Goal: Task Accomplishment & Management: Use online tool/utility

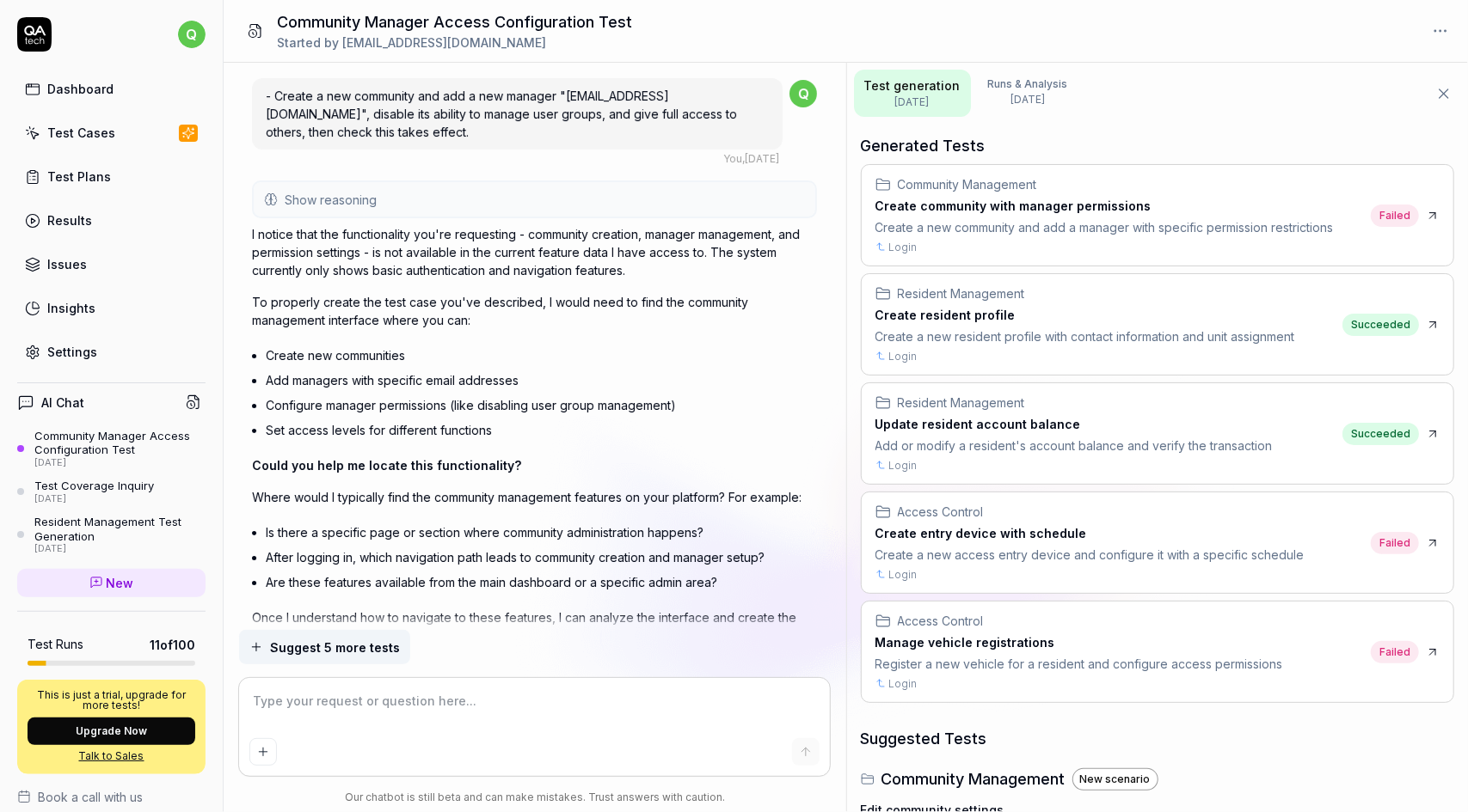
click at [110, 90] on link "Dashboard" at bounding box center [111, 88] width 188 height 33
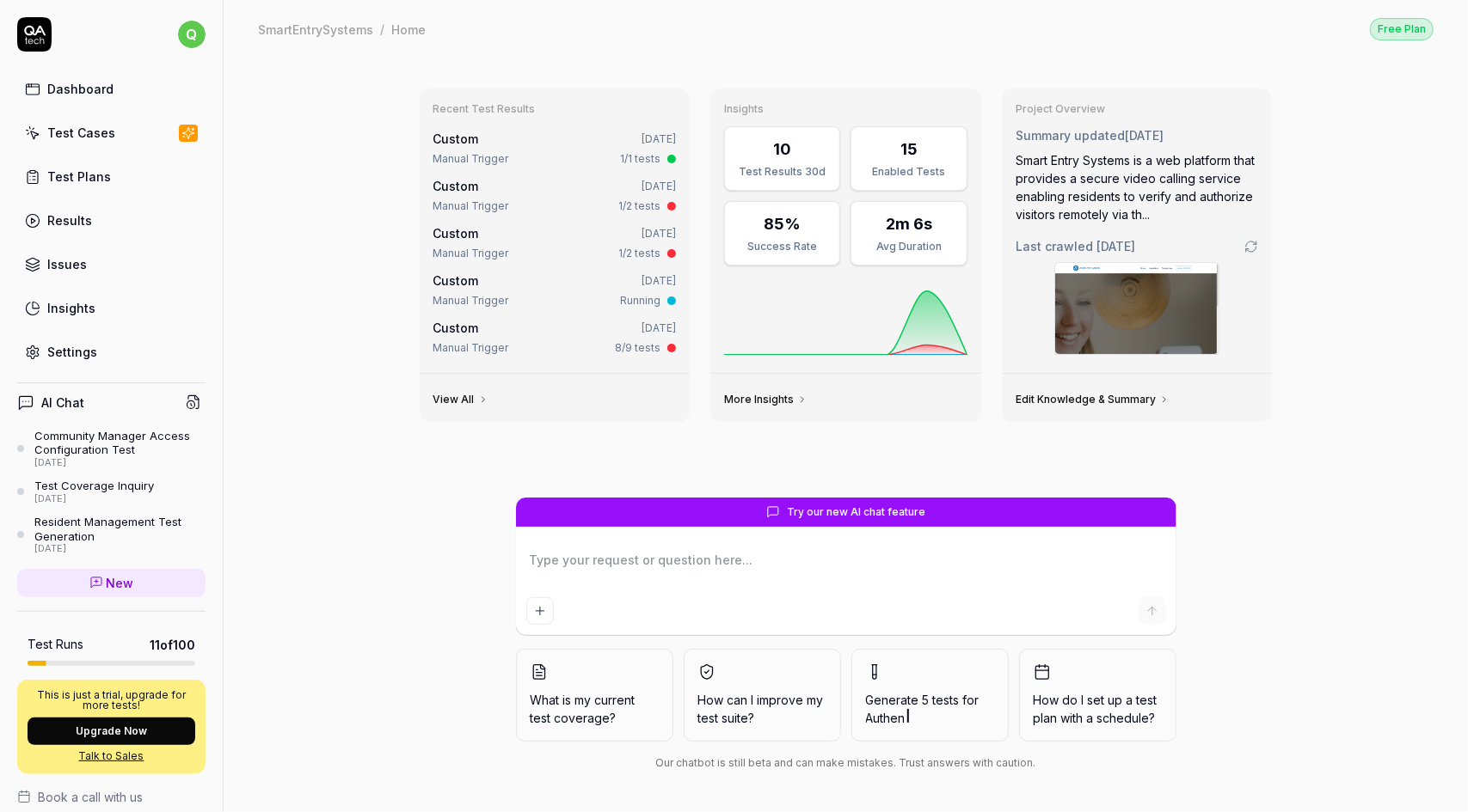
click at [479, 398] on icon at bounding box center [483, 399] width 10 height 10
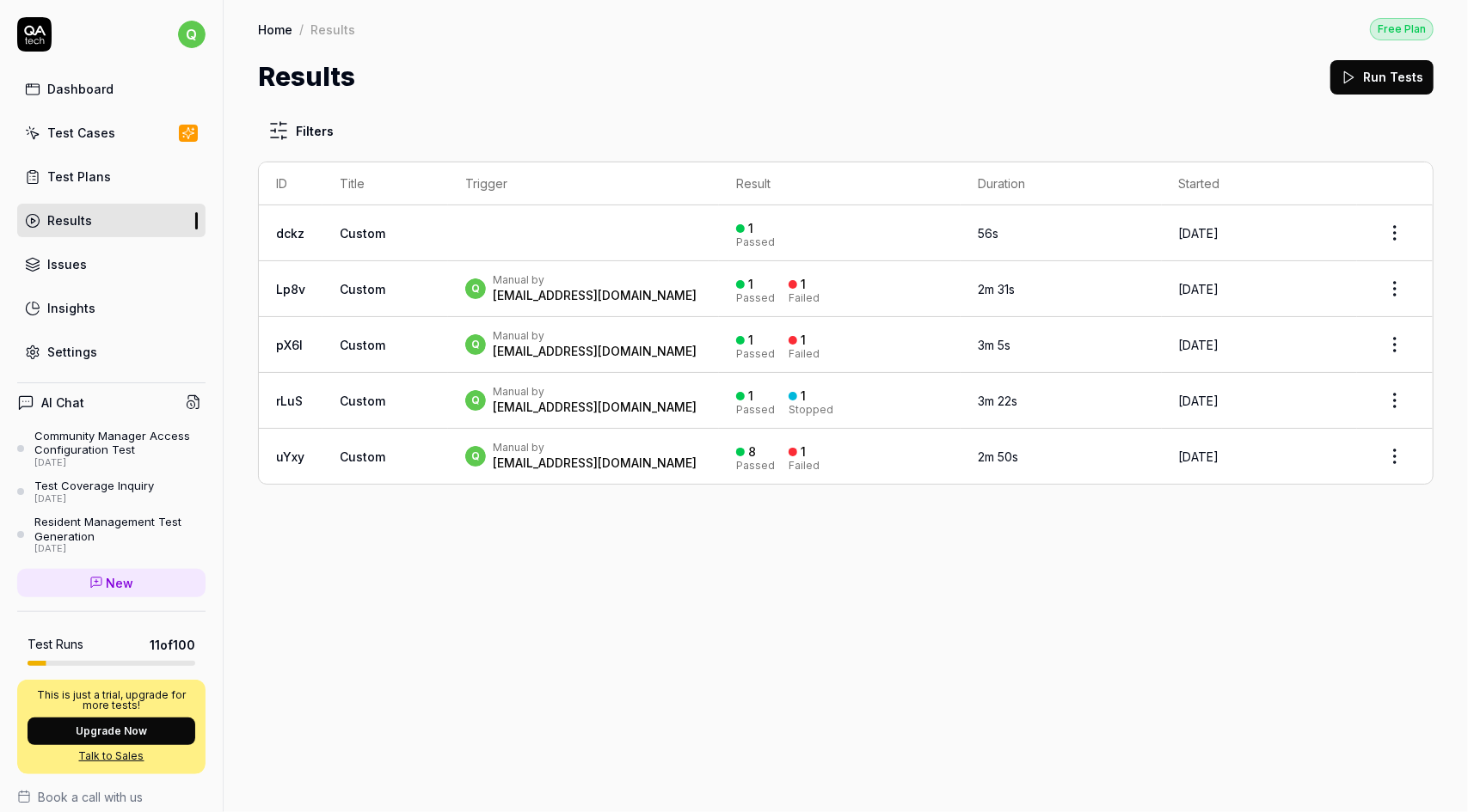
click at [88, 87] on div "Dashboard" at bounding box center [81, 88] width 67 height 18
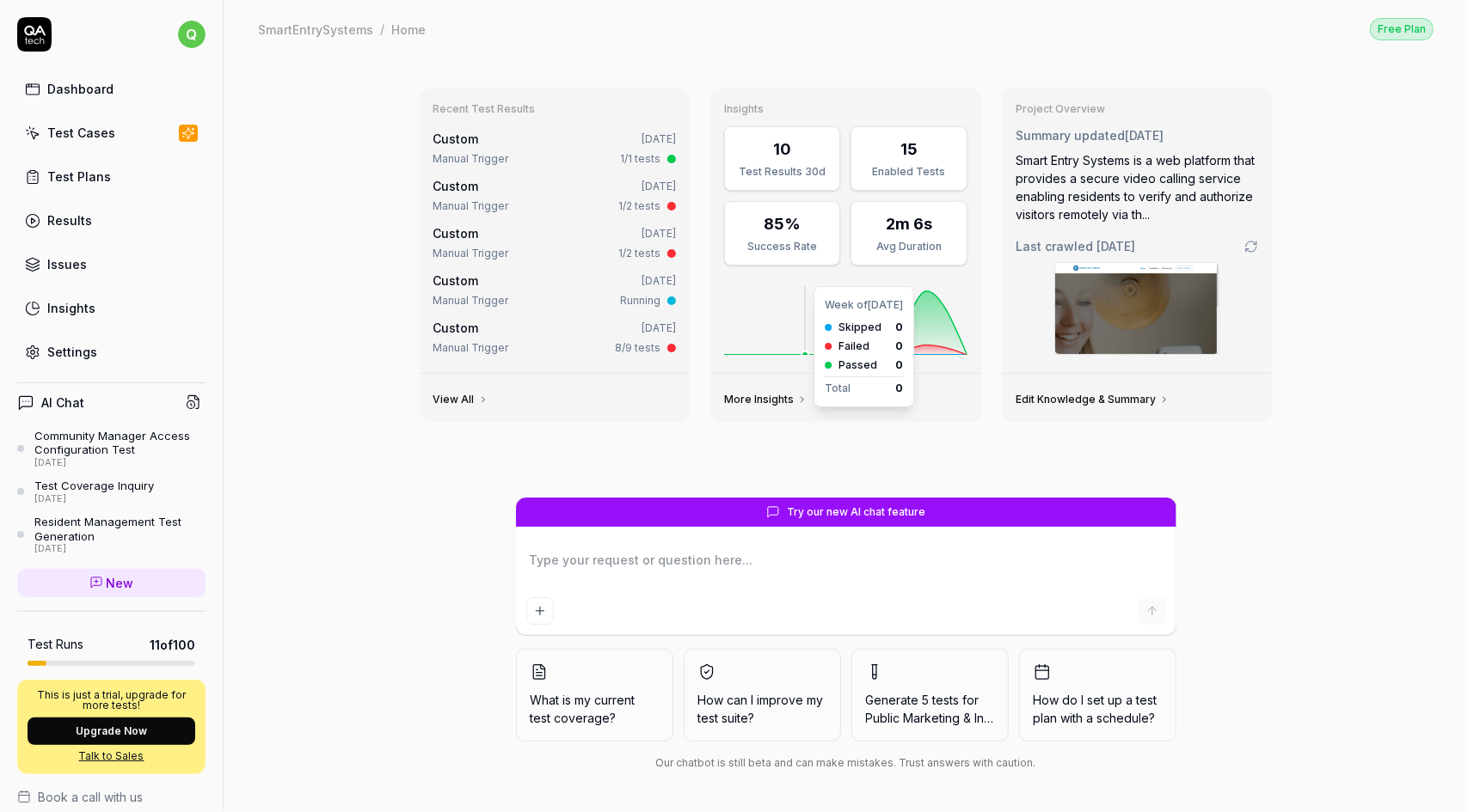
click at [822, 309] on icon at bounding box center [846, 320] width 244 height 68
click at [777, 230] on div "85%" at bounding box center [782, 223] width 37 height 23
click at [905, 225] on div "2m 6s" at bounding box center [909, 223] width 47 height 23
click at [780, 159] on div "10 Test Results 30d" at bounding box center [782, 159] width 116 height 65
click at [928, 159] on div "15" at bounding box center [909, 149] width 94 height 23
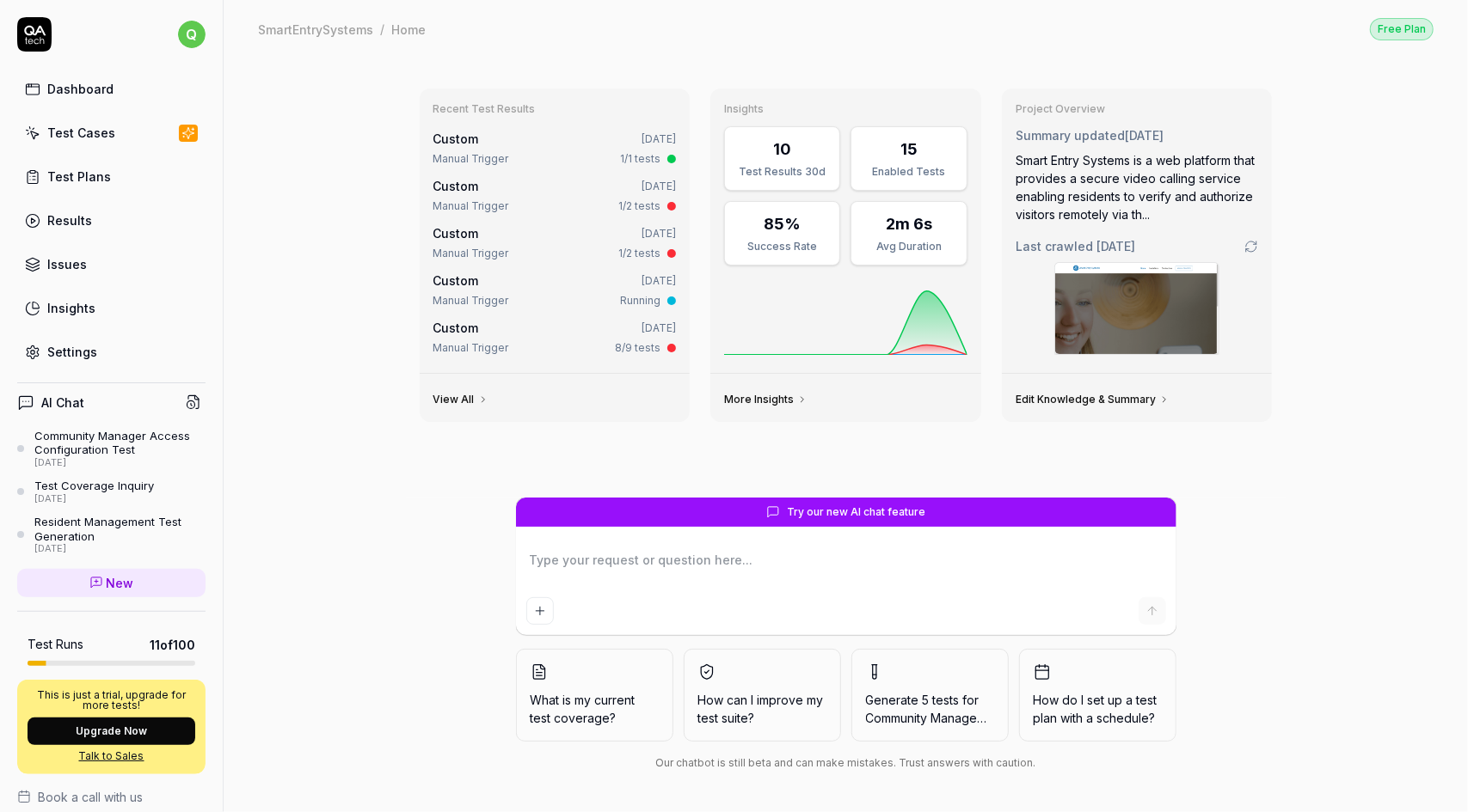
click at [918, 239] on div "Avg Duration" at bounding box center [909, 246] width 94 height 15
click at [745, 398] on link "More Insights" at bounding box center [766, 399] width 84 height 13
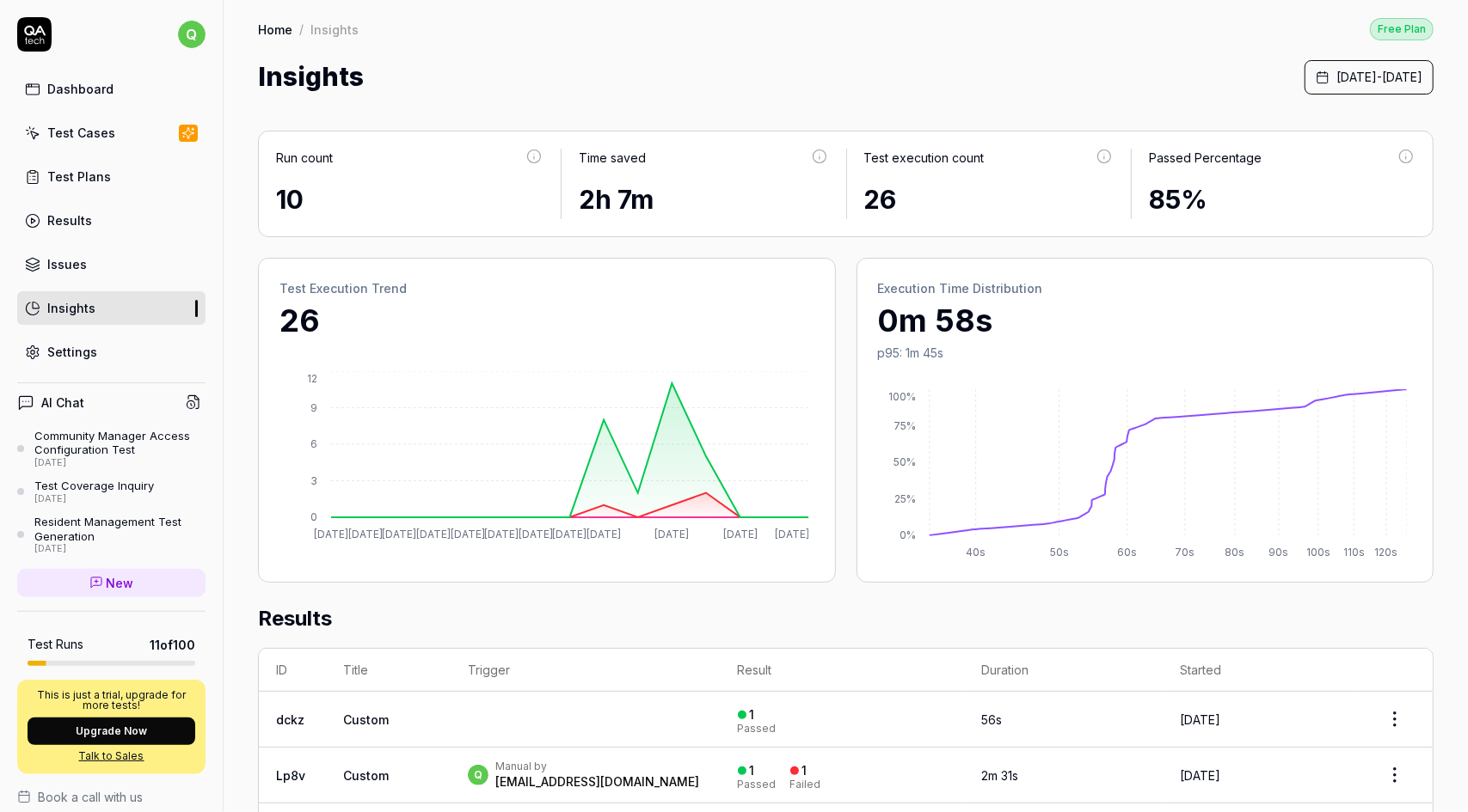
click at [760, 73] on div "Insights September 1st, 2025 - September 15th, 2025" at bounding box center [846, 77] width 1176 height 39
click at [750, 75] on div "Insights September 1st, 2025 - September 15th, 2025" at bounding box center [846, 77] width 1176 height 39
click at [886, 66] on div "Insights September 1st, 2025 - September 15th, 2025" at bounding box center [846, 77] width 1176 height 39
click at [111, 87] on link "Dashboard" at bounding box center [111, 88] width 188 height 33
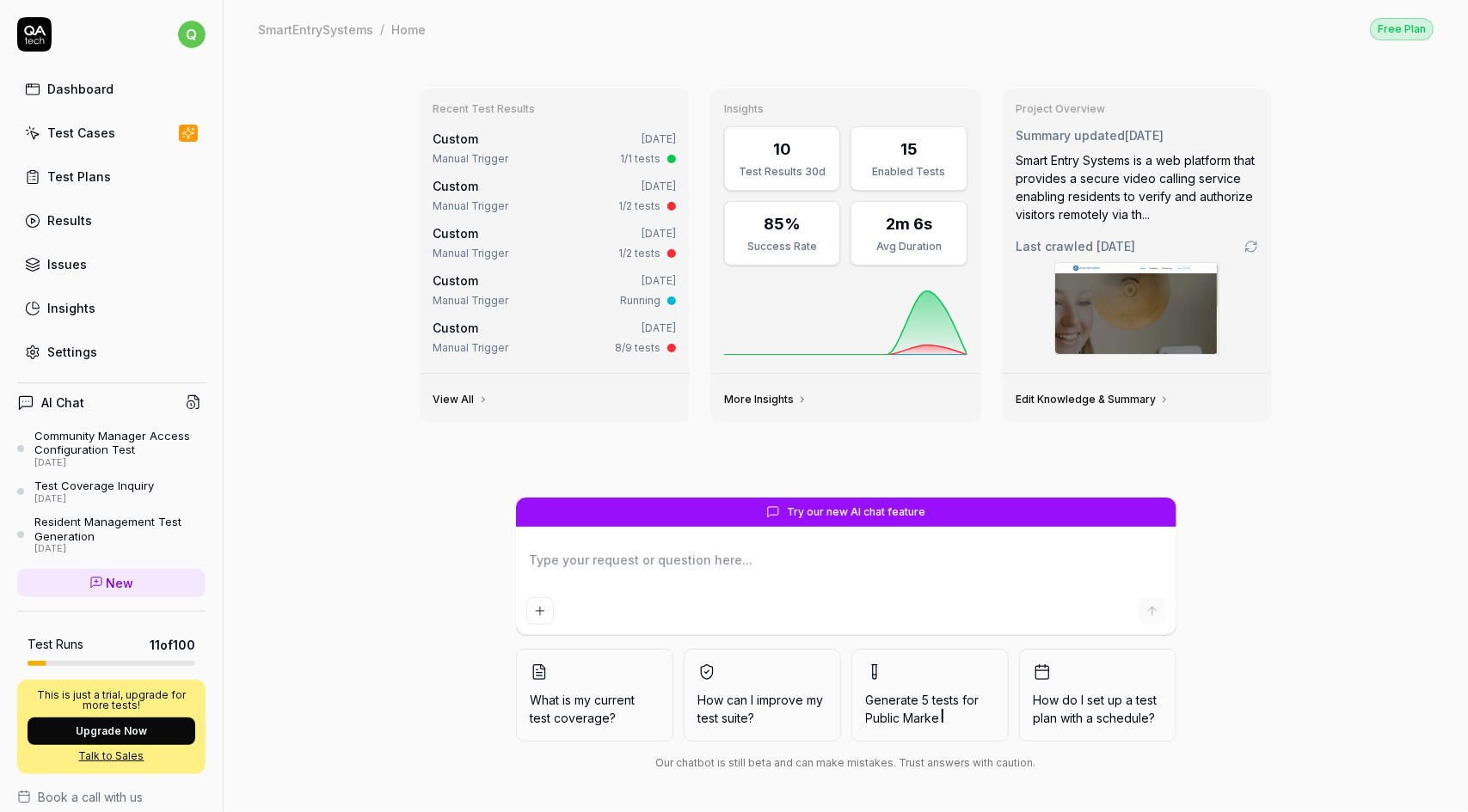
click at [530, 257] on div "Manual Trigger 1/2 tests" at bounding box center [556, 254] width 244 height 15
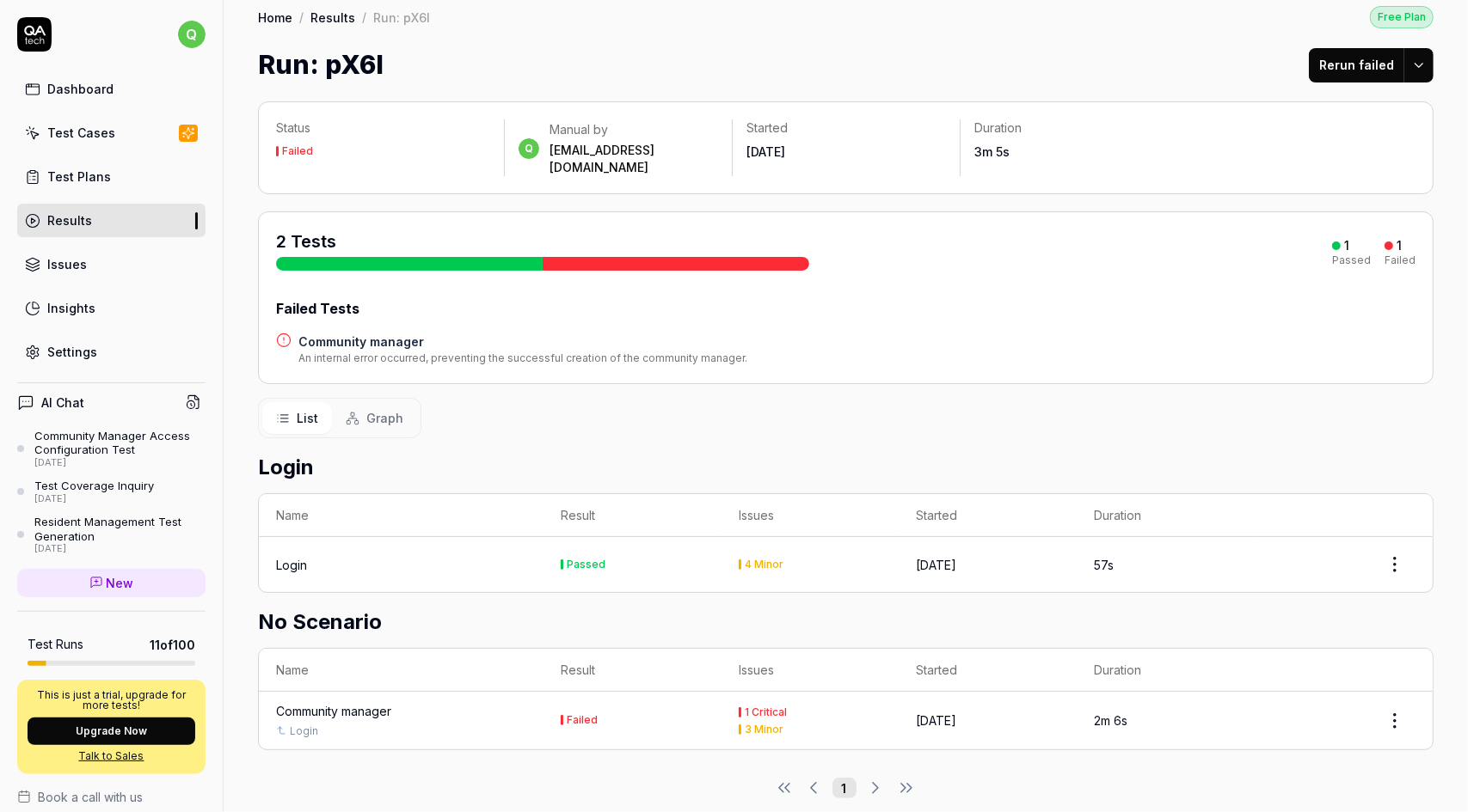
scroll to position [12, 0]
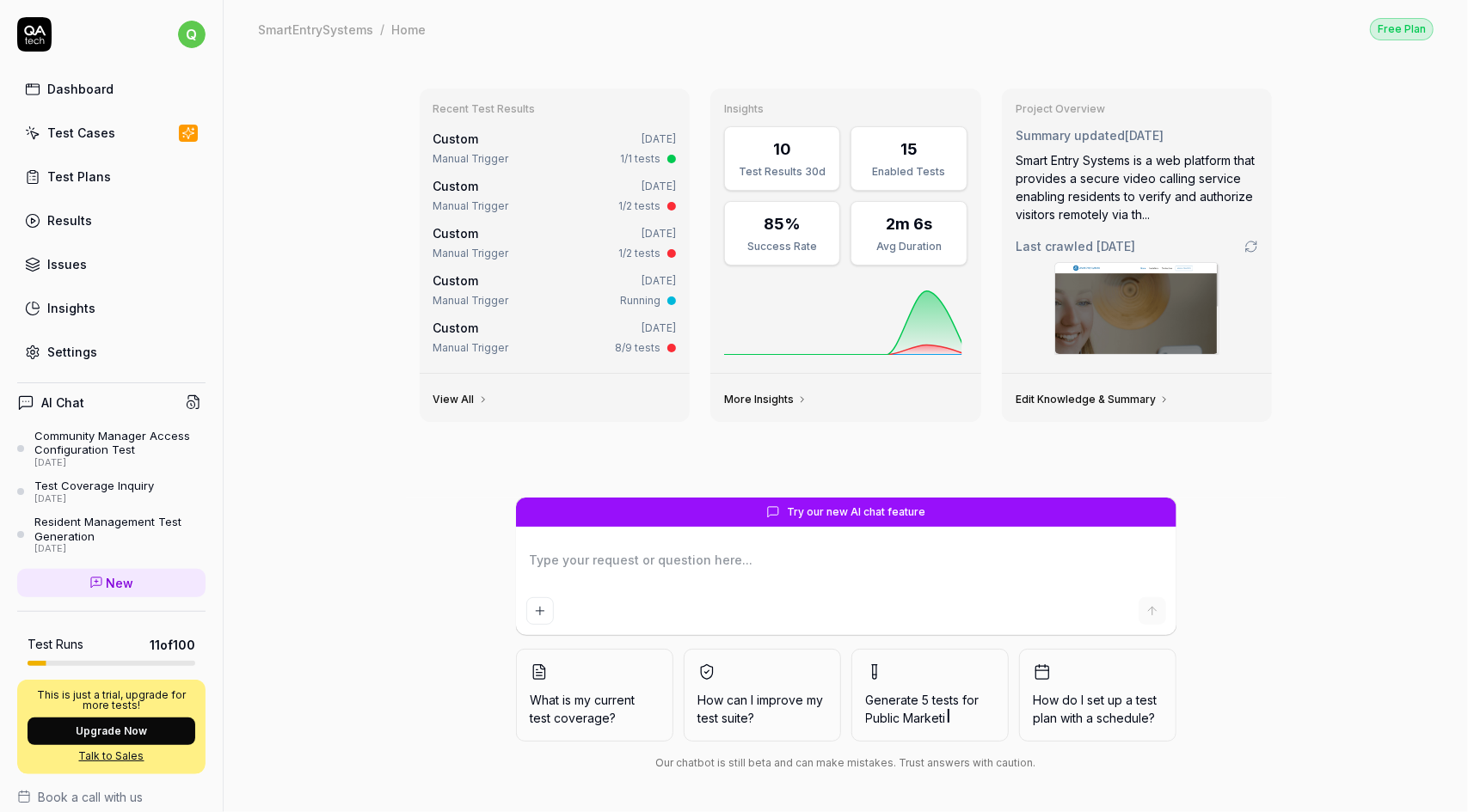
click at [438, 396] on link "View All" at bounding box center [461, 399] width 55 height 13
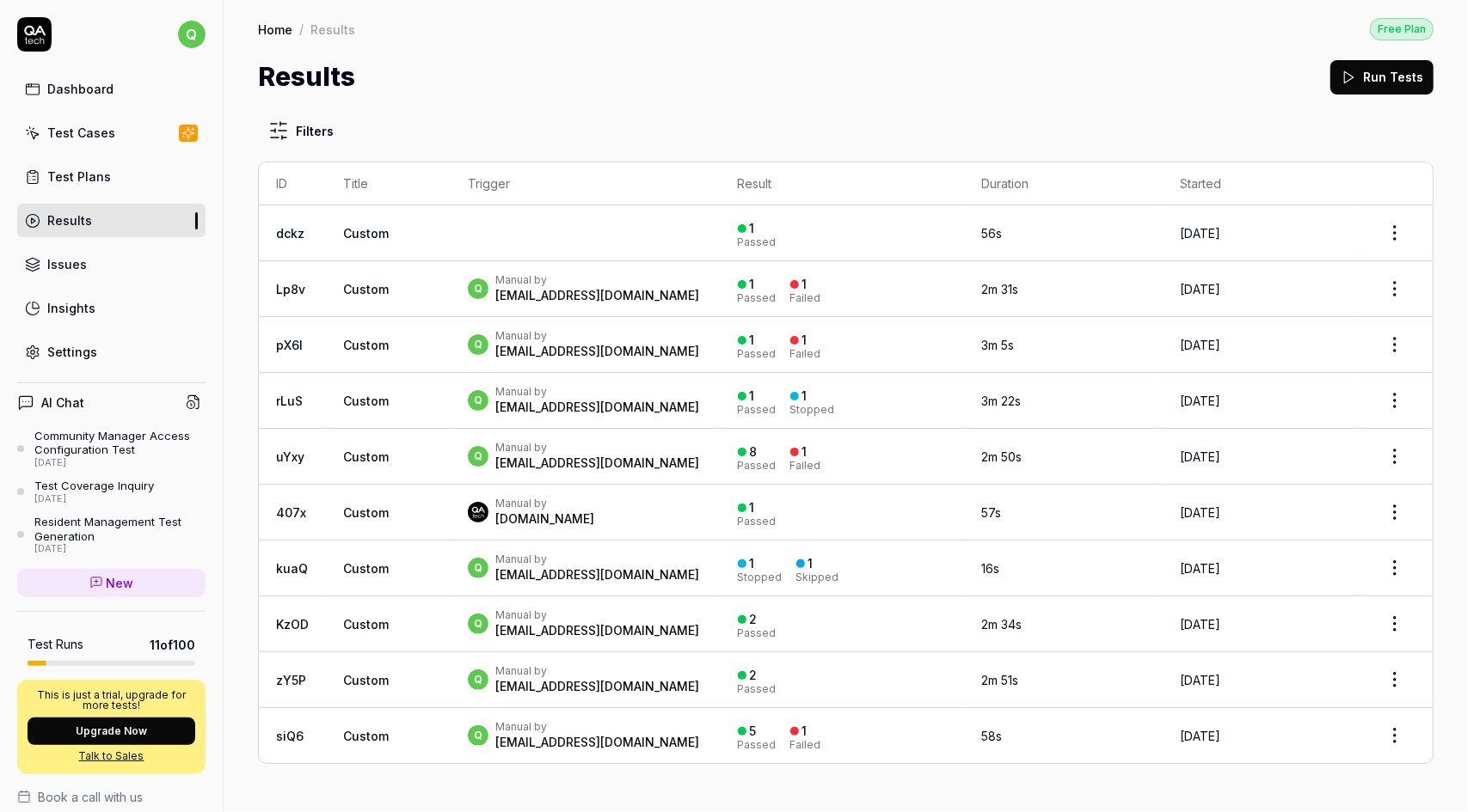
click at [119, 97] on link "Dashboard" at bounding box center [111, 88] width 188 height 33
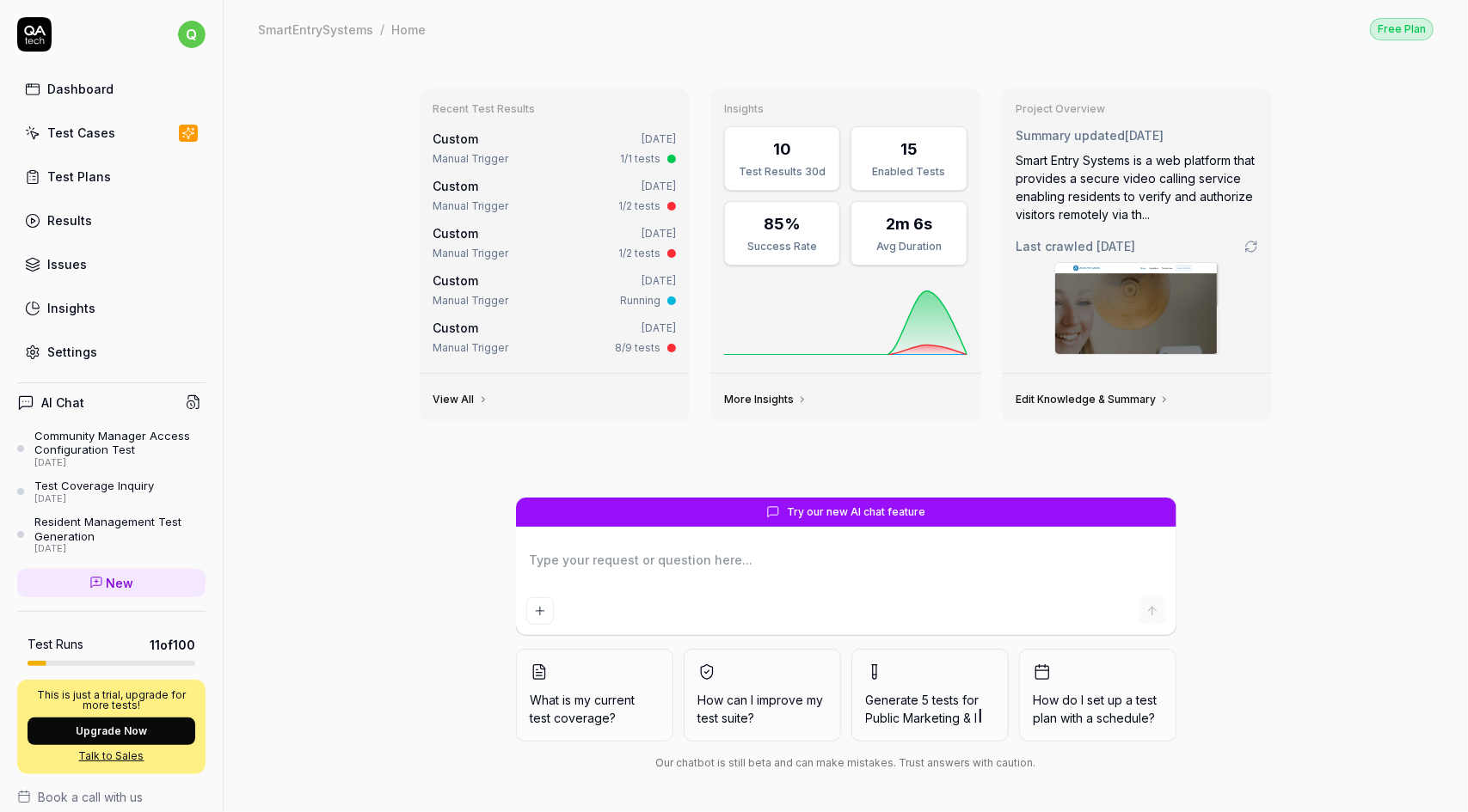
click at [768, 402] on link "More Insights" at bounding box center [766, 399] width 84 height 13
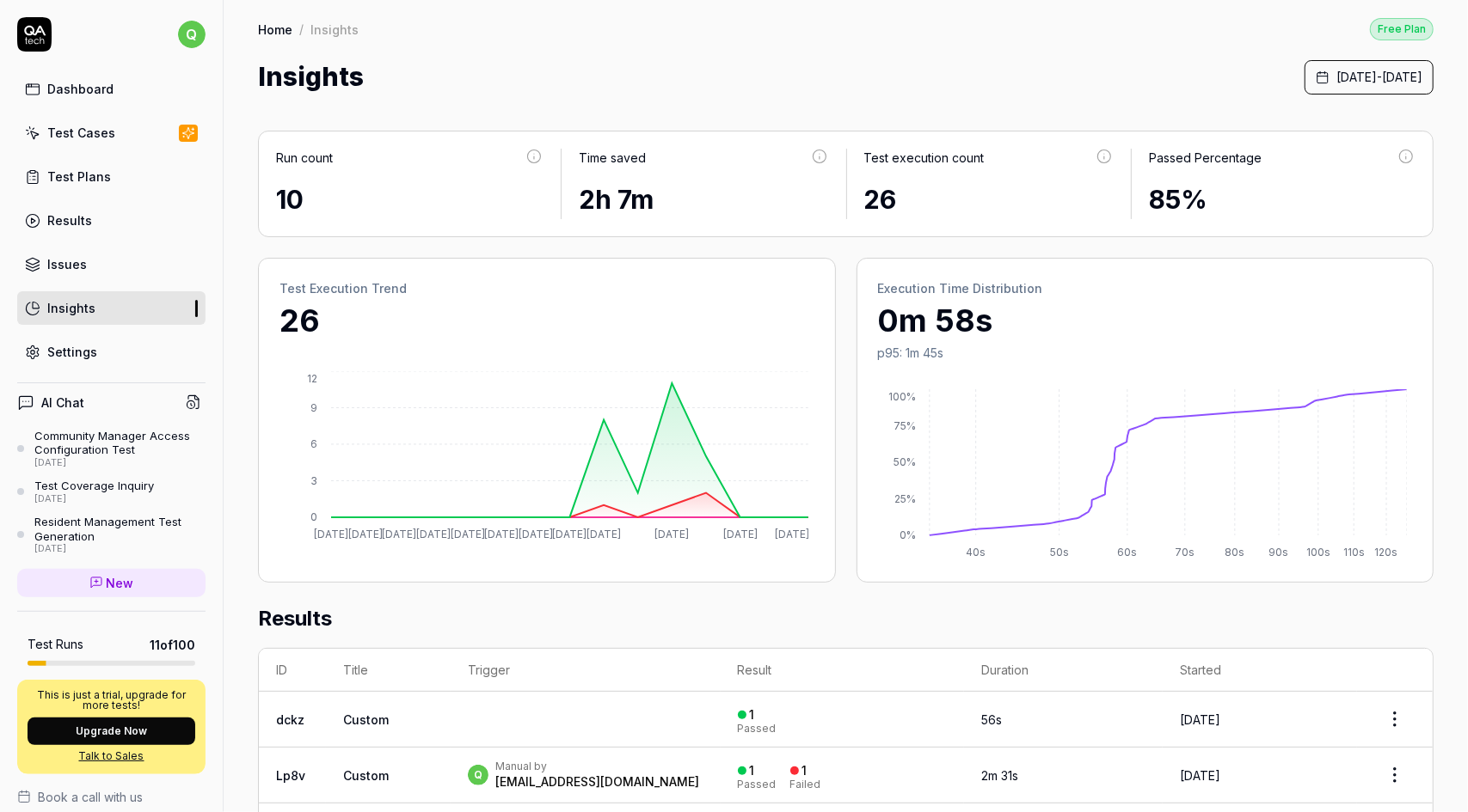
click at [112, 90] on link "Dashboard" at bounding box center [111, 88] width 188 height 33
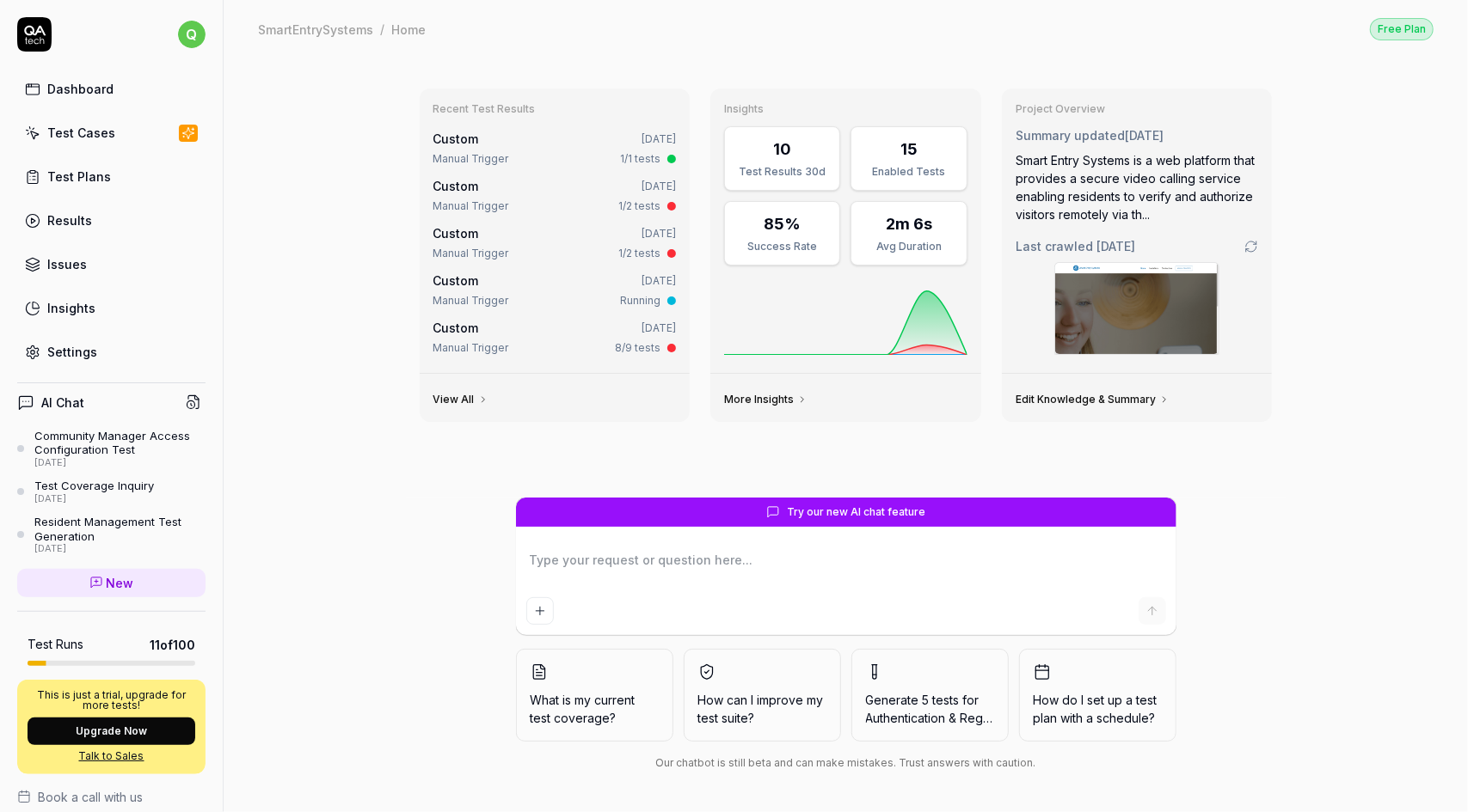
click at [289, 157] on div "Recent Test Results Custom 2 days ago Manual Trigger 1/1 tests Custom 2 days ag…" at bounding box center [846, 435] width 1244 height 755
click at [79, 101] on link "Dashboard" at bounding box center [111, 88] width 188 height 33
click at [114, 85] on link "Dashboard" at bounding box center [111, 88] width 188 height 33
click at [571, 280] on div "Custom 2 days ago" at bounding box center [556, 280] width 244 height 18
click at [462, 395] on link "View All" at bounding box center [461, 399] width 55 height 13
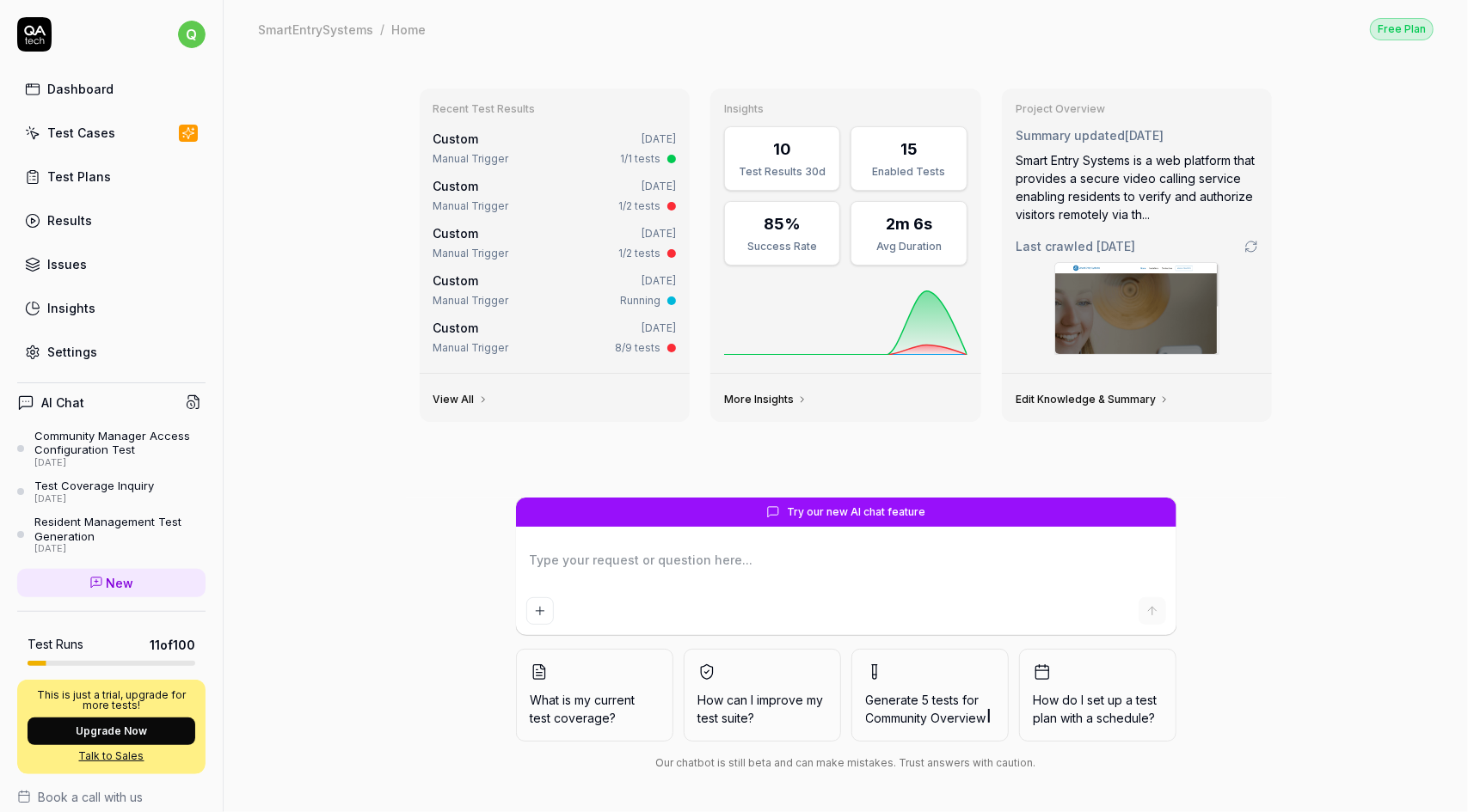
click at [305, 264] on div "Recent Test Results Custom 2 days ago Manual Trigger 1/1 tests Custom 2 days ag…" at bounding box center [846, 435] width 1244 height 755
click at [1349, 470] on div "Recent Test Results Custom 2 days ago Manual Trigger 1/1 tests Custom 2 days ag…" at bounding box center [846, 435] width 1244 height 755
click at [144, 79] on link "Dashboard" at bounding box center [111, 88] width 188 height 33
click at [468, 397] on link "View All" at bounding box center [461, 399] width 55 height 13
click at [767, 396] on link "More Insights" at bounding box center [766, 399] width 84 height 13
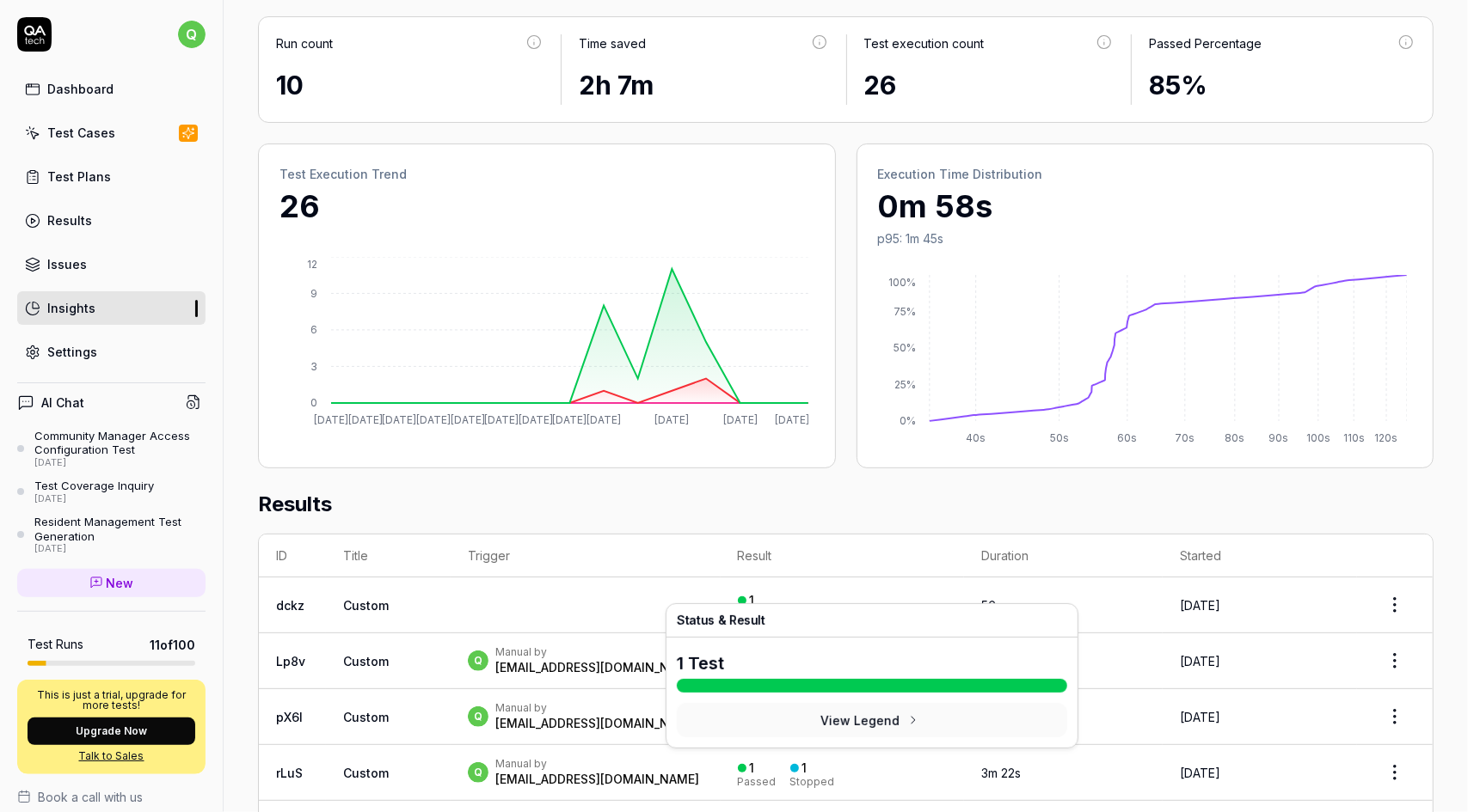
scroll to position [172, 0]
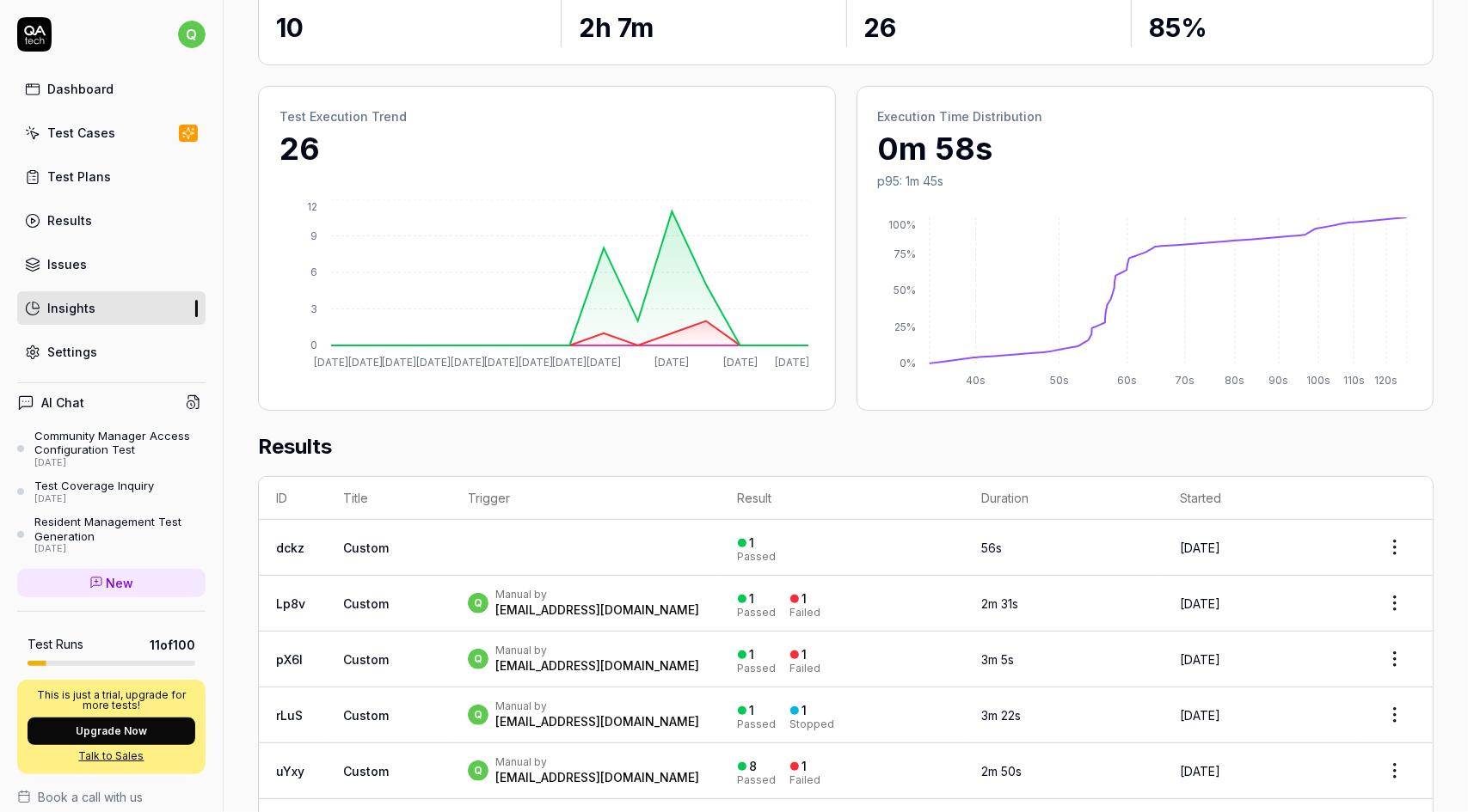
click at [1386, 604] on html "q Dashboard Test Cases Test Plans Results Issues Insights Settings AI Chat Comm…" at bounding box center [734, 406] width 1468 height 812
click at [1332, 449] on html "q Dashboard Test Cases Test Plans Results Issues Insights Settings AI Chat Comm…" at bounding box center [734, 406] width 1468 height 812
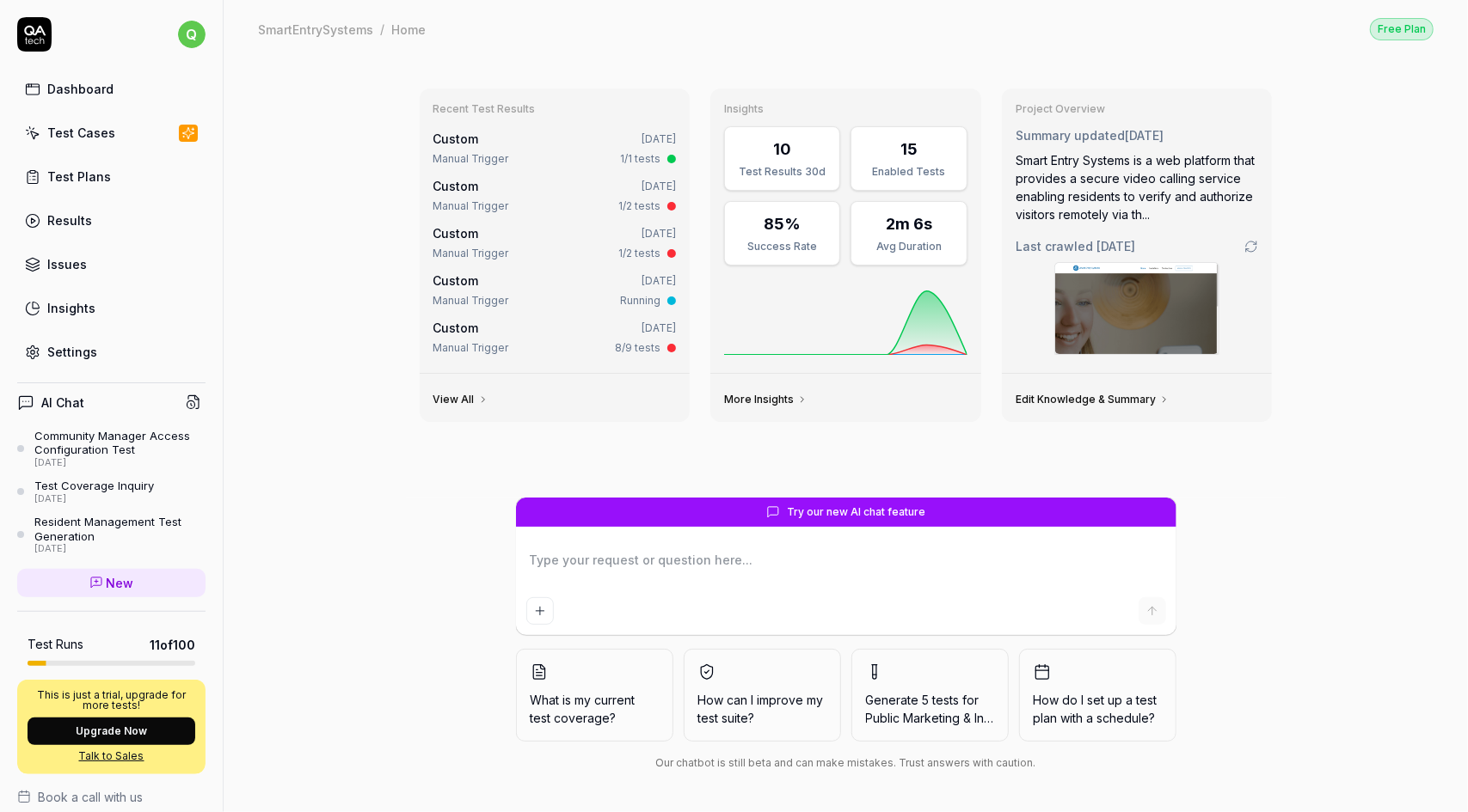
click at [1121, 393] on link "Edit Knowledge & Summary" at bounding box center [1093, 399] width 154 height 13
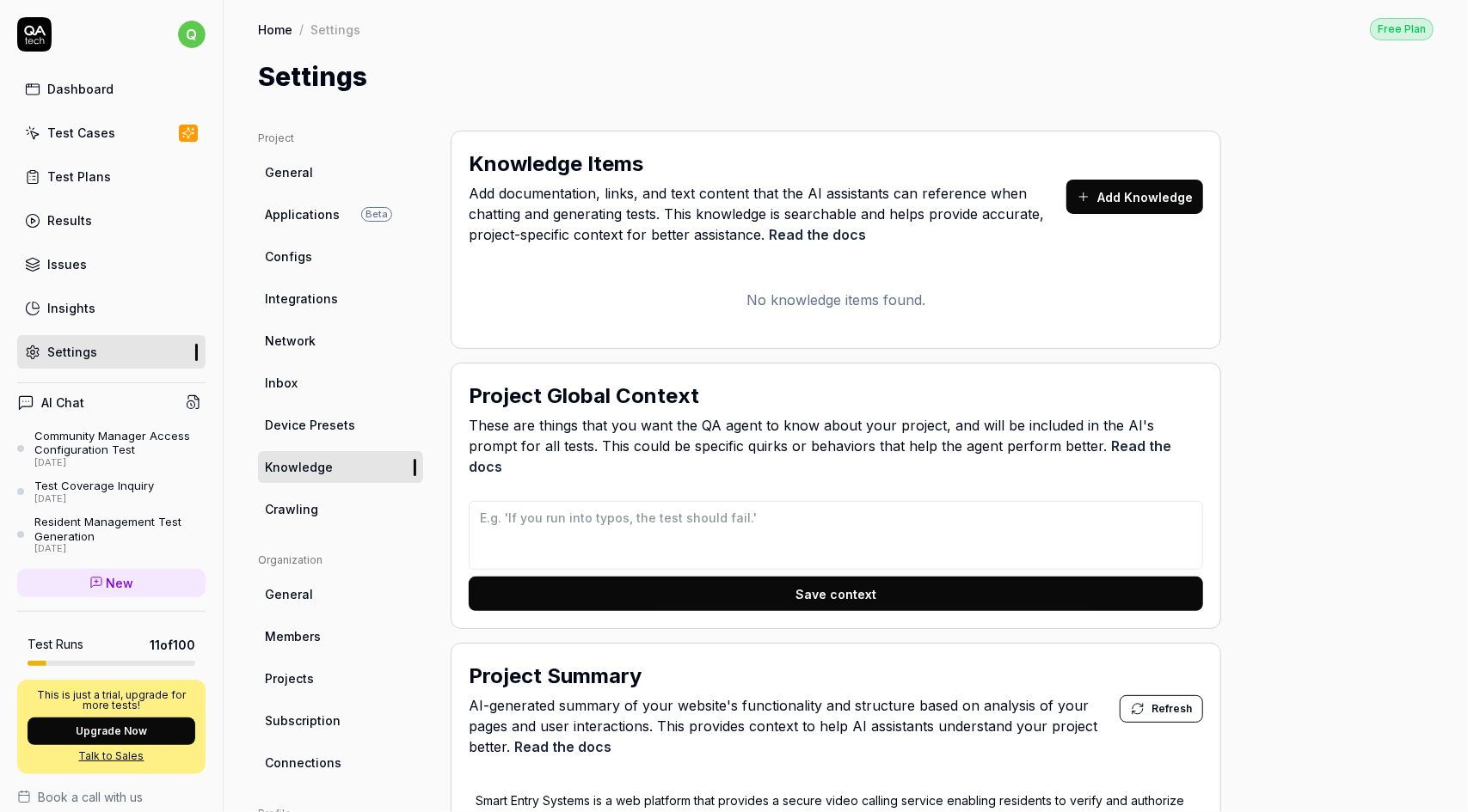
click at [1130, 198] on button "Add Knowledge" at bounding box center [1135, 197] width 137 height 34
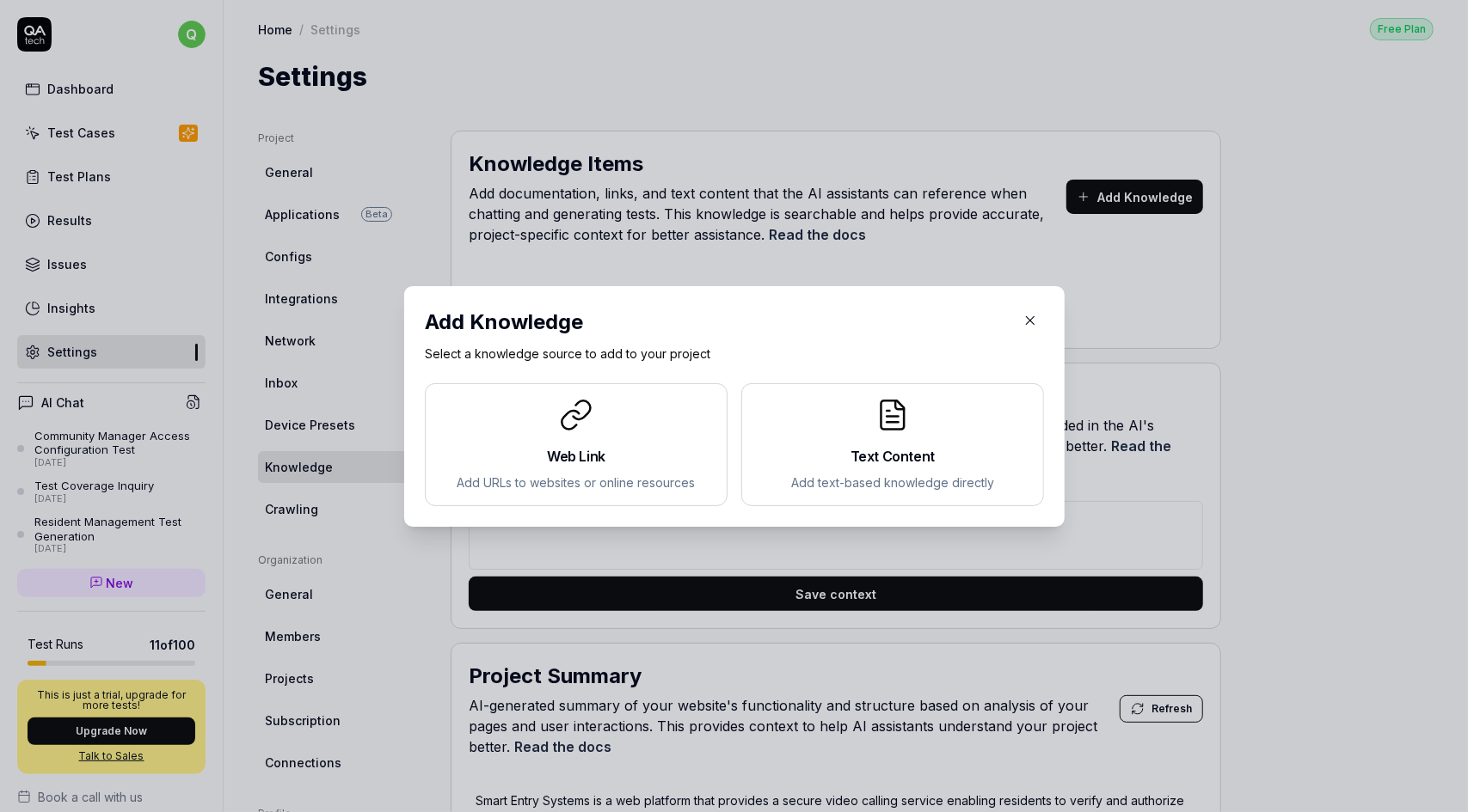
click at [1028, 319] on icon "button" at bounding box center [1030, 320] width 15 height 15
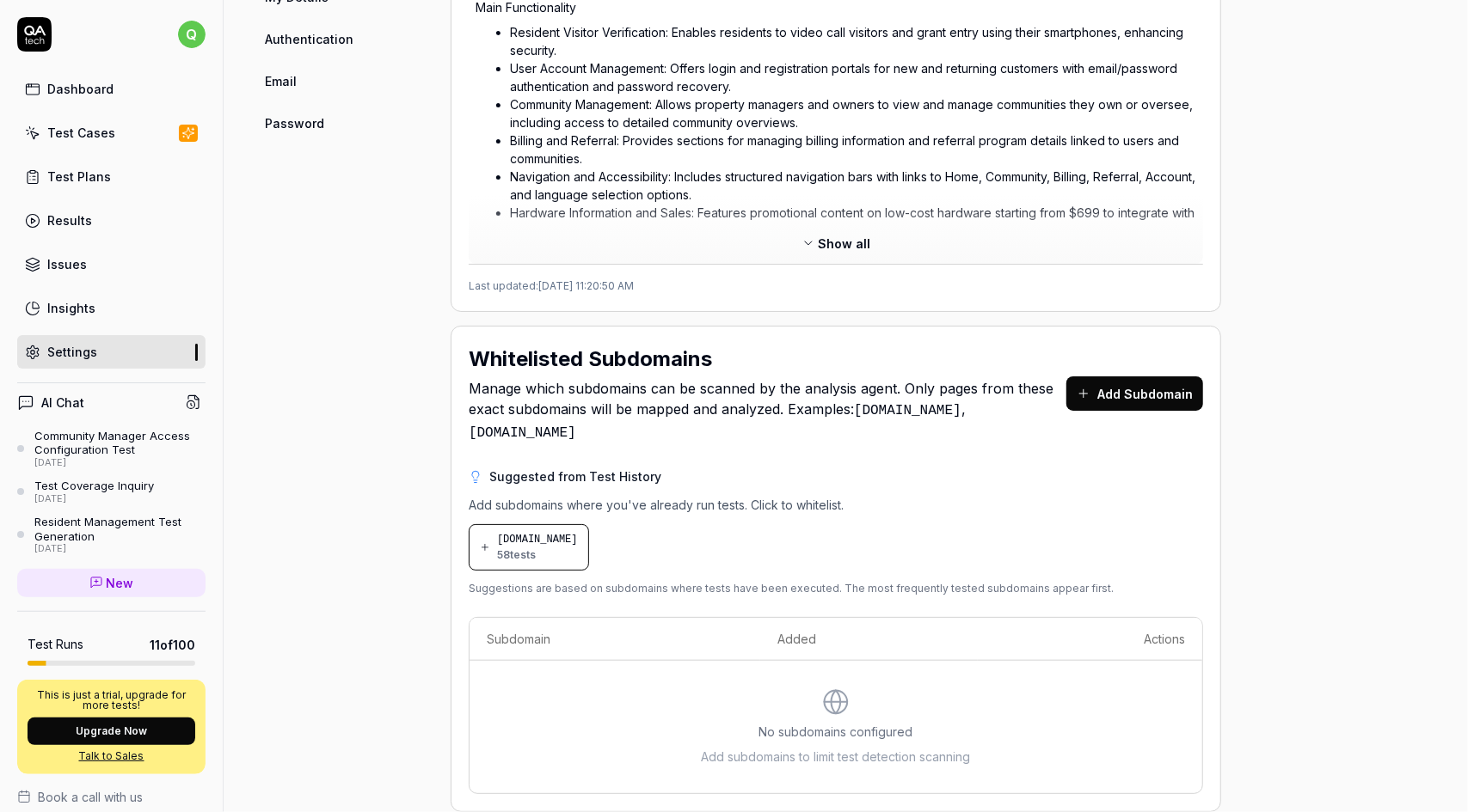
scroll to position [856, 0]
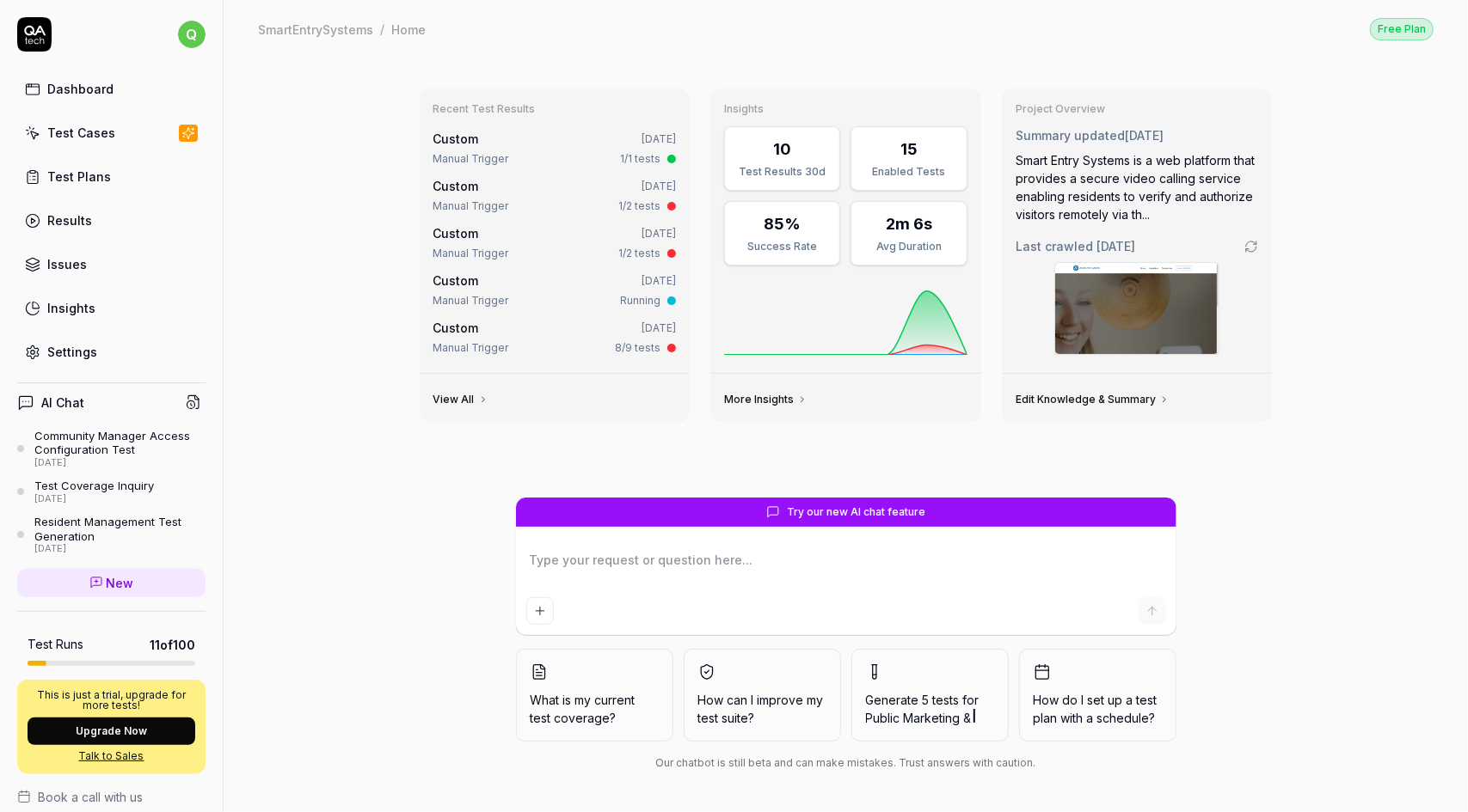
click at [741, 551] on textarea at bounding box center [846, 569] width 640 height 43
click at [761, 721] on span "How can I improve my test suite?" at bounding box center [762, 709] width 128 height 36
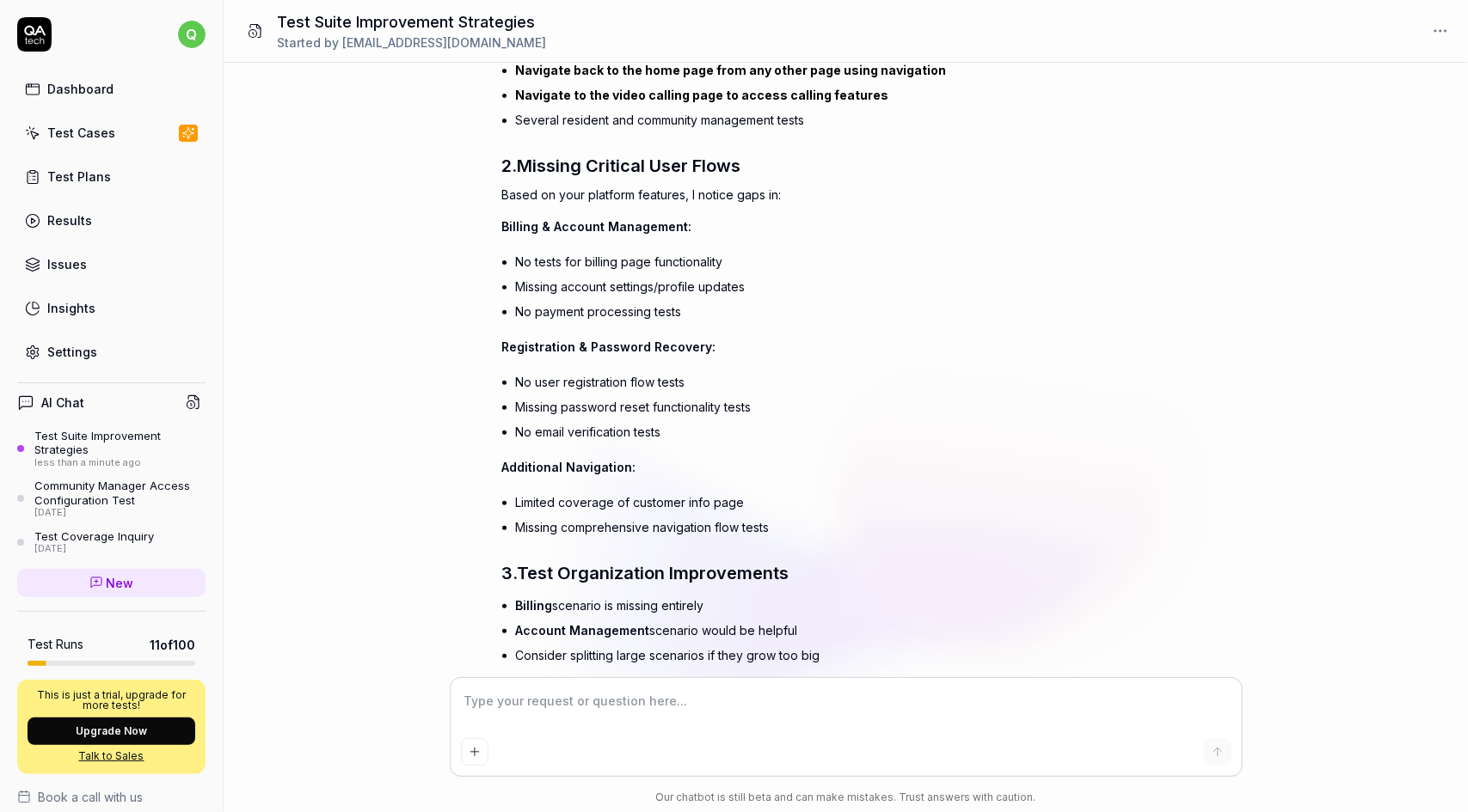
scroll to position [802, 0]
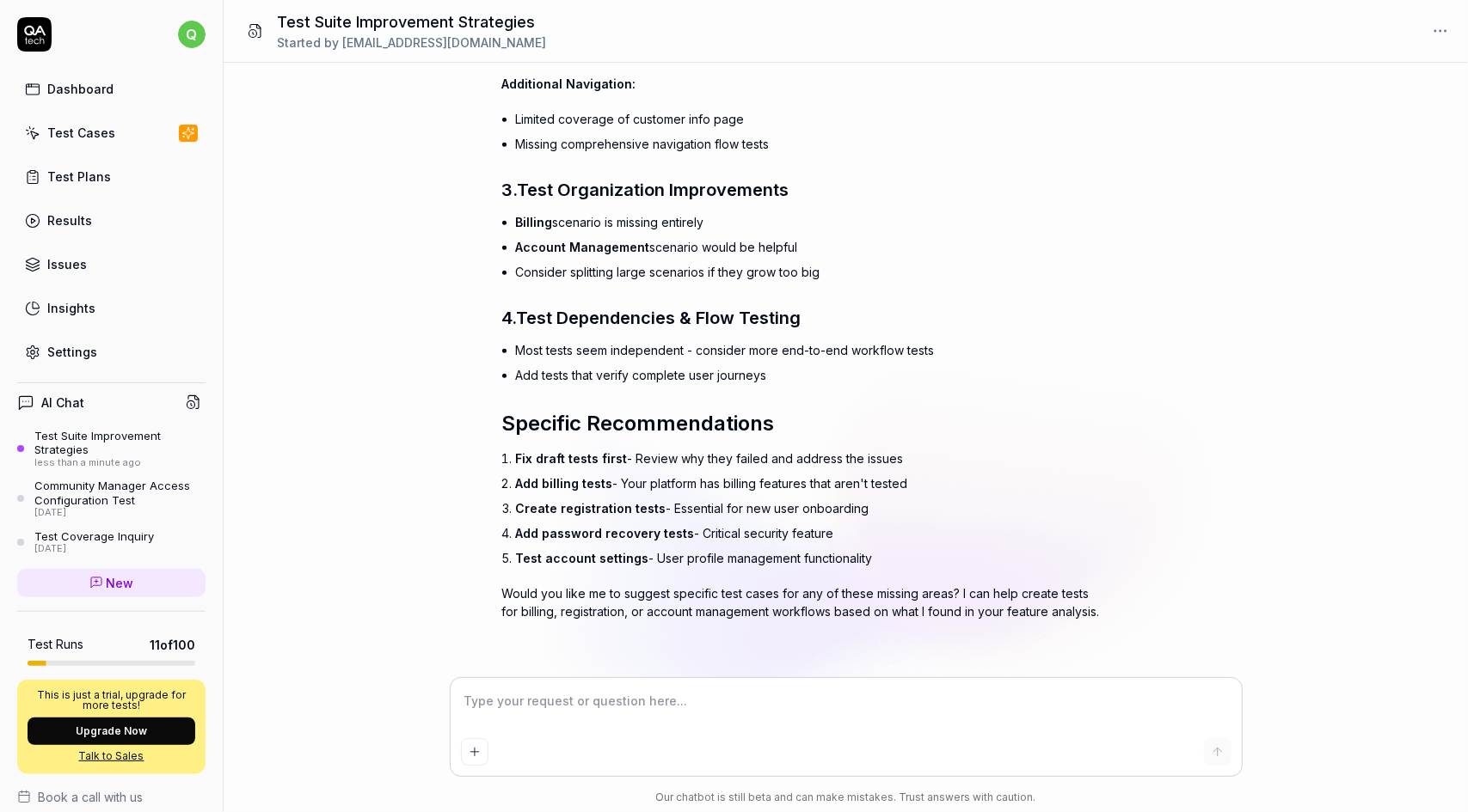
click at [147, 92] on link "Dashboard" at bounding box center [111, 88] width 188 height 33
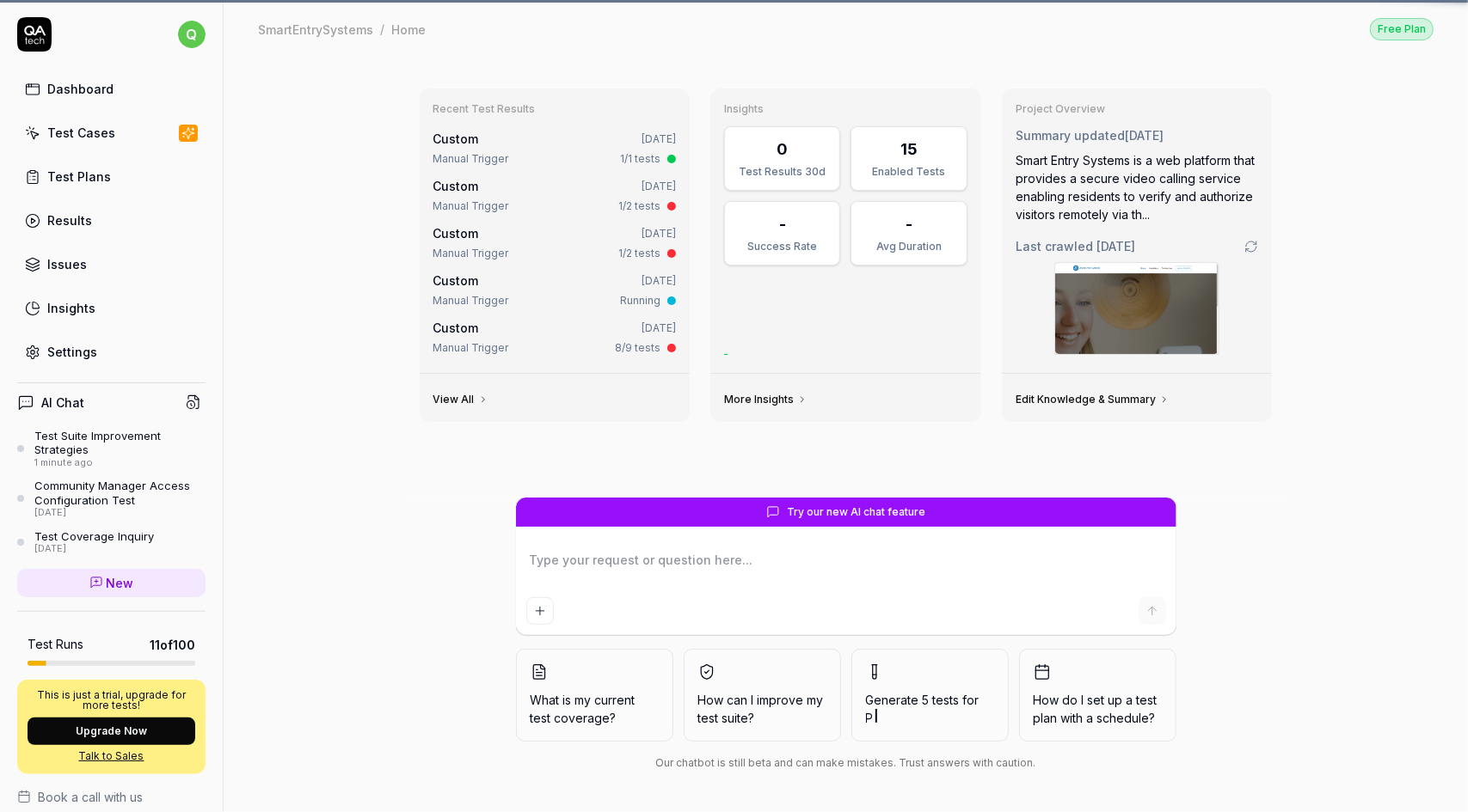
click at [1437, 36] on div "SmartEntrySystems / Home Free Plan SmartEntrySystems / Home Free Plan" at bounding box center [846, 29] width 1244 height 58
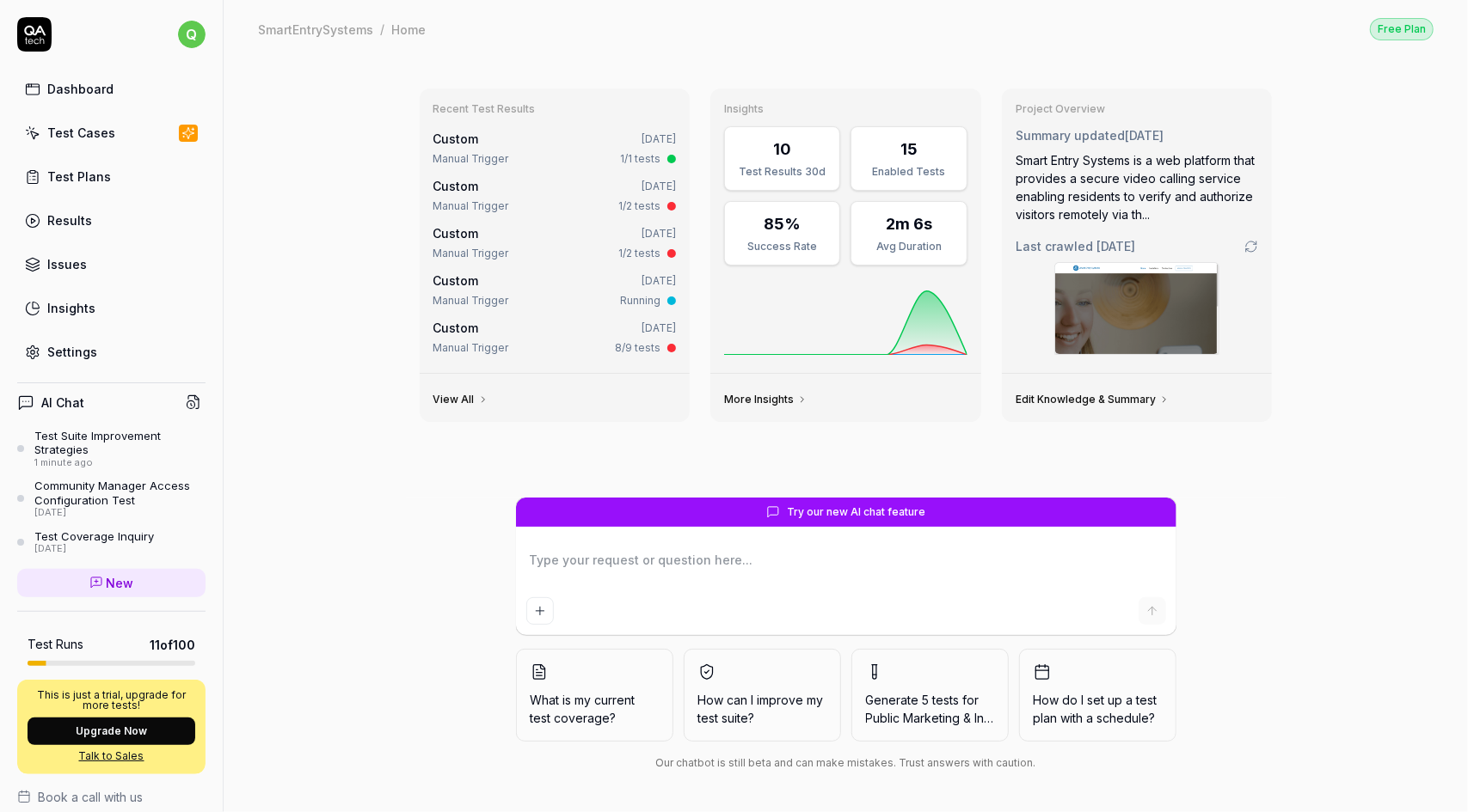
click at [90, 443] on div "Test Suite Improvement Strategies" at bounding box center [120, 443] width 171 height 29
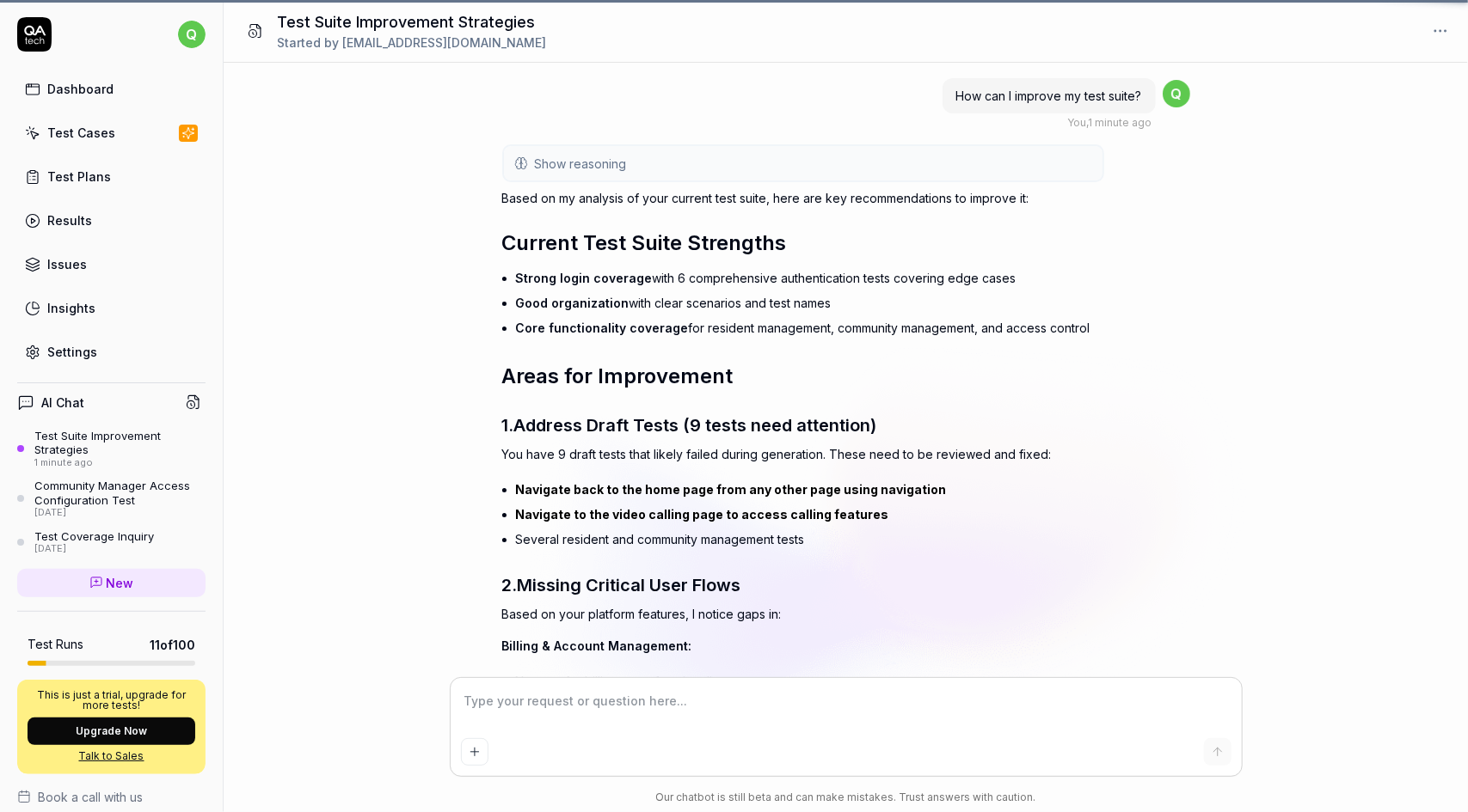
scroll to position [802, 0]
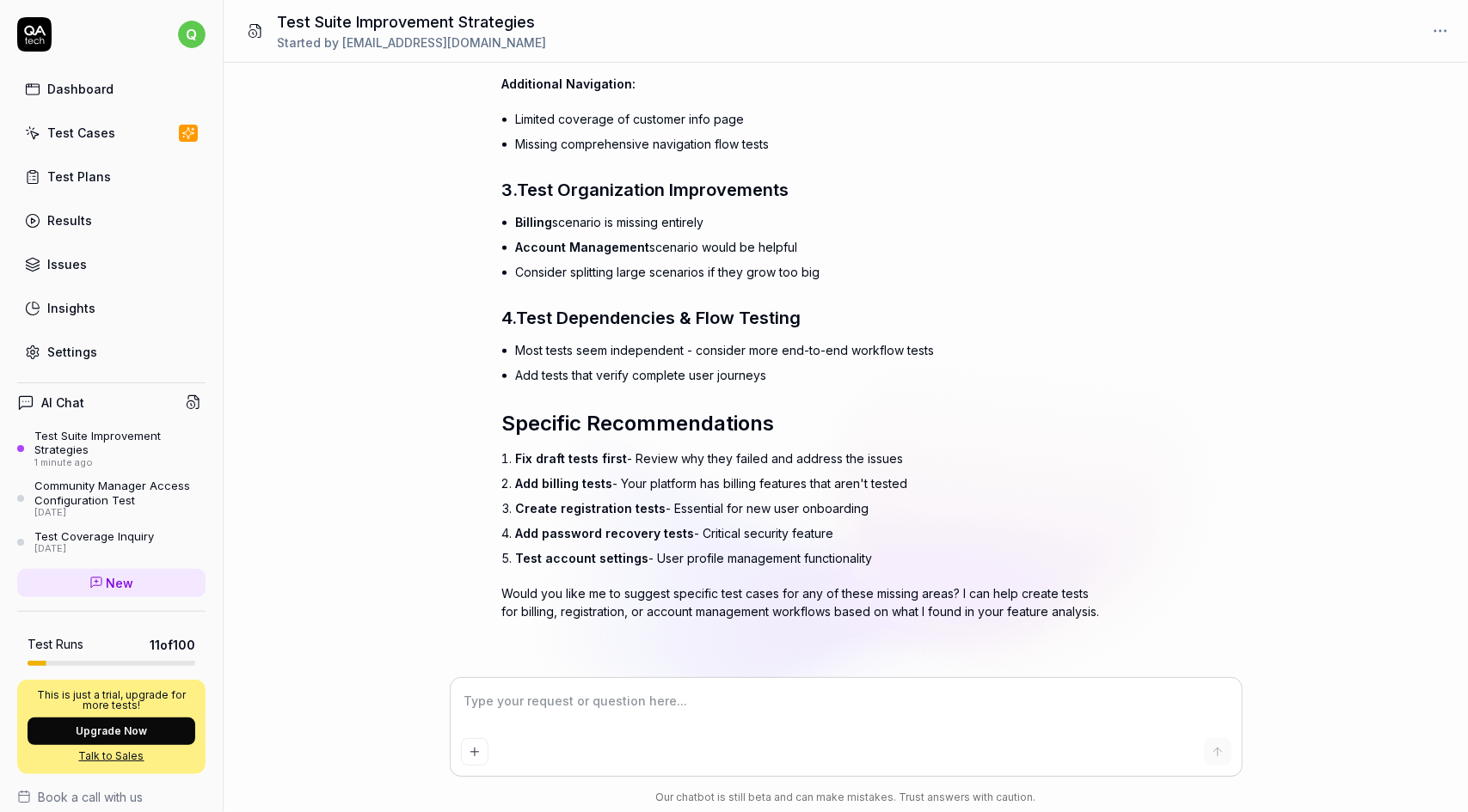
click at [1444, 31] on html "q Dashboard Test Cases Test Plans Results Issues Insights Settings AI Chat Test…" at bounding box center [734, 406] width 1468 height 812
click at [102, 98] on link "Dashboard" at bounding box center [111, 88] width 188 height 33
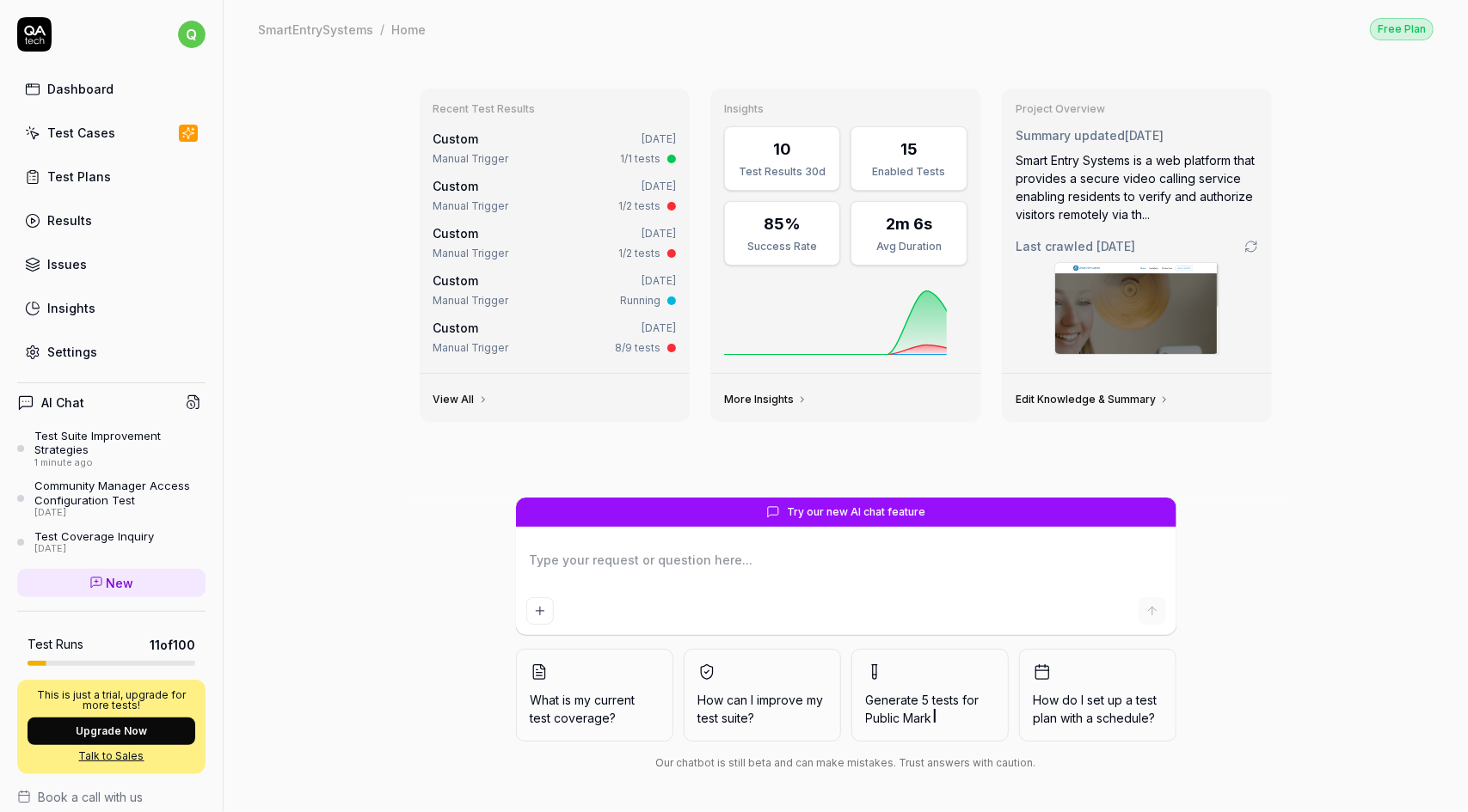
click at [94, 133] on div "Test Cases" at bounding box center [81, 132] width 68 height 18
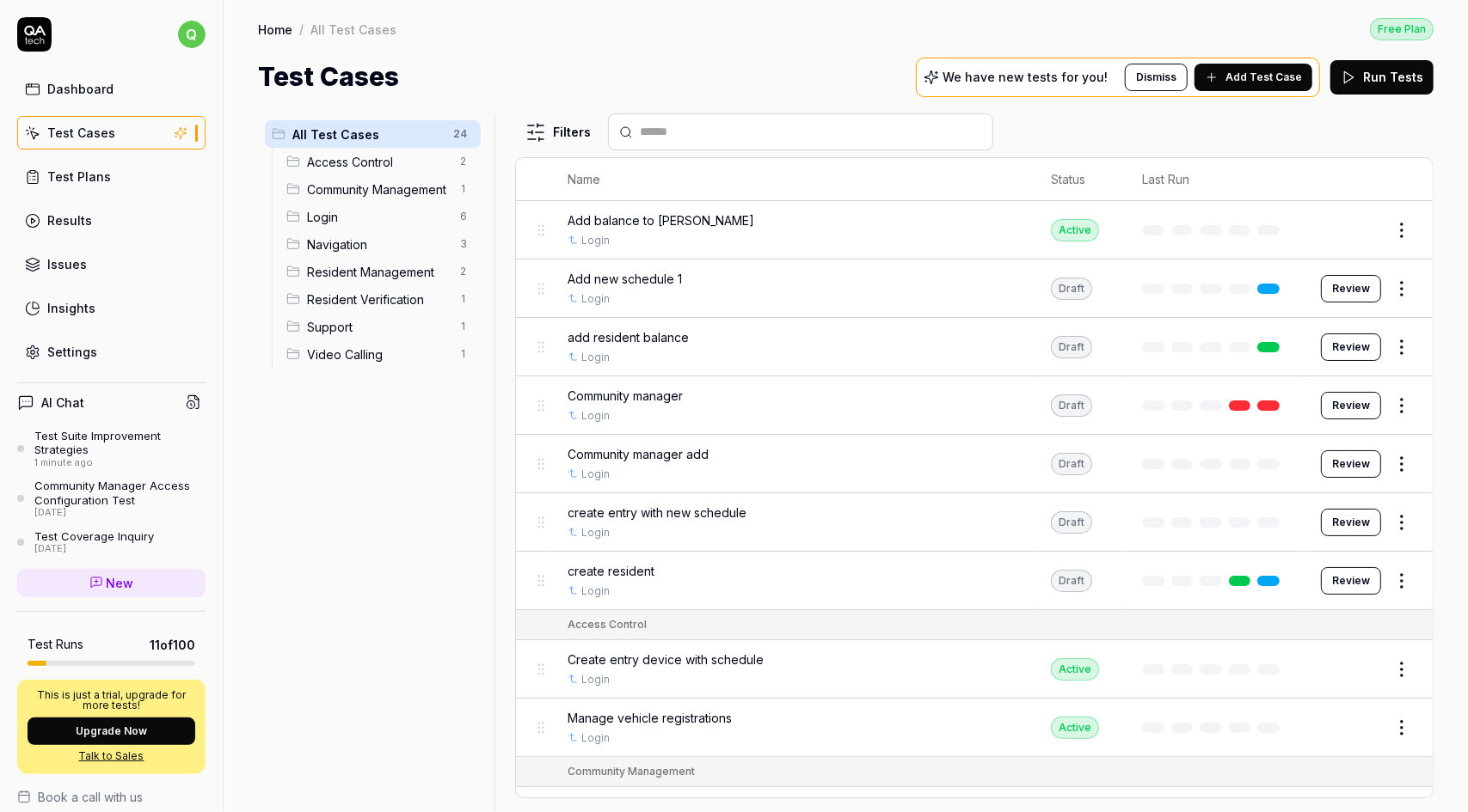
click at [177, 35] on html "q Dashboard Test Cases Test Plans Results Issues Insights Settings AI Chat Test…" at bounding box center [734, 406] width 1468 height 812
click at [362, 358] on span "Video Calling" at bounding box center [379, 354] width 143 height 18
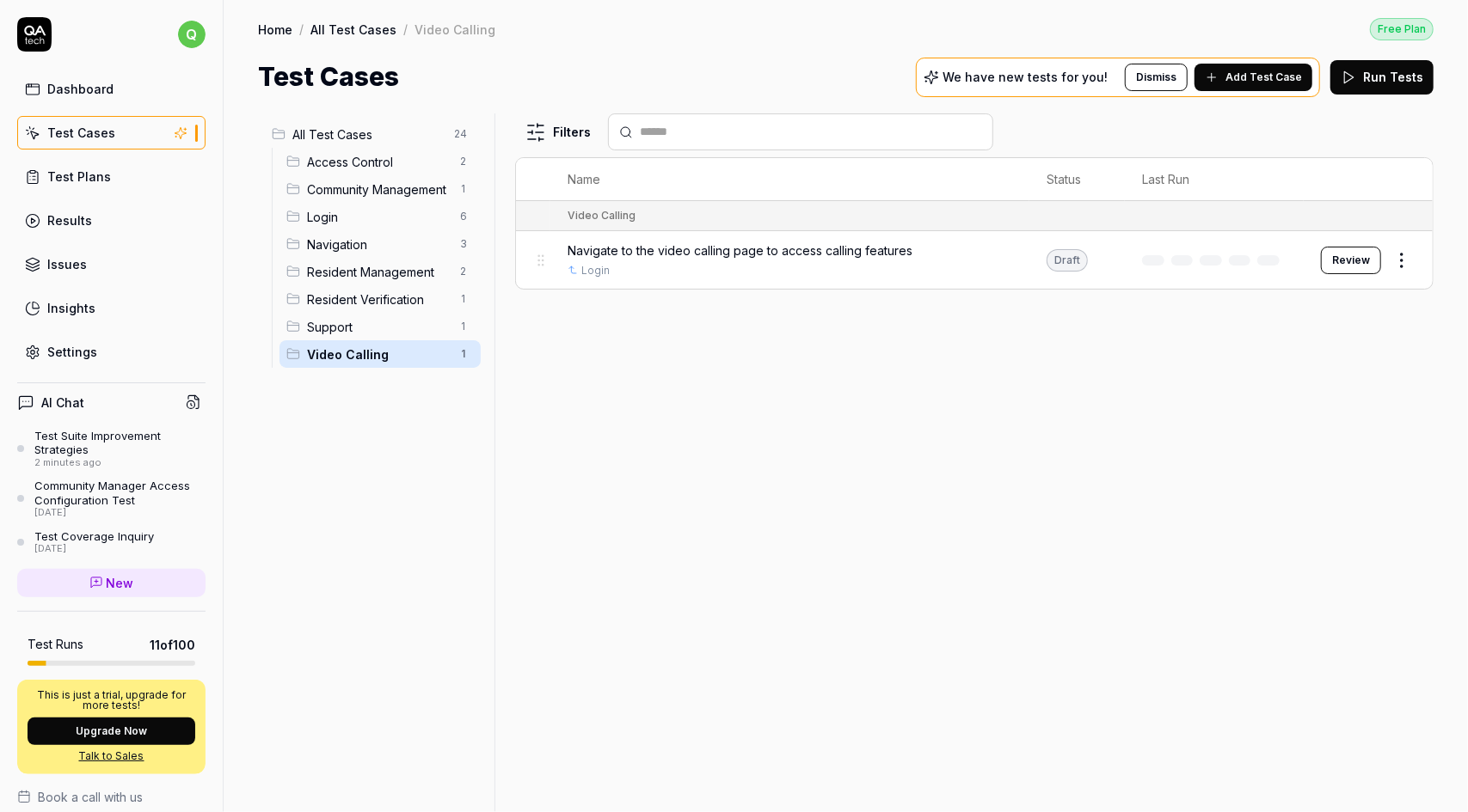
click at [362, 358] on span "Video Calling" at bounding box center [379, 354] width 143 height 18
click at [377, 159] on span "Access Control" at bounding box center [379, 162] width 143 height 18
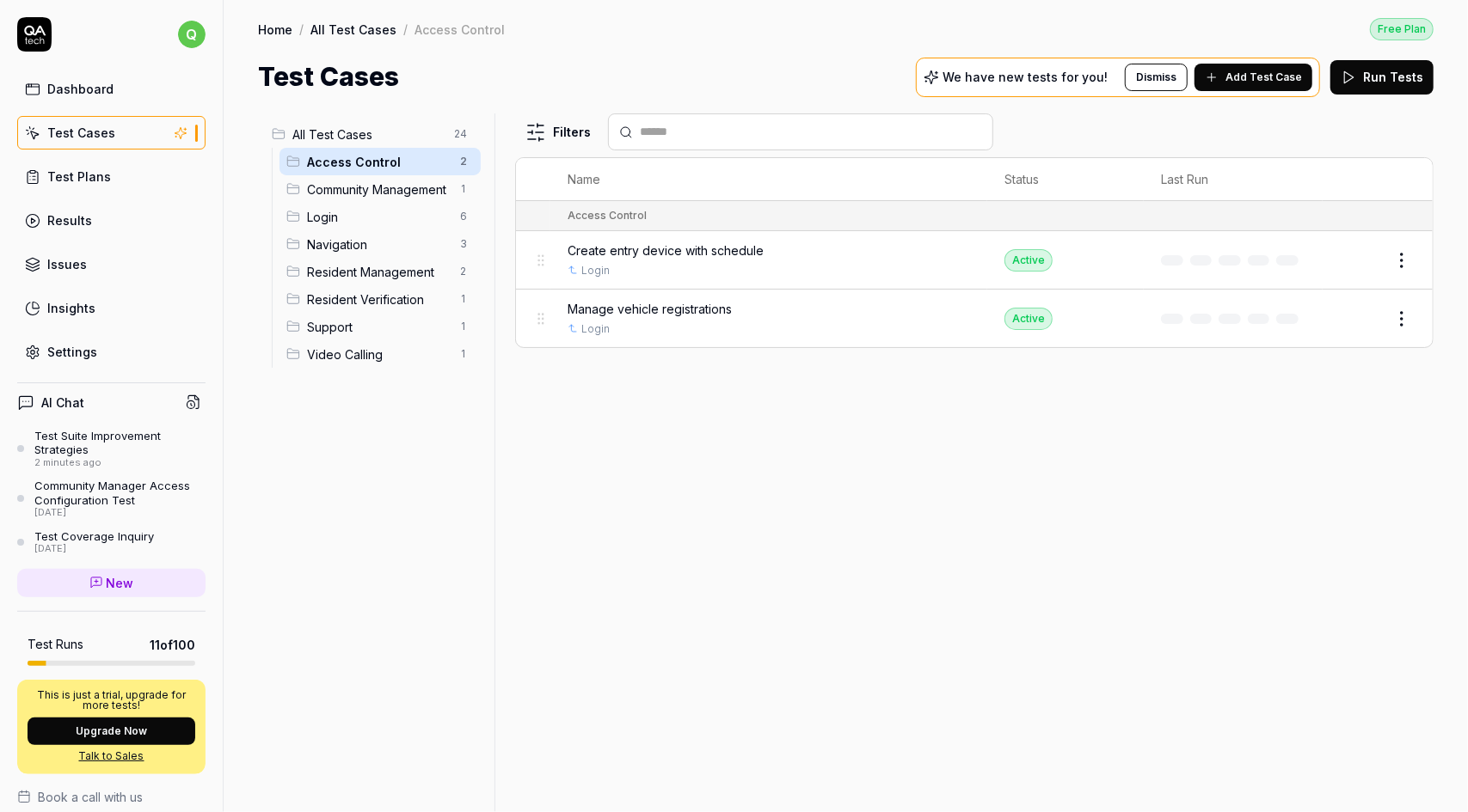
click at [377, 130] on span "All Test Cases" at bounding box center [367, 134] width 151 height 18
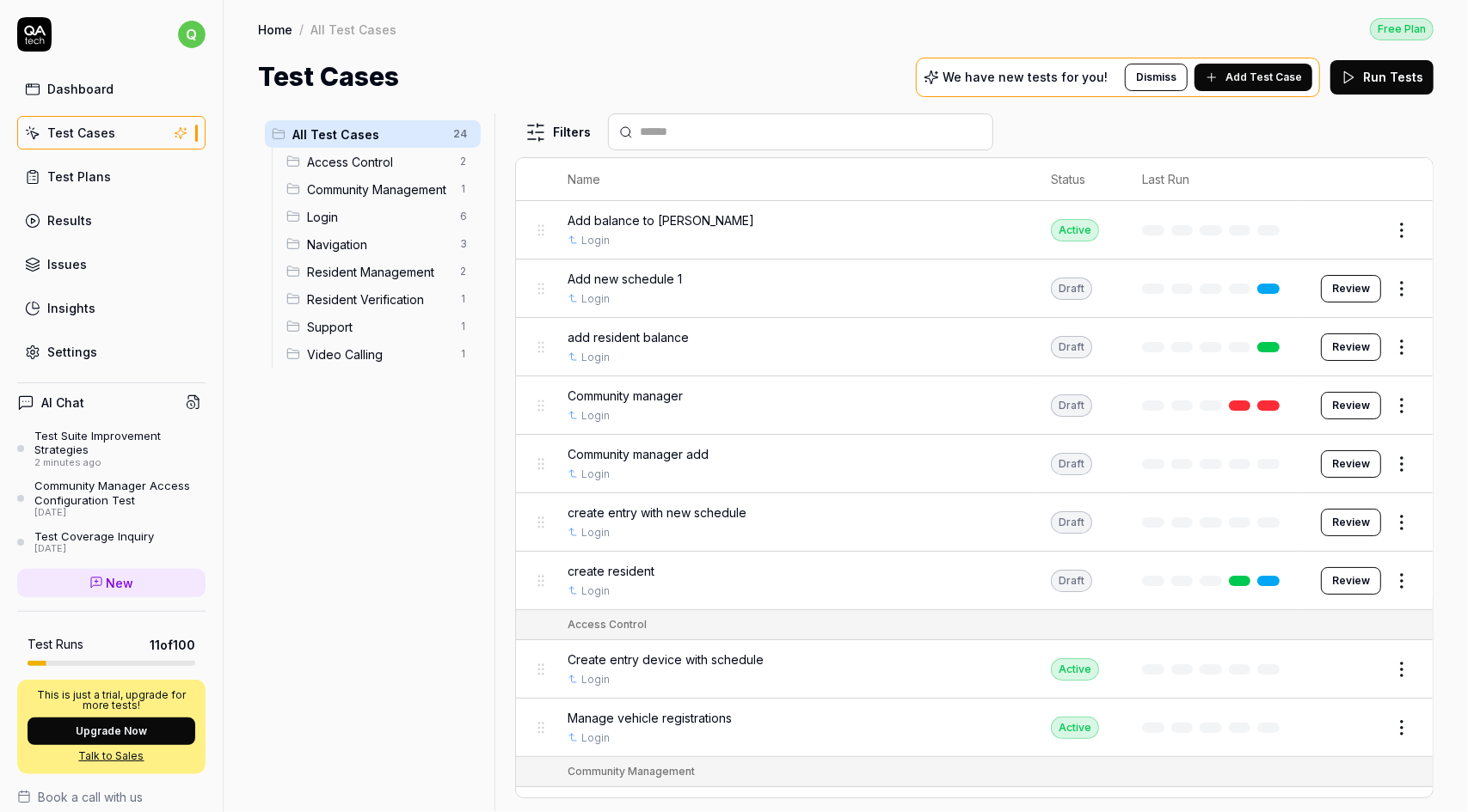
click at [928, 277] on div "Add new schedule 1" at bounding box center [793, 279] width 449 height 18
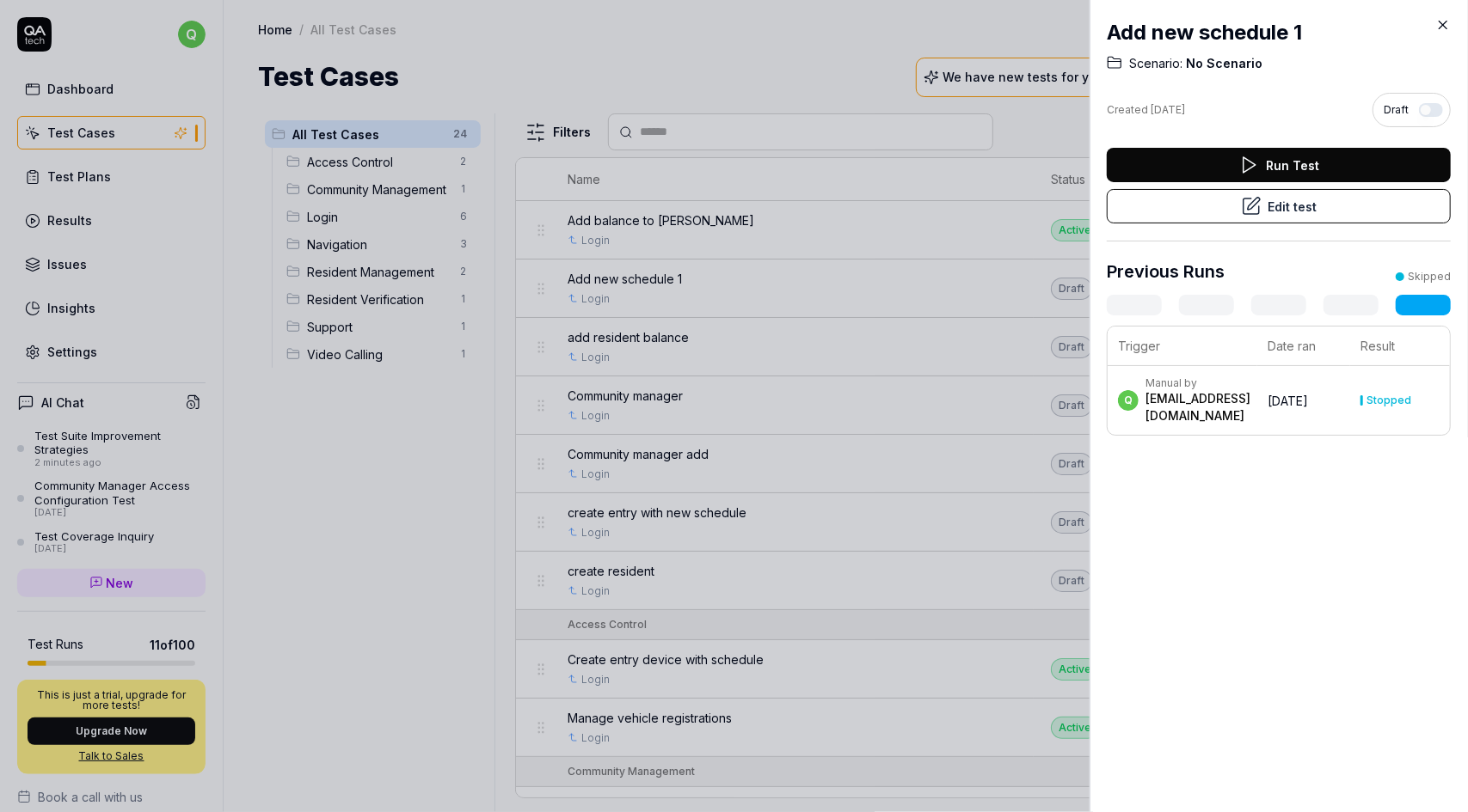
click at [1439, 30] on icon at bounding box center [1443, 25] width 15 height 15
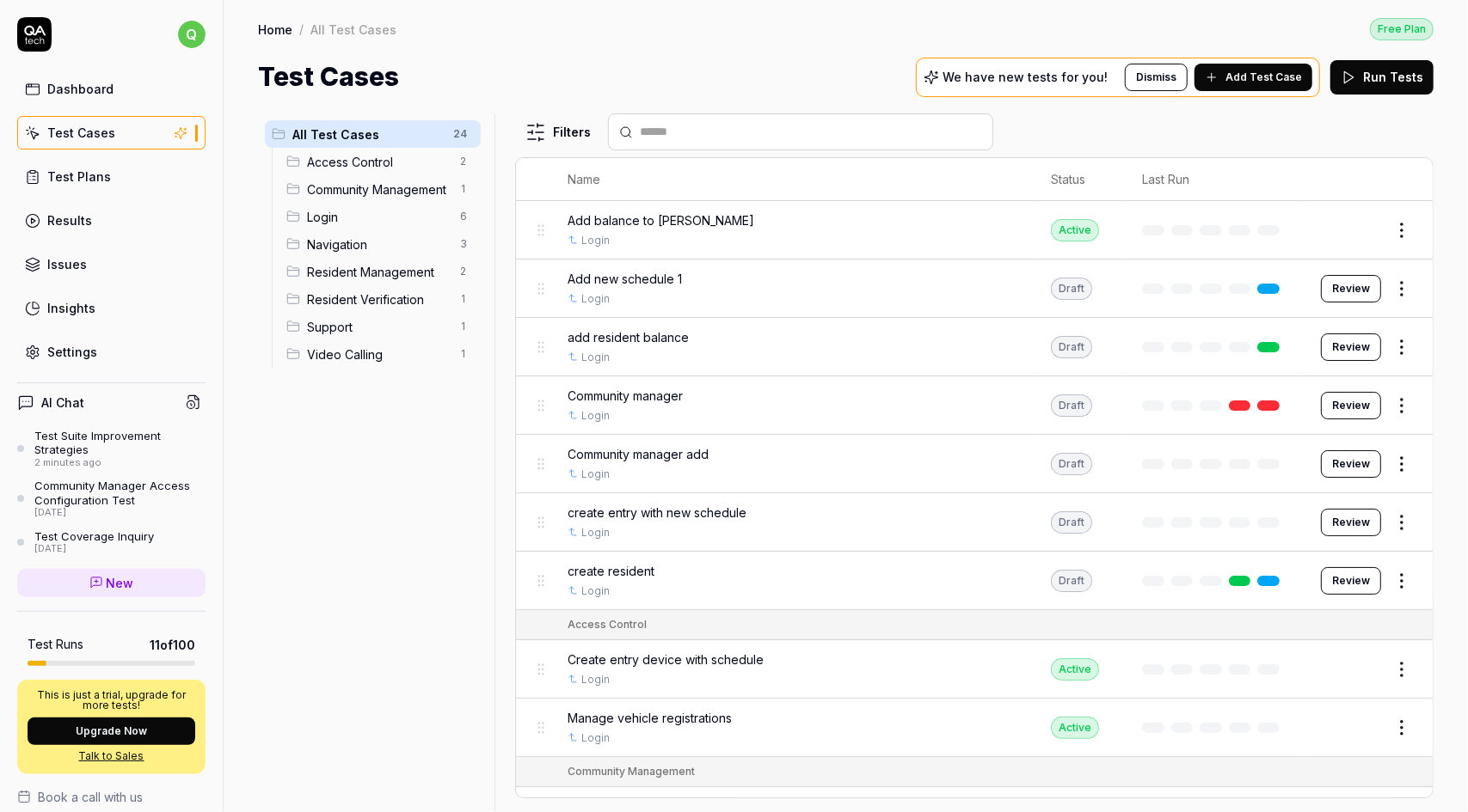
click at [1390, 288] on html "q Dashboard Test Cases Test Plans Results Issues Insights Settings AI Chat Test…" at bounding box center [734, 406] width 1468 height 812
click at [1397, 622] on html "q Dashboard Test Cases Test Plans Results Issues Insights Settings AI Chat Test…" at bounding box center [734, 406] width 1468 height 812
click at [1335, 346] on button "Review" at bounding box center [1351, 347] width 60 height 28
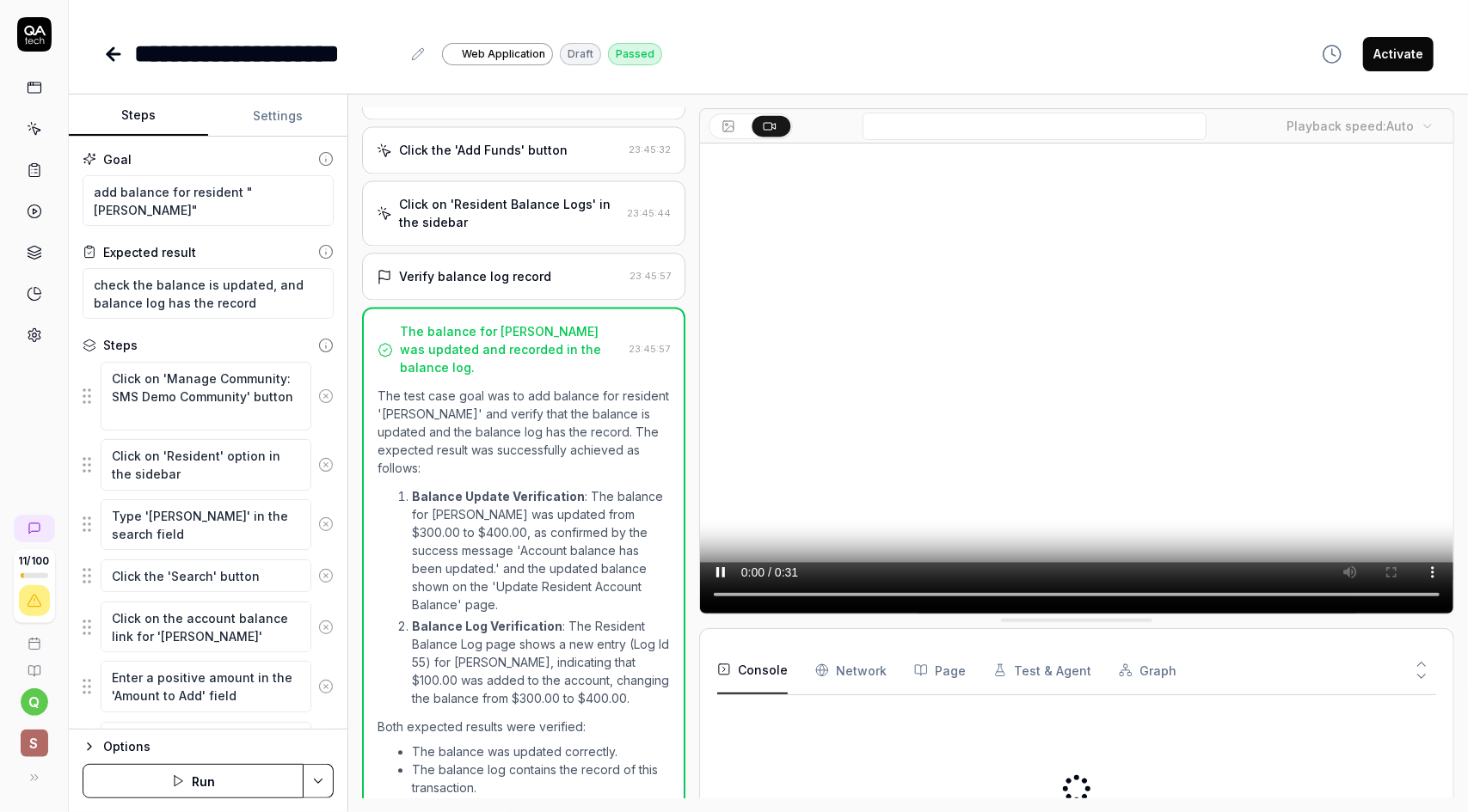
scroll to position [488, 0]
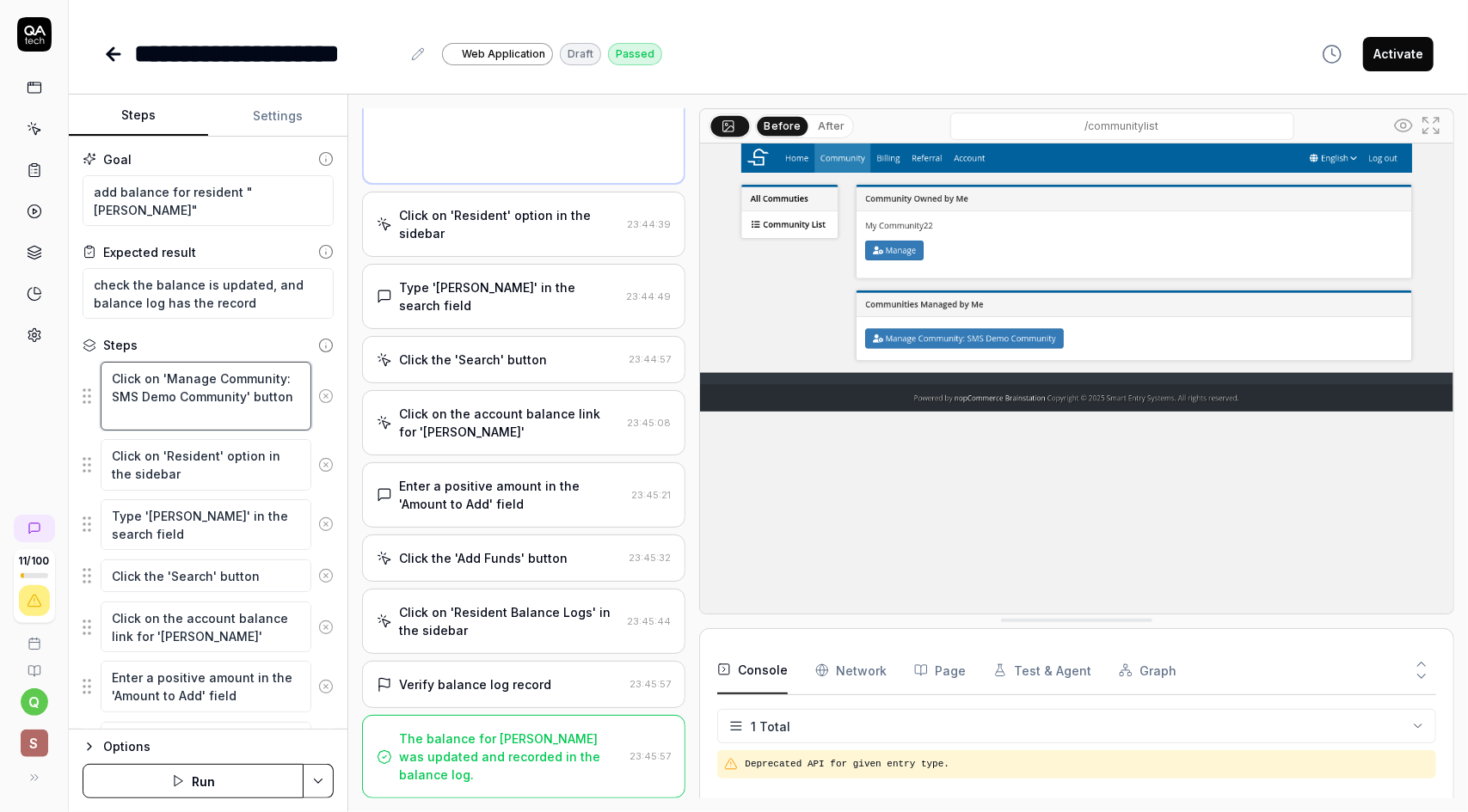
click at [243, 398] on textarea "Click on 'Manage Community: SMS Demo Community' button" at bounding box center [206, 396] width 210 height 68
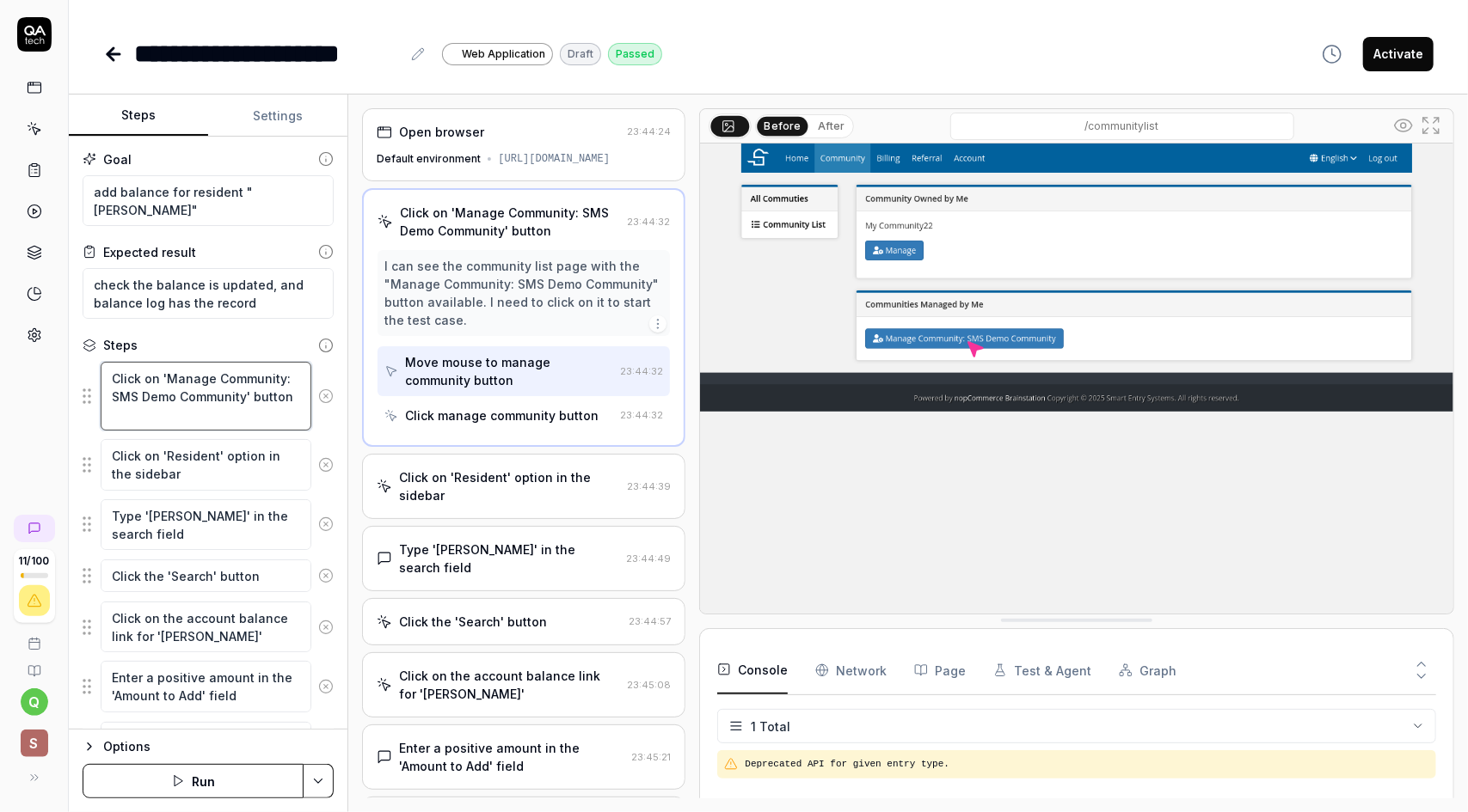
drag, startPoint x: 167, startPoint y: 416, endPoint x: 103, endPoint y: 378, distance: 74.4
click at [103, 378] on textarea "Click on 'Manage Community: SMS Demo Community' button" at bounding box center [206, 396] width 210 height 68
click at [210, 377] on textarea "Click on 'Manage Community: SMS Demo Community' button" at bounding box center [206, 396] width 210 height 68
click at [552, 518] on div "Click on 'Resident' option in the sidebar 23:44:39" at bounding box center [524, 486] width 323 height 66
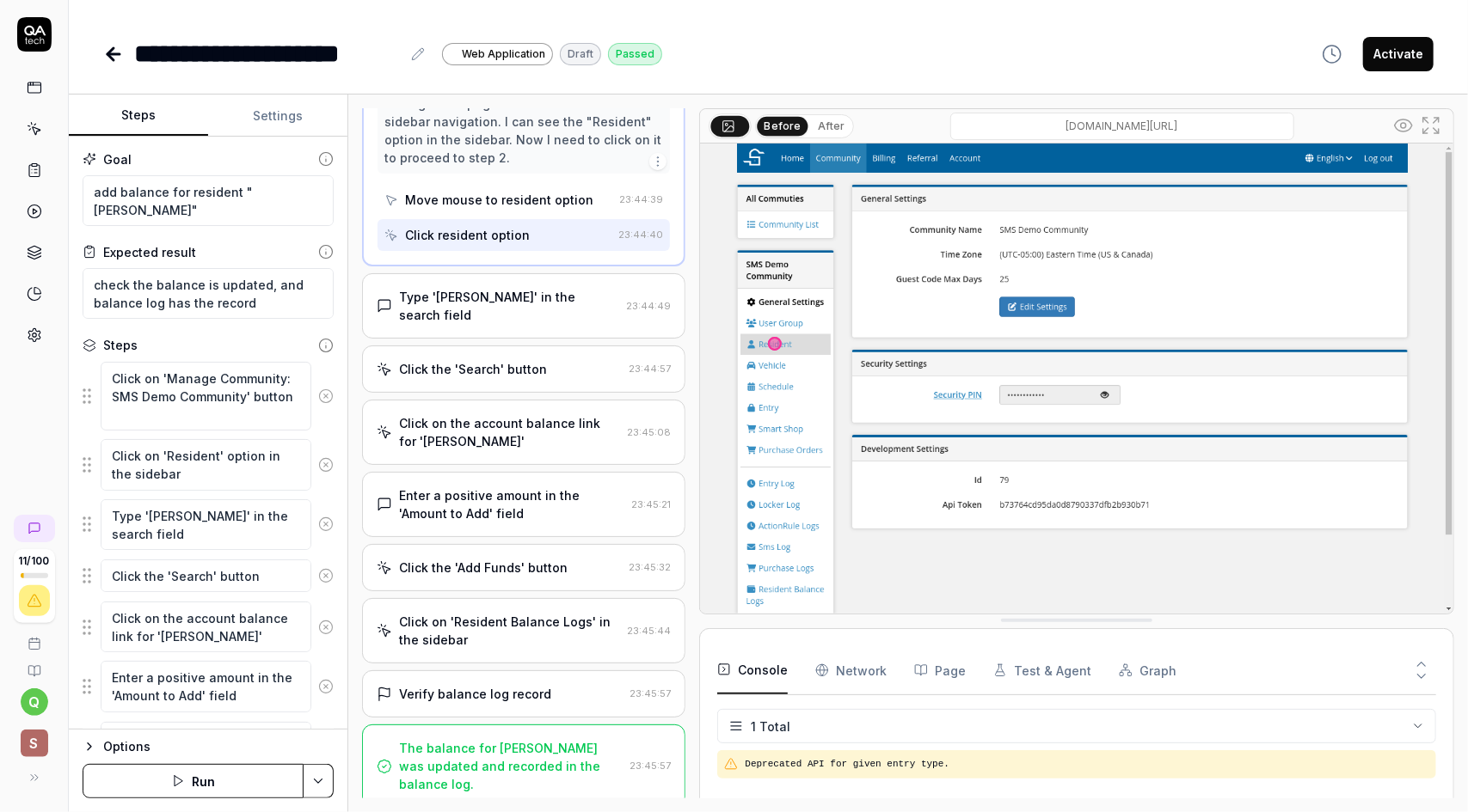
click at [572, 318] on div "Type 'Yi Gong' in the search field" at bounding box center [508, 306] width 220 height 36
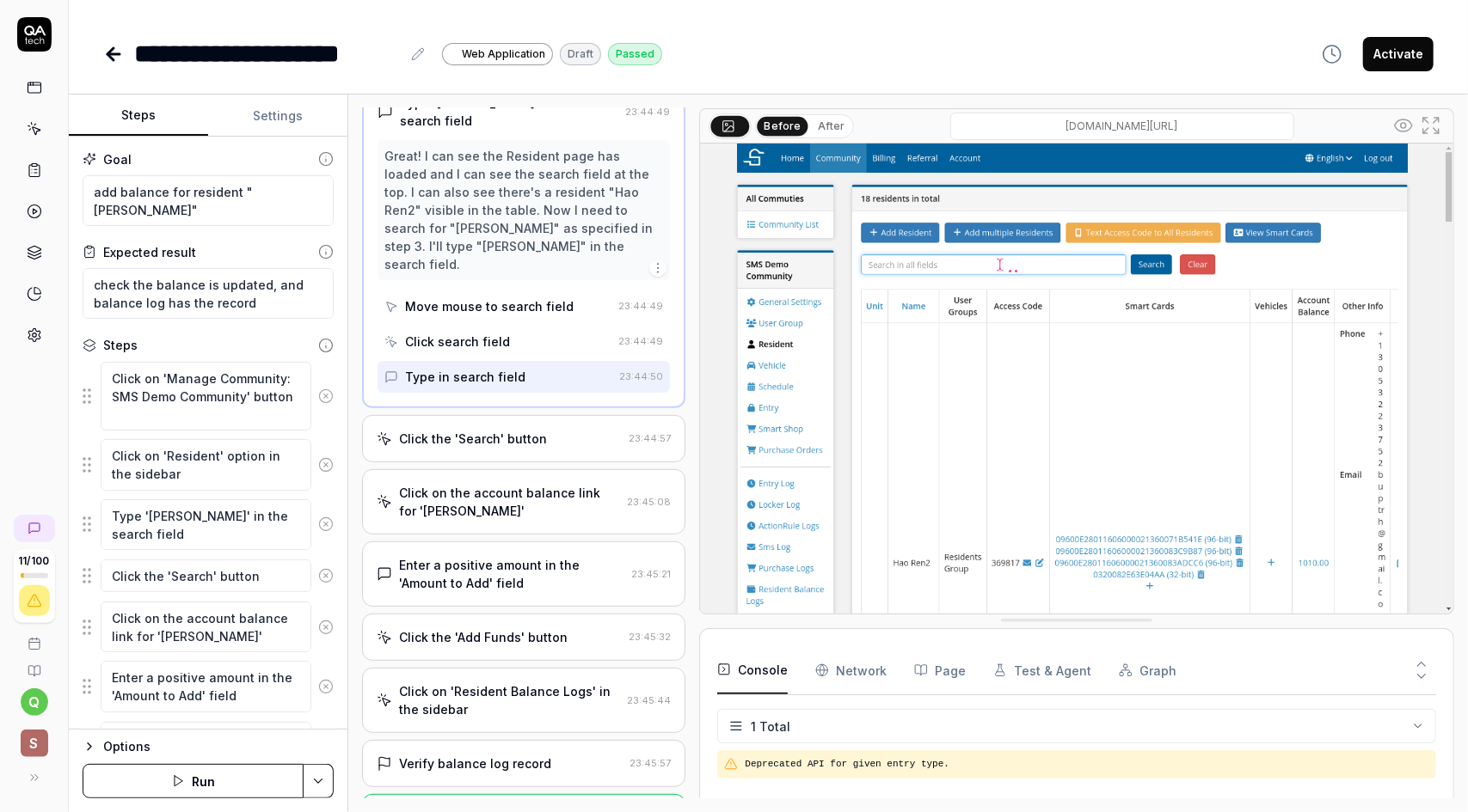
scroll to position [258, 0]
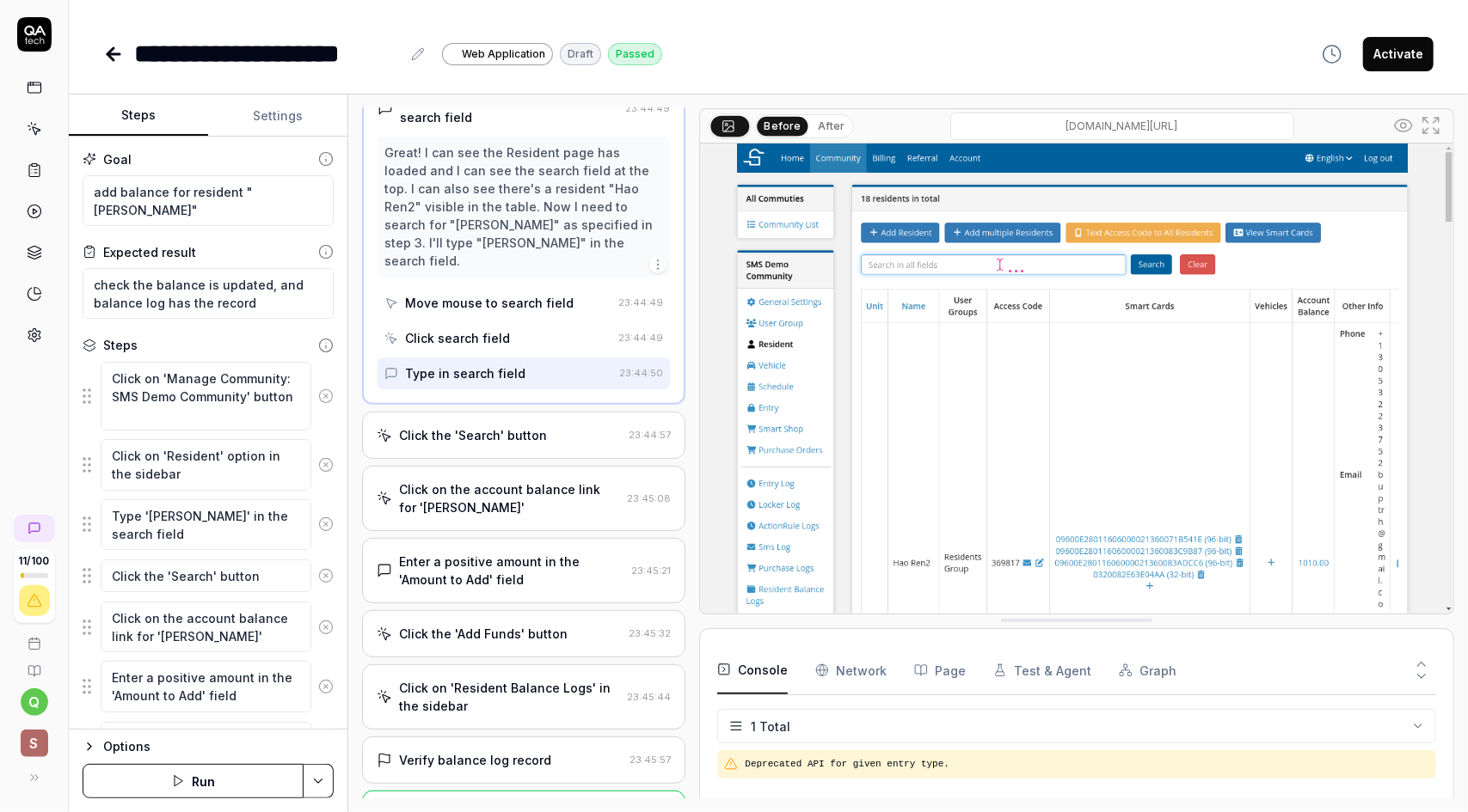
click at [550, 358] on div "Type in search field" at bounding box center [499, 373] width 228 height 31
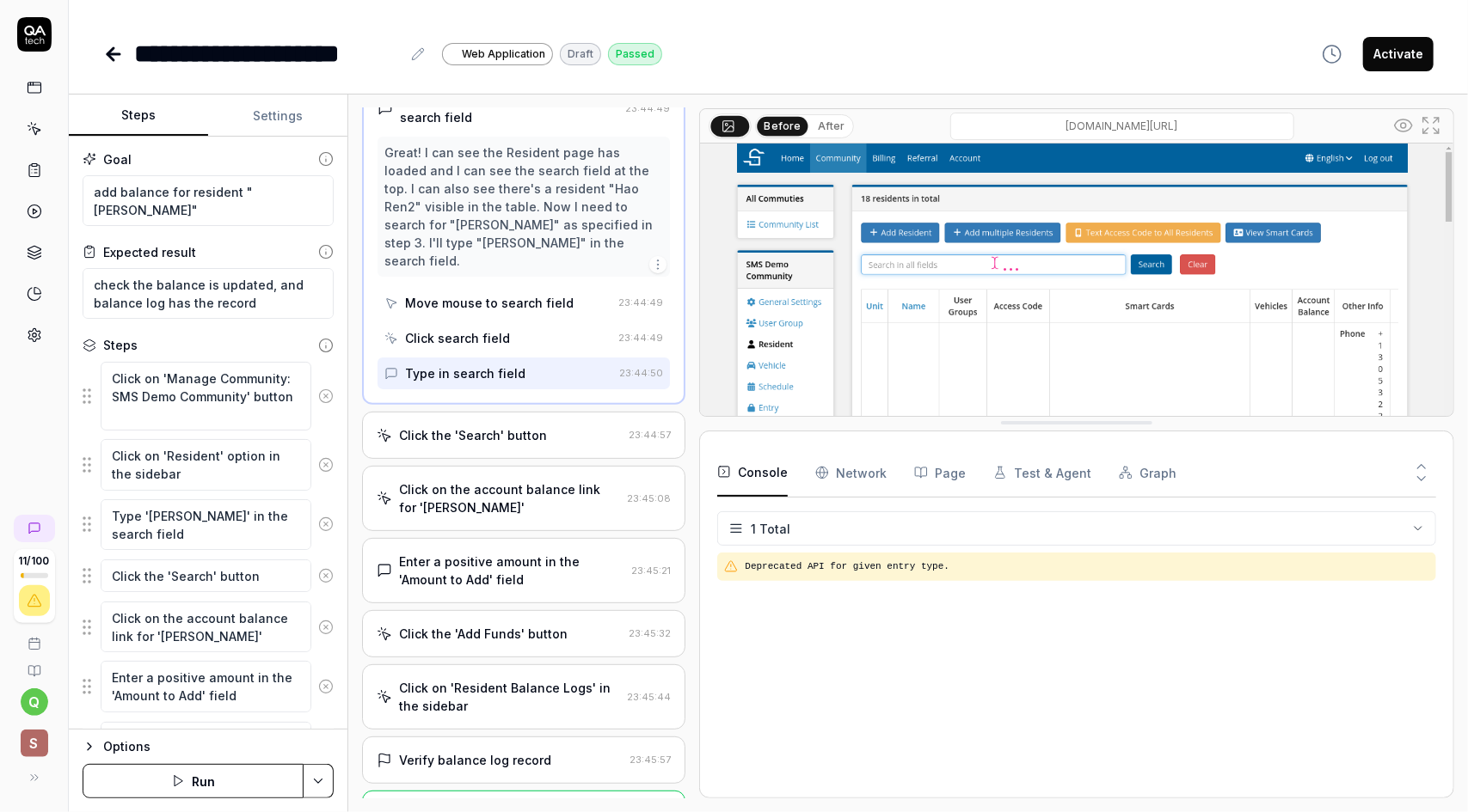
drag, startPoint x: 1105, startPoint y: 625, endPoint x: 1129, endPoint y: 416, distance: 210.4
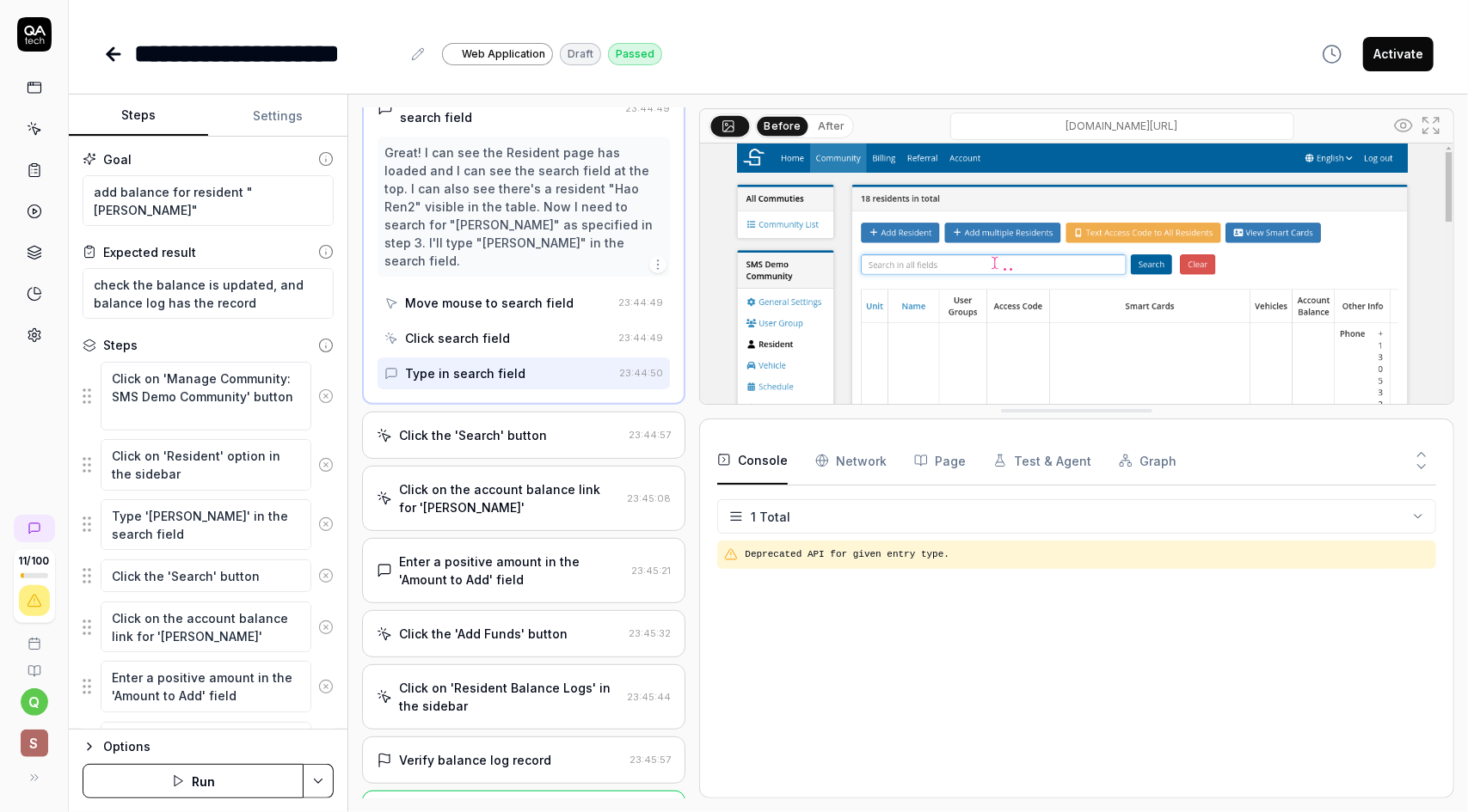
click at [594, 426] on div "Click the 'Search' button" at bounding box center [499, 435] width 245 height 18
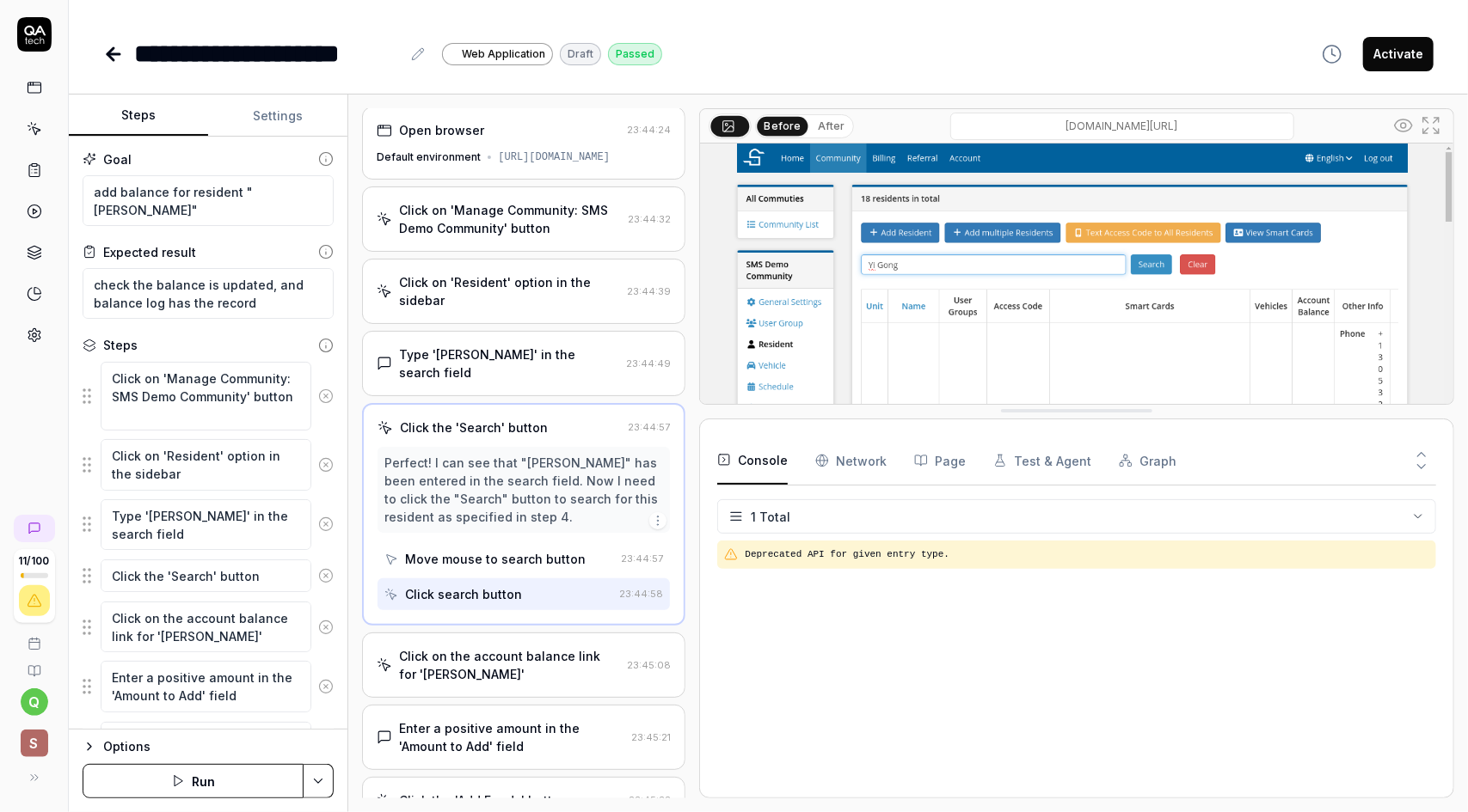
scroll to position [0, 0]
click at [852, 460] on Requests "Network" at bounding box center [851, 460] width 71 height 48
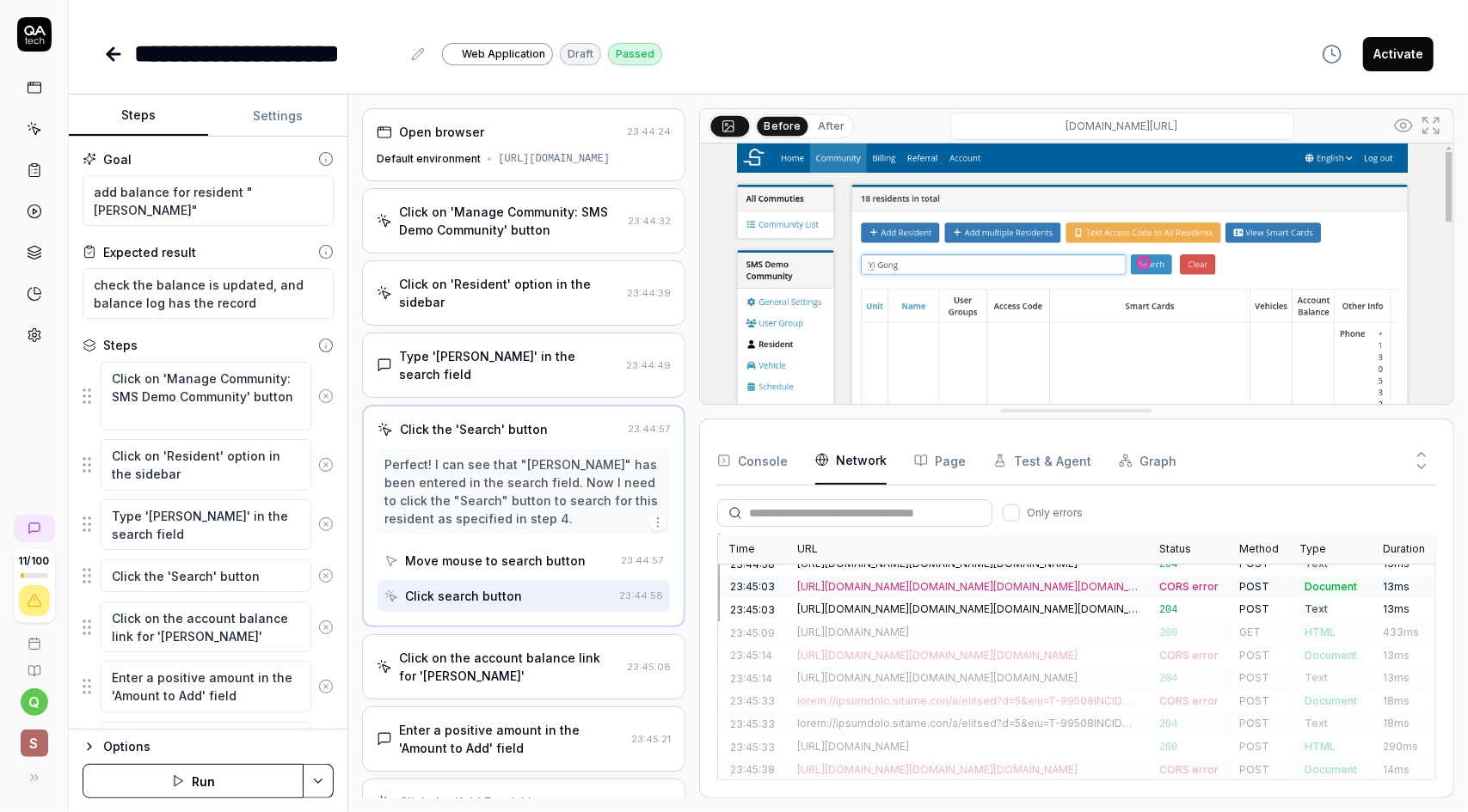
scroll to position [223, 0]
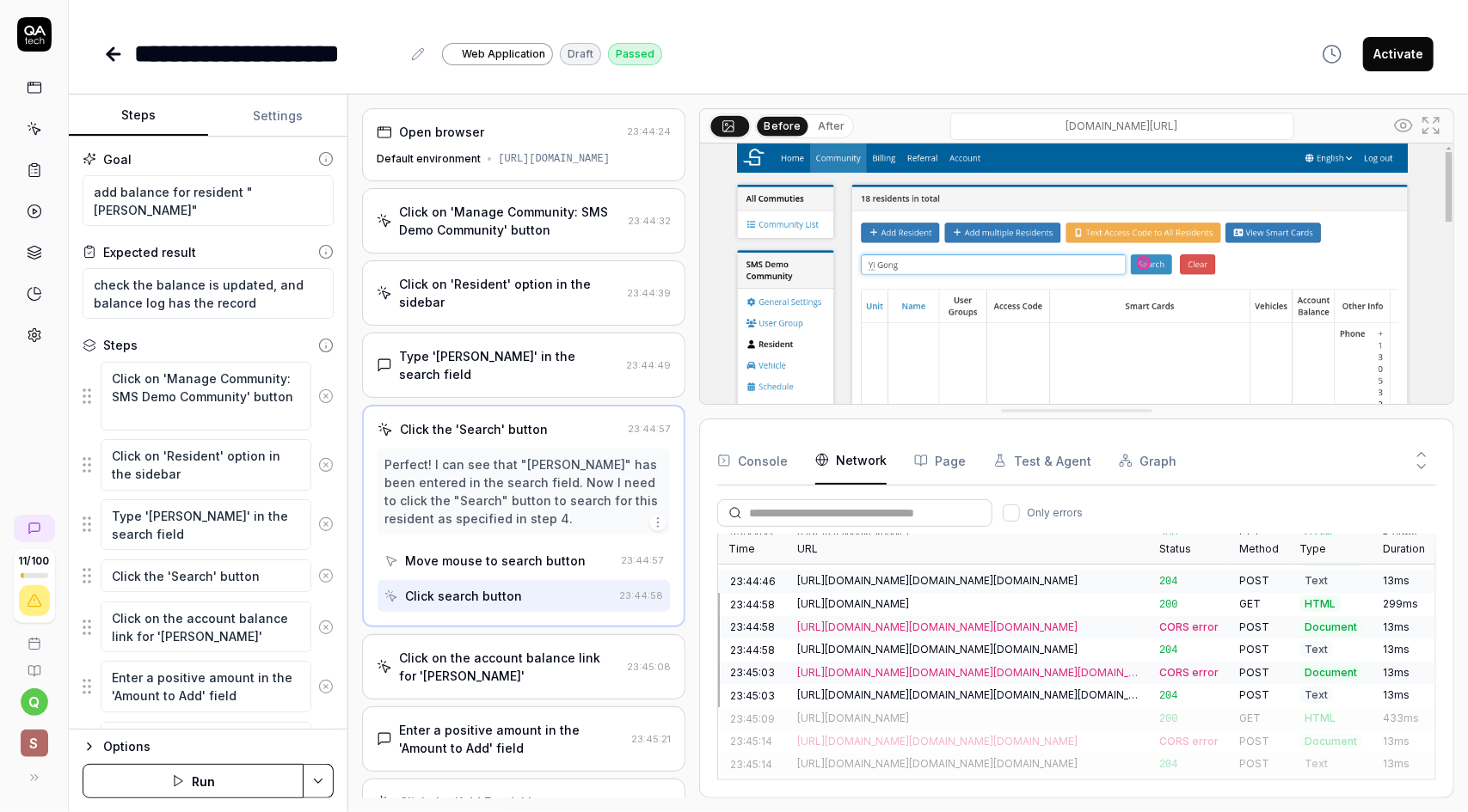
click at [949, 462] on button "Page" at bounding box center [940, 460] width 51 height 48
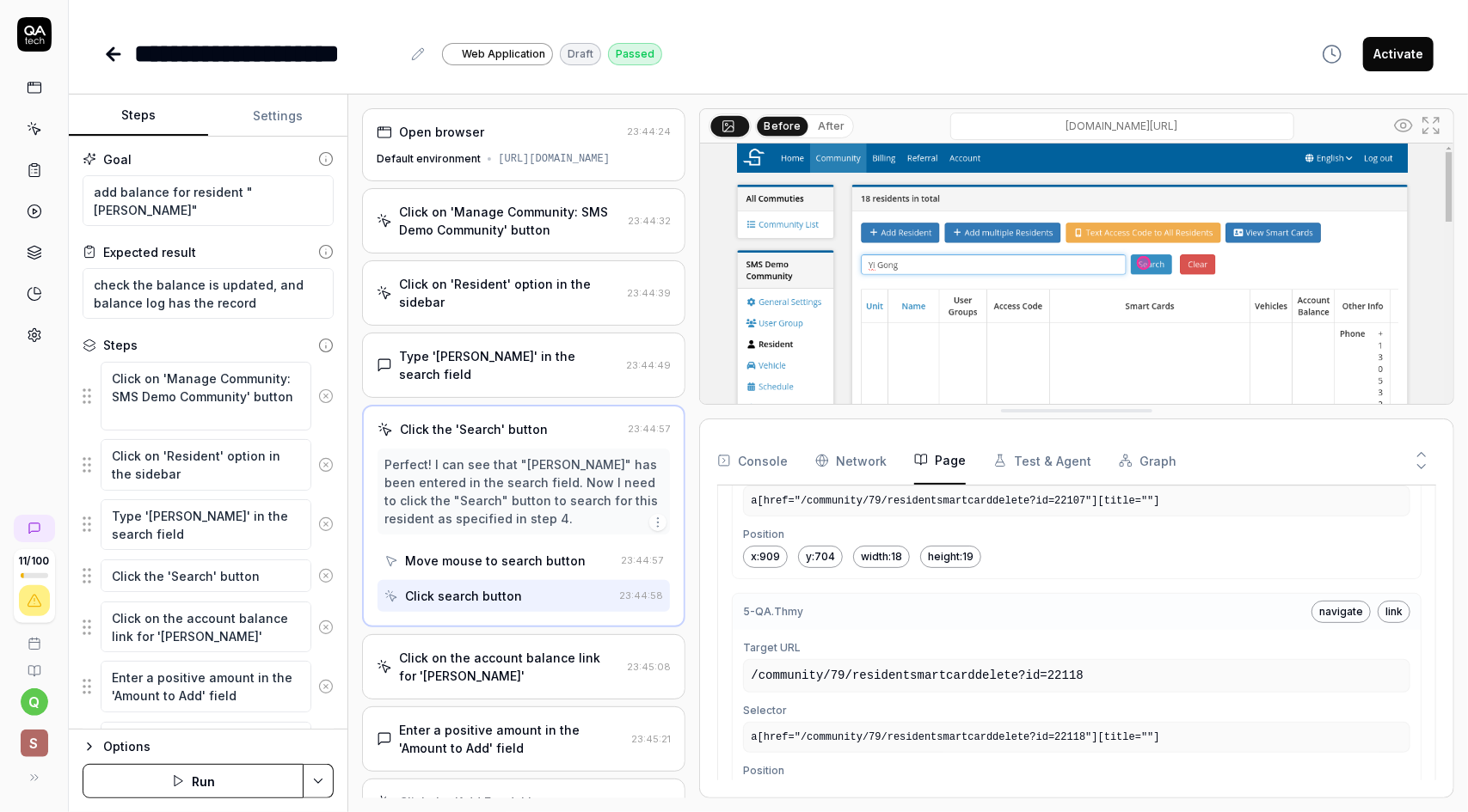
scroll to position [1719, 0]
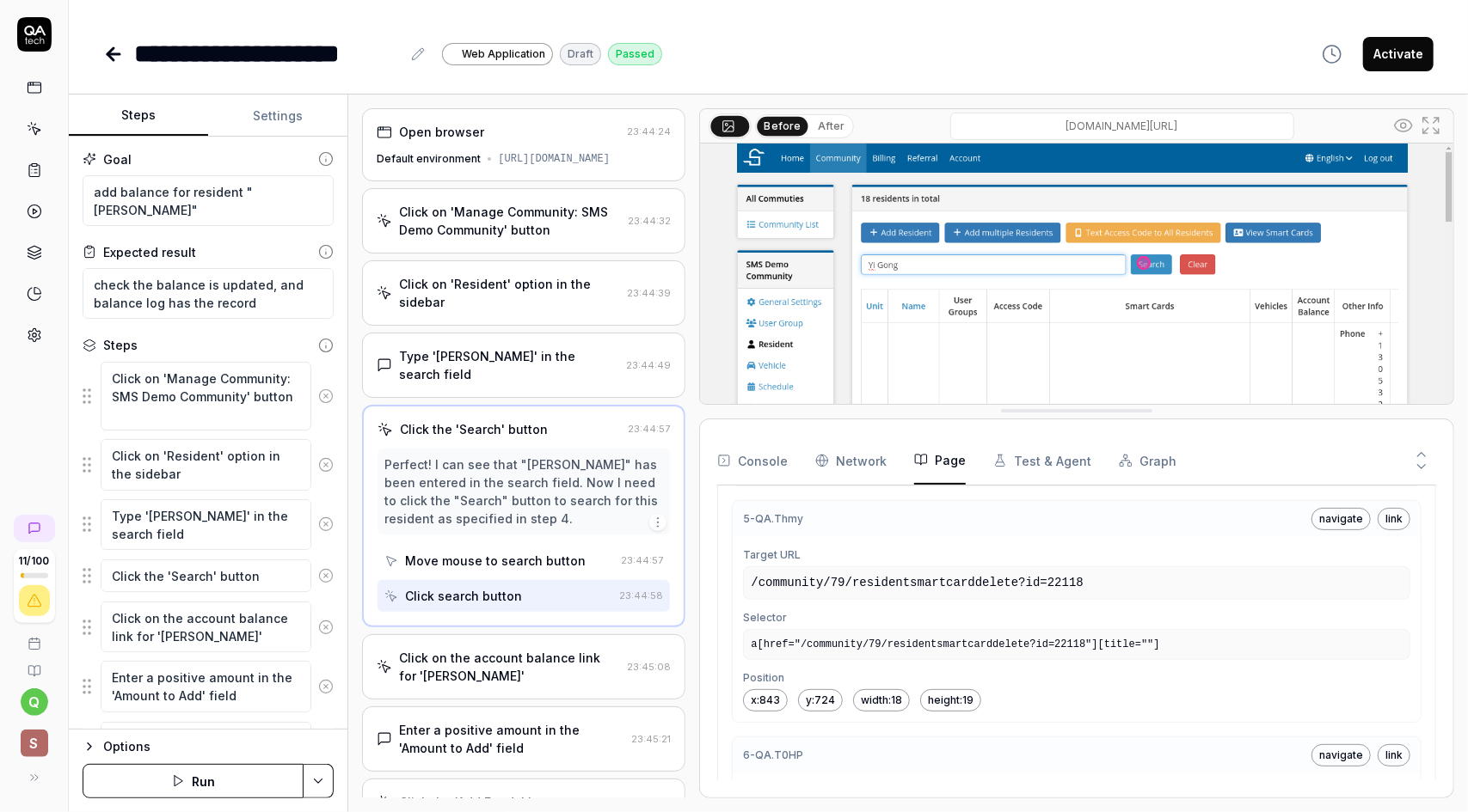
scroll to position [1891, 0]
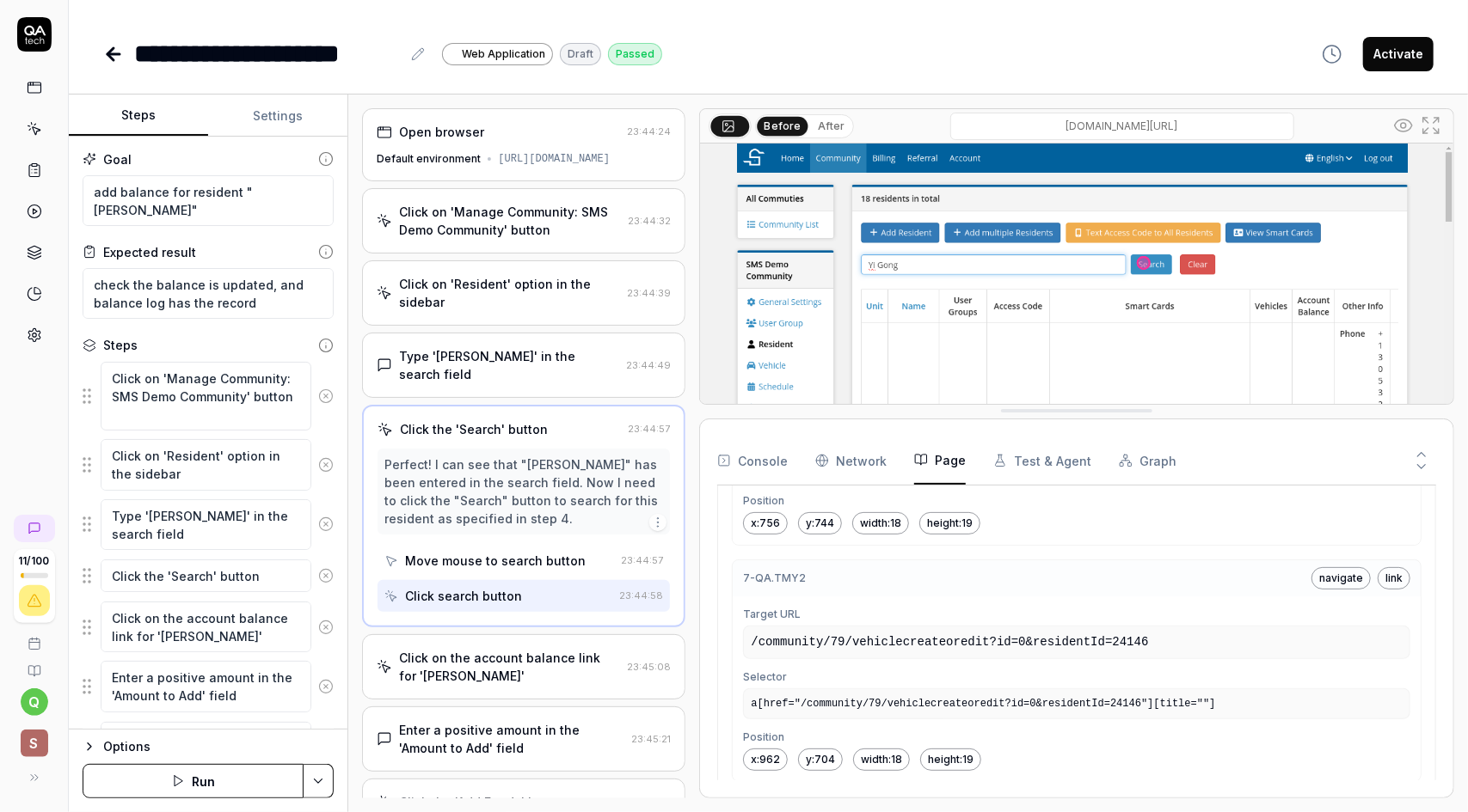
scroll to position [2321, 0]
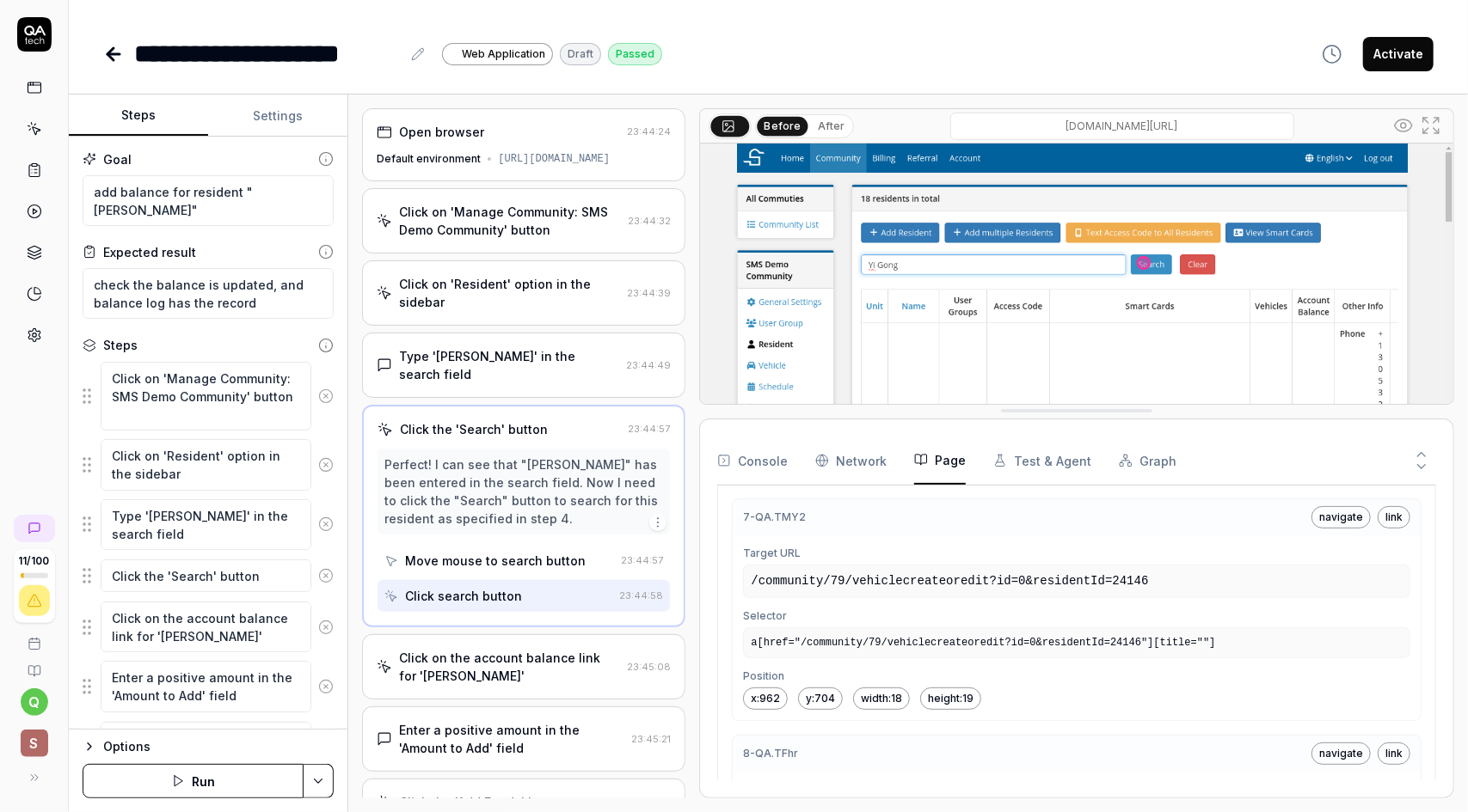
click at [1042, 457] on button "Test & Agent" at bounding box center [1042, 460] width 98 height 48
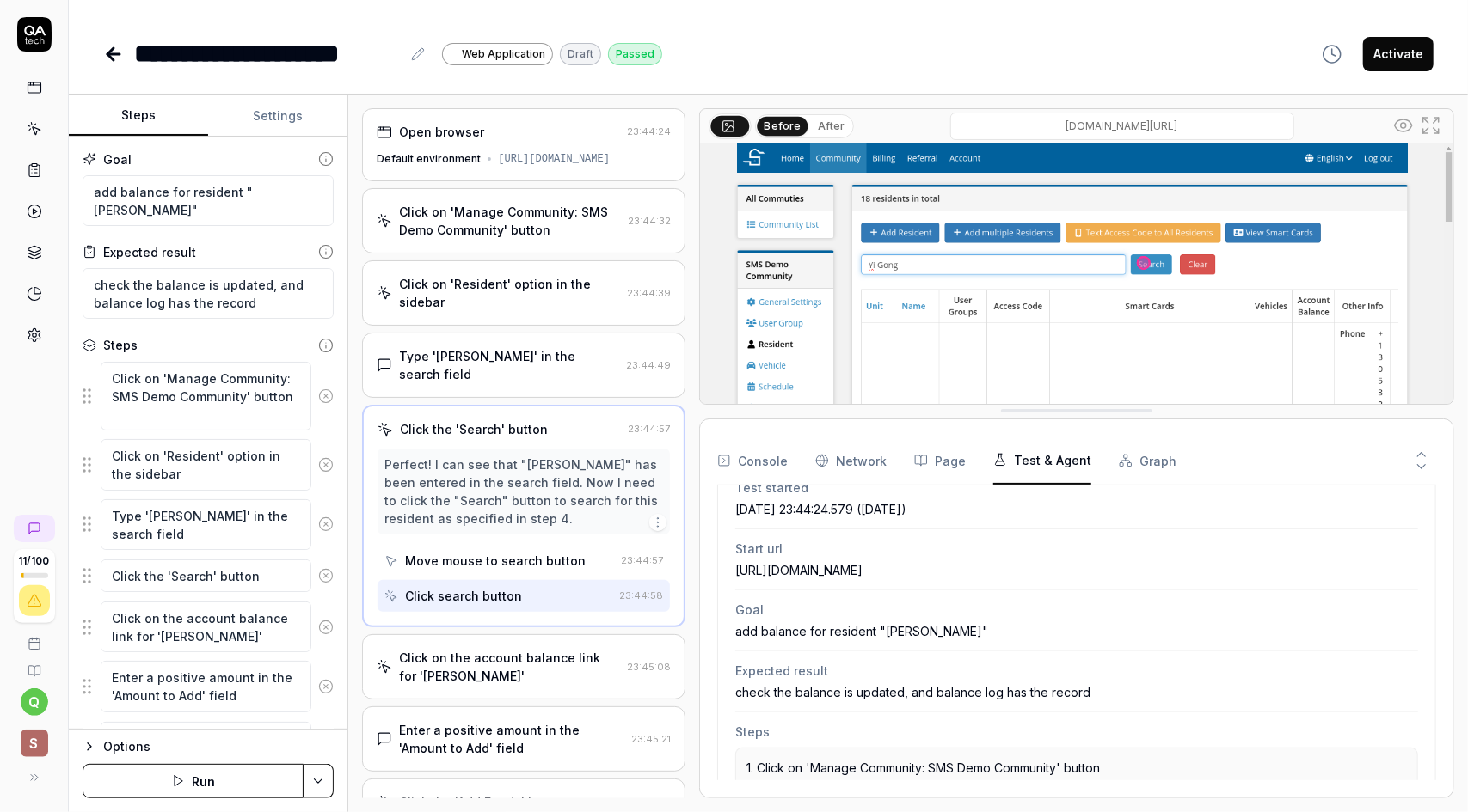
scroll to position [0, 0]
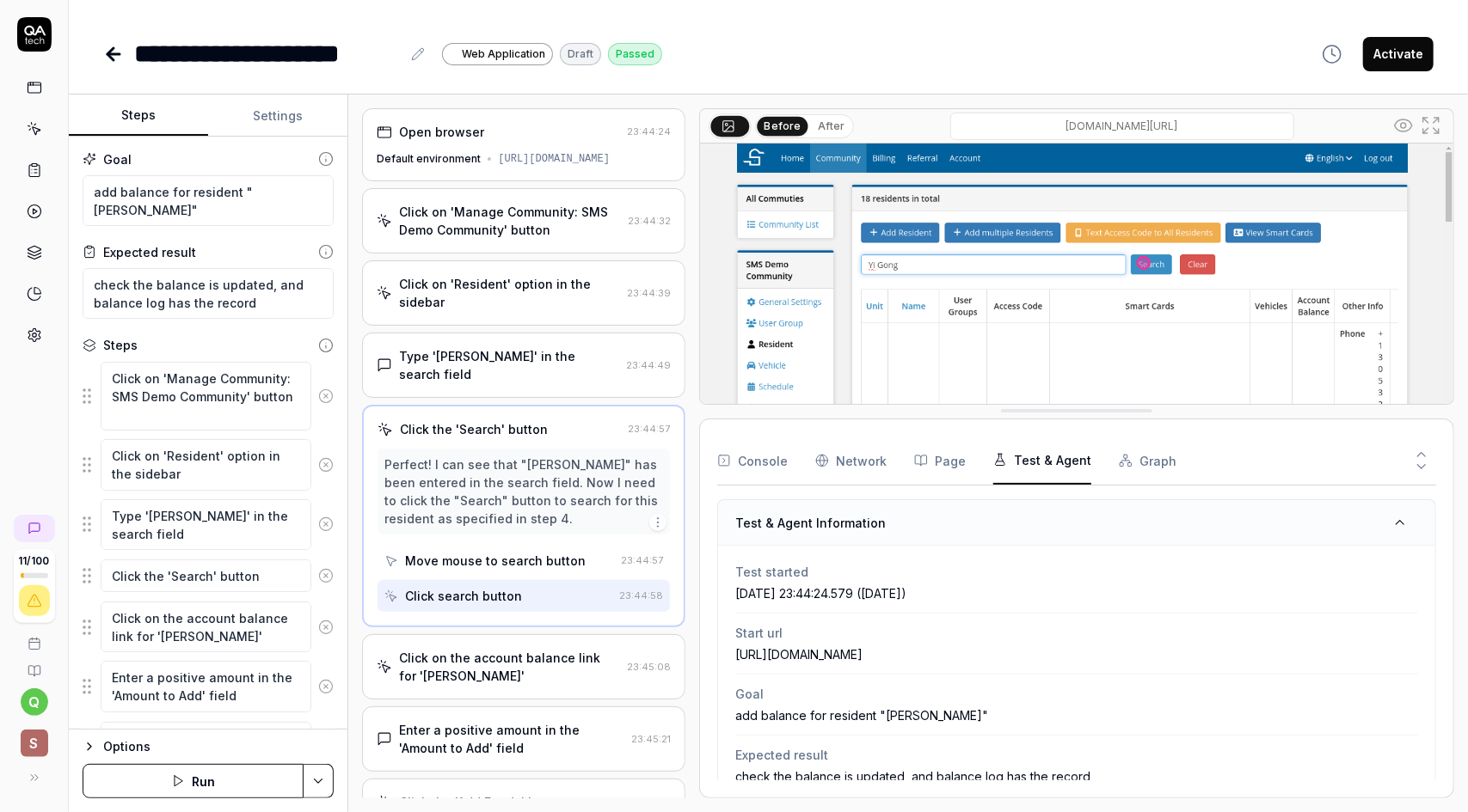
click at [938, 590] on div "2025-09-10 23:44:24.579 (4 days ago)" at bounding box center [1077, 593] width 683 height 18
click at [964, 652] on div "https://smartentrysystems.com/community/communitylist" at bounding box center [1077, 654] width 683 height 18
drag, startPoint x: 966, startPoint y: 663, endPoint x: 910, endPoint y: 649, distance: 57.7
click at [910, 649] on div "Start url https://smartentrysystems.com/community/communitylist" at bounding box center [1077, 644] width 683 height 61
click at [987, 665] on div "Start url https://smartentrysystems.com/community/communitylist" at bounding box center [1077, 644] width 683 height 61
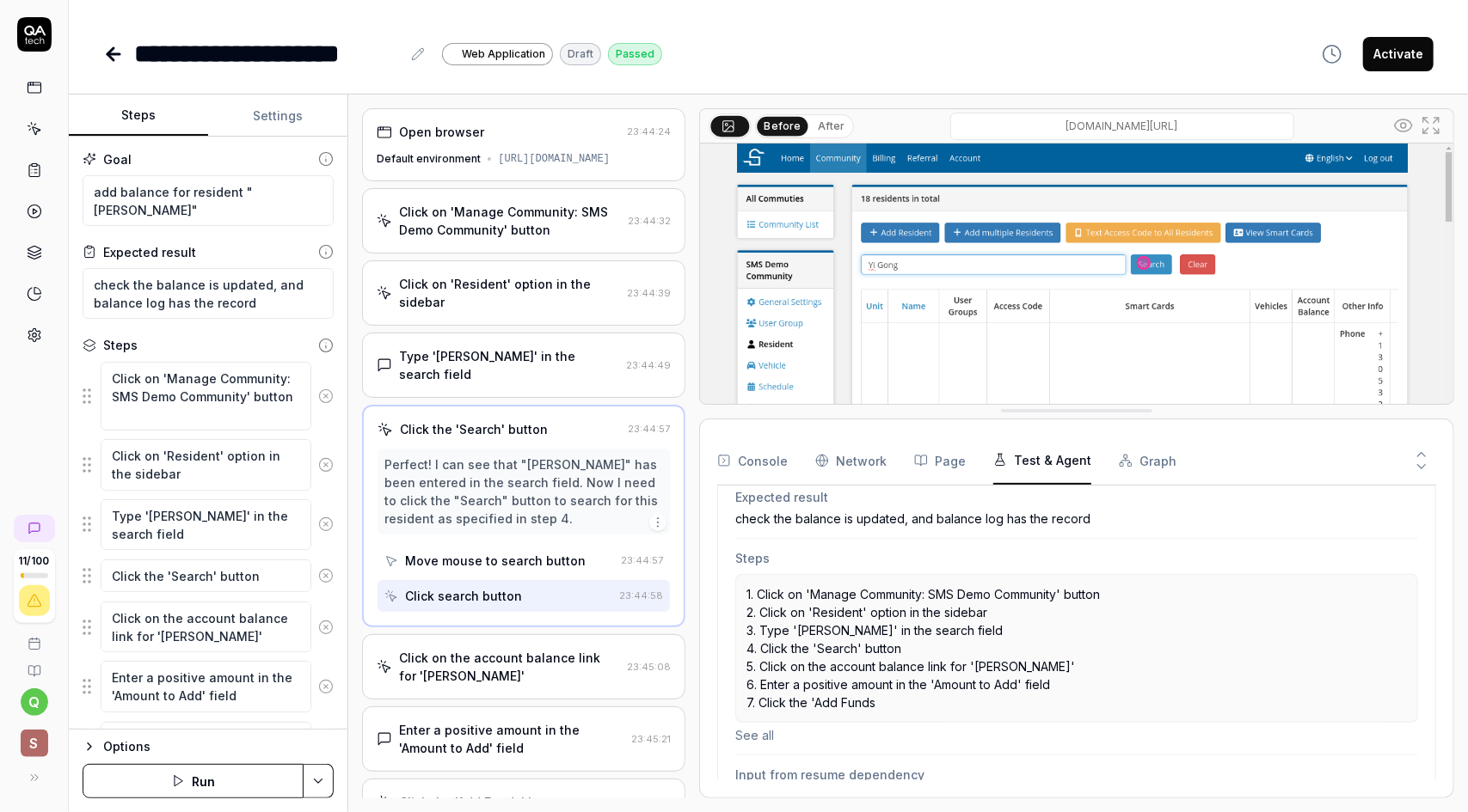
scroll to position [344, 0]
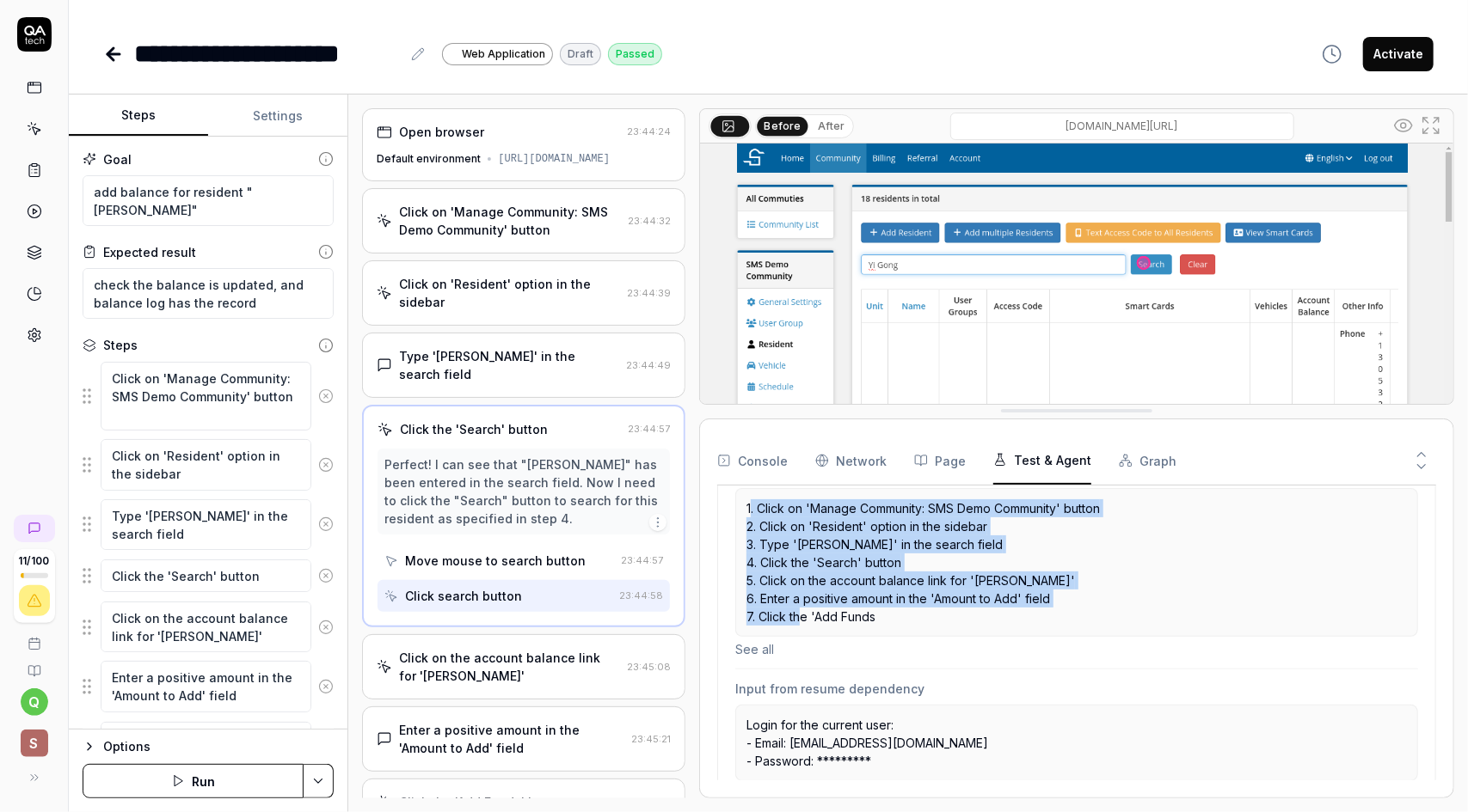
drag, startPoint x: 885, startPoint y: 614, endPoint x: 749, endPoint y: 497, distance: 179.4
click at [749, 499] on p "1. Click on 'Manage Community: SMS Demo Community' button 2. Click on 'Resident…" at bounding box center [1077, 562] width 660 height 126
click at [878, 579] on p "1. Click on 'Manage Community: SMS Demo Community' button 2. Click on 'Resident…" at bounding box center [1077, 562] width 660 height 126
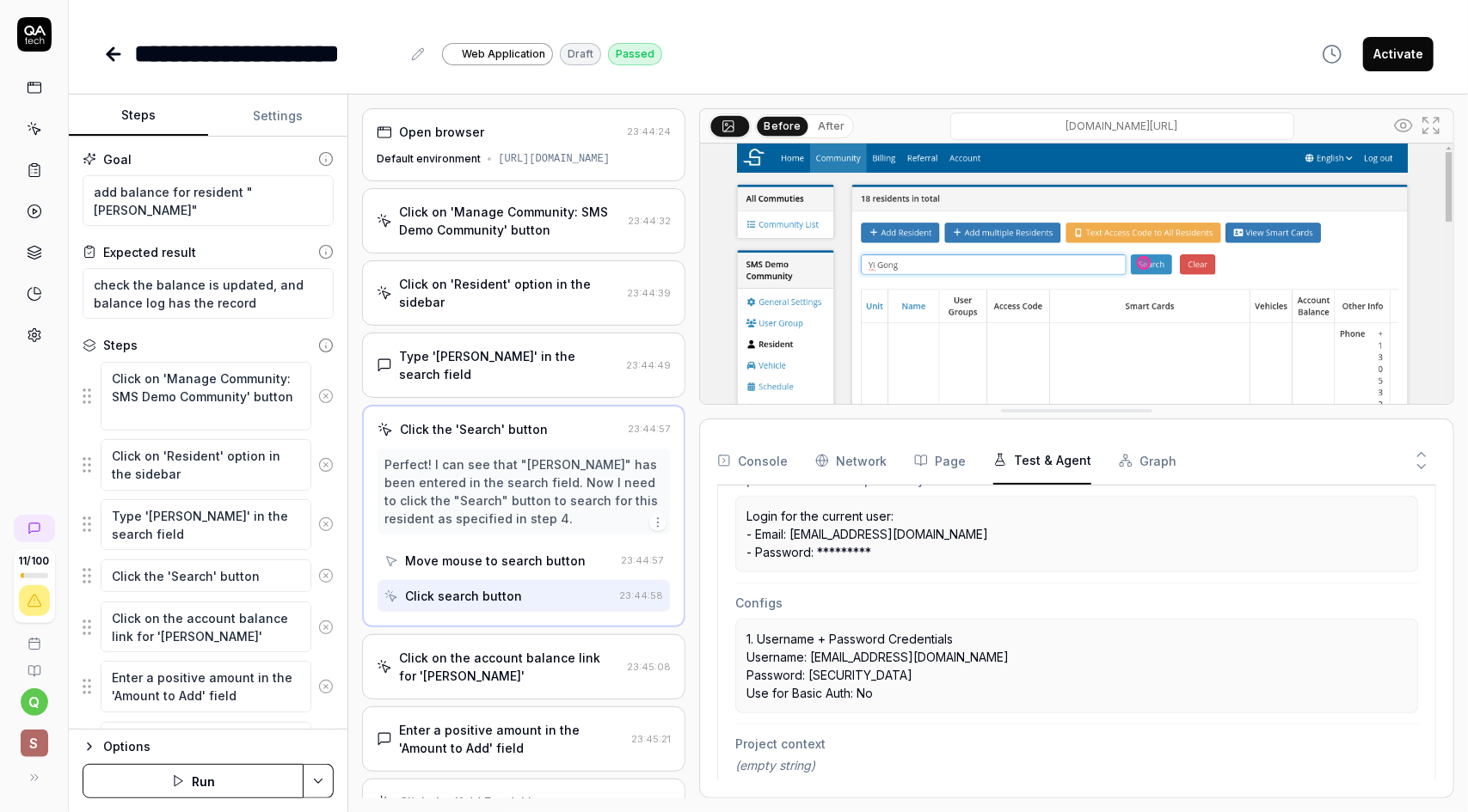
scroll to position [559, 0]
click at [880, 680] on p "1. Username + Password Credentials Username: qycqycqycqycqyc@gmail.com Password…" at bounding box center [1077, 660] width 660 height 72
click at [912, 744] on div "Project context (empty string)" at bounding box center [1077, 748] width 683 height 60
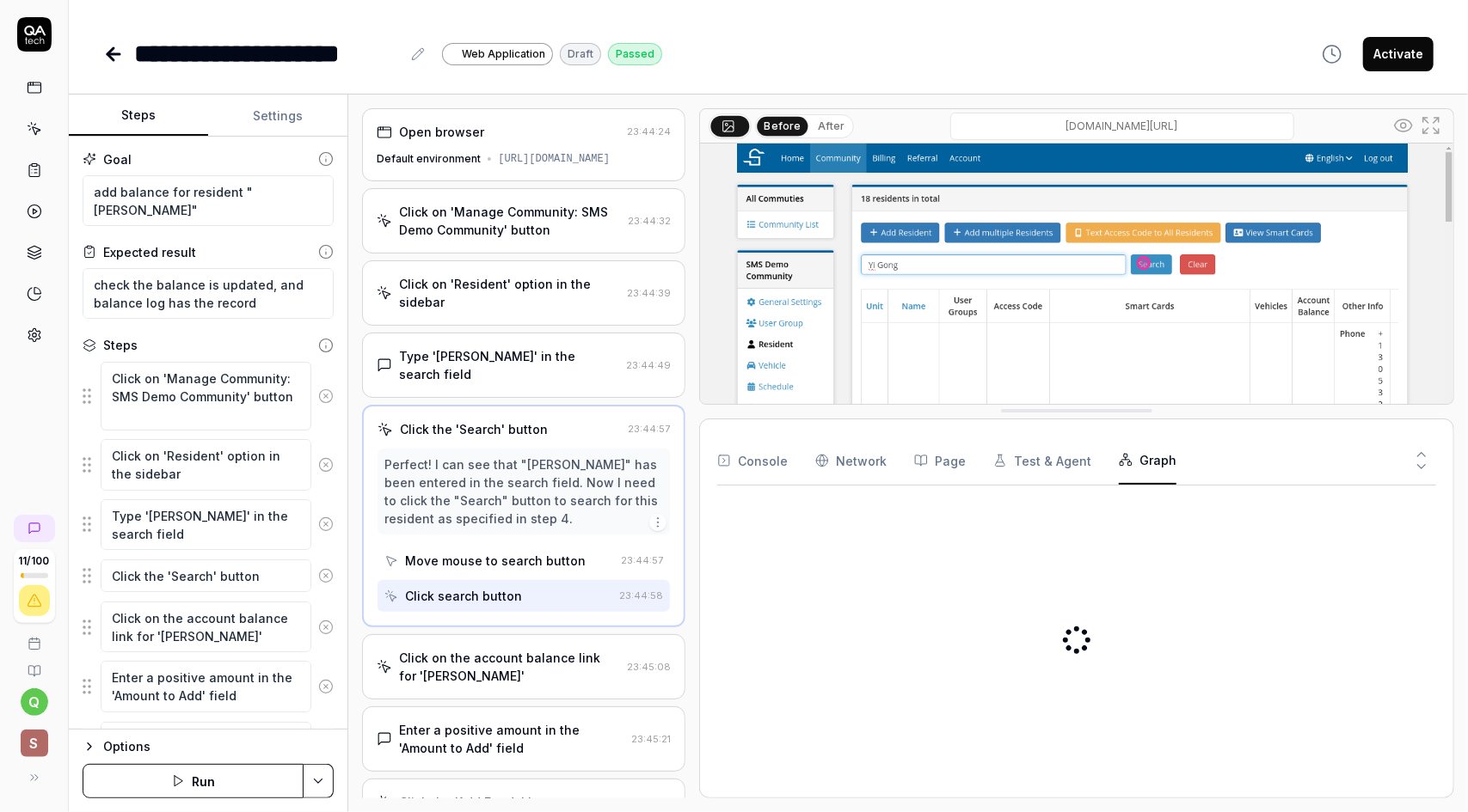
click at [1147, 452] on button "Graph" at bounding box center [1147, 460] width 58 height 48
click at [1054, 579] on div "a d d r e s i d e n t b a l a n c e 1m 39s Passed" at bounding box center [1077, 640] width 719 height 281
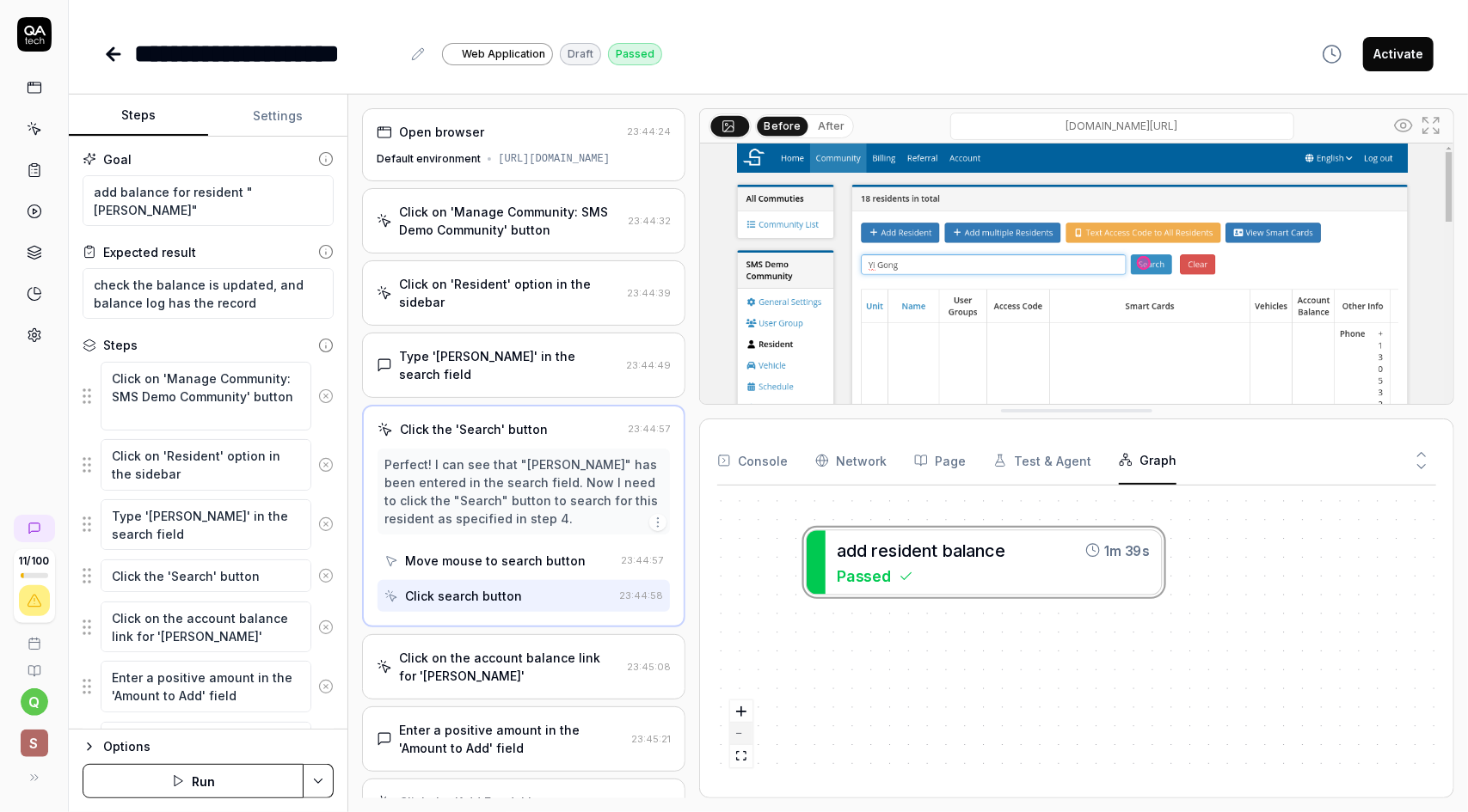
click at [741, 737] on button "zoom out" at bounding box center [741, 734] width 23 height 23
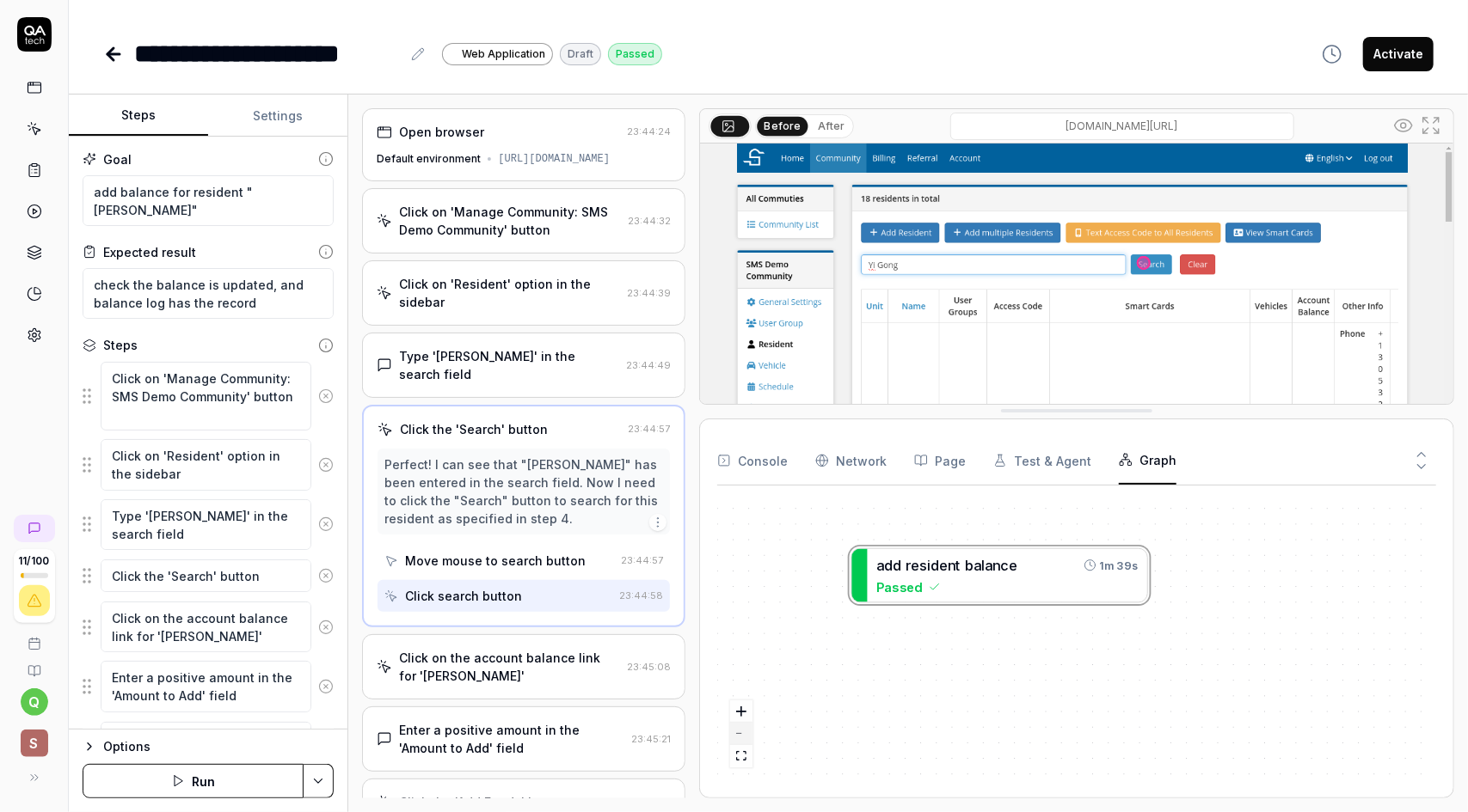
click at [741, 737] on button "zoom out" at bounding box center [741, 734] width 23 height 23
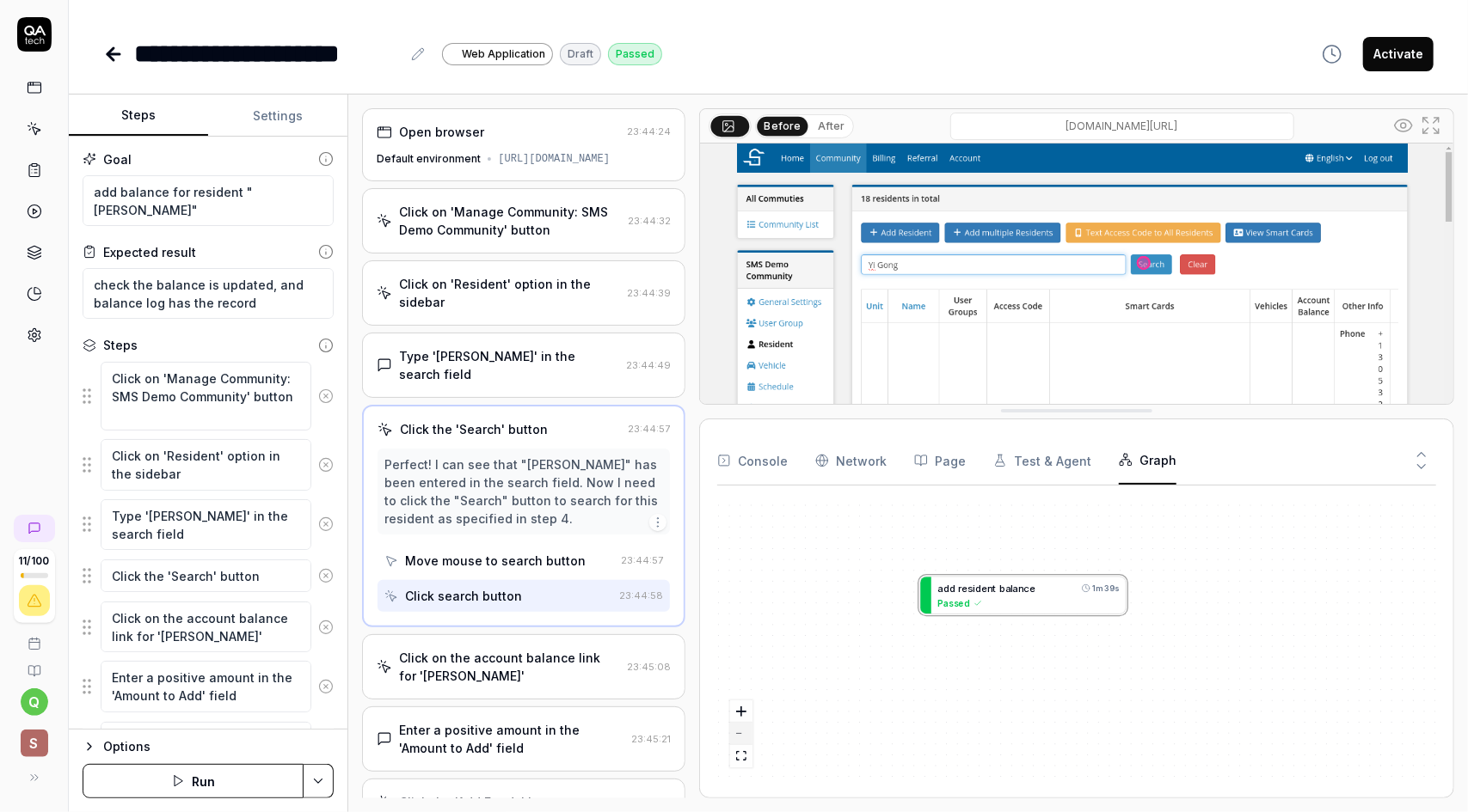
click at [741, 737] on button "zoom out" at bounding box center [741, 734] width 23 height 23
click at [748, 711] on button "zoom in" at bounding box center [741, 712] width 23 height 23
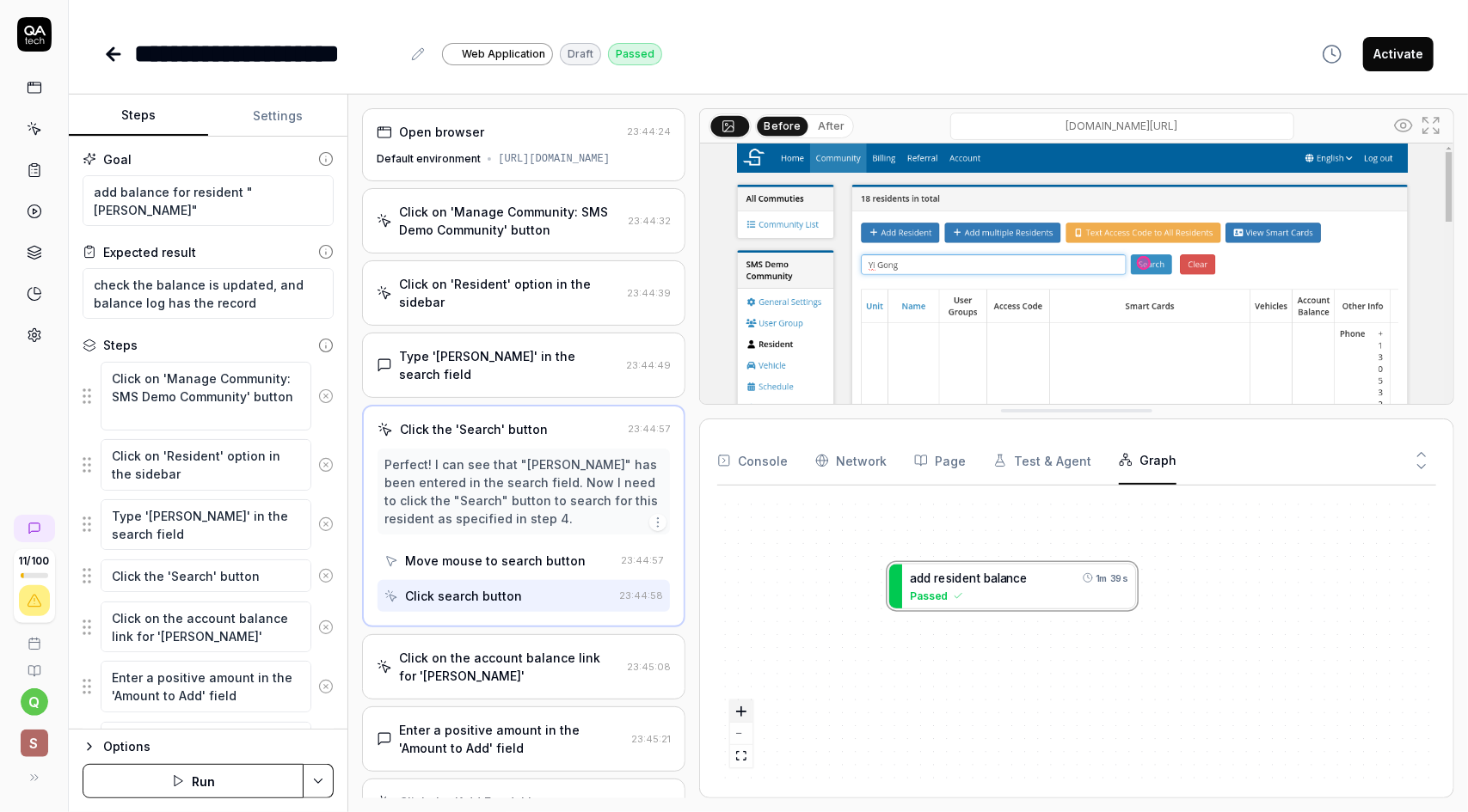
click at [748, 711] on button "zoom in" at bounding box center [741, 712] width 23 height 23
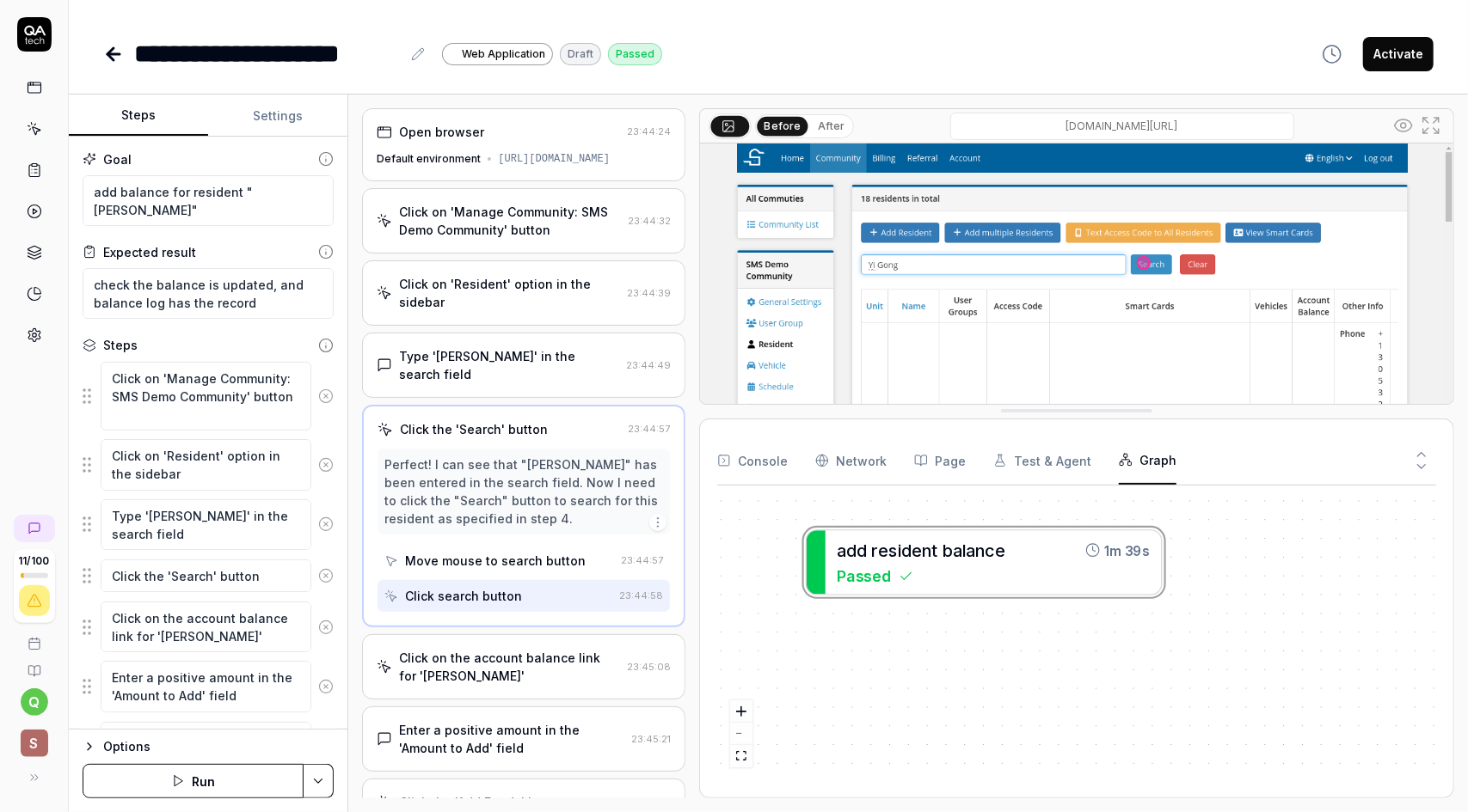
click at [758, 457] on button "Console" at bounding box center [753, 460] width 70 height 48
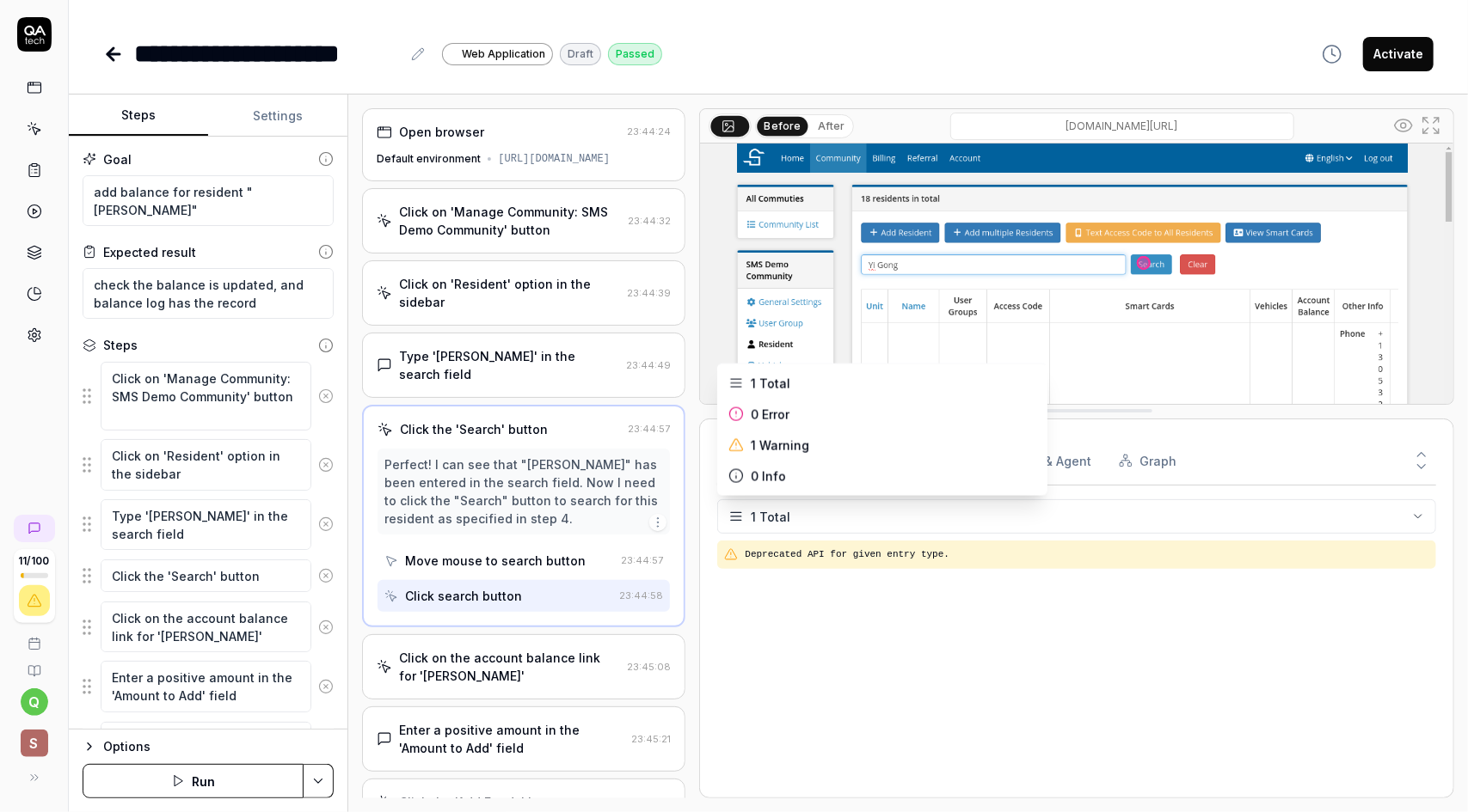
click at [1024, 511] on html "**********" at bounding box center [734, 406] width 1468 height 812
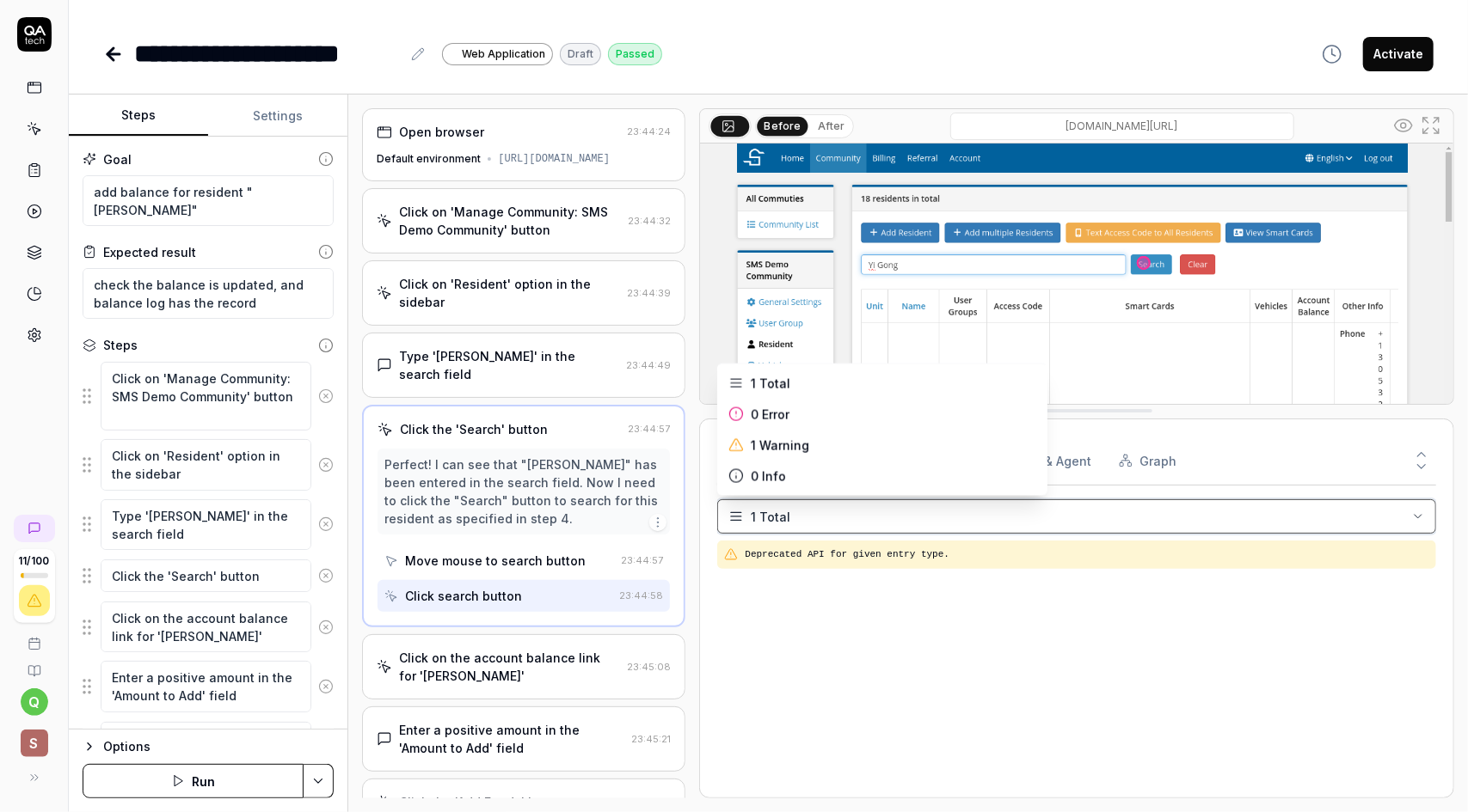
click at [1024, 511] on html "**********" at bounding box center [734, 406] width 1468 height 812
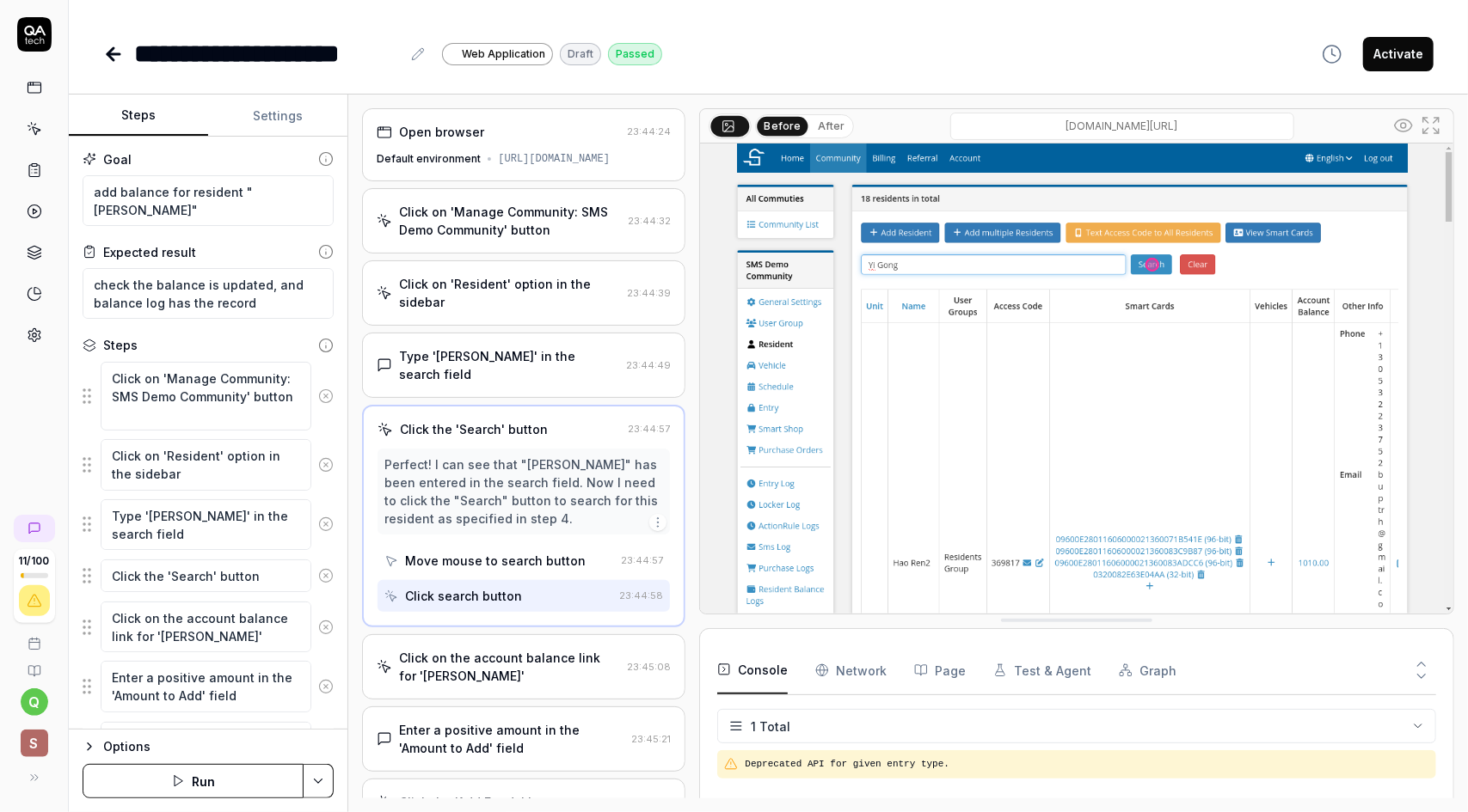
drag, startPoint x: 1073, startPoint y: 407, endPoint x: 1071, endPoint y: 647, distance: 240.0
click at [1406, 124] on circle at bounding box center [1403, 125] width 5 height 5
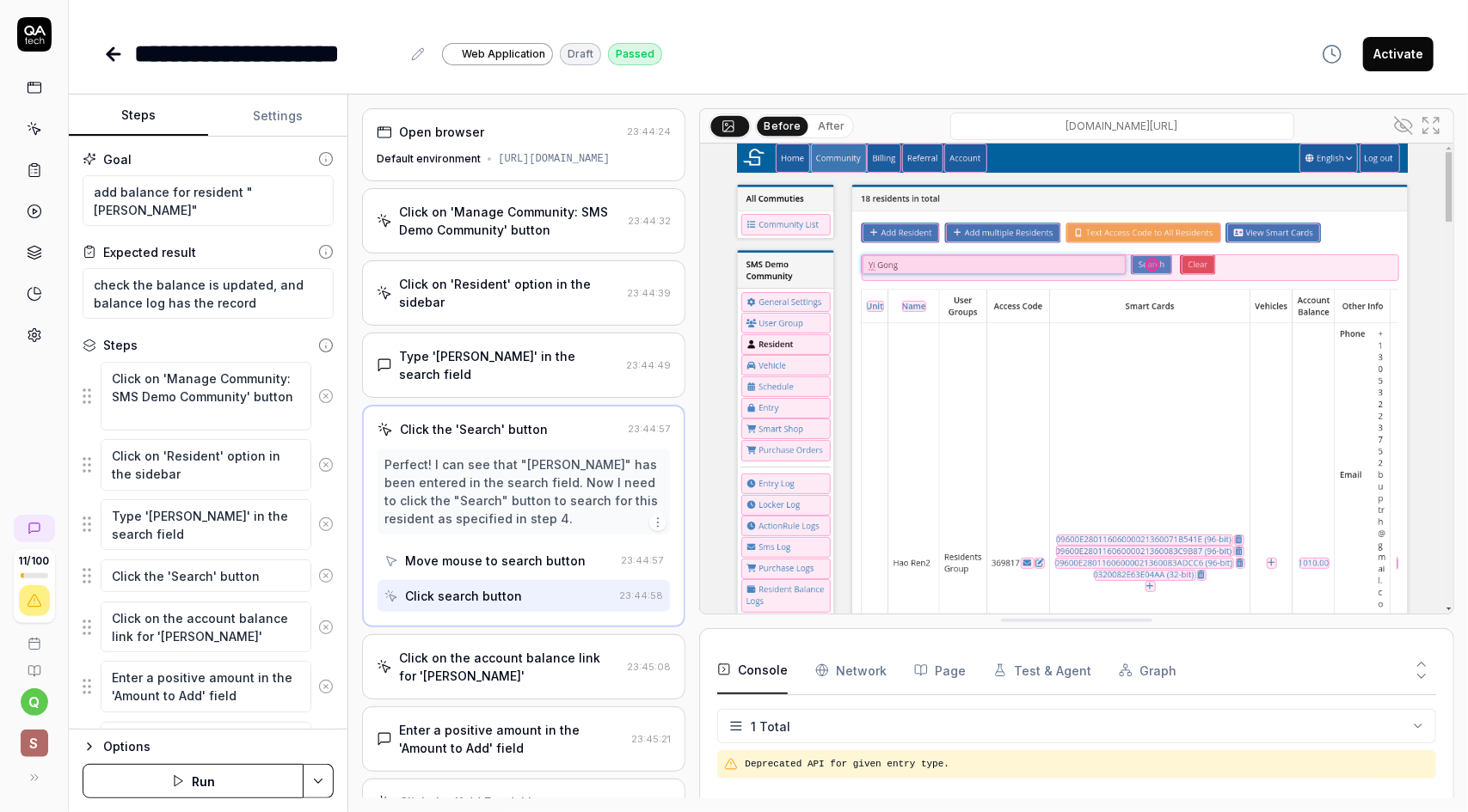
click at [569, 372] on div "Type 'Yi Gong' in the search field" at bounding box center [508, 365] width 220 height 36
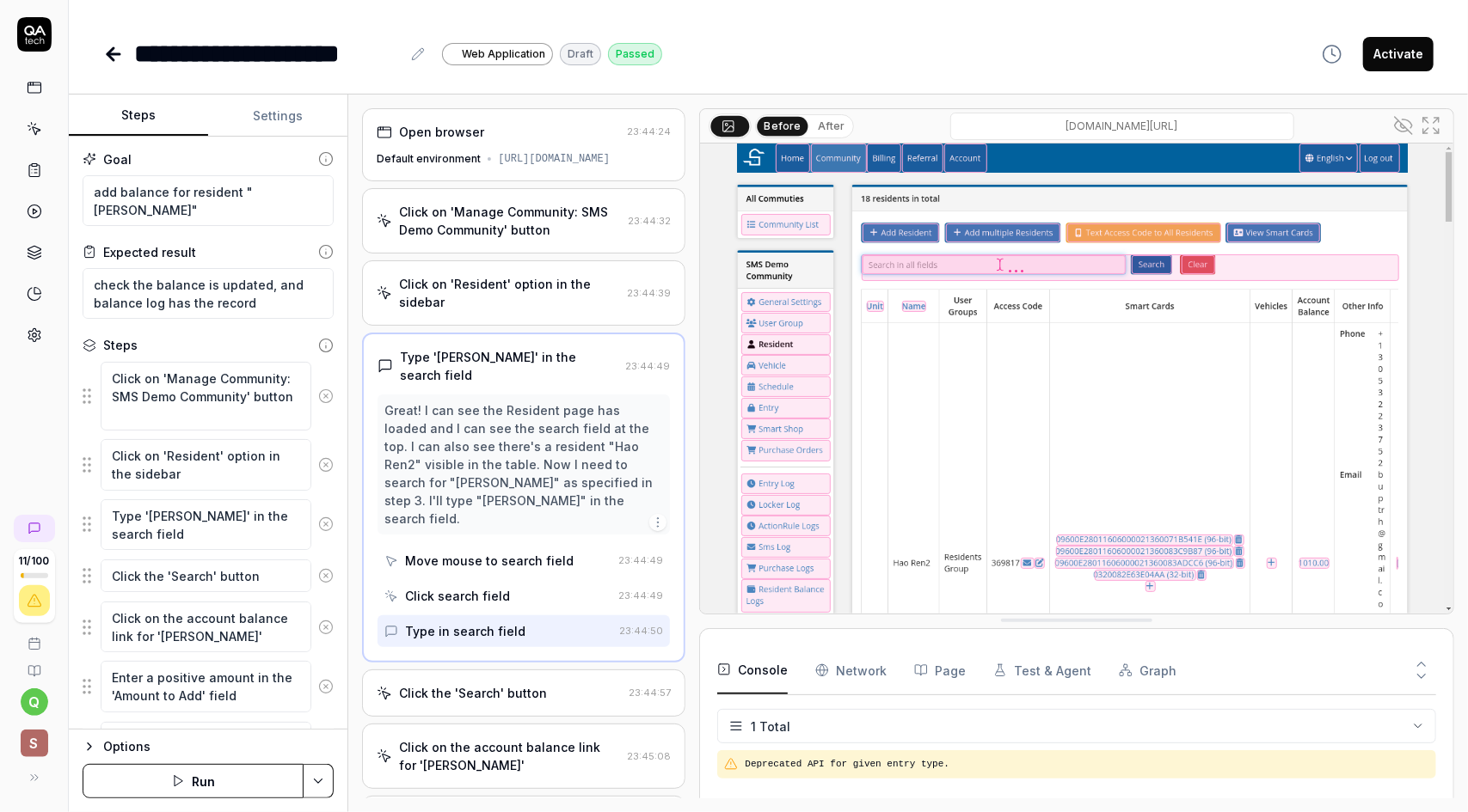
click at [592, 152] on div "Default environment https://smartentrysystems.com/community/communitylist" at bounding box center [523, 159] width 294 height 15
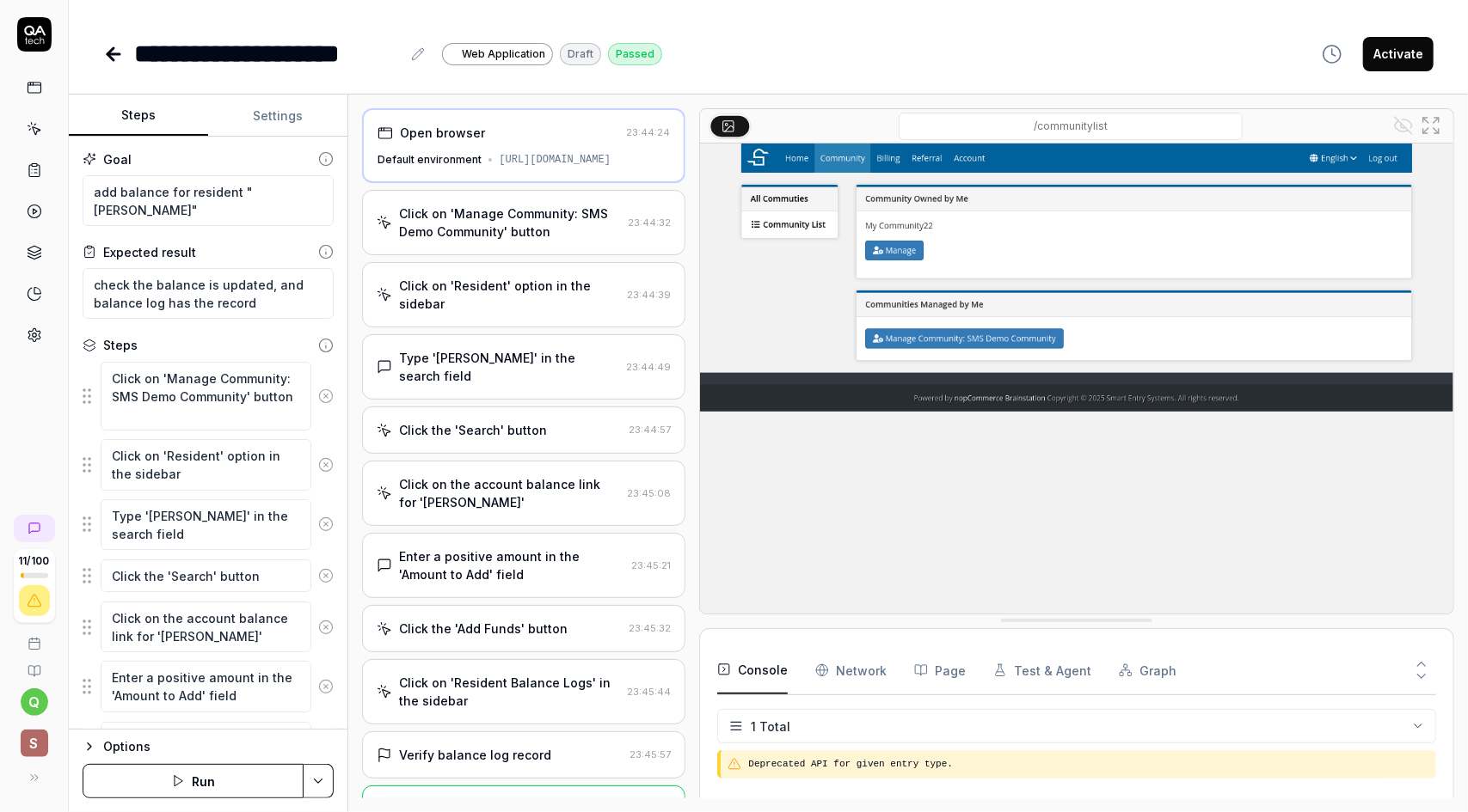
click at [597, 241] on div "Click on 'Manage Community: SMS Demo Community' button" at bounding box center [509, 222] width 222 height 36
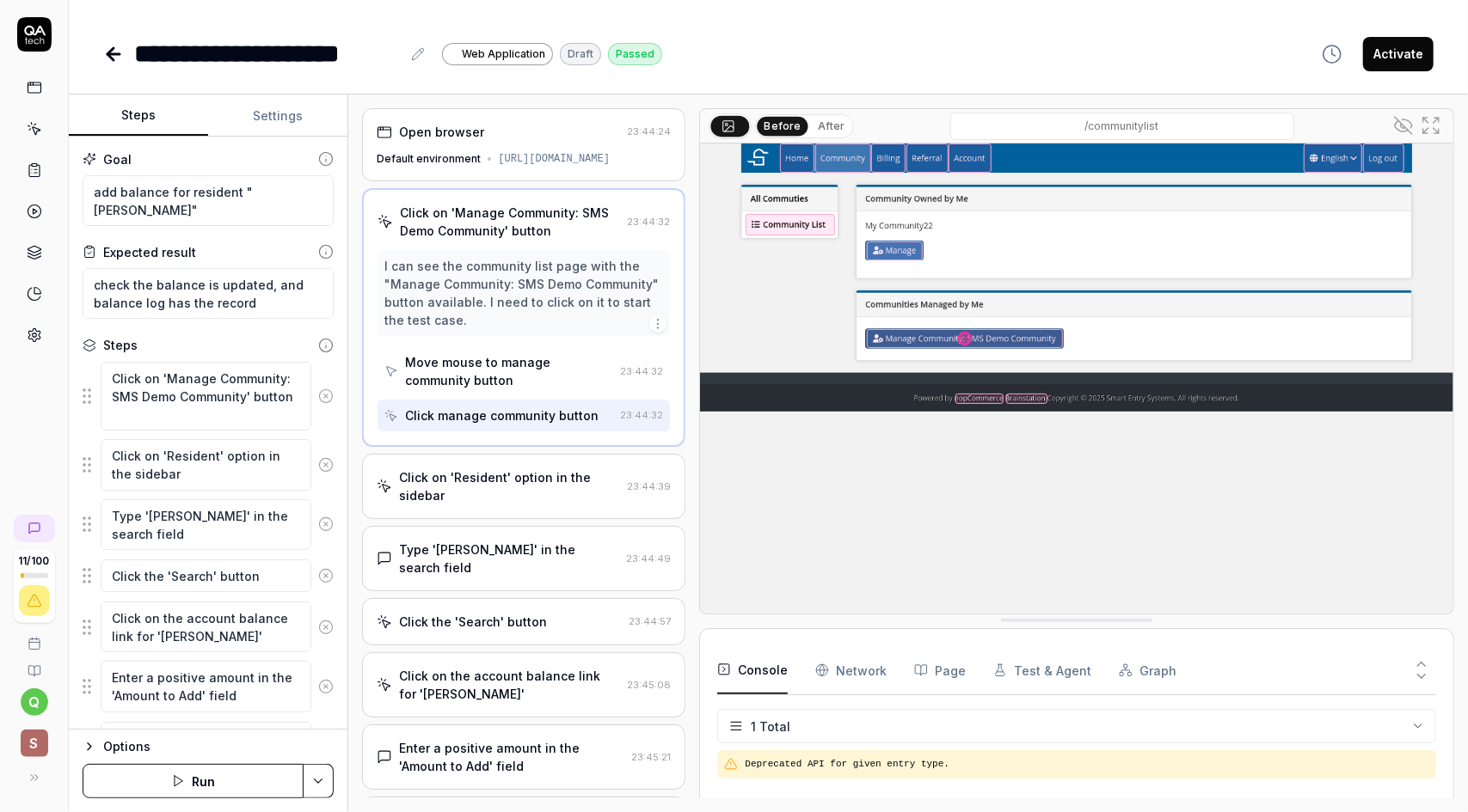
click at [554, 503] on div "Click on 'Resident' option in the sidebar" at bounding box center [509, 487] width 221 height 36
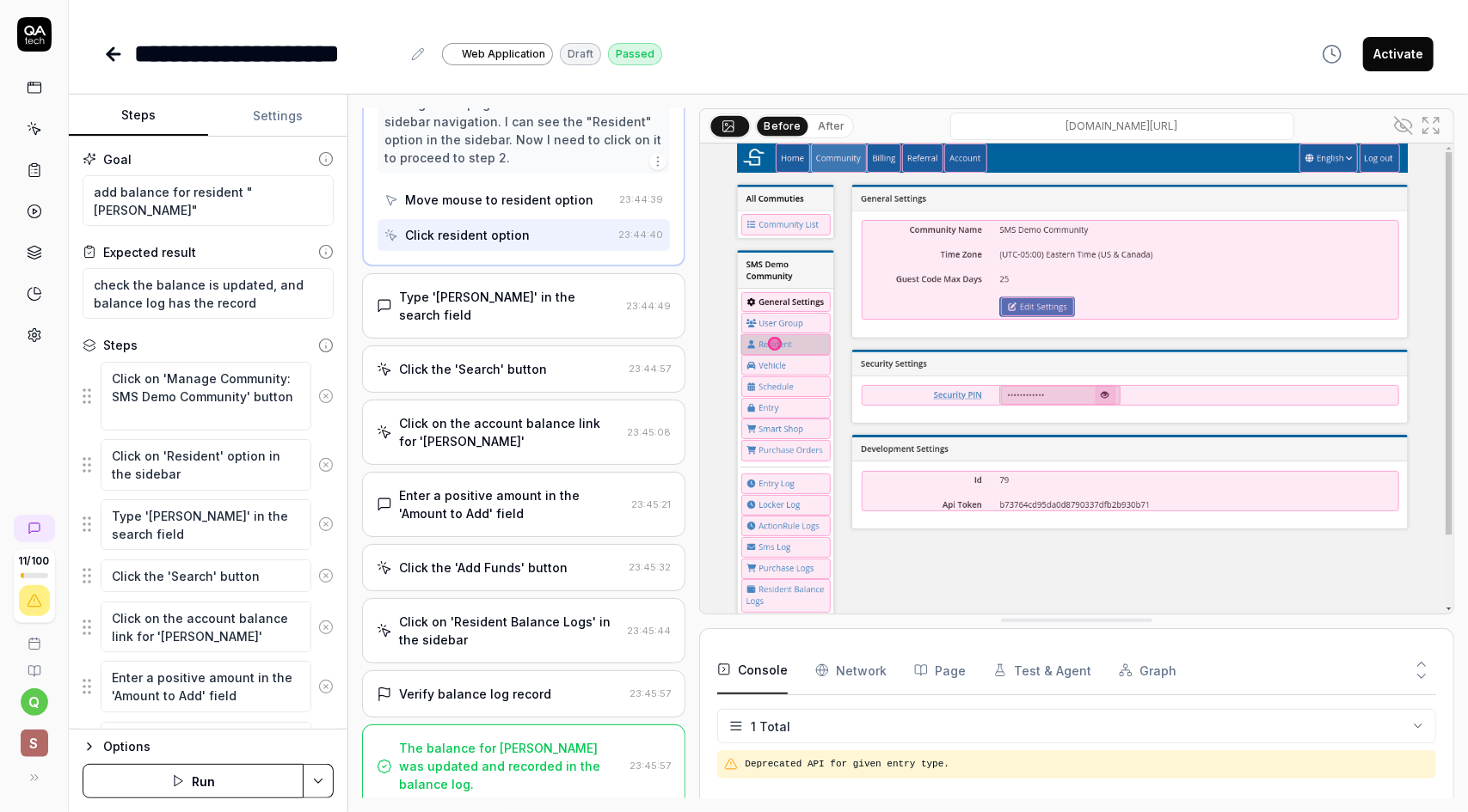
click at [557, 443] on div "Click on the account balance link for 'Yi Gong'" at bounding box center [509, 433] width 221 height 36
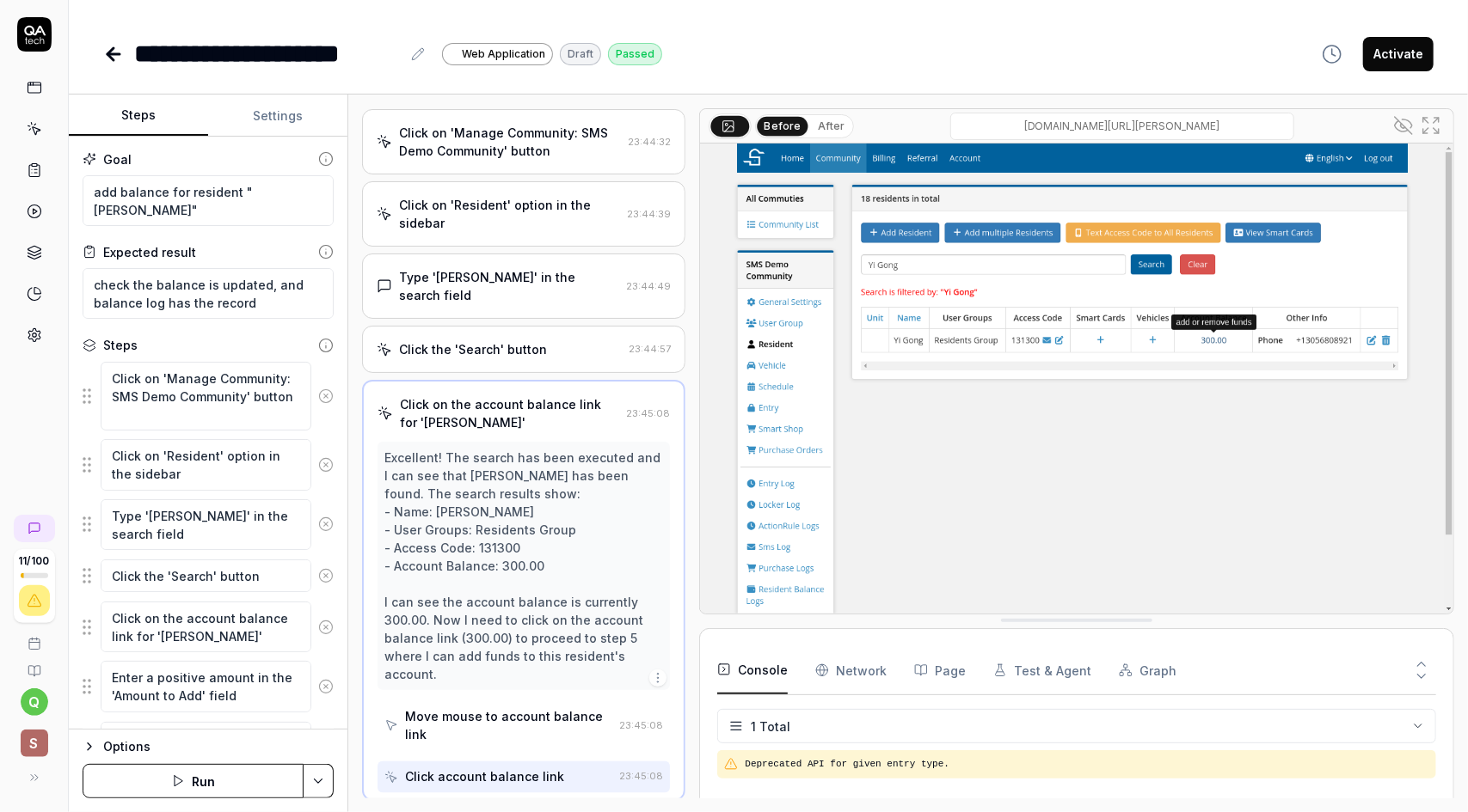
scroll to position [76, 0]
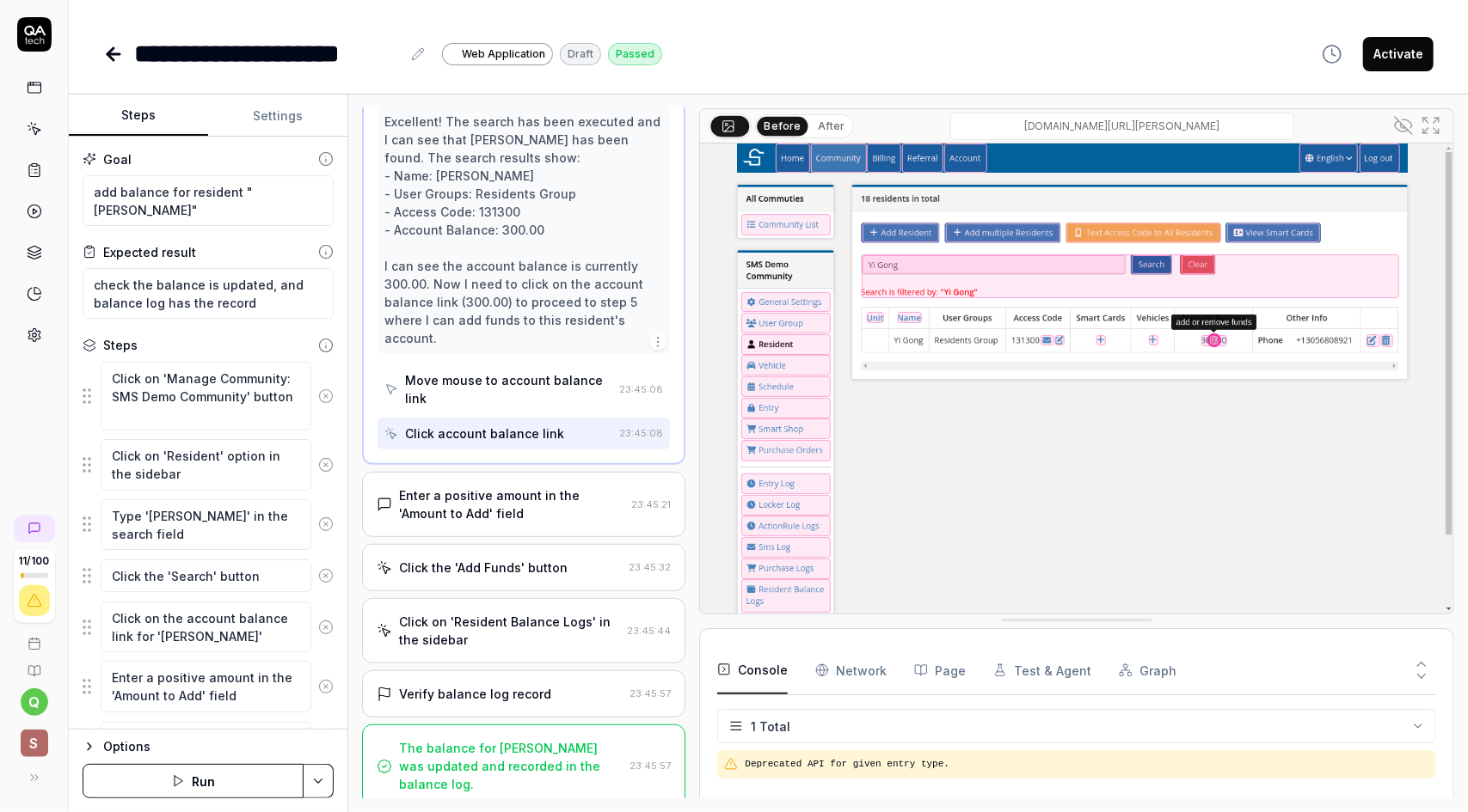
click at [566, 628] on div "Click on 'Resident Balance Logs' in the sidebar" at bounding box center [509, 631] width 221 height 36
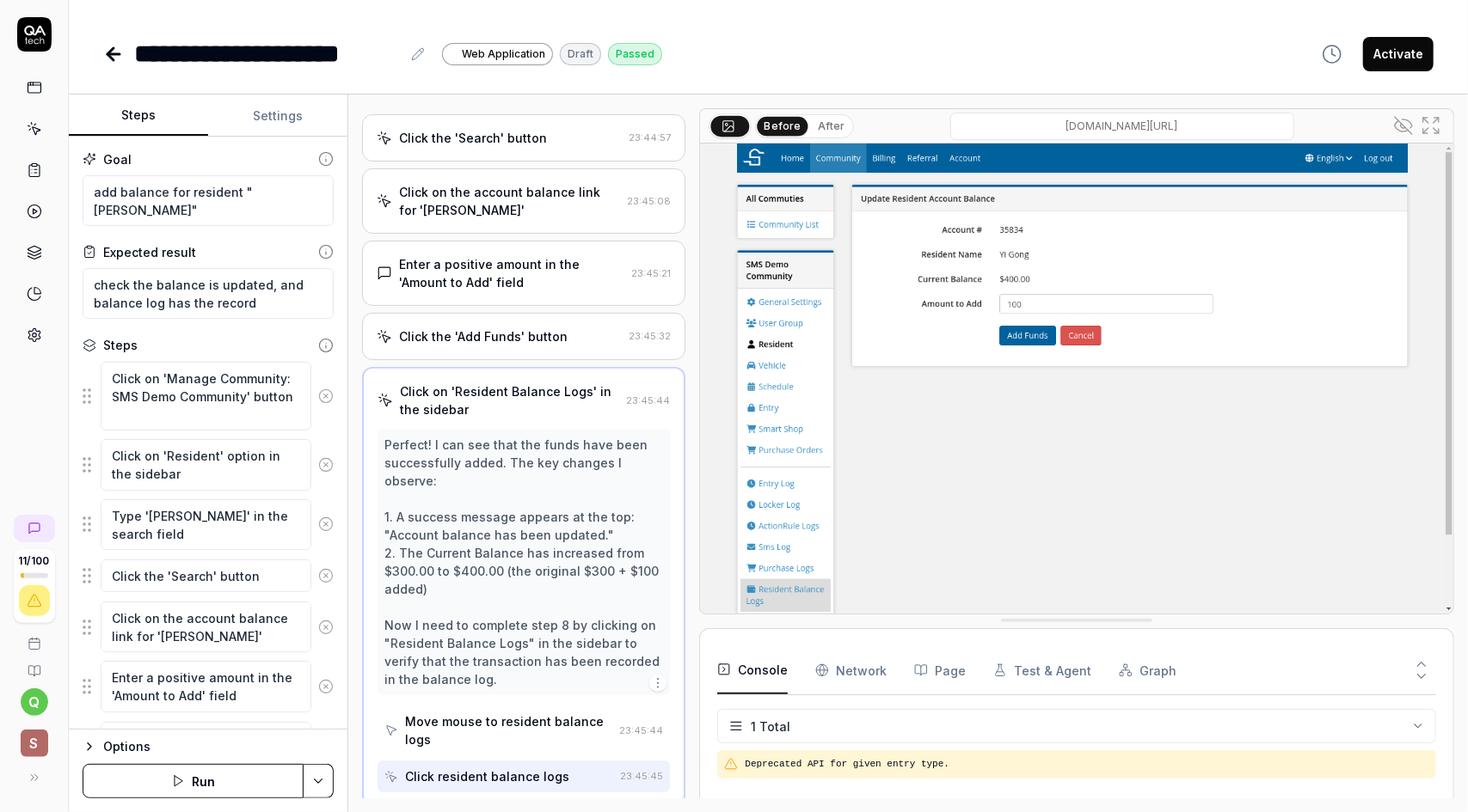
scroll to position [291, 0]
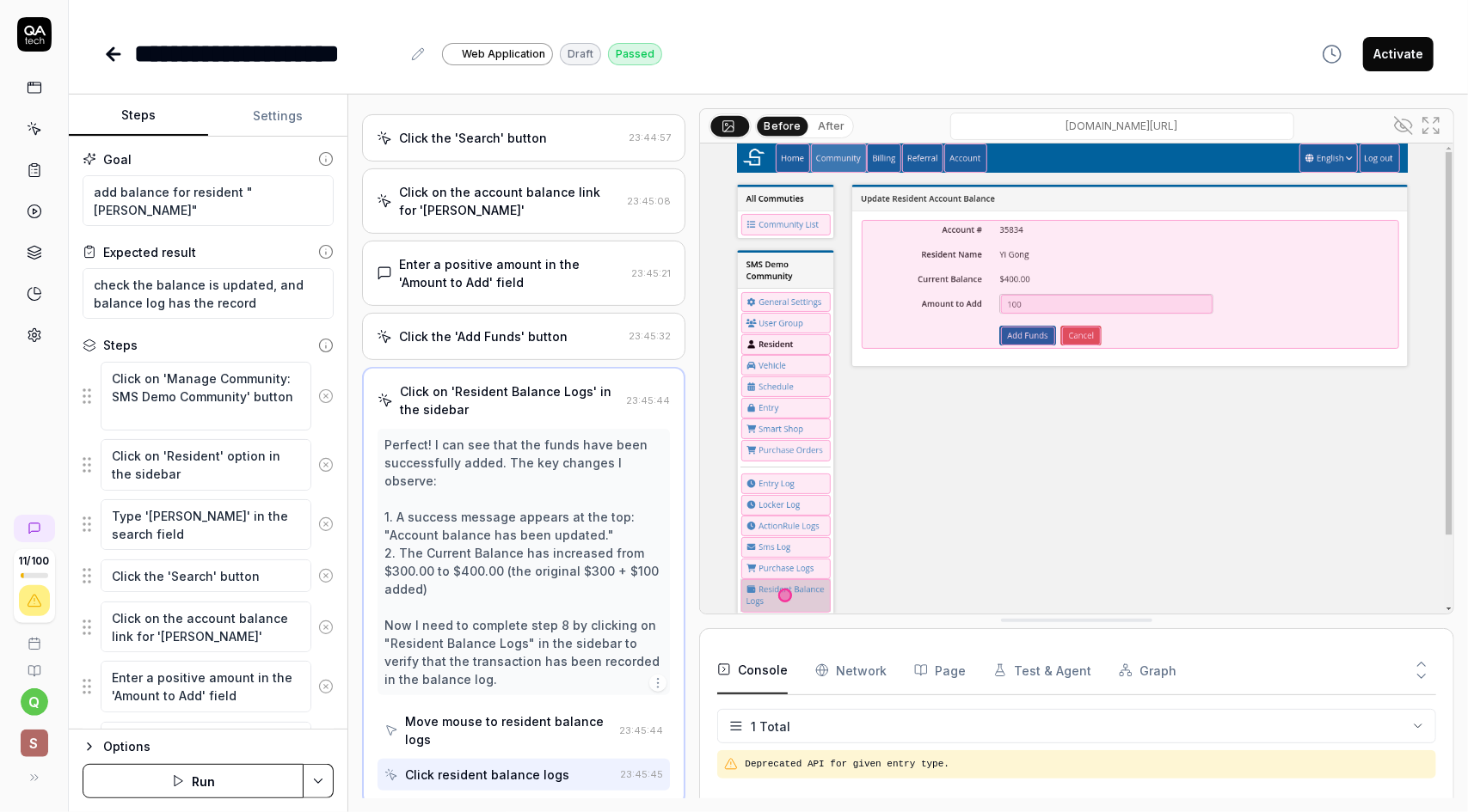
click at [825, 129] on button "After" at bounding box center [831, 126] width 40 height 19
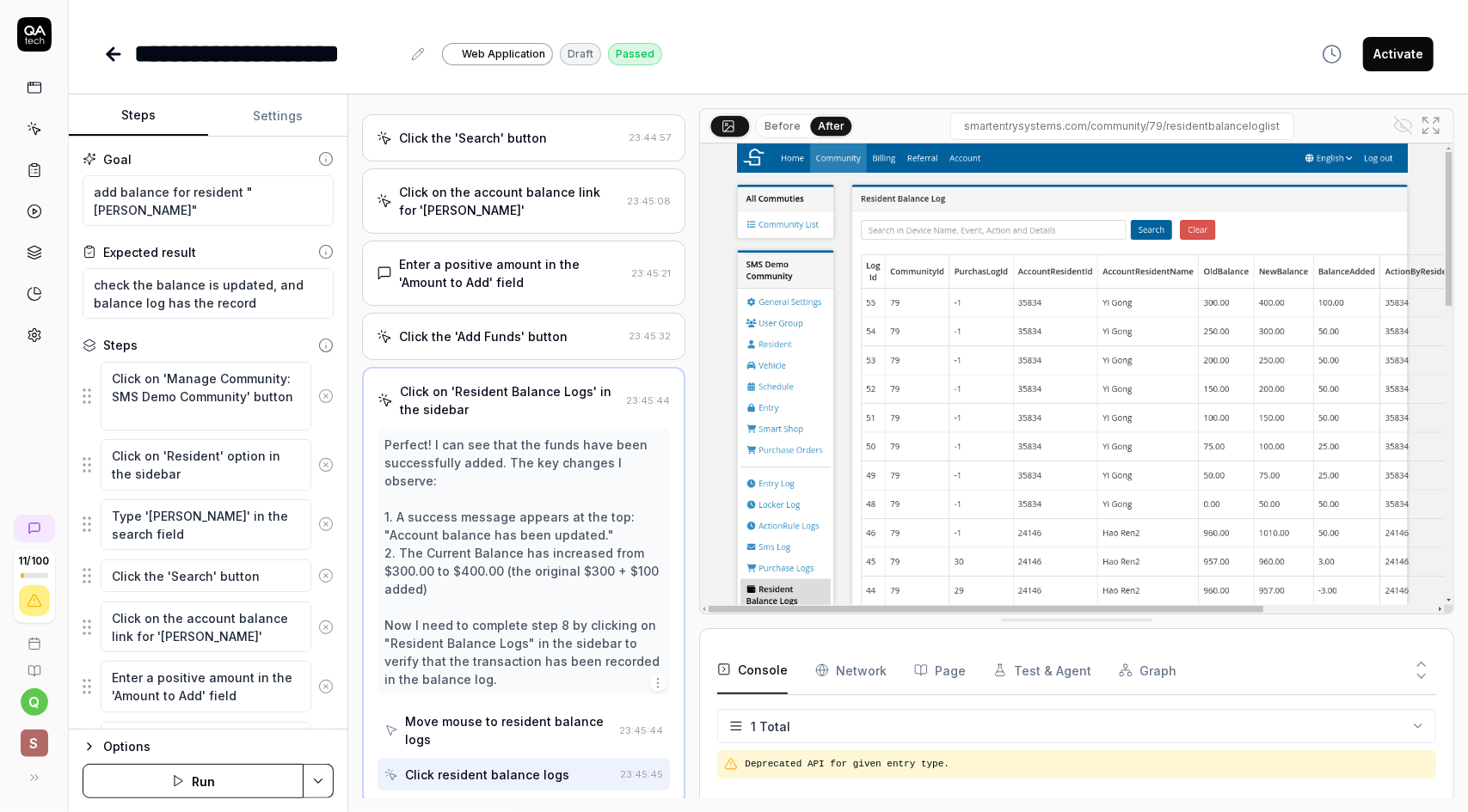
click at [787, 125] on button "Before" at bounding box center [782, 126] width 49 height 19
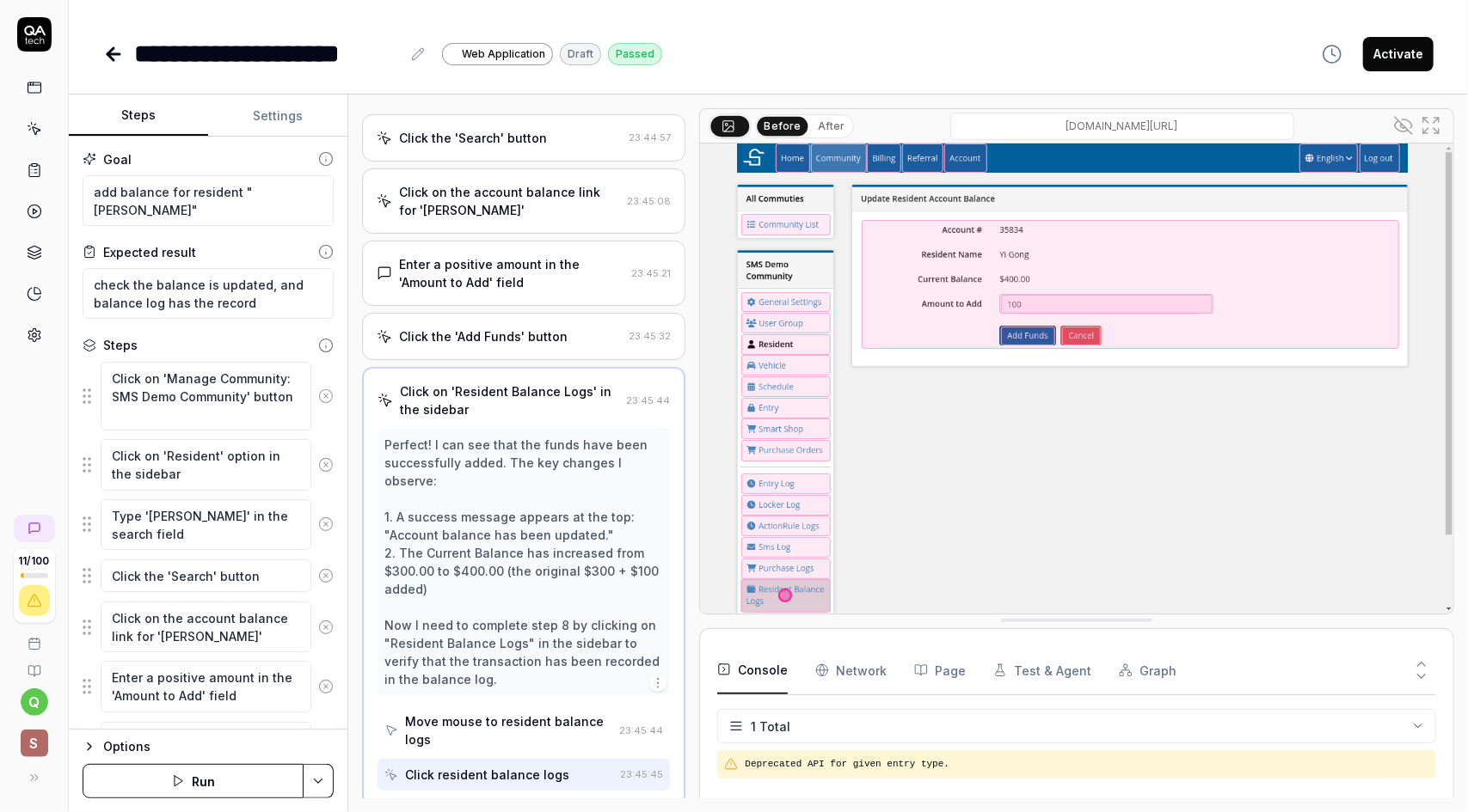
click at [824, 125] on button "After" at bounding box center [831, 126] width 40 height 19
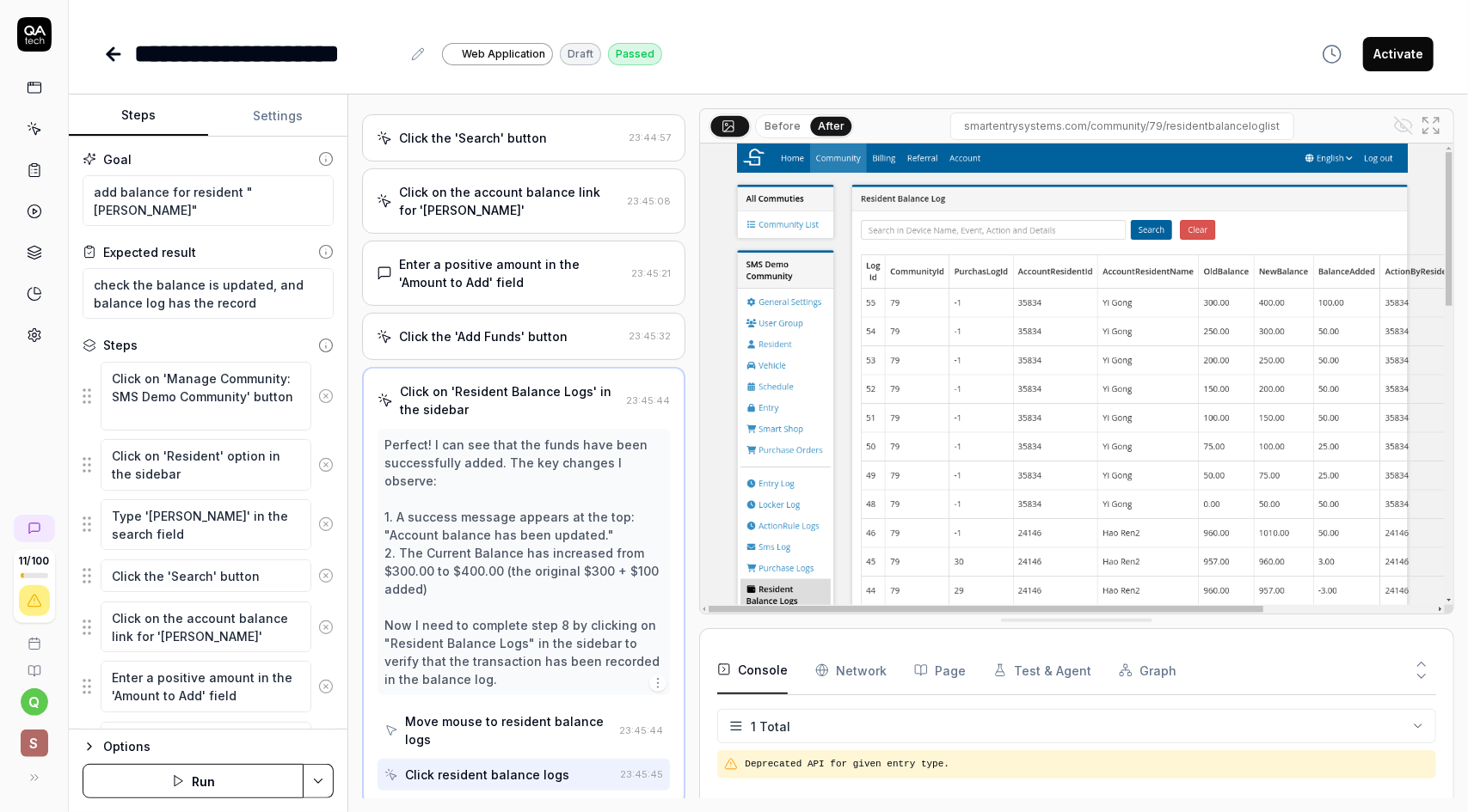
click at [784, 121] on button "Before" at bounding box center [782, 126] width 49 height 19
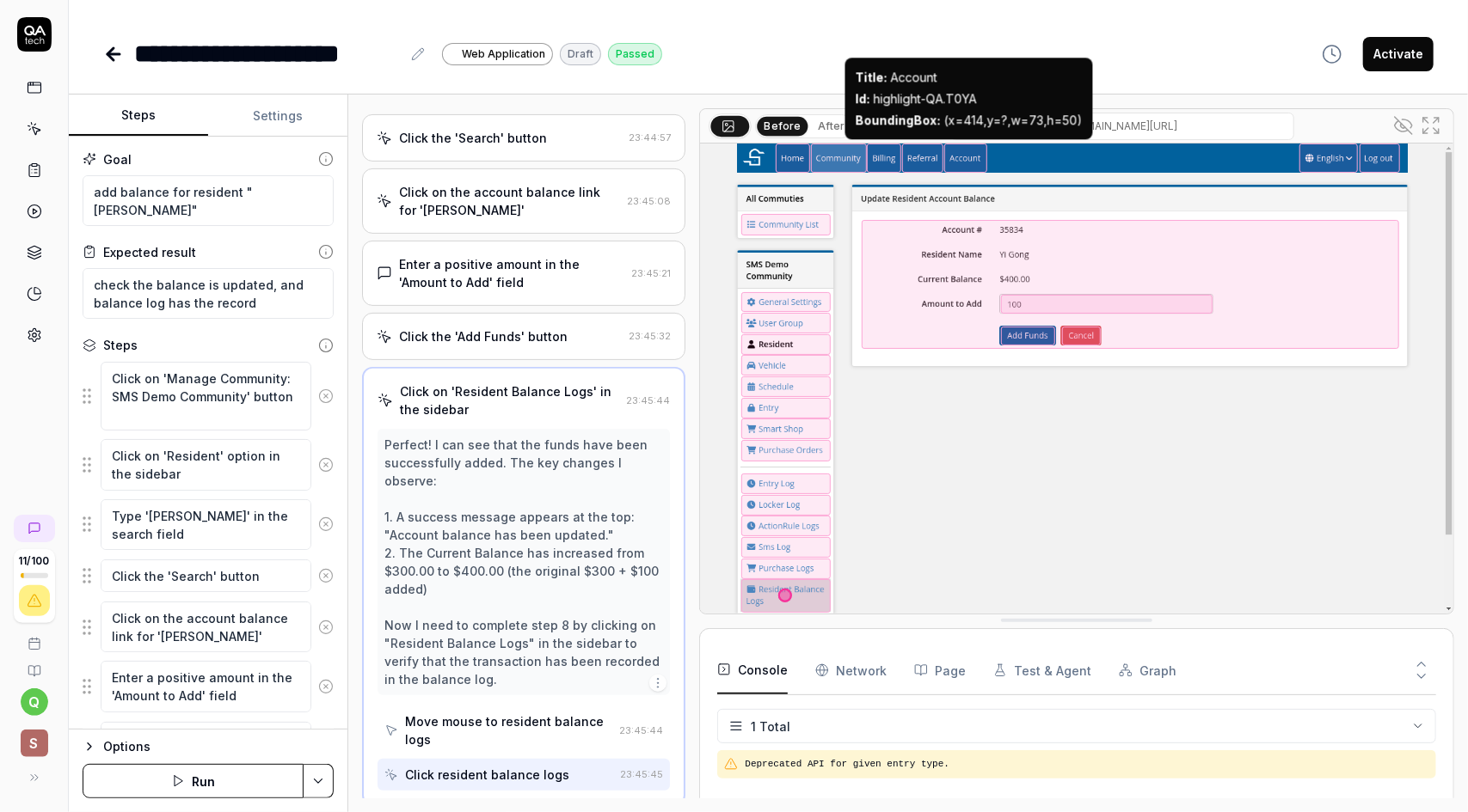
click at [1336, 59] on icon "button" at bounding box center [1332, 54] width 21 height 21
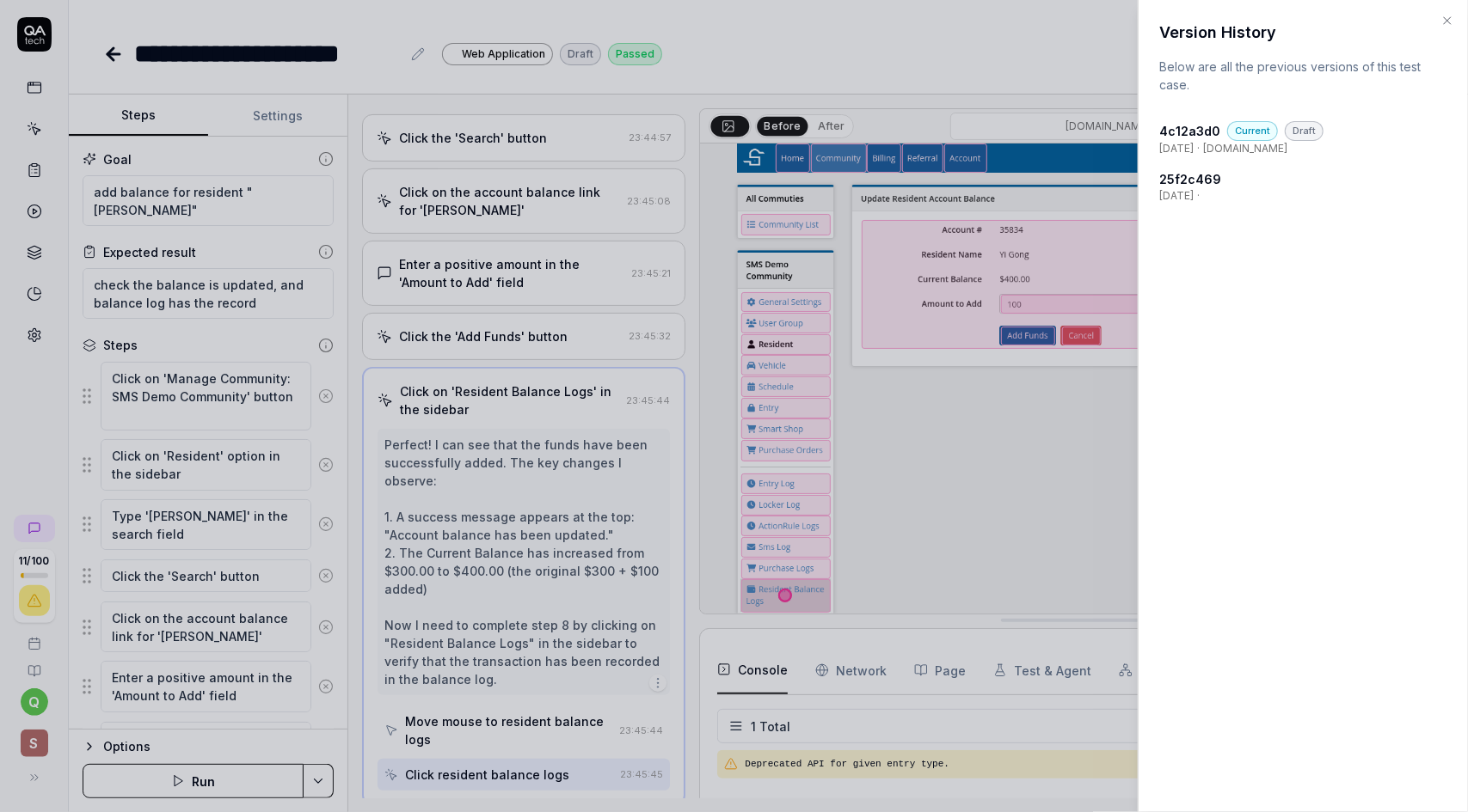
click at [1064, 48] on div at bounding box center [734, 406] width 1468 height 812
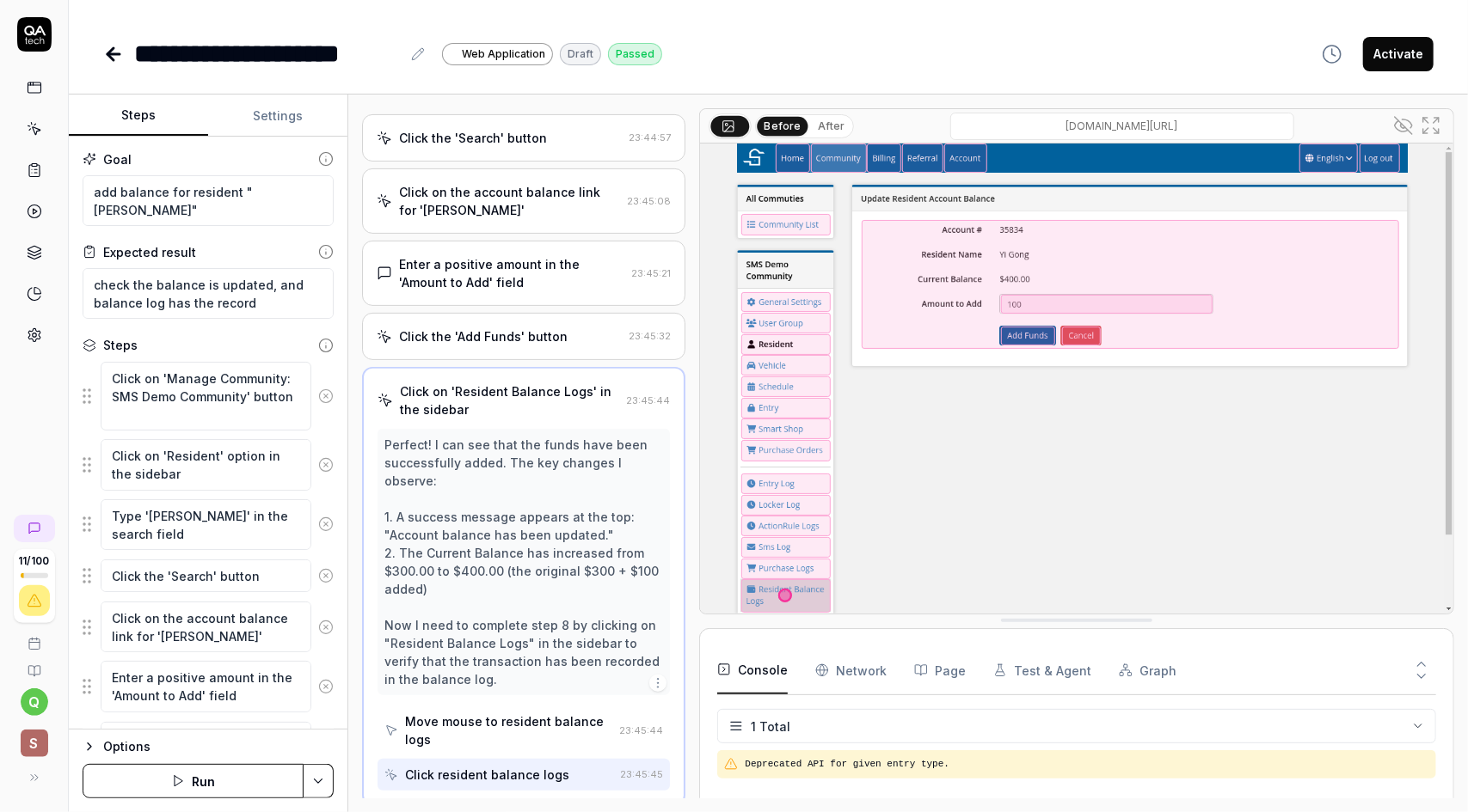
click at [793, 48] on div "**********" at bounding box center [768, 53] width 1330 height 39
click at [115, 56] on icon at bounding box center [113, 54] width 21 height 21
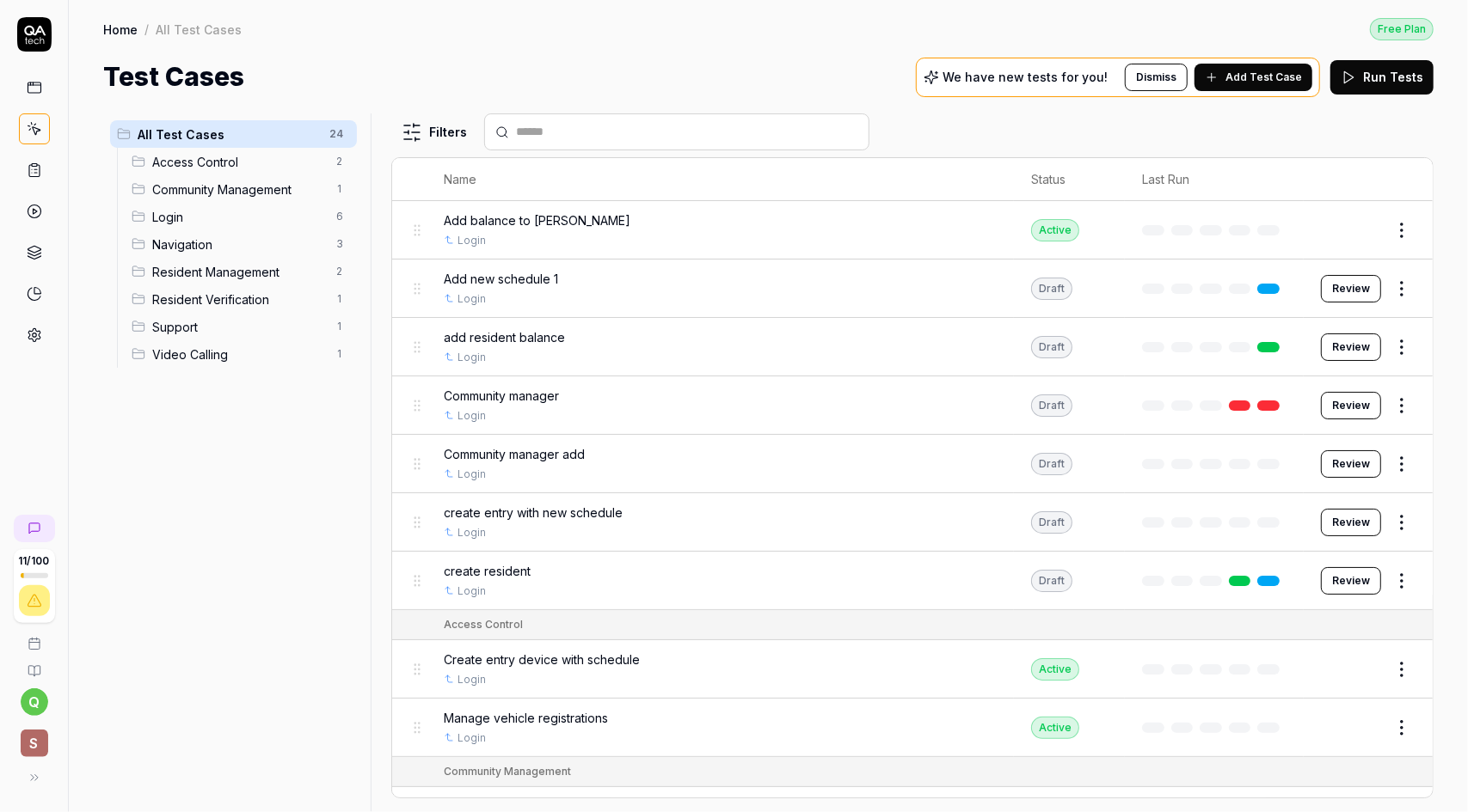
click at [1044, 228] on div "Active" at bounding box center [1055, 231] width 49 height 23
click at [1352, 222] on button "Edit" at bounding box center [1360, 230] width 41 height 28
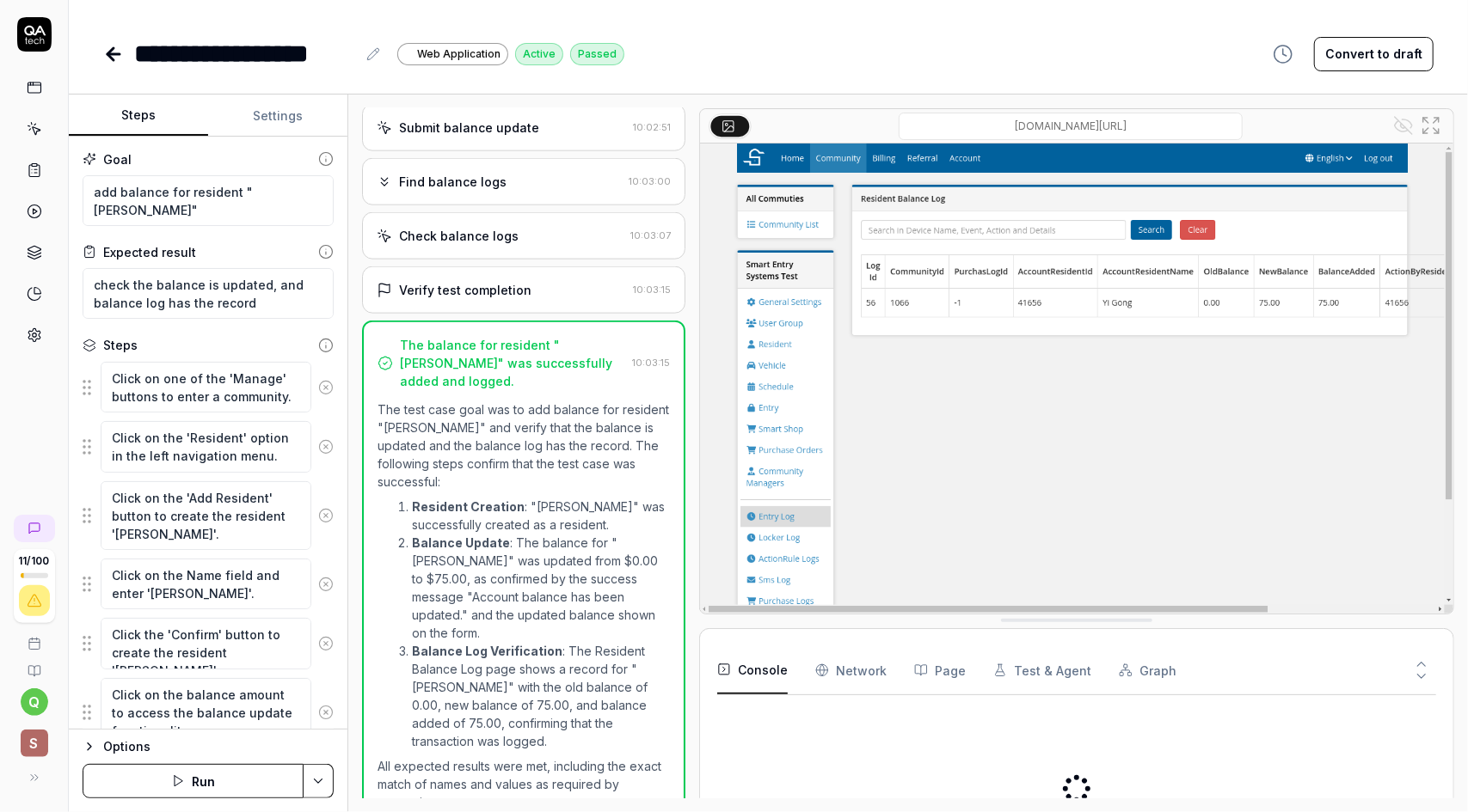
scroll to position [520, 0]
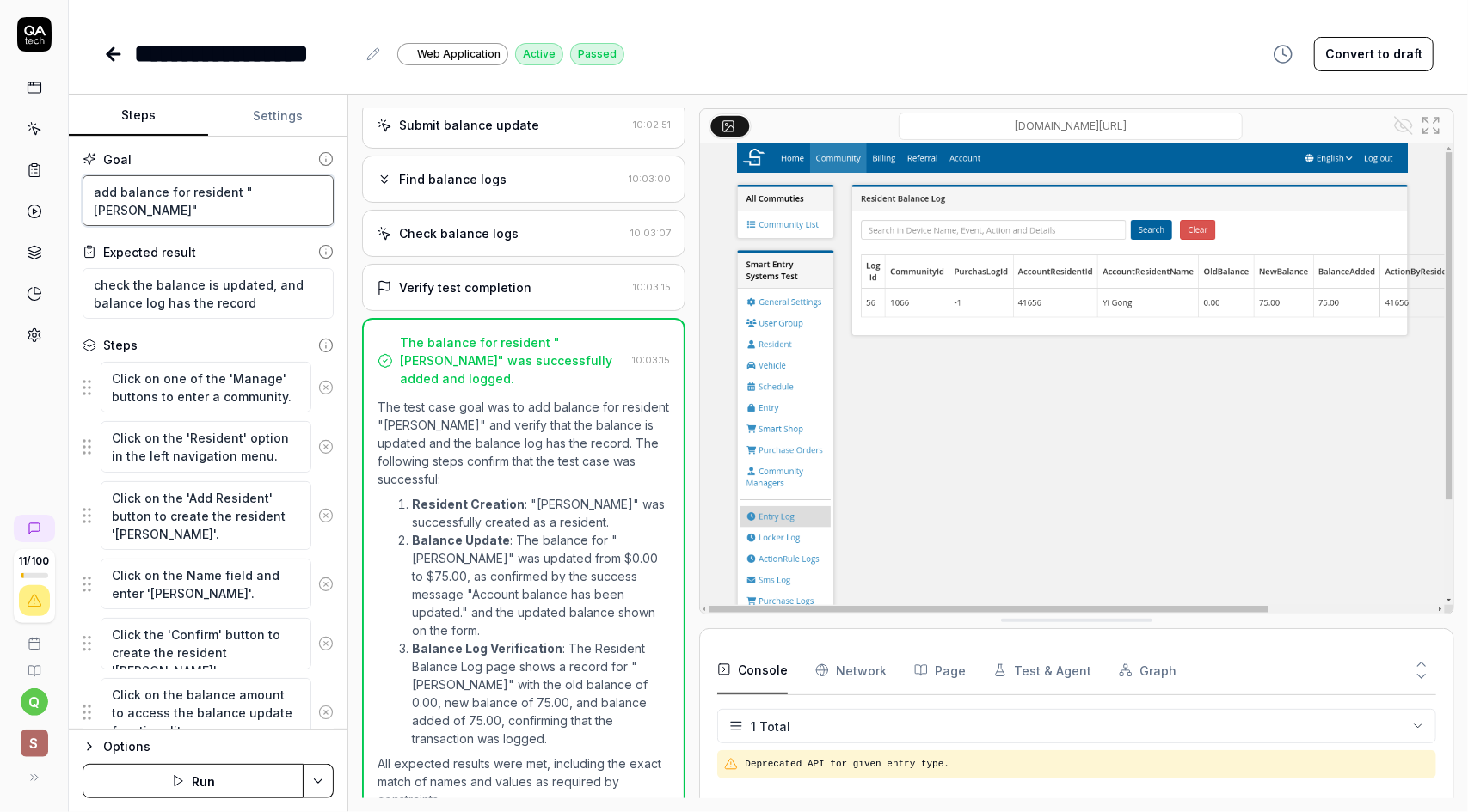
click at [273, 195] on textarea "add balance for resident "Yi Gong"" at bounding box center [208, 200] width 251 height 50
drag, startPoint x: 292, startPoint y: 190, endPoint x: 223, endPoint y: 202, distance: 70.0
click at [223, 202] on textarea "add balance for resident "Yi Gong"" at bounding box center [208, 200] width 251 height 50
click at [279, 198] on textarea "add balance for resident "Yi Gong"" at bounding box center [208, 200] width 251 height 50
click at [283, 302] on textarea "check the balance is updated, and balance log has the record" at bounding box center [208, 293] width 251 height 50
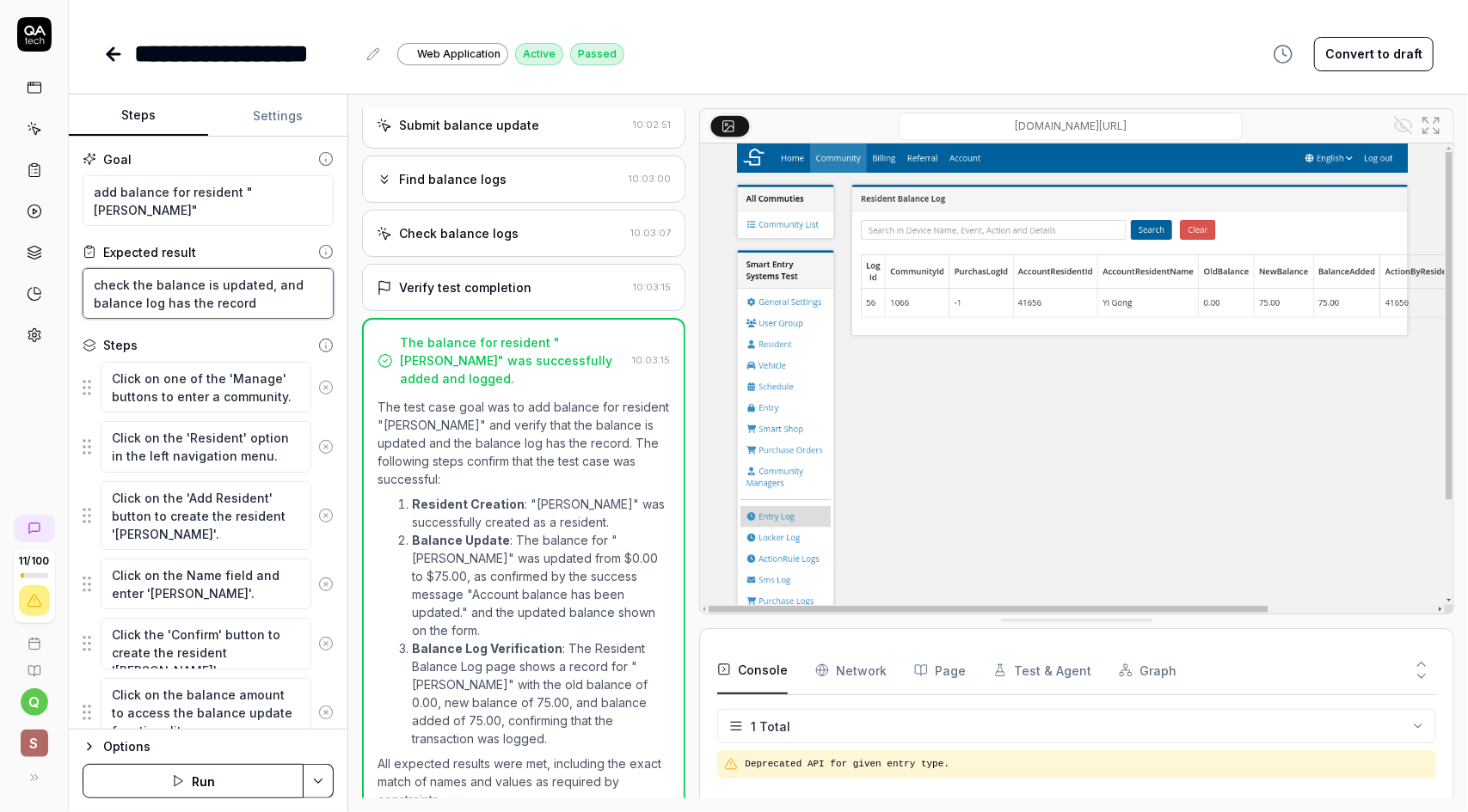
click at [288, 305] on textarea "check the balance is updated, and balance log has the record" at bounding box center [208, 293] width 251 height 50
type textarea "*"
click at [283, 103] on button "Settings" at bounding box center [278, 115] width 139 height 41
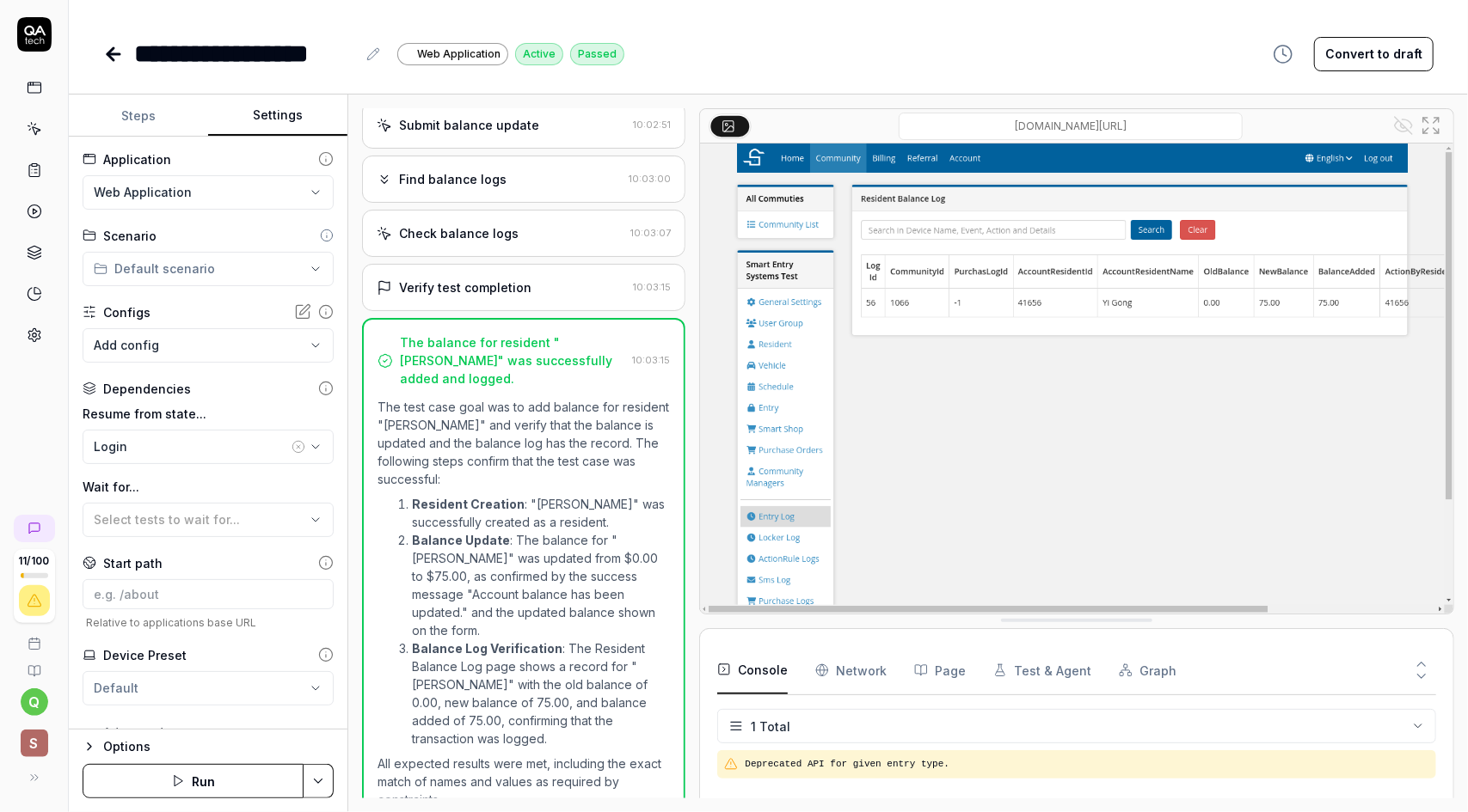
click at [250, 192] on html "**********" at bounding box center [734, 406] width 1468 height 812
click at [291, 274] on html "**********" at bounding box center [734, 406] width 1468 height 812
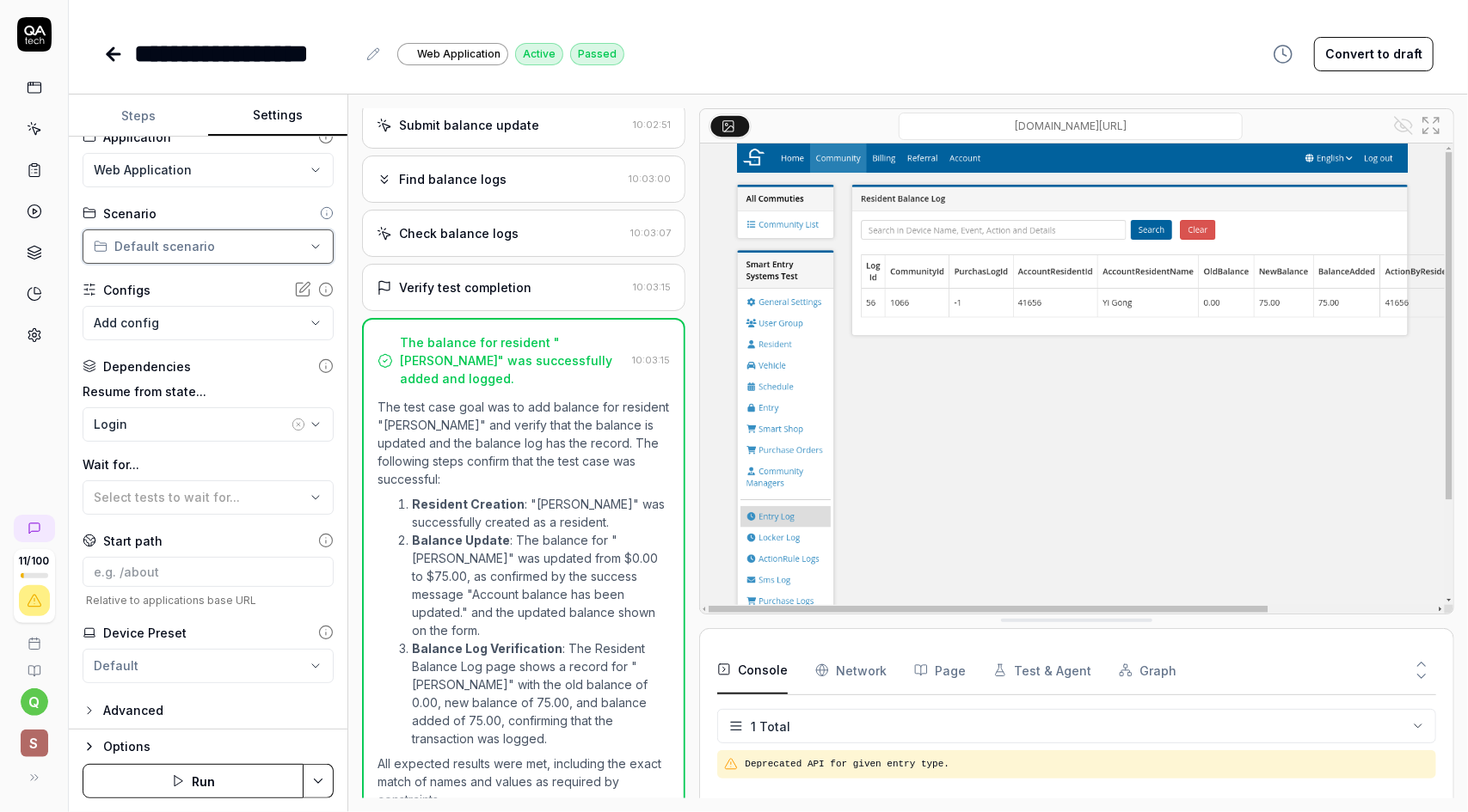
scroll to position [26, 0]
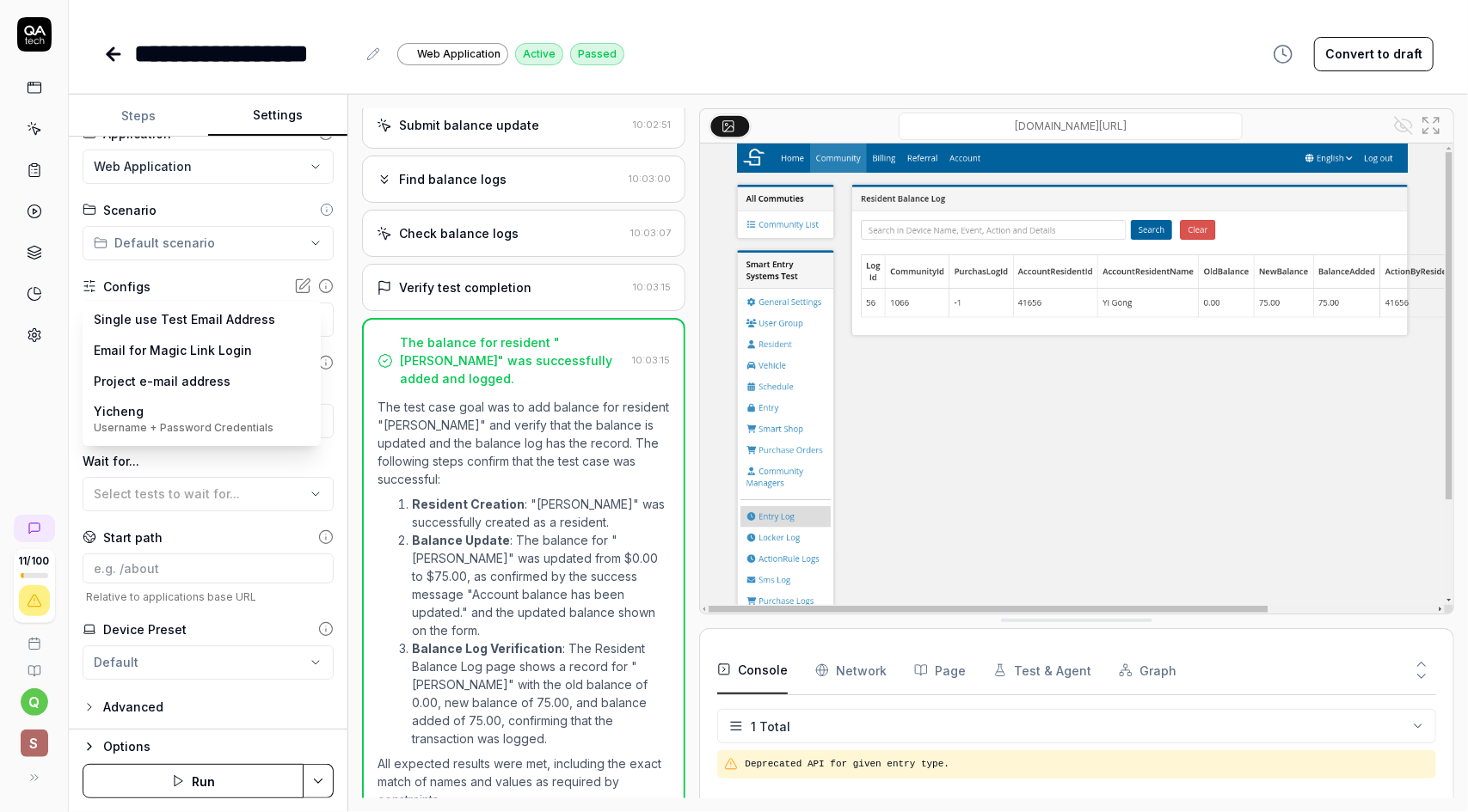
click at [284, 313] on body "**********" at bounding box center [734, 406] width 1468 height 812
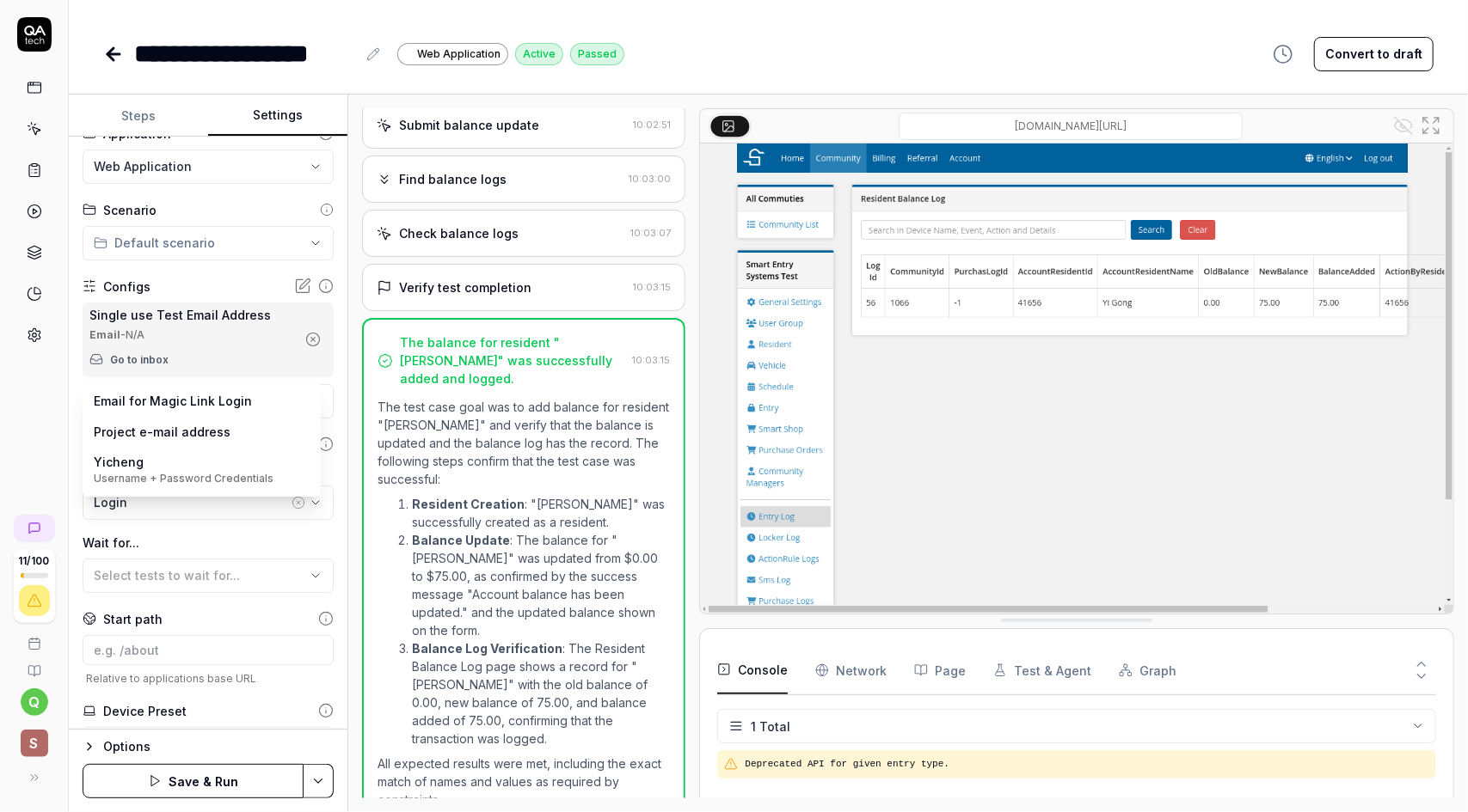
click at [300, 403] on body "**********" at bounding box center [734, 406] width 1468 height 812
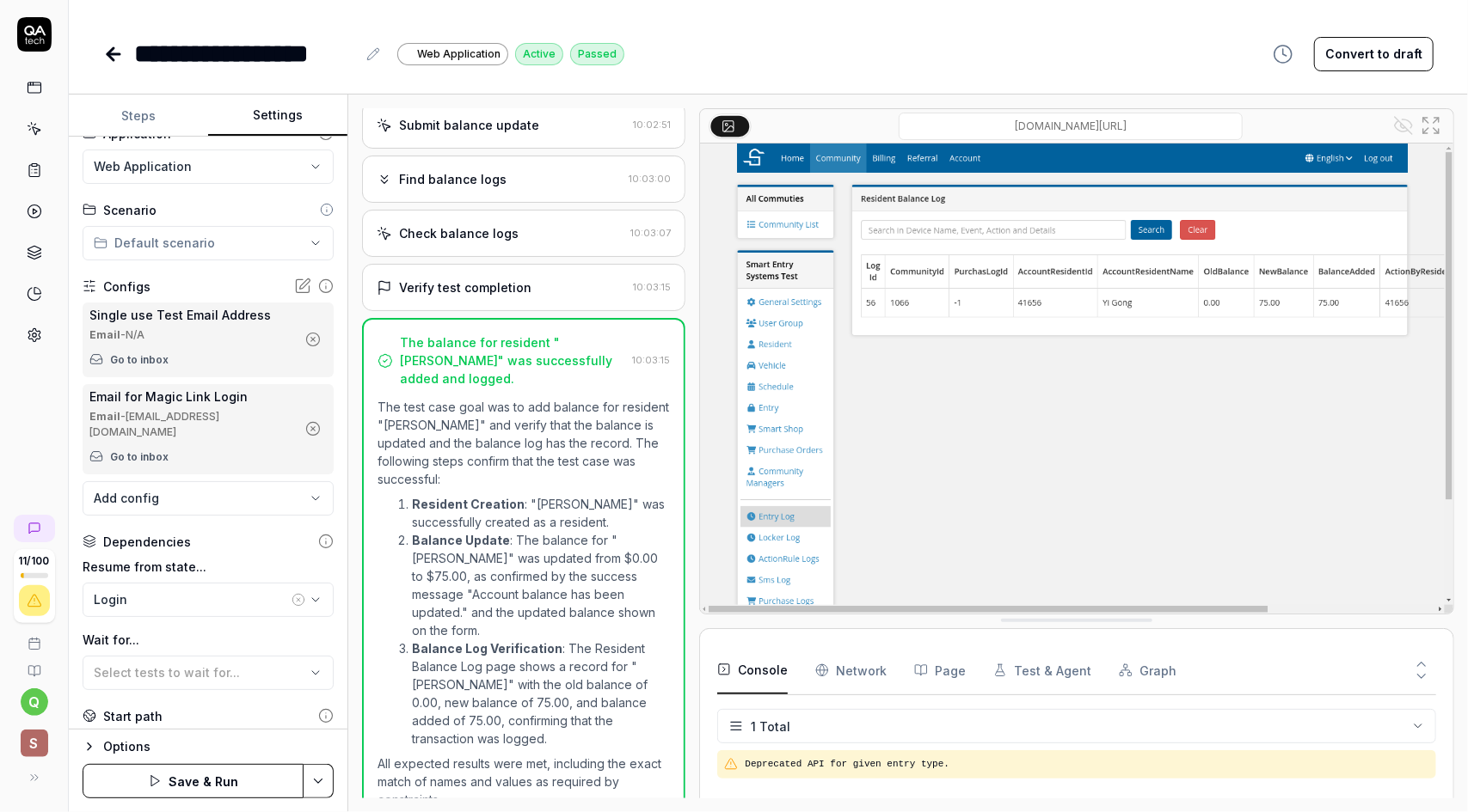
click at [311, 338] on icon "button" at bounding box center [313, 339] width 5 height 5
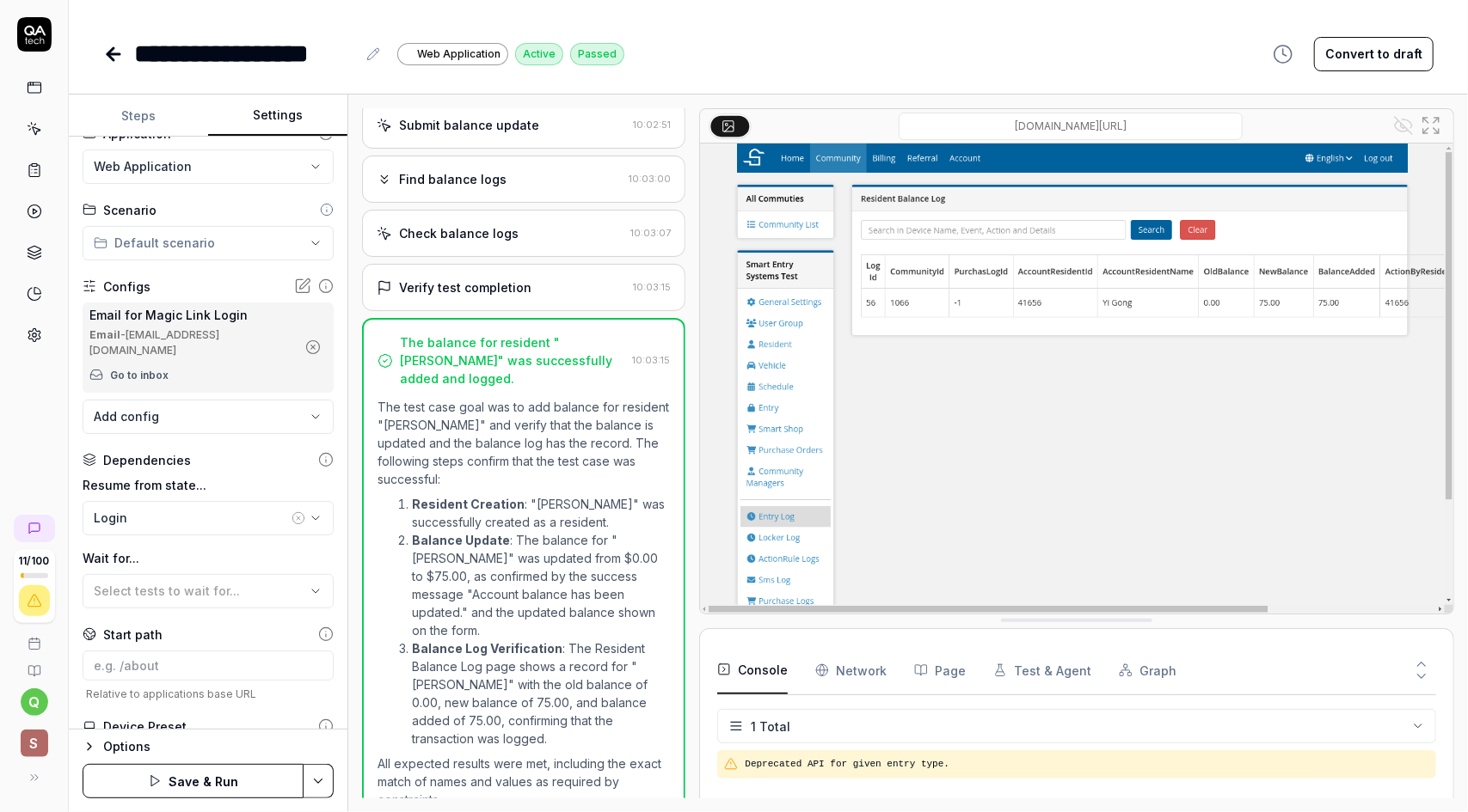
click at [305, 342] on icon "button" at bounding box center [313, 347] width 15 height 15
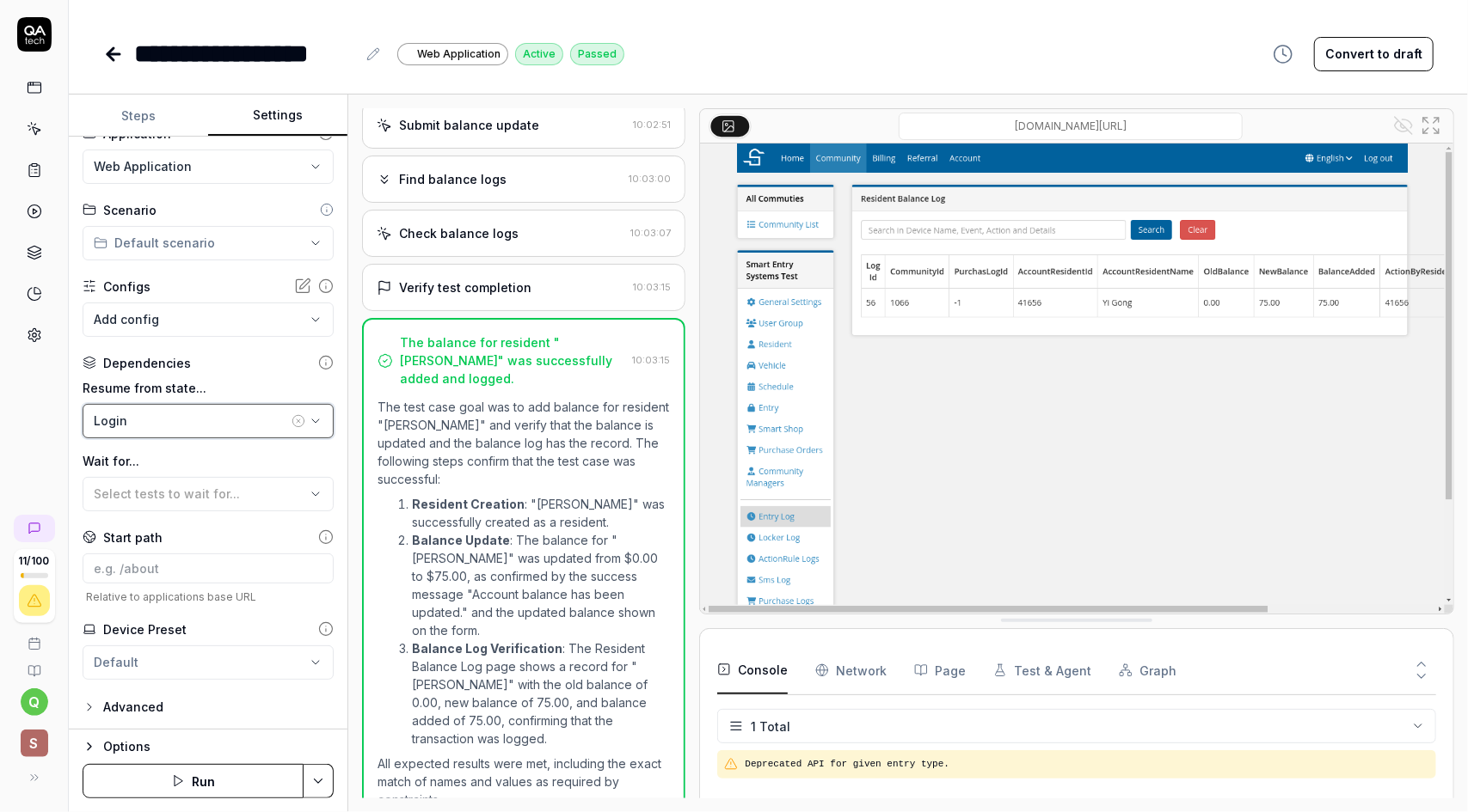
click at [253, 421] on div "Login" at bounding box center [191, 420] width 194 height 18
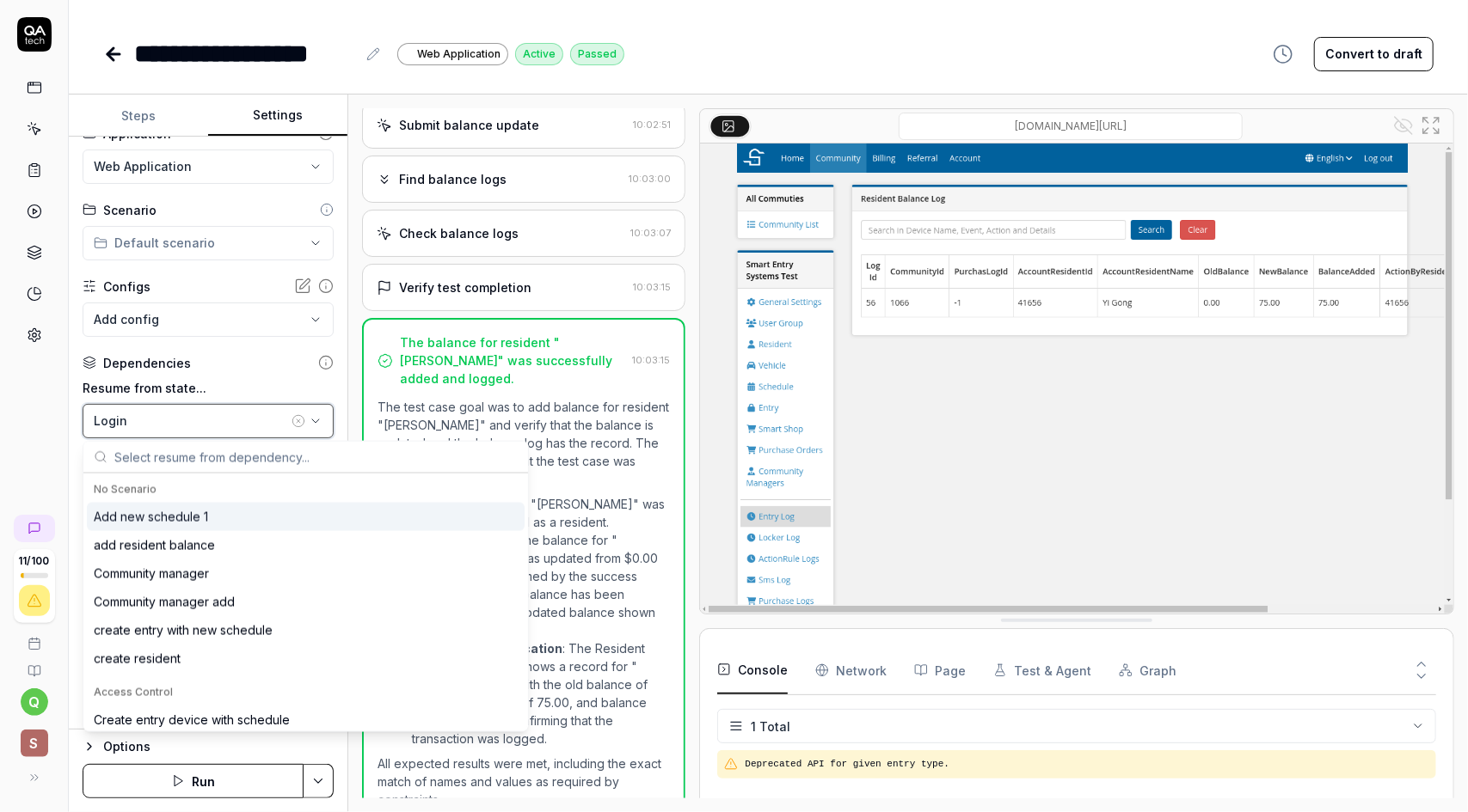
click at [253, 421] on div "Login" at bounding box center [191, 420] width 194 height 18
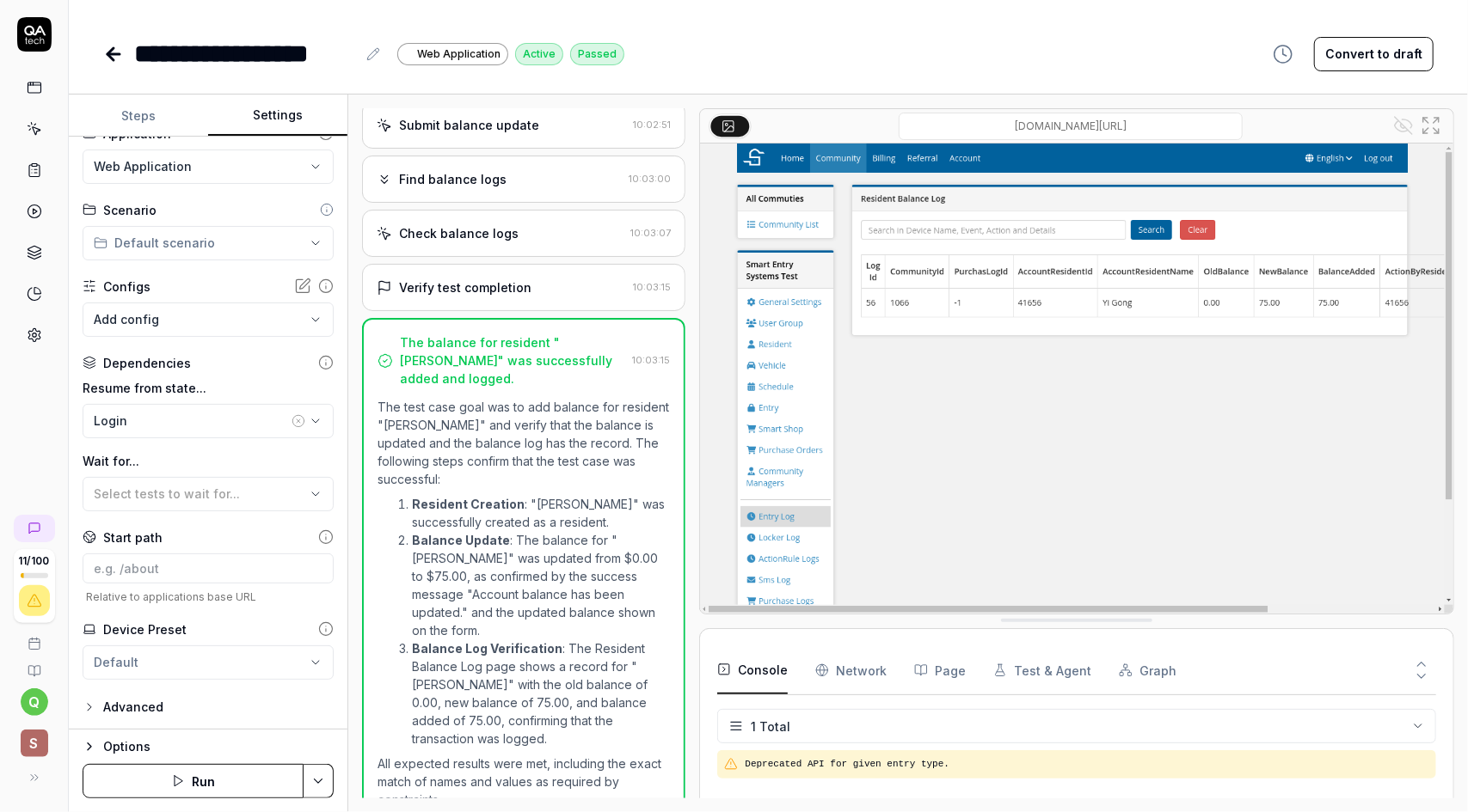
click at [318, 361] on icon at bounding box center [325, 362] width 15 height 15
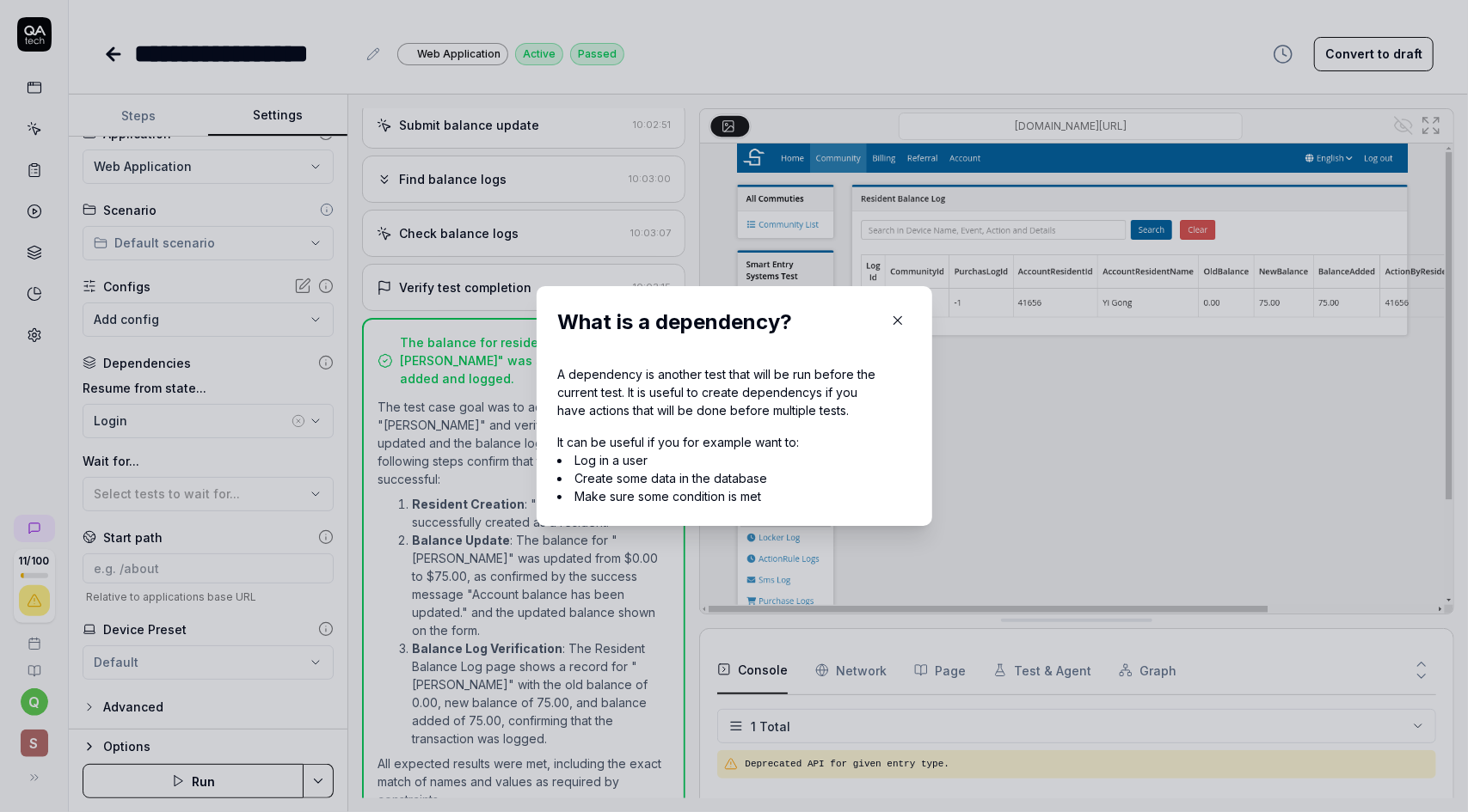
click at [903, 318] on button "button" at bounding box center [897, 320] width 28 height 28
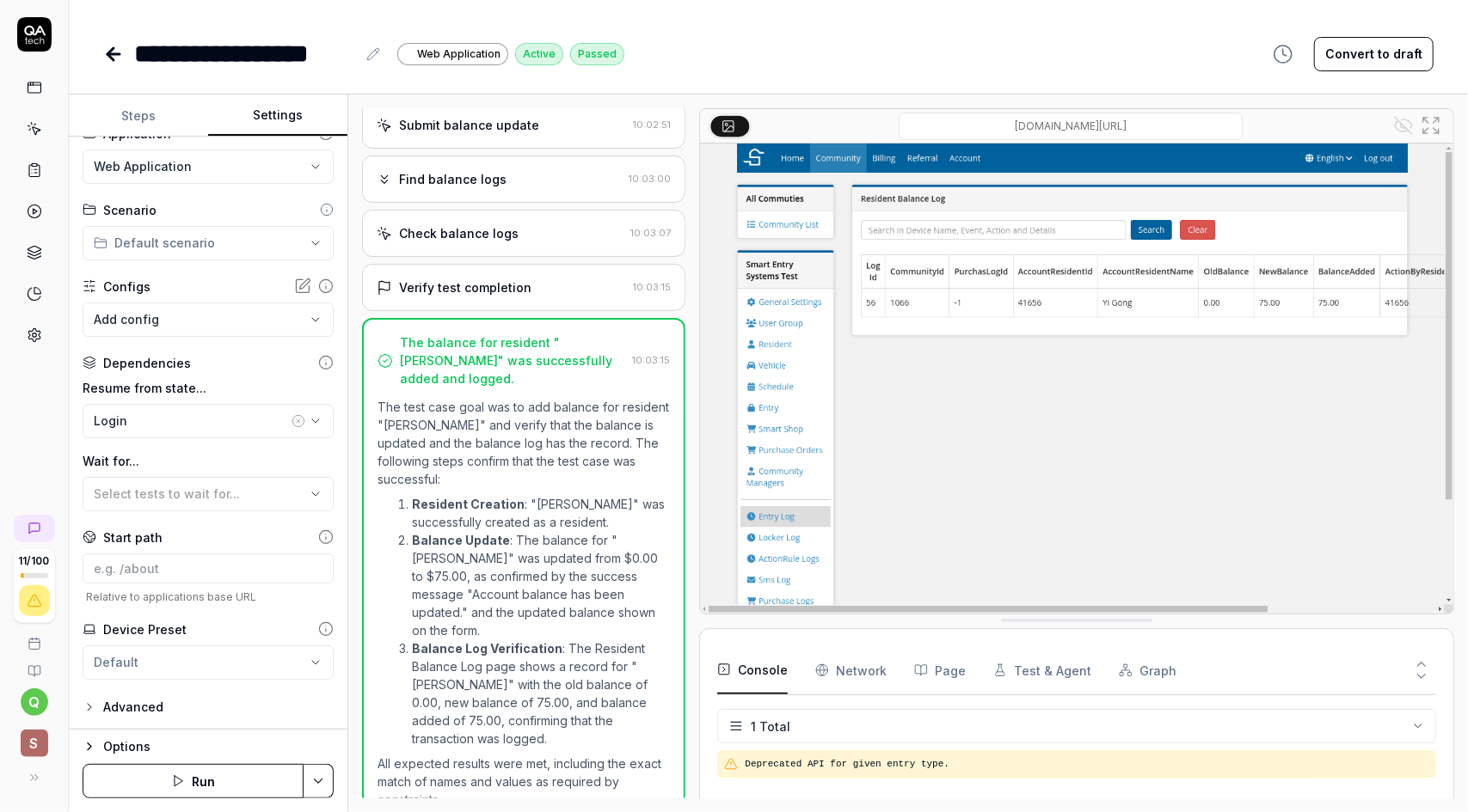
click at [318, 537] on icon at bounding box center [325, 537] width 15 height 15
click at [192, 662] on html "**********" at bounding box center [734, 406] width 1468 height 812
click at [195, 661] on html "**********" at bounding box center [734, 406] width 1468 height 812
click at [172, 733] on span "Create new preset" at bounding box center [172, 740] width 112 height 18
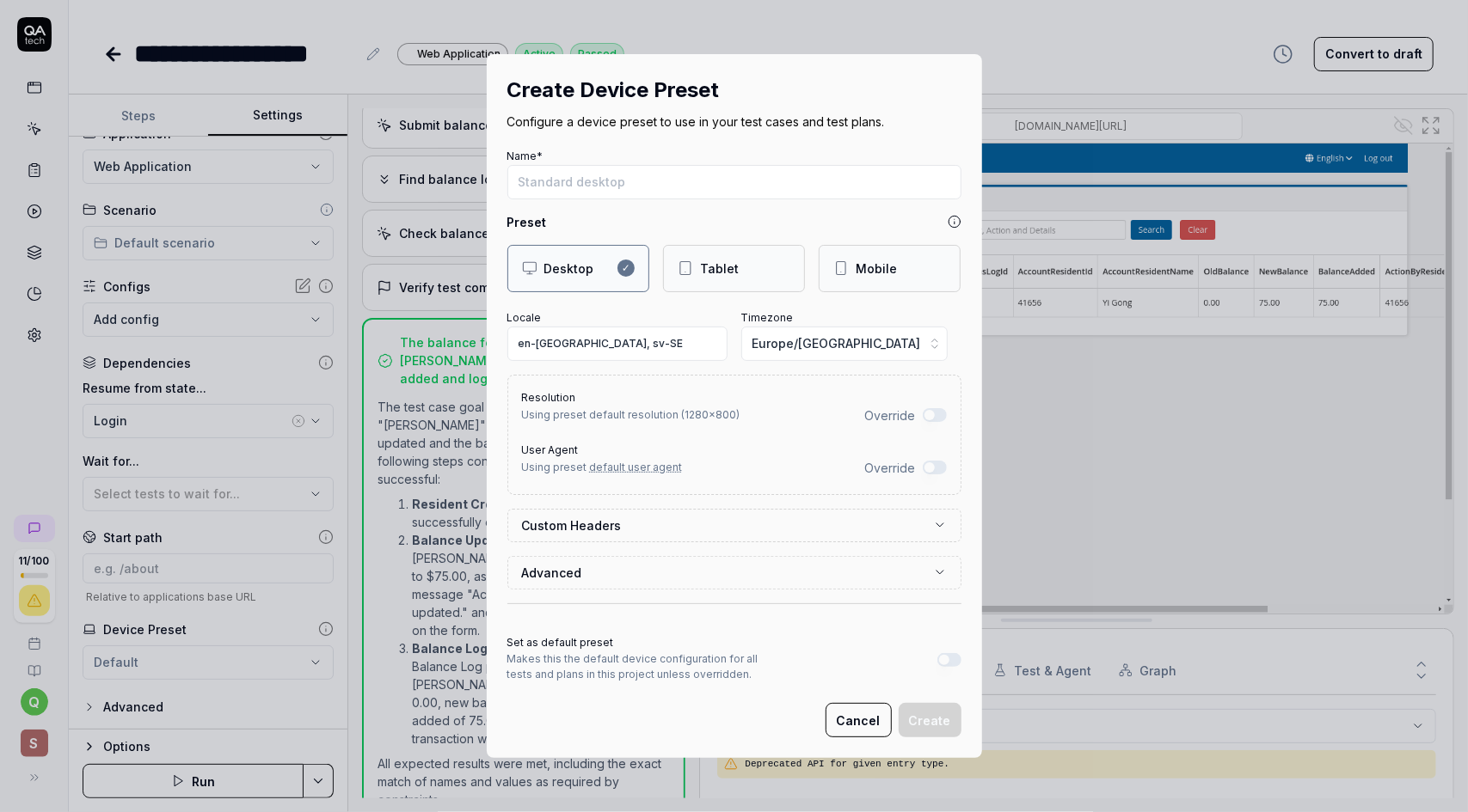
click at [709, 274] on div "Tablet" at bounding box center [719, 268] width 39 height 18
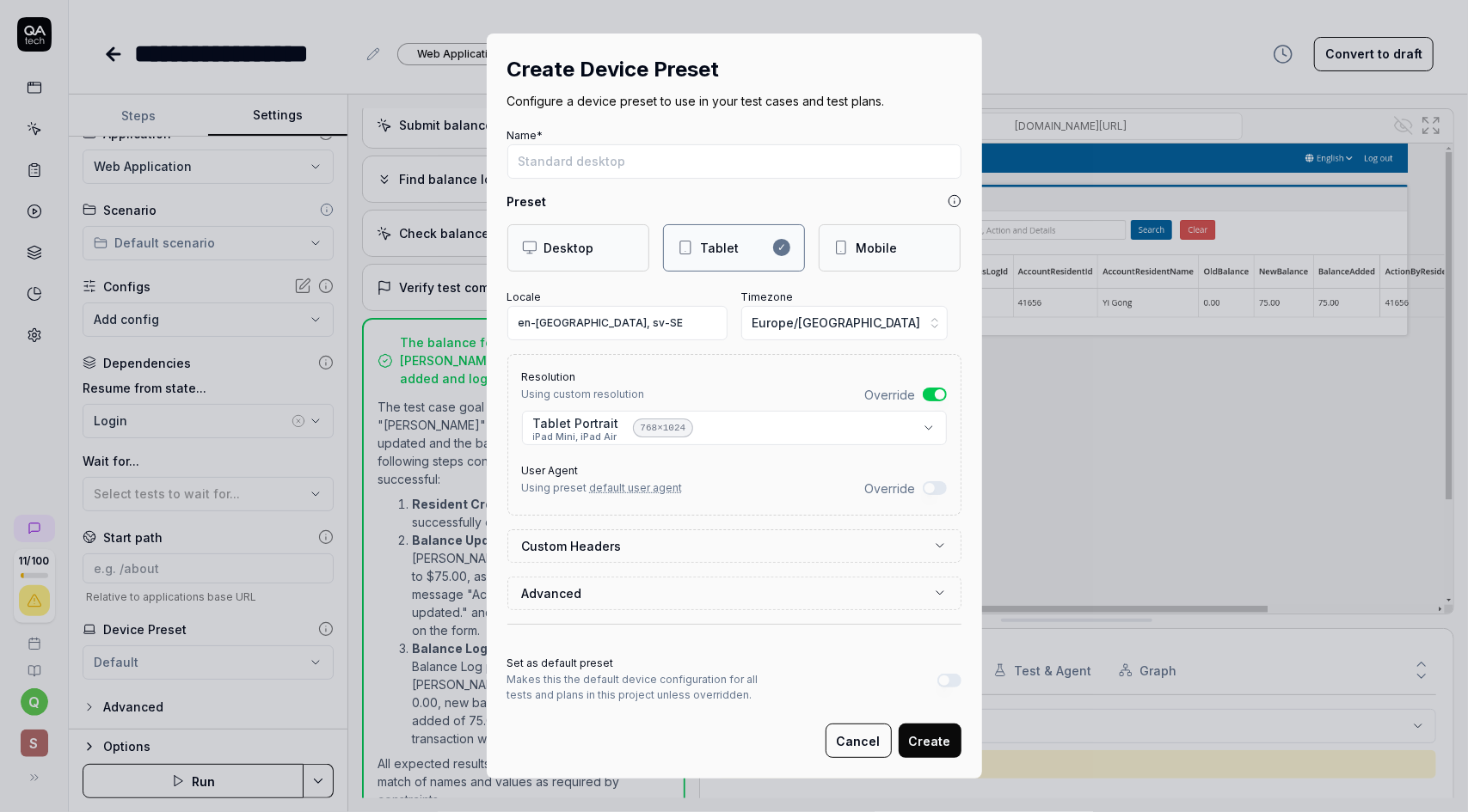
click at [886, 246] on div "Mobile" at bounding box center [875, 247] width 41 height 18
select select "**********"
click at [586, 246] on div "Desktop" at bounding box center [578, 247] width 112 height 18
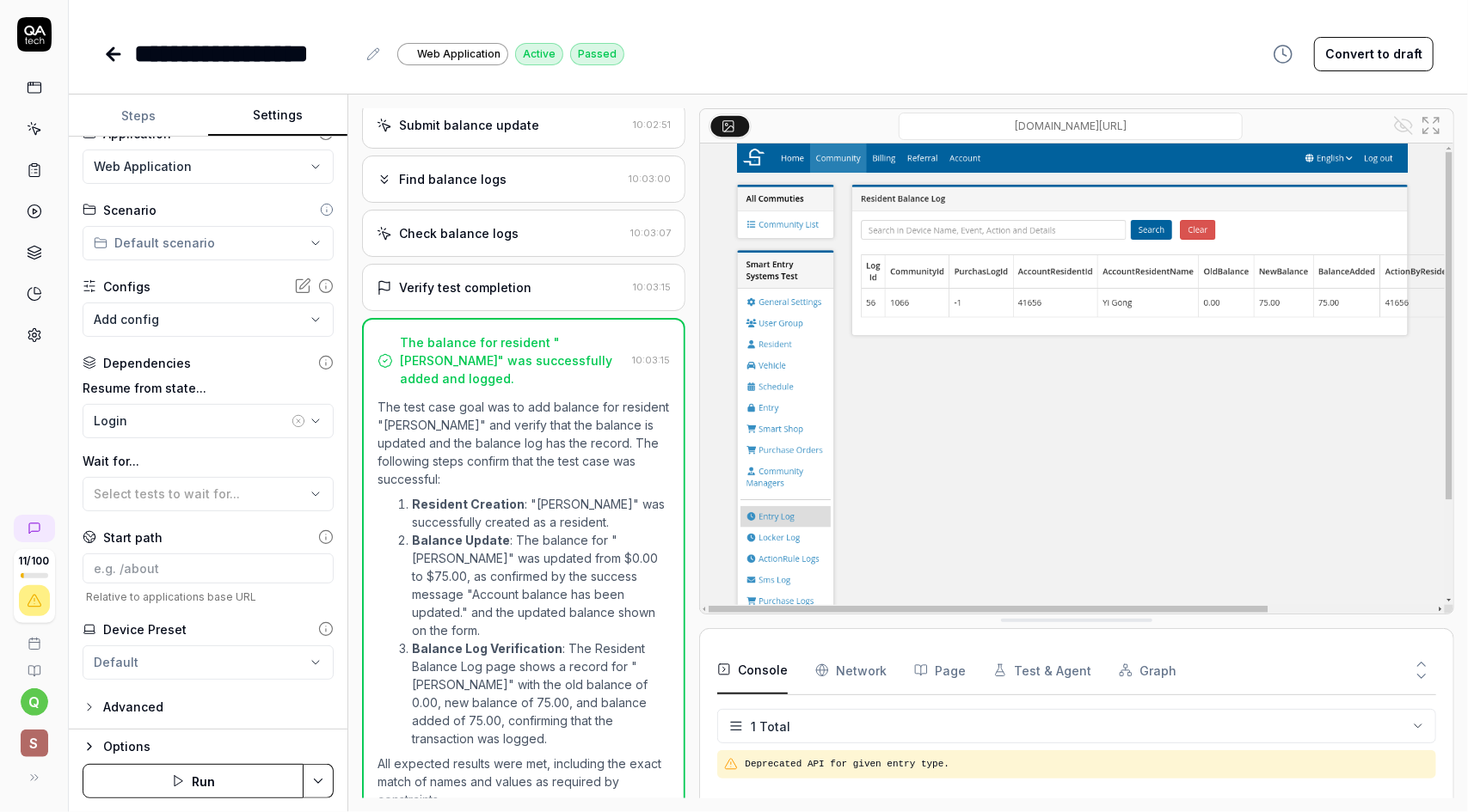
click at [119, 704] on div "Advanced" at bounding box center [132, 707] width 60 height 21
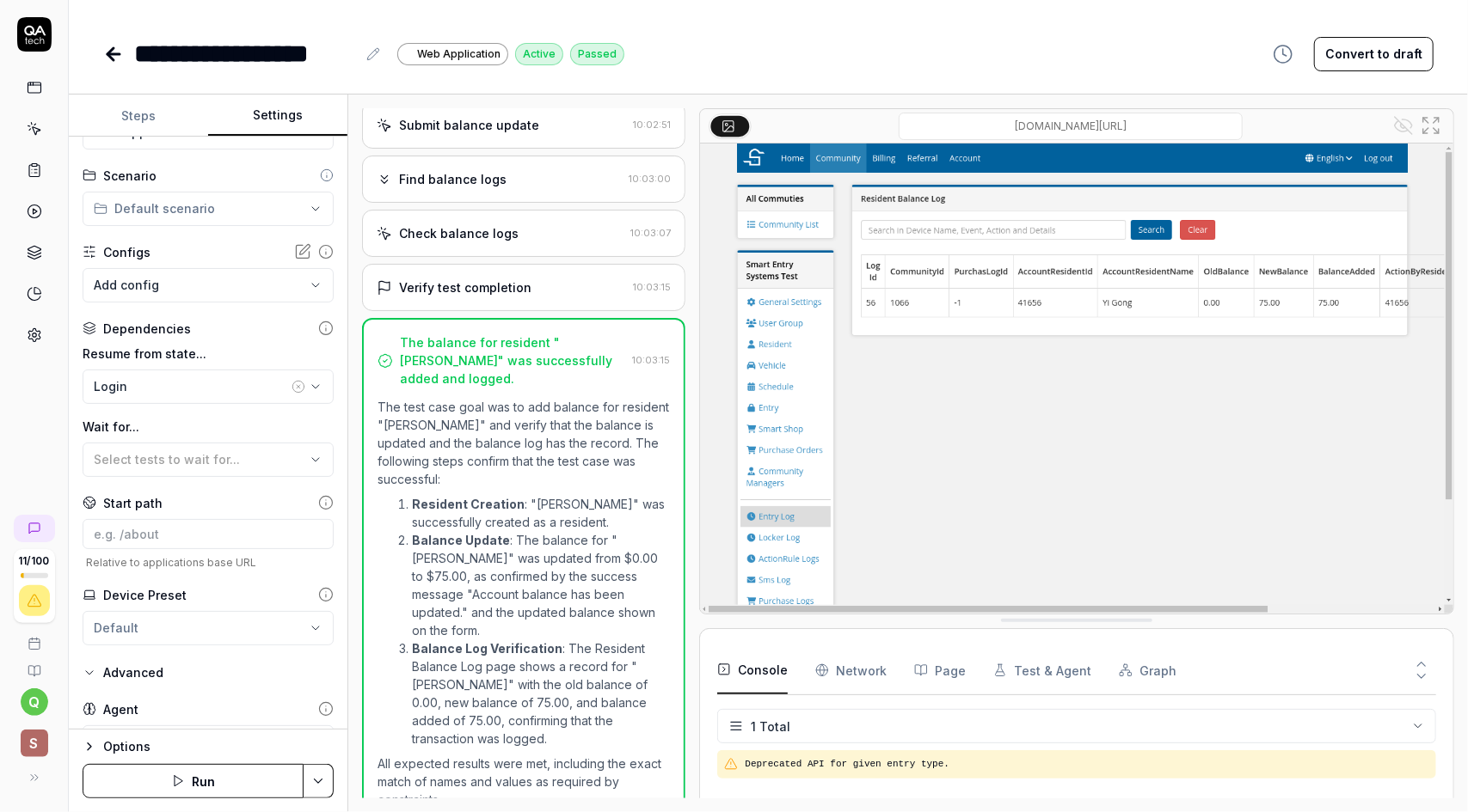
scroll to position [162, 0]
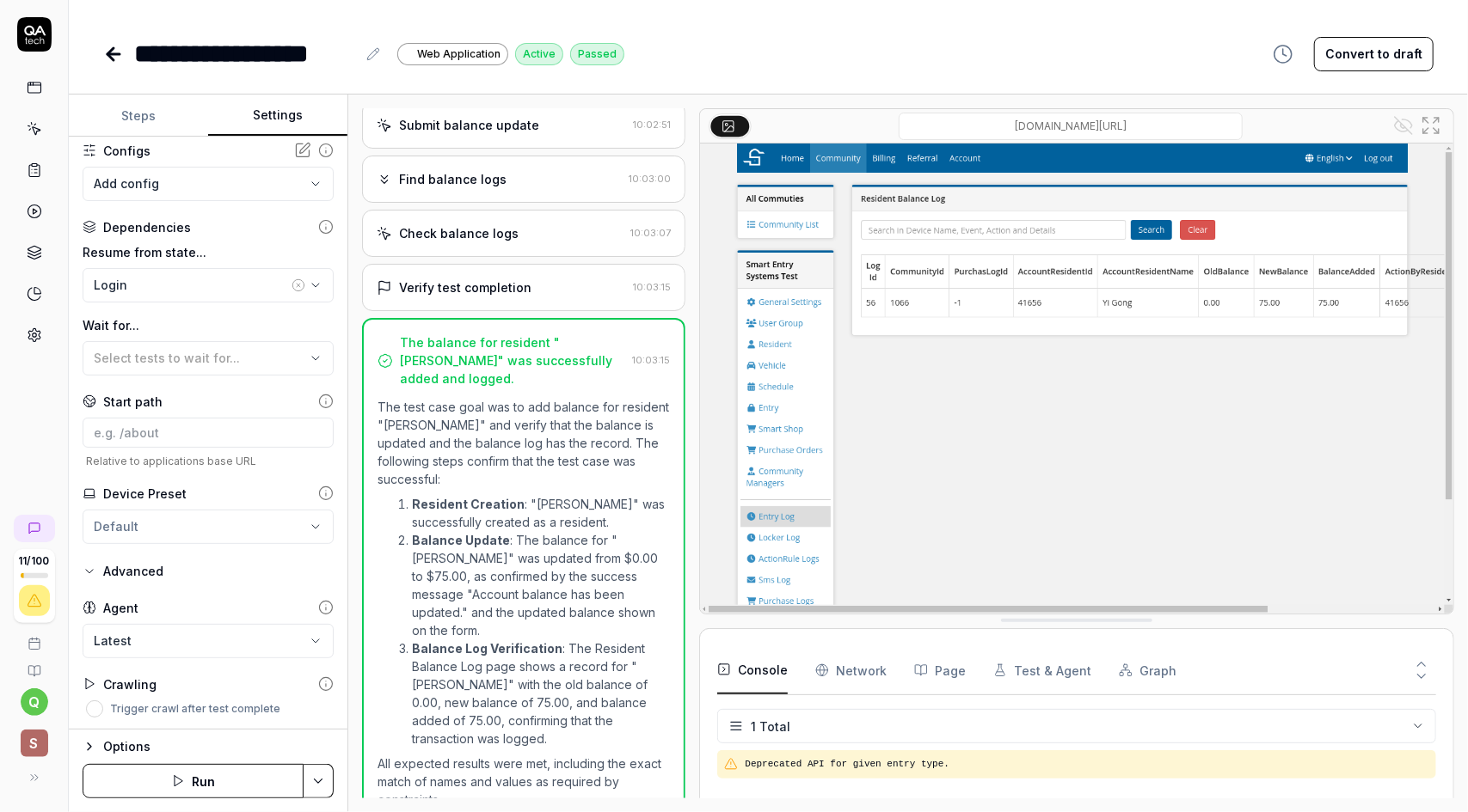
click at [189, 648] on body "**********" at bounding box center [734, 406] width 1468 height 812
click at [195, 639] on body "**********" at bounding box center [734, 406] width 1468 height 812
click at [87, 745] on icon "button" at bounding box center [89, 746] width 13 height 13
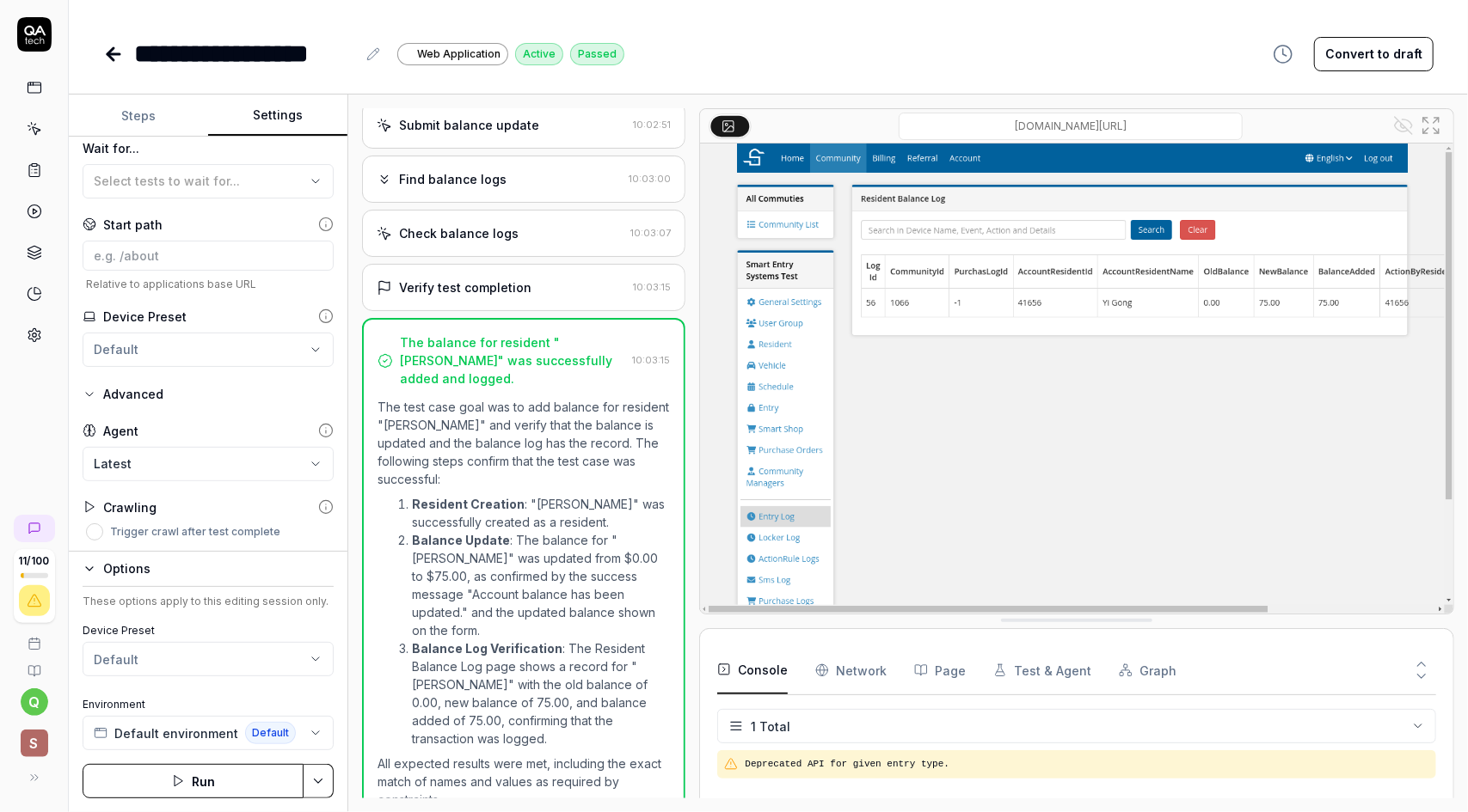
scroll to position [338, 0]
click at [295, 666] on html "**********" at bounding box center [734, 406] width 1468 height 812
click at [308, 727] on button "Default environment Default" at bounding box center [208, 733] width 251 height 34
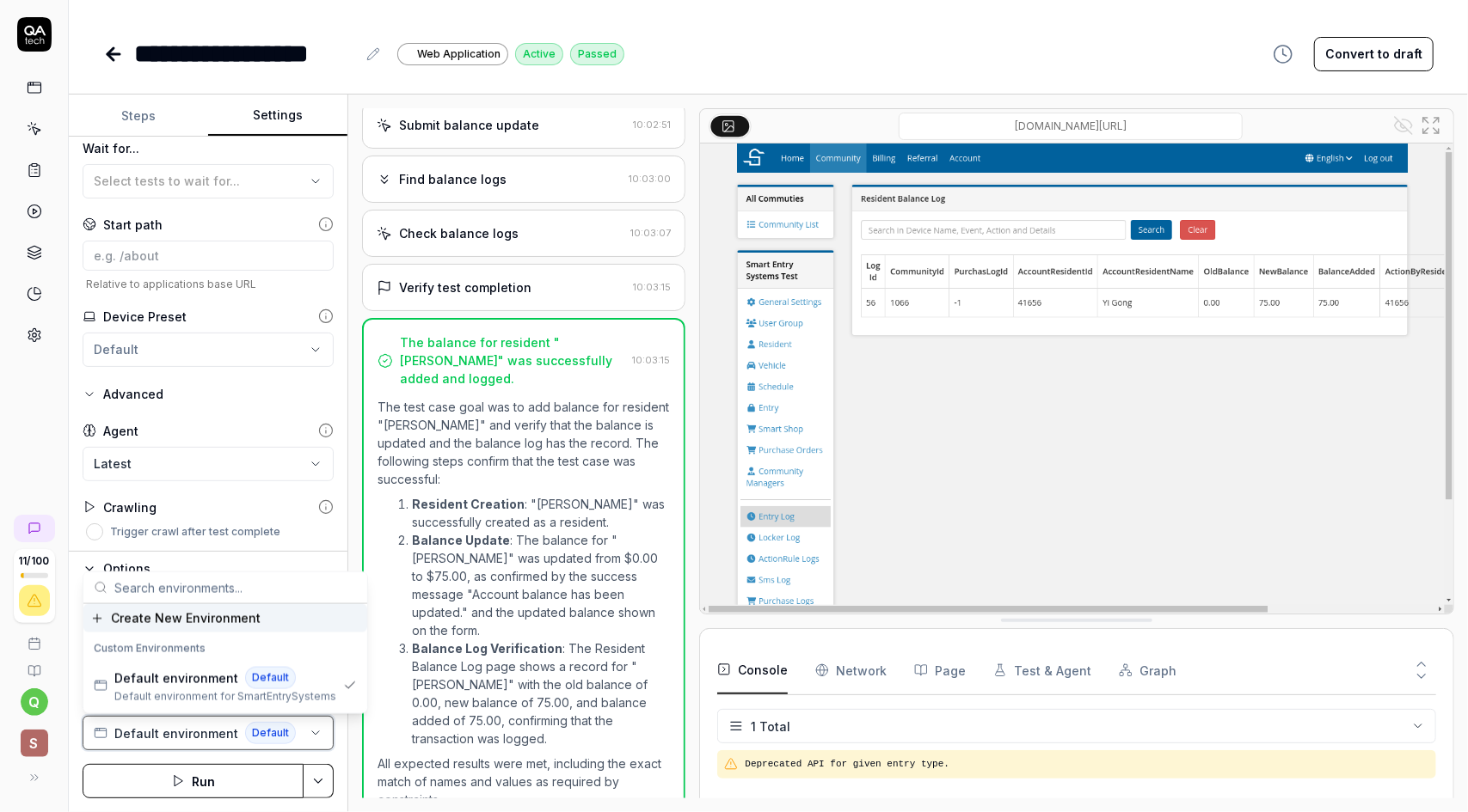
click at [309, 729] on button "Default environment Default" at bounding box center [208, 733] width 251 height 34
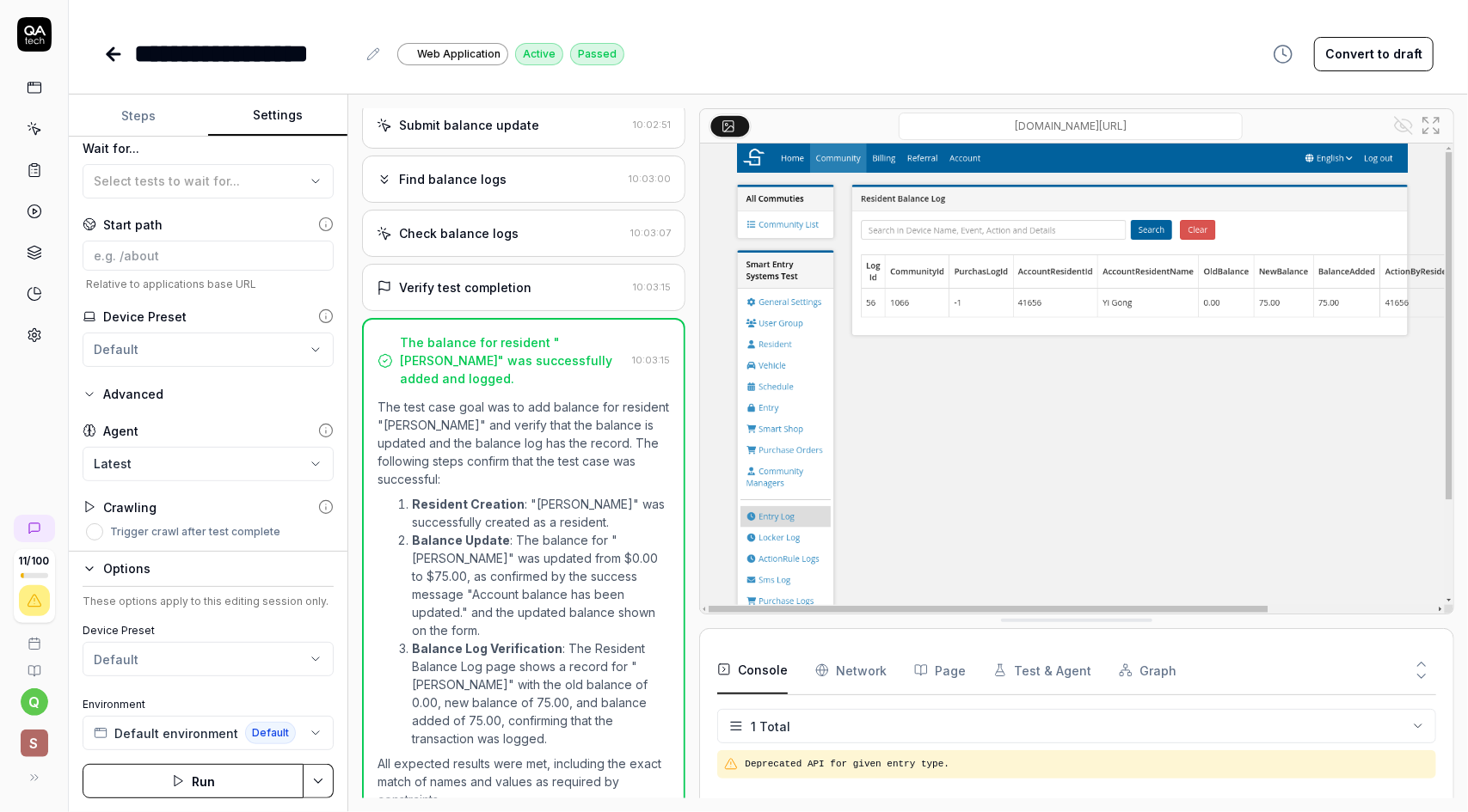
click at [318, 784] on html "**********" at bounding box center [734, 406] width 1468 height 812
click at [323, 777] on html "**********" at bounding box center [734, 406] width 1468 height 812
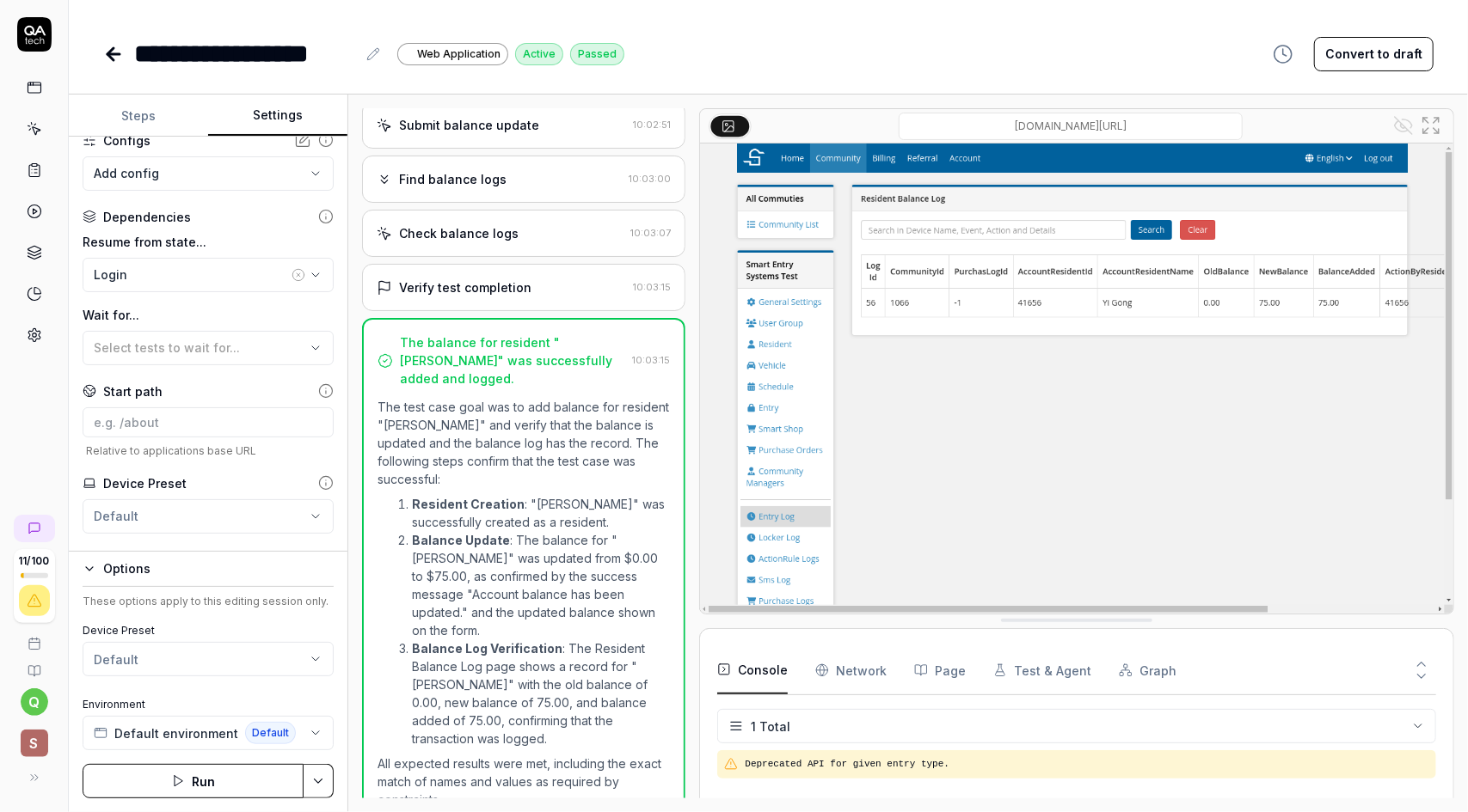
scroll to position [0, 0]
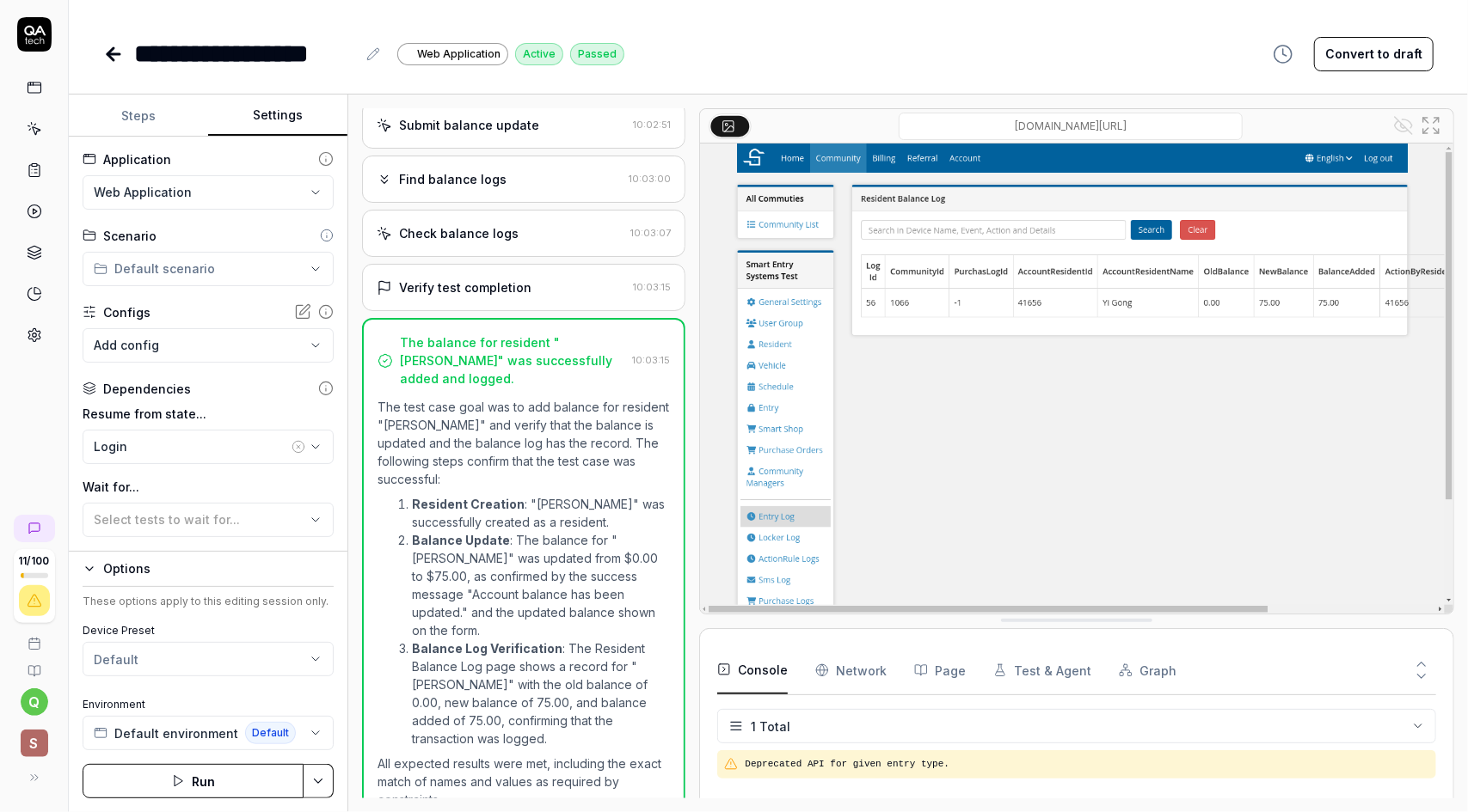
click at [148, 118] on button "Steps" at bounding box center [138, 115] width 139 height 41
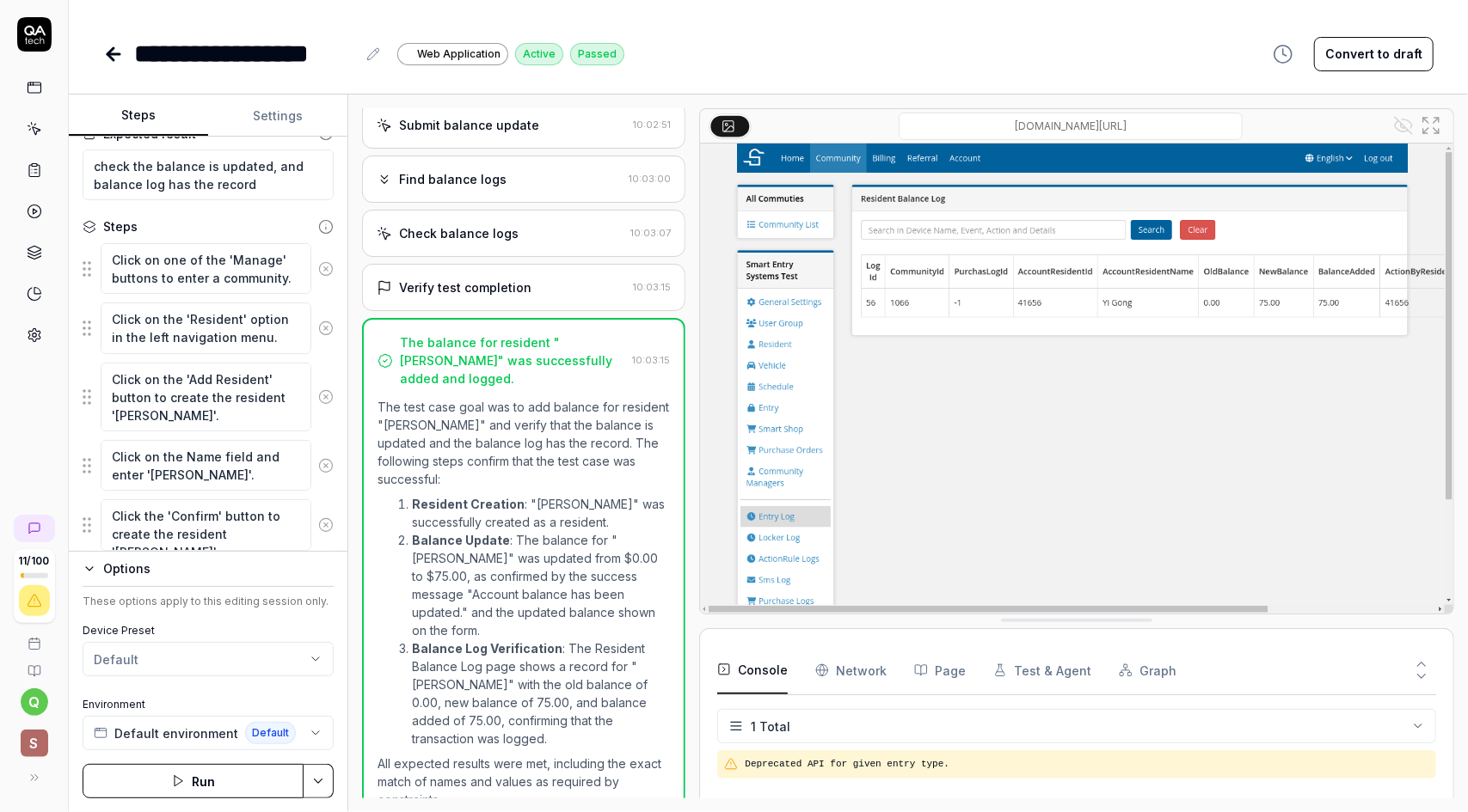
scroll to position [136, 0]
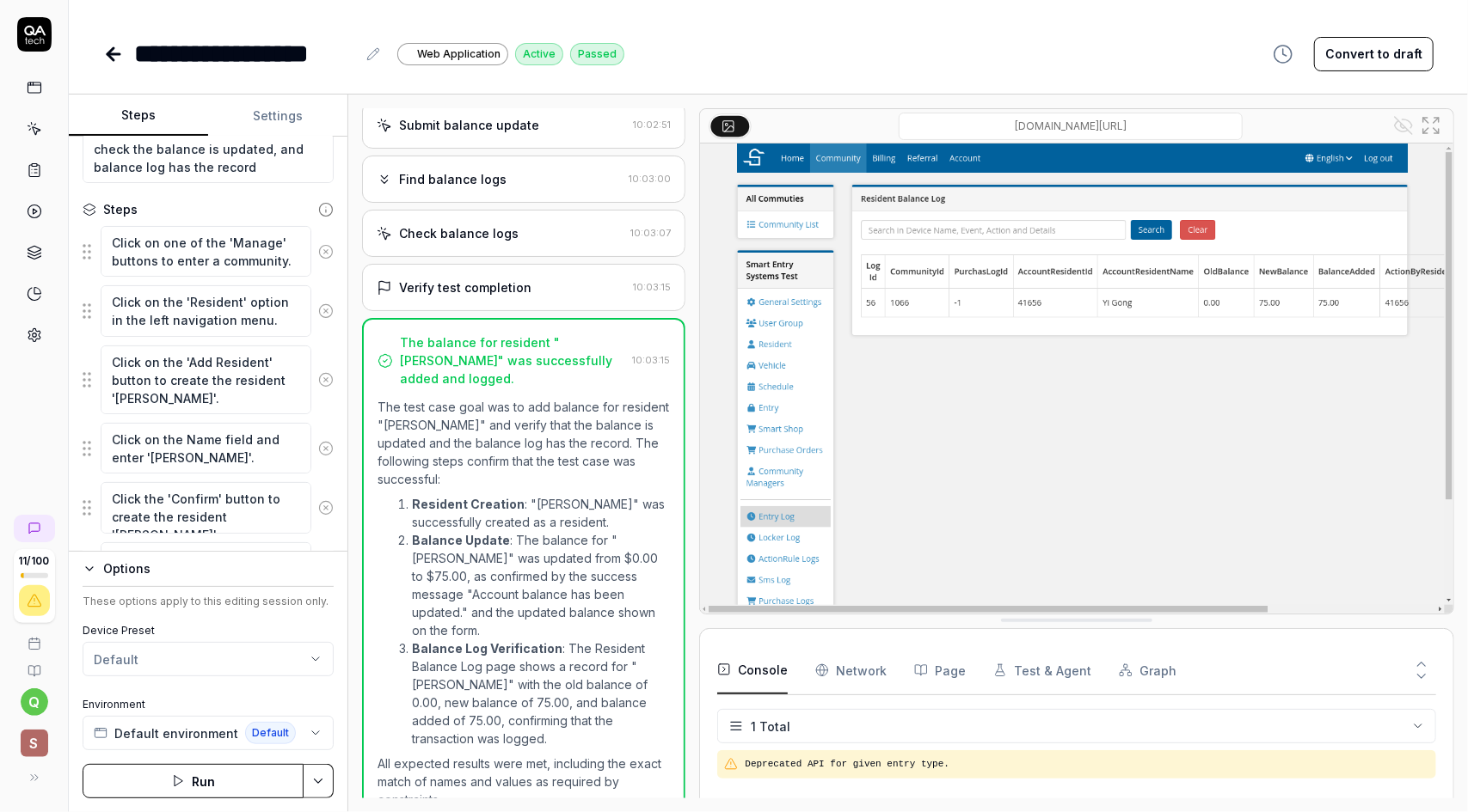
click at [91, 565] on icon "button" at bounding box center [89, 569] width 13 height 13
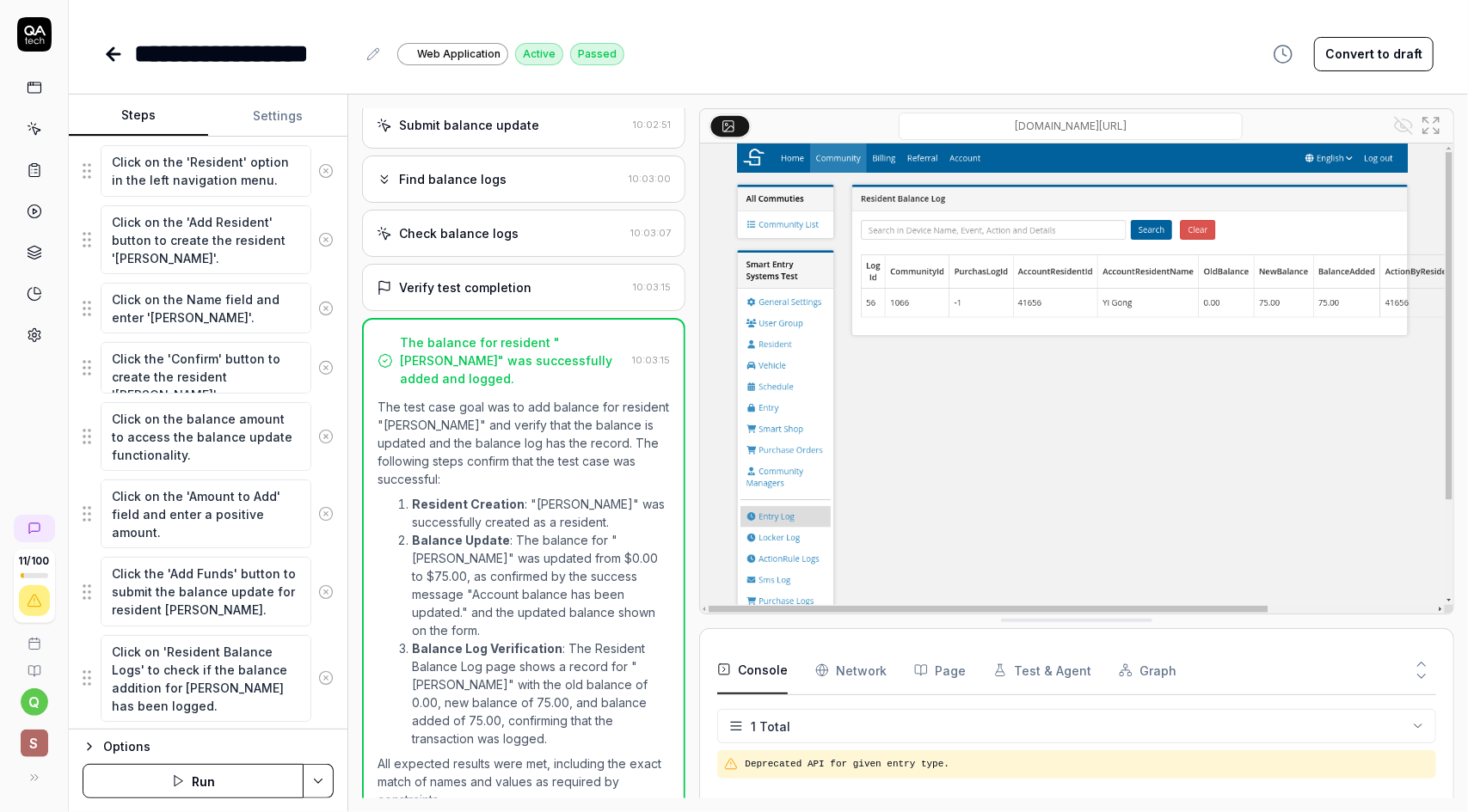
scroll to position [317, 0]
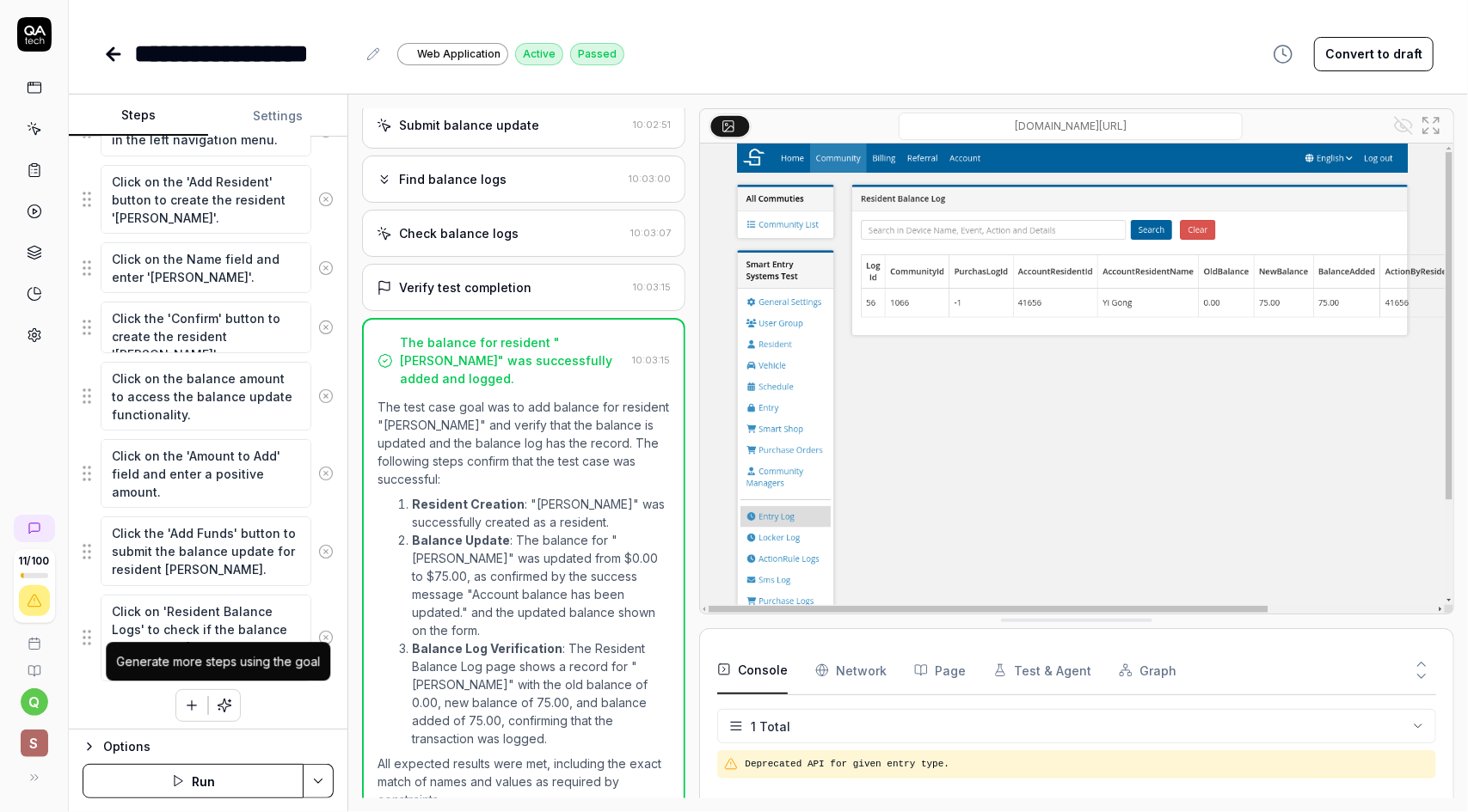
click at [220, 703] on icon "button" at bounding box center [225, 706] width 13 height 13
click at [184, 703] on icon "button" at bounding box center [191, 706] width 15 height 15
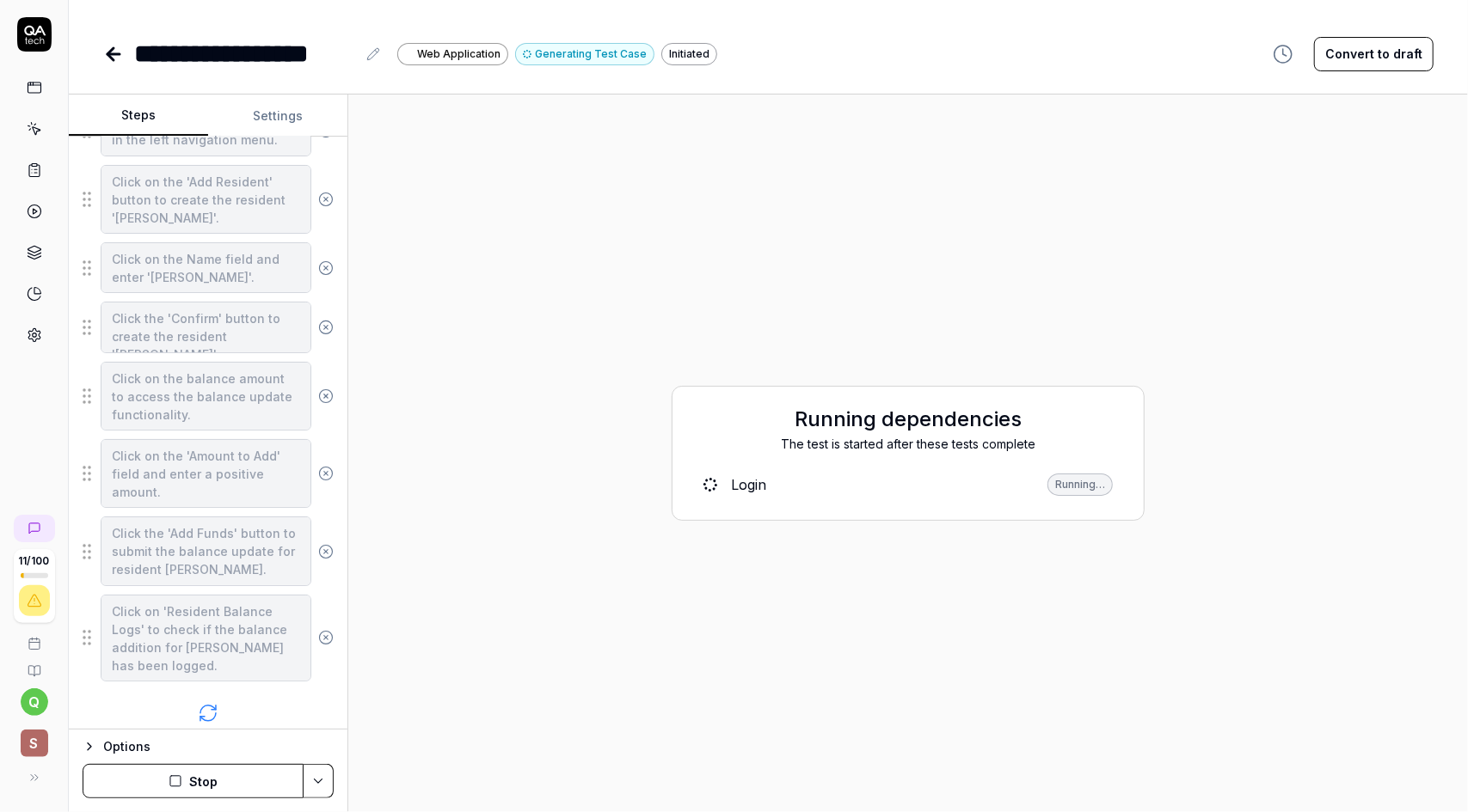
click at [210, 712] on icon at bounding box center [208, 713] width 21 height 21
click at [1091, 479] on div "Running…" at bounding box center [1080, 485] width 66 height 23
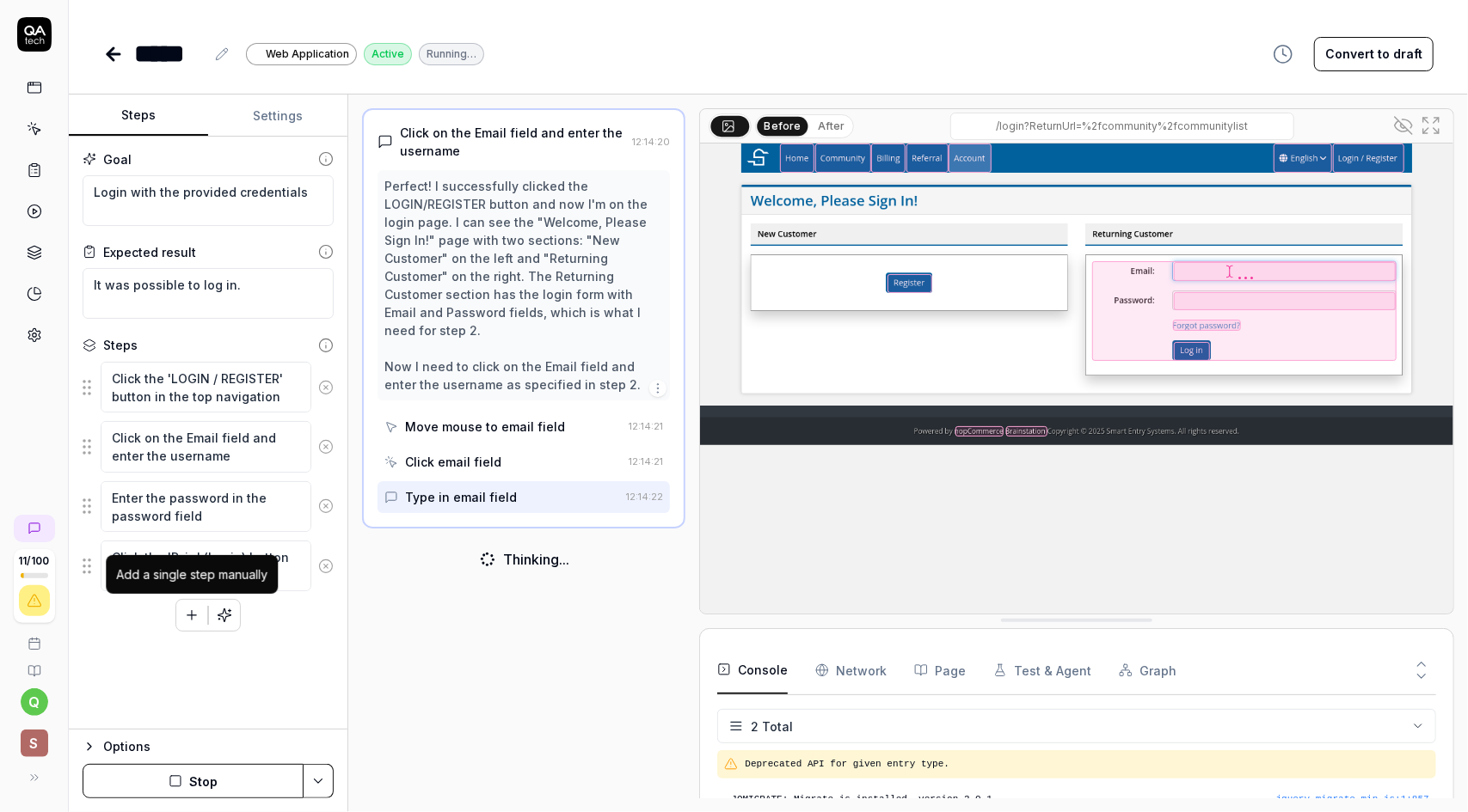
click at [192, 613] on icon "button" at bounding box center [191, 615] width 15 height 15
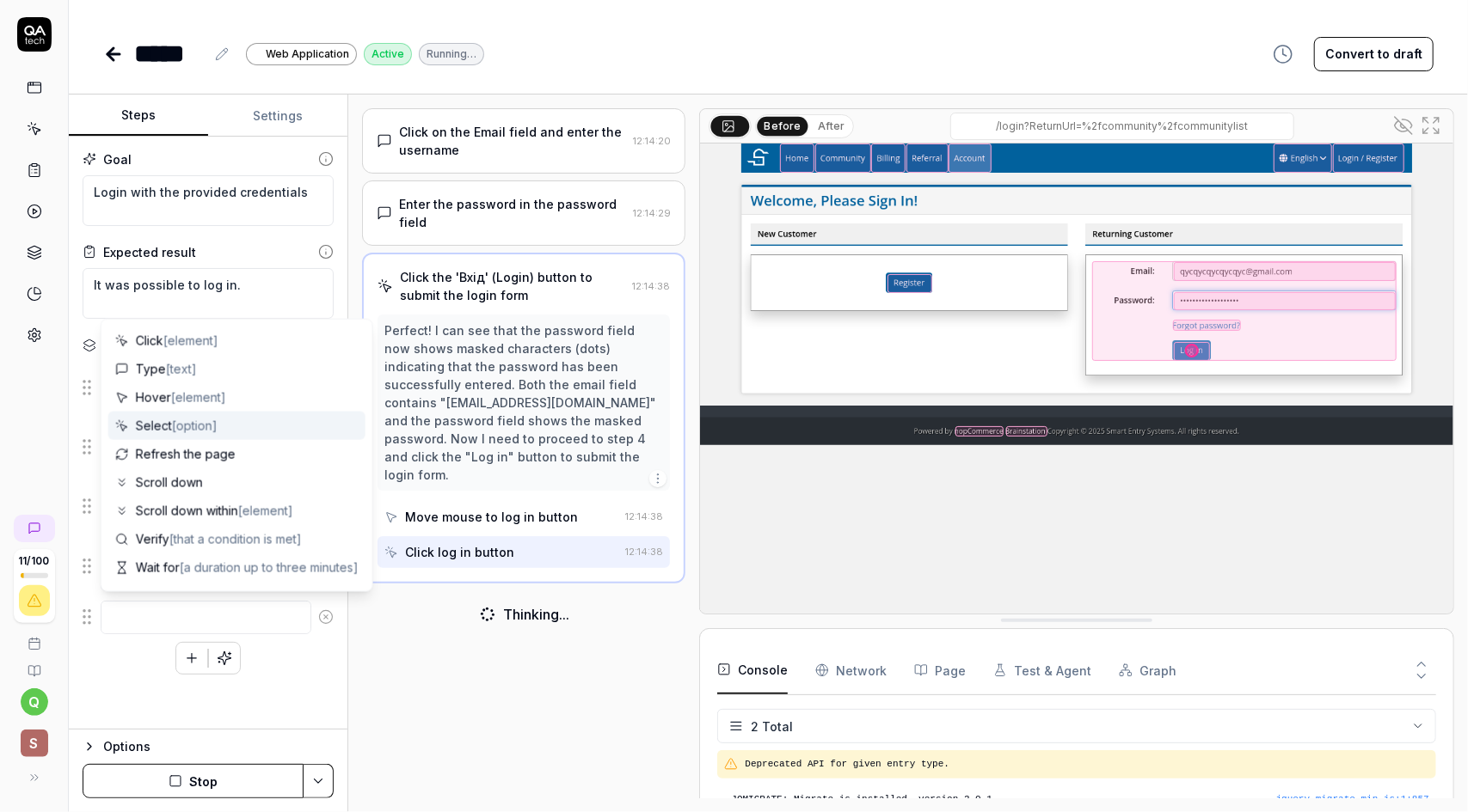
click at [284, 416] on div "Select [option]" at bounding box center [237, 426] width 257 height 29
type textarea "*"
type textarea "Select"
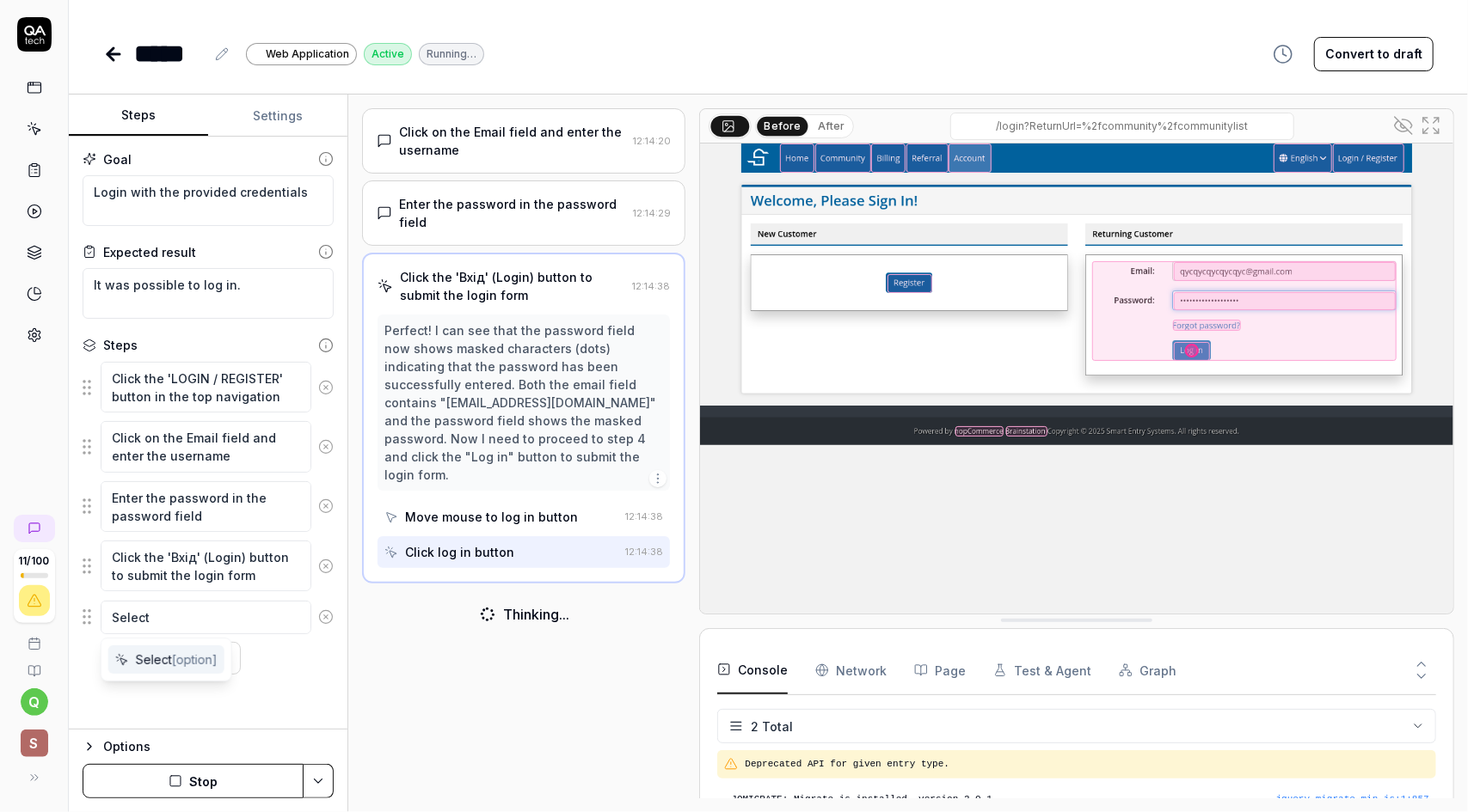
click at [184, 661] on span "[option]" at bounding box center [195, 659] width 46 height 14
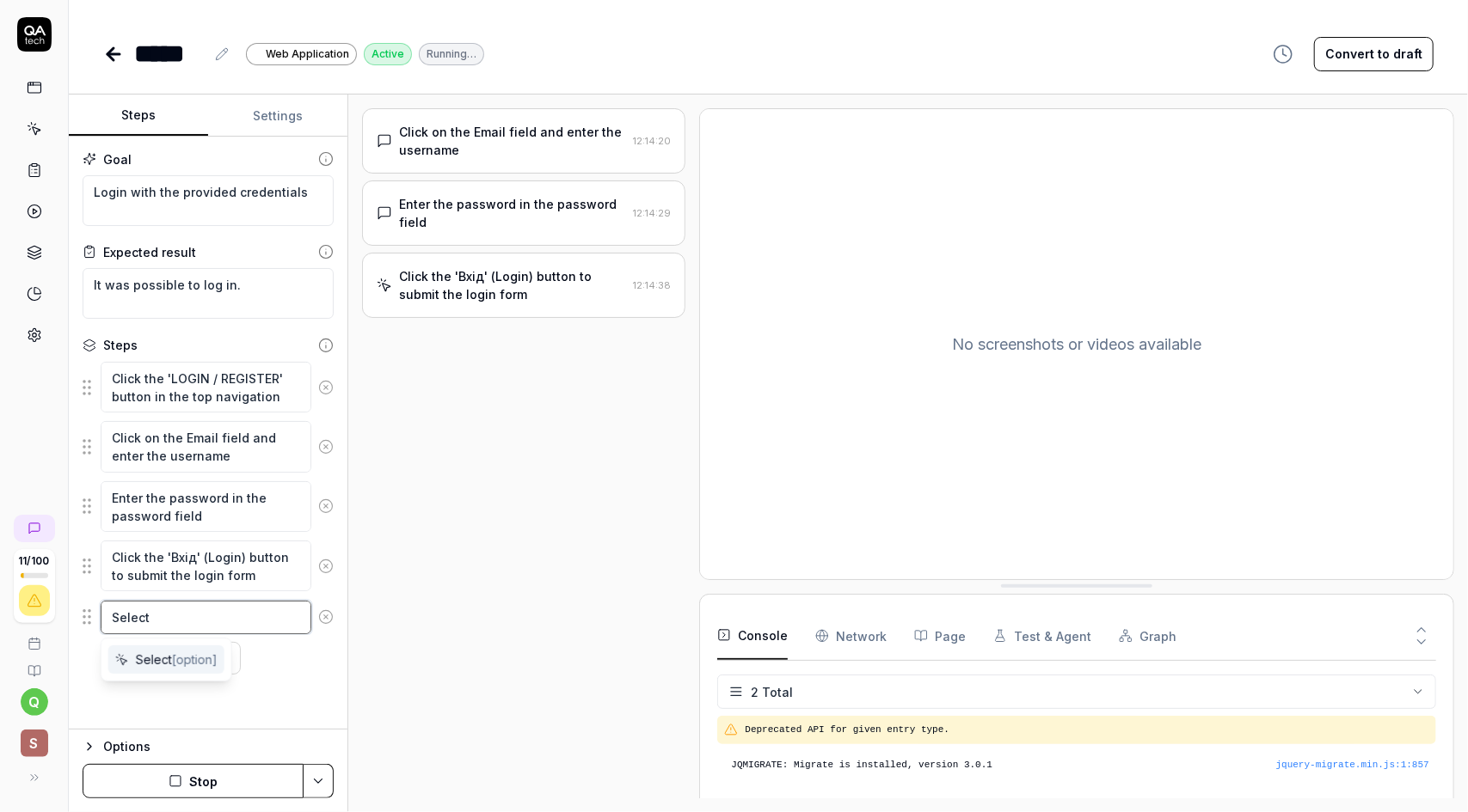
click at [190, 615] on textarea "Select" at bounding box center [206, 617] width 210 height 32
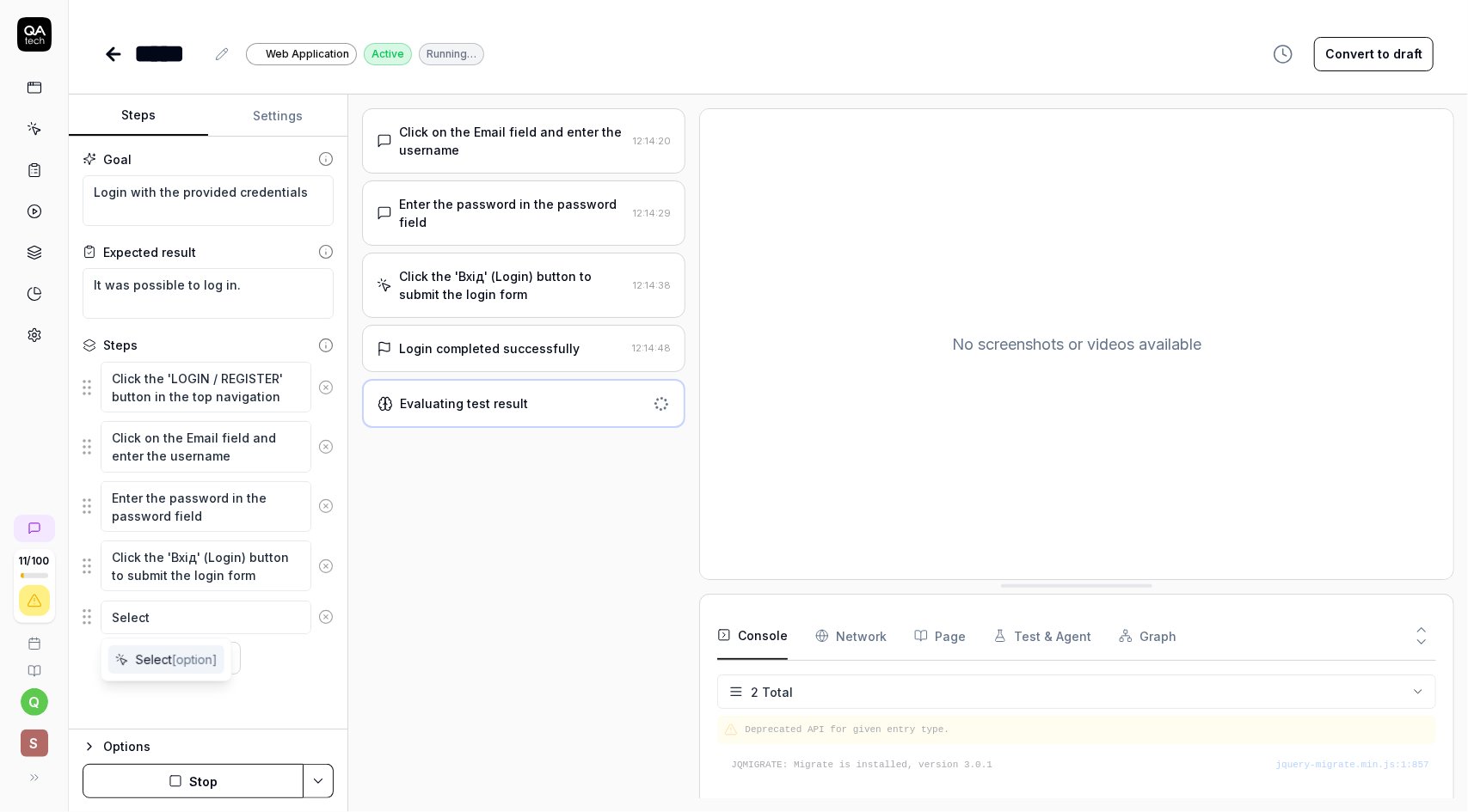
click at [329, 613] on icon at bounding box center [325, 617] width 15 height 15
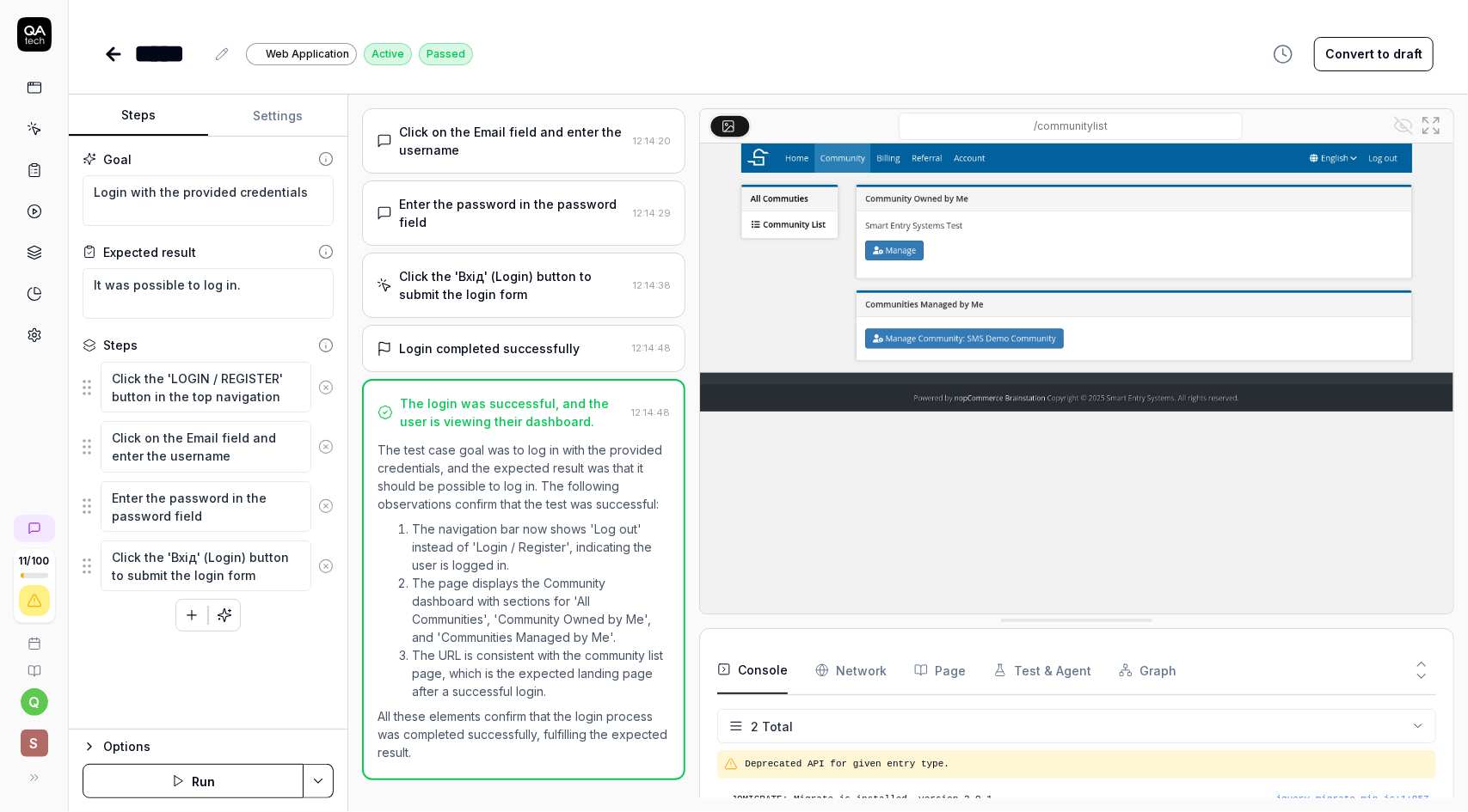
click at [1379, 48] on button "Convert to draft" at bounding box center [1374, 54] width 120 height 34
click at [279, 49] on span "Web Application" at bounding box center [307, 54] width 84 height 15
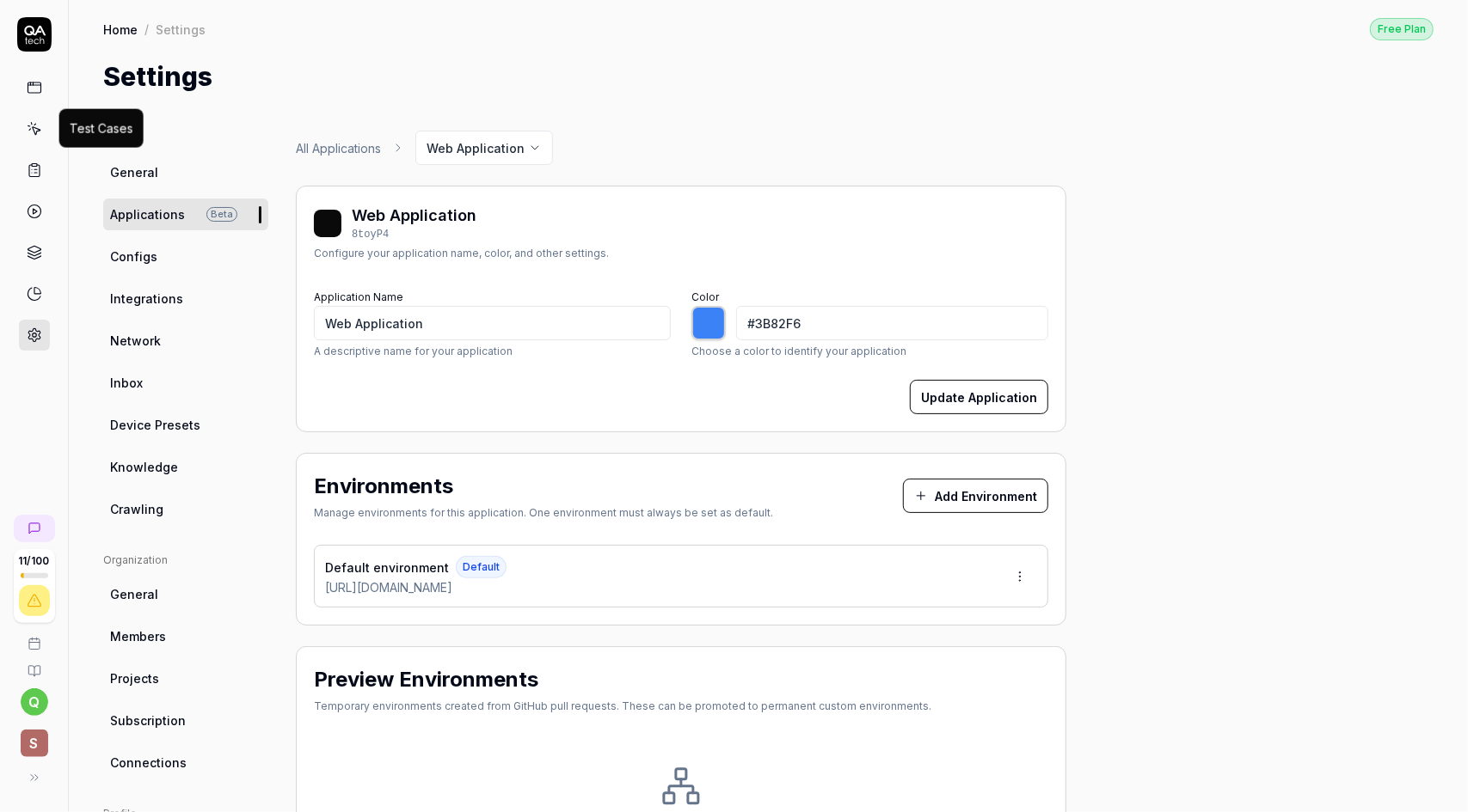
click at [32, 125] on icon at bounding box center [34, 128] width 15 height 15
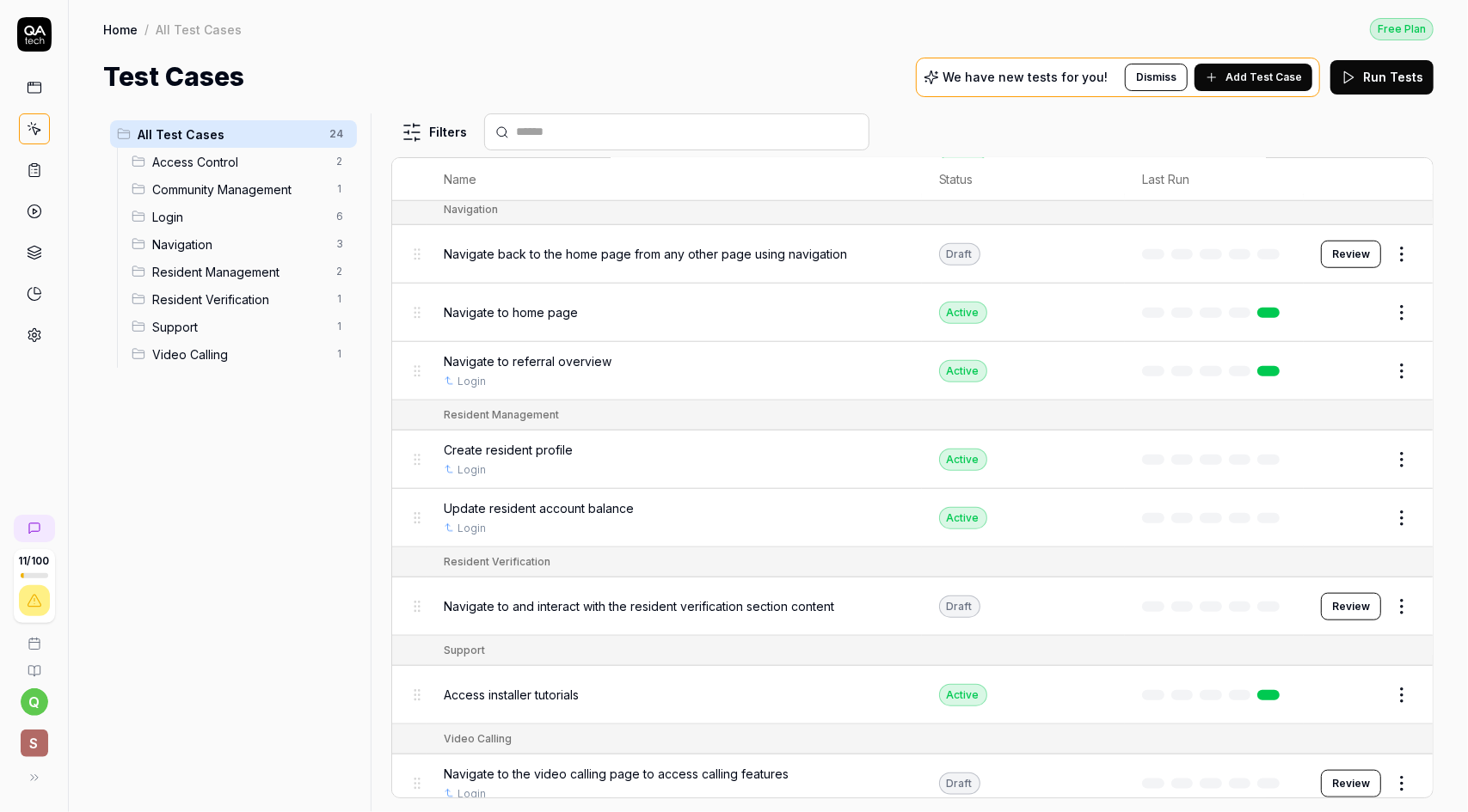
scroll to position [1034, 0]
click at [32, 167] on icon at bounding box center [34, 170] width 15 height 15
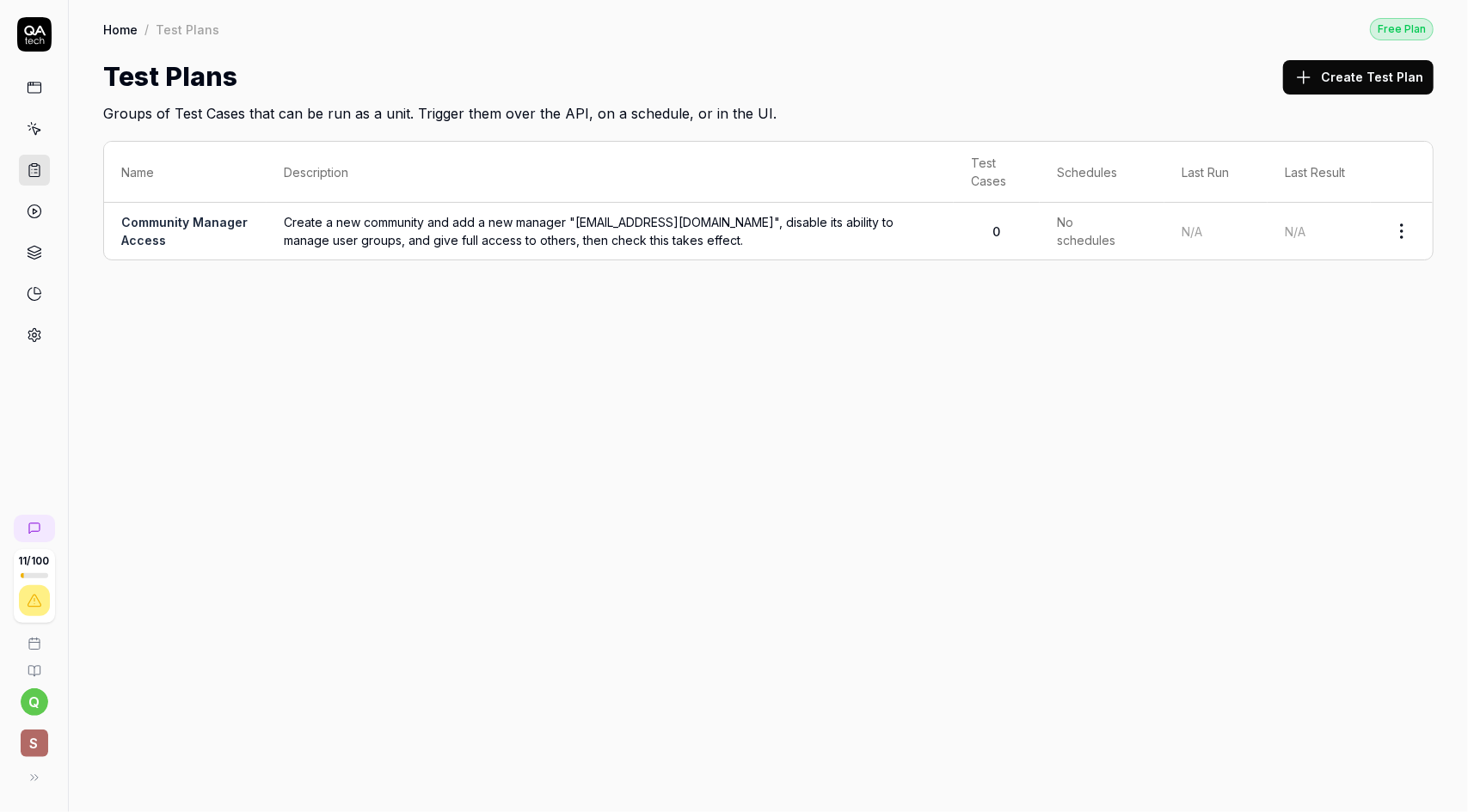
click at [948, 232] on td "Create a new community and add a new manager "yigongux@gmail.com", disable its …" at bounding box center [610, 231] width 687 height 57
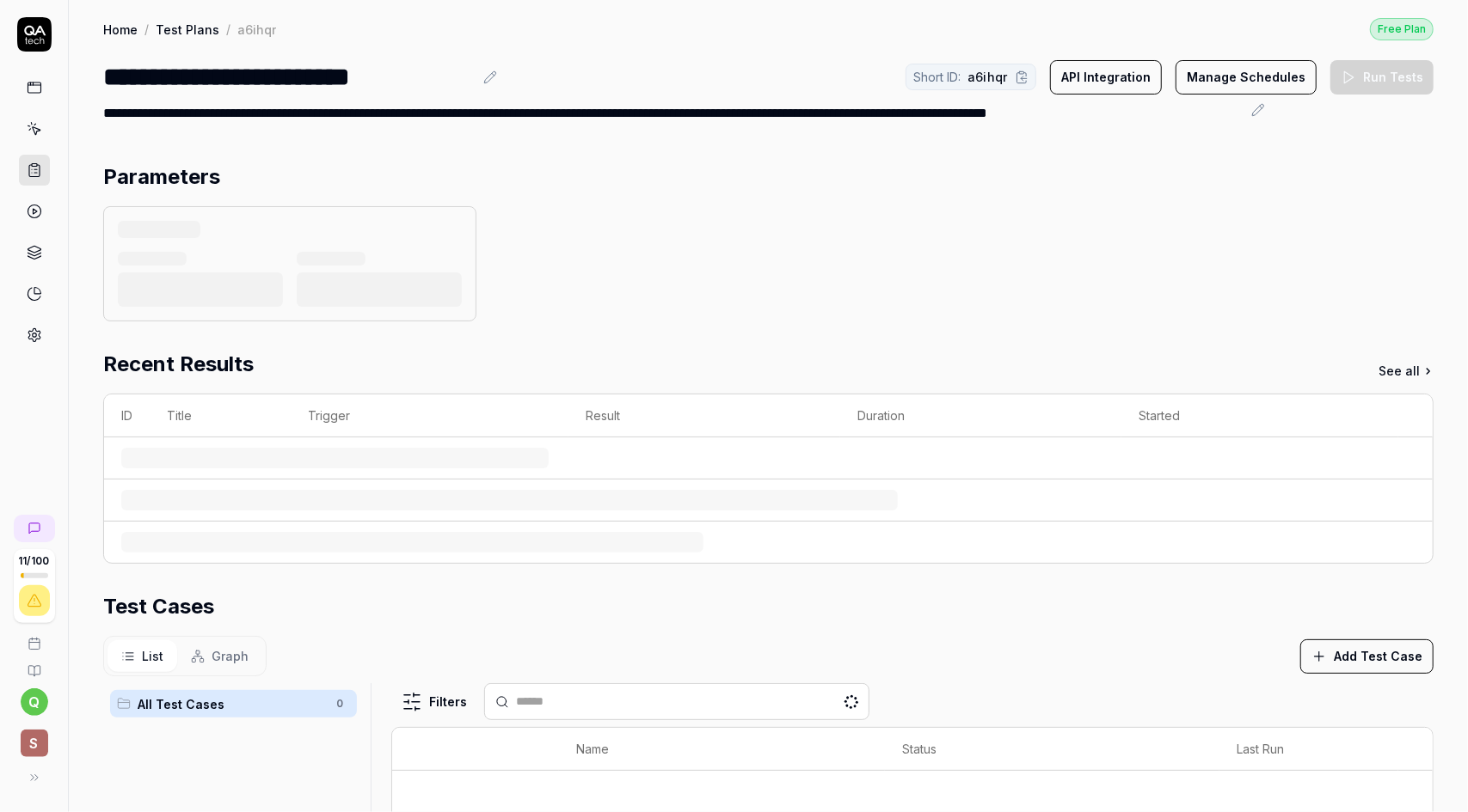
click at [1400, 229] on div at bounding box center [768, 263] width 1330 height 115
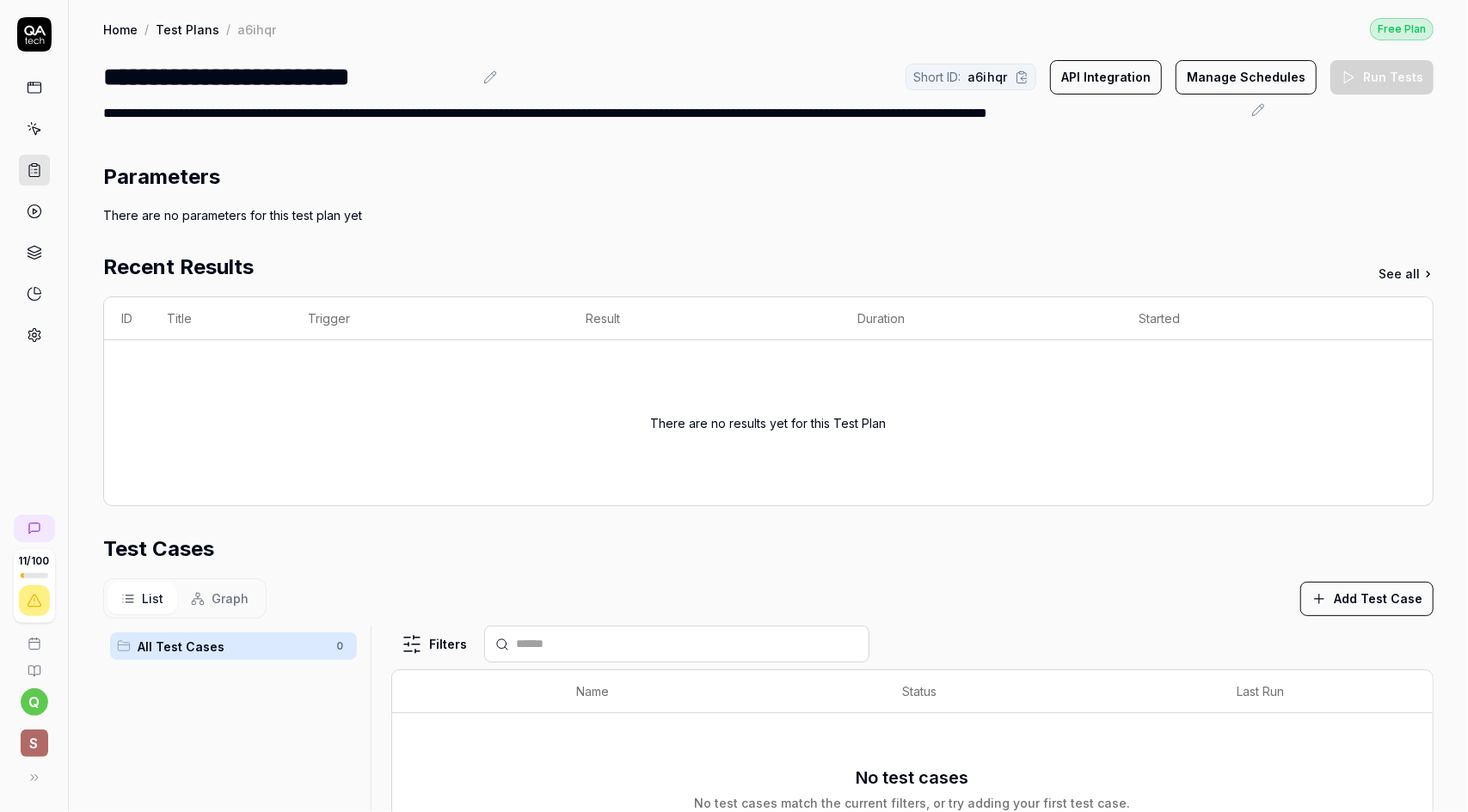
click at [1096, 80] on button "API Integration" at bounding box center [1106, 77] width 112 height 34
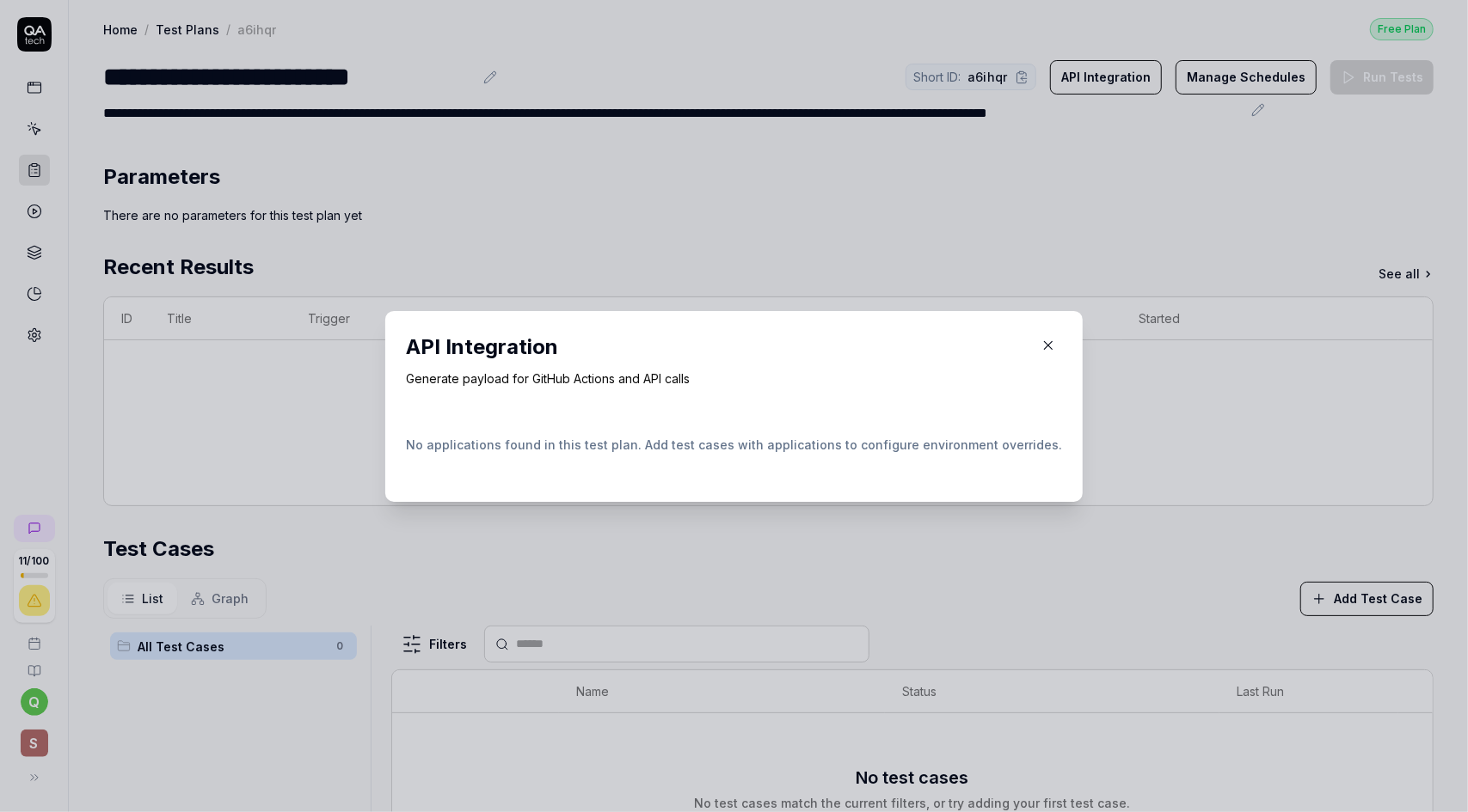
click at [1041, 344] on icon "button" at bounding box center [1048, 345] width 15 height 15
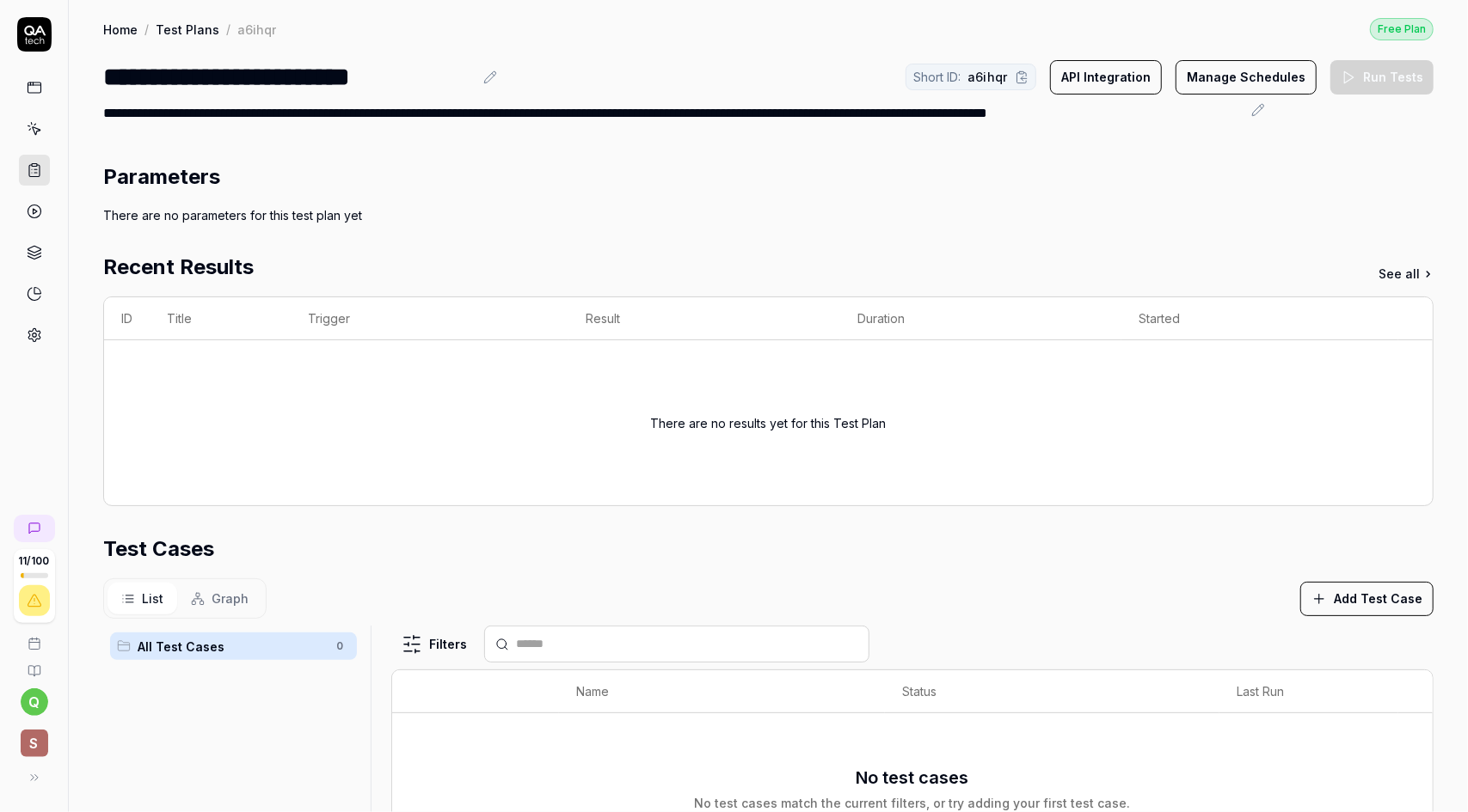
click at [1241, 82] on button "Manage Schedules" at bounding box center [1246, 77] width 141 height 34
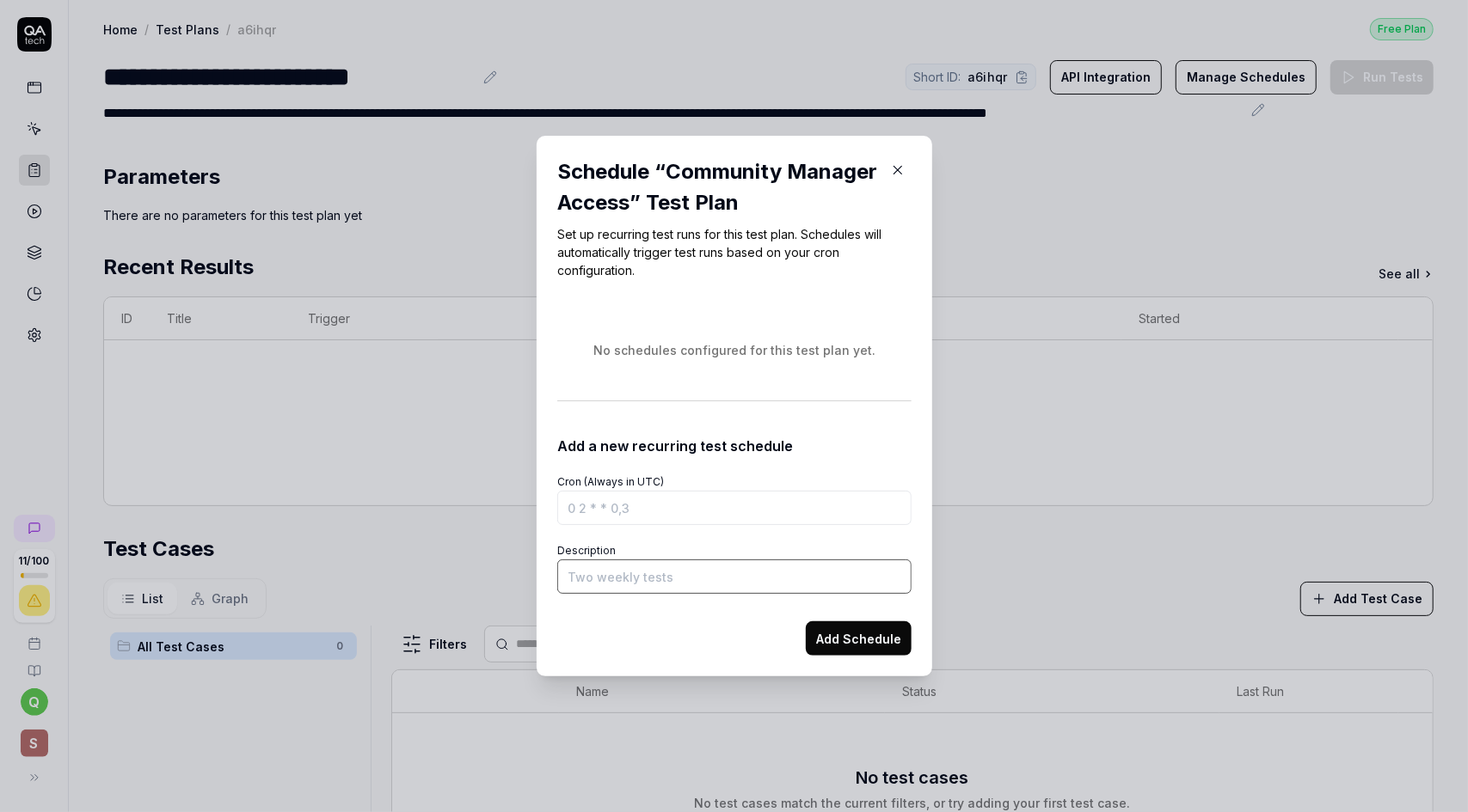
click at [726, 571] on input "Description" at bounding box center [734, 576] width 354 height 34
click at [713, 501] on input "Cron (Always in UTC)" at bounding box center [734, 508] width 354 height 34
click at [896, 175] on icon "button" at bounding box center [898, 170] width 15 height 15
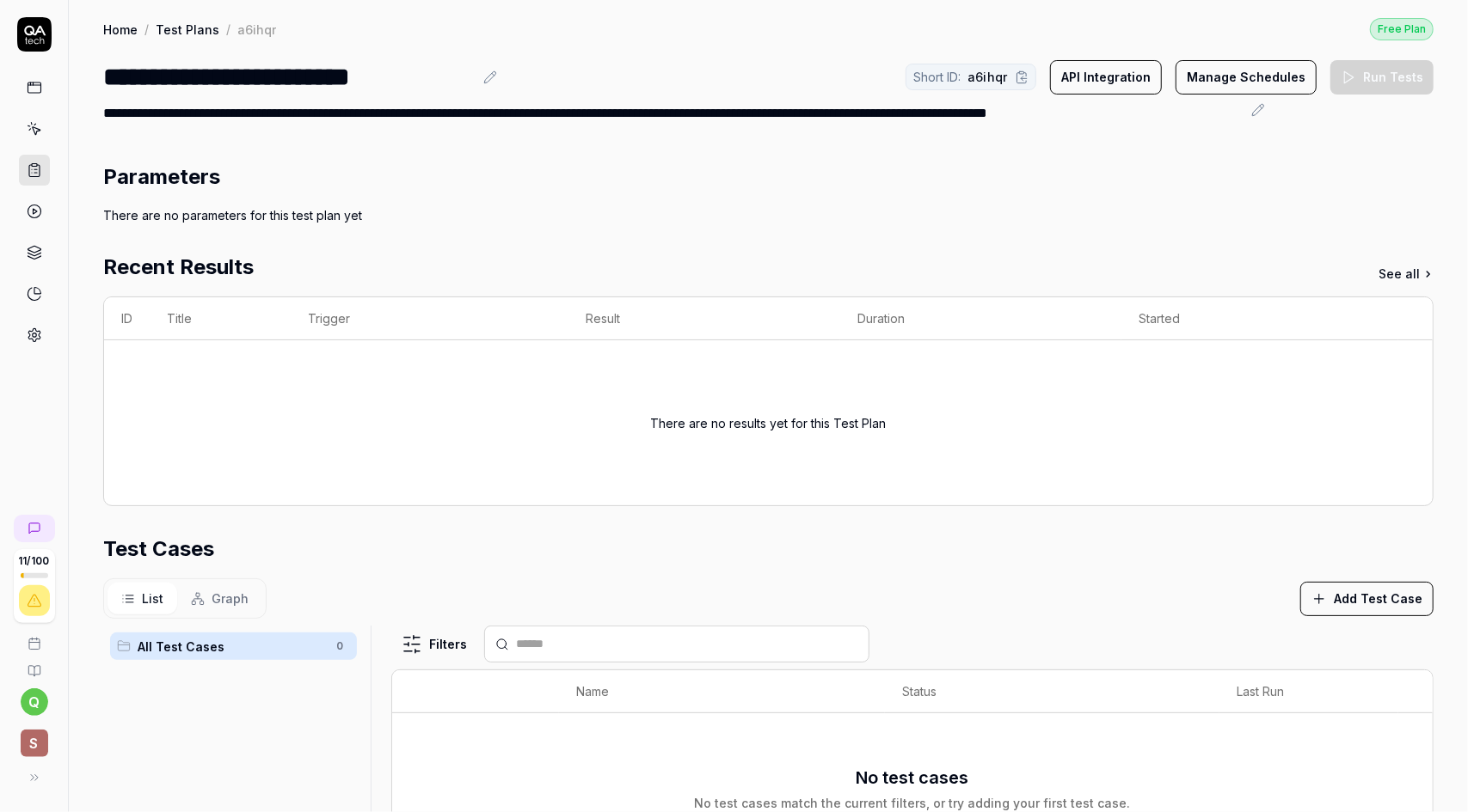
click at [436, 245] on div "Parameters There are no parameters for this test plan yet Recent Results See al…" at bounding box center [768, 628] width 1330 height 933
click at [310, 381] on div "There are no results yet for this Test Plan" at bounding box center [768, 423] width 1294 height 124
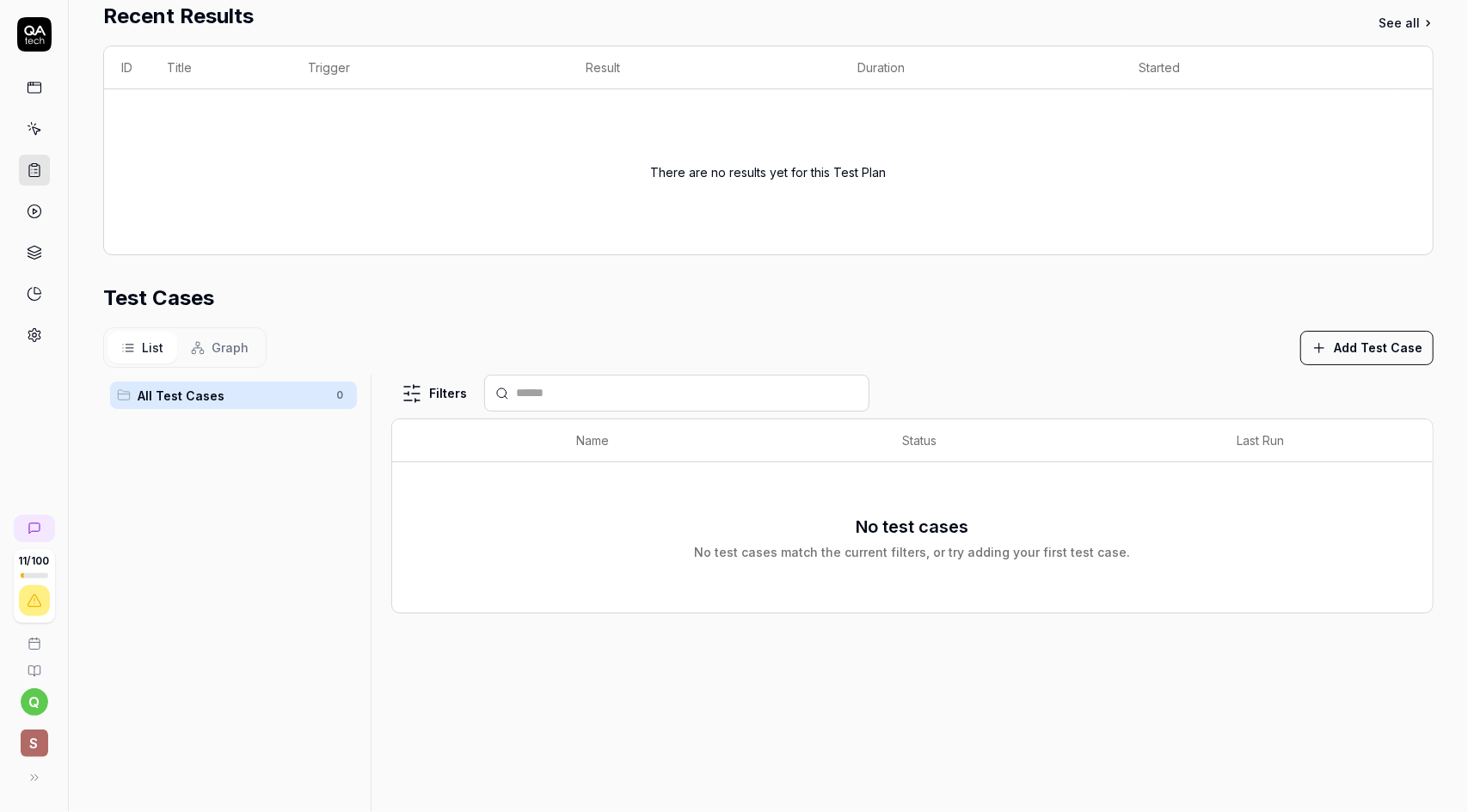
scroll to position [314, 0]
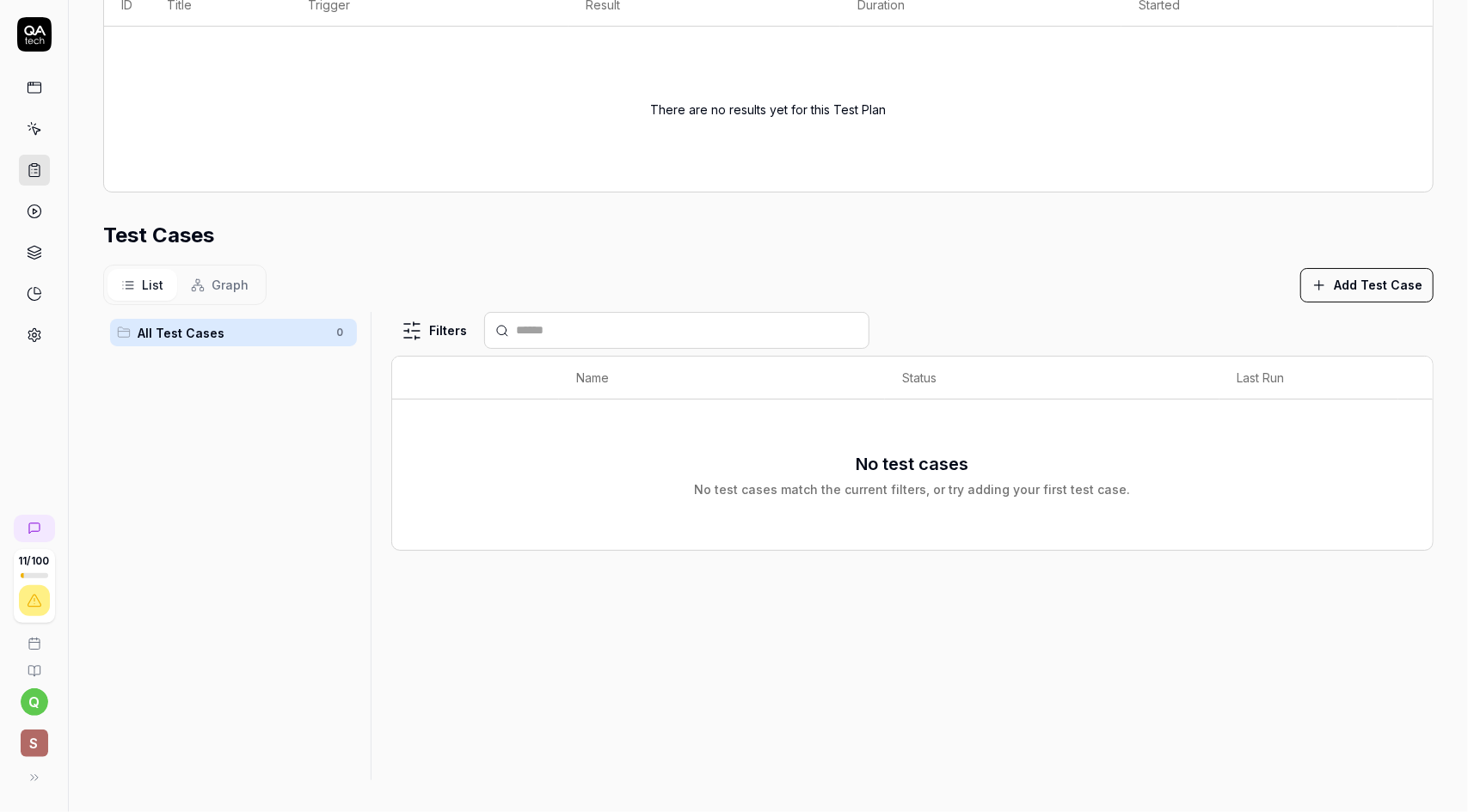
click at [152, 282] on span "List" at bounding box center [152, 284] width 22 height 18
click at [1374, 284] on button "Add Test Case" at bounding box center [1367, 285] width 133 height 34
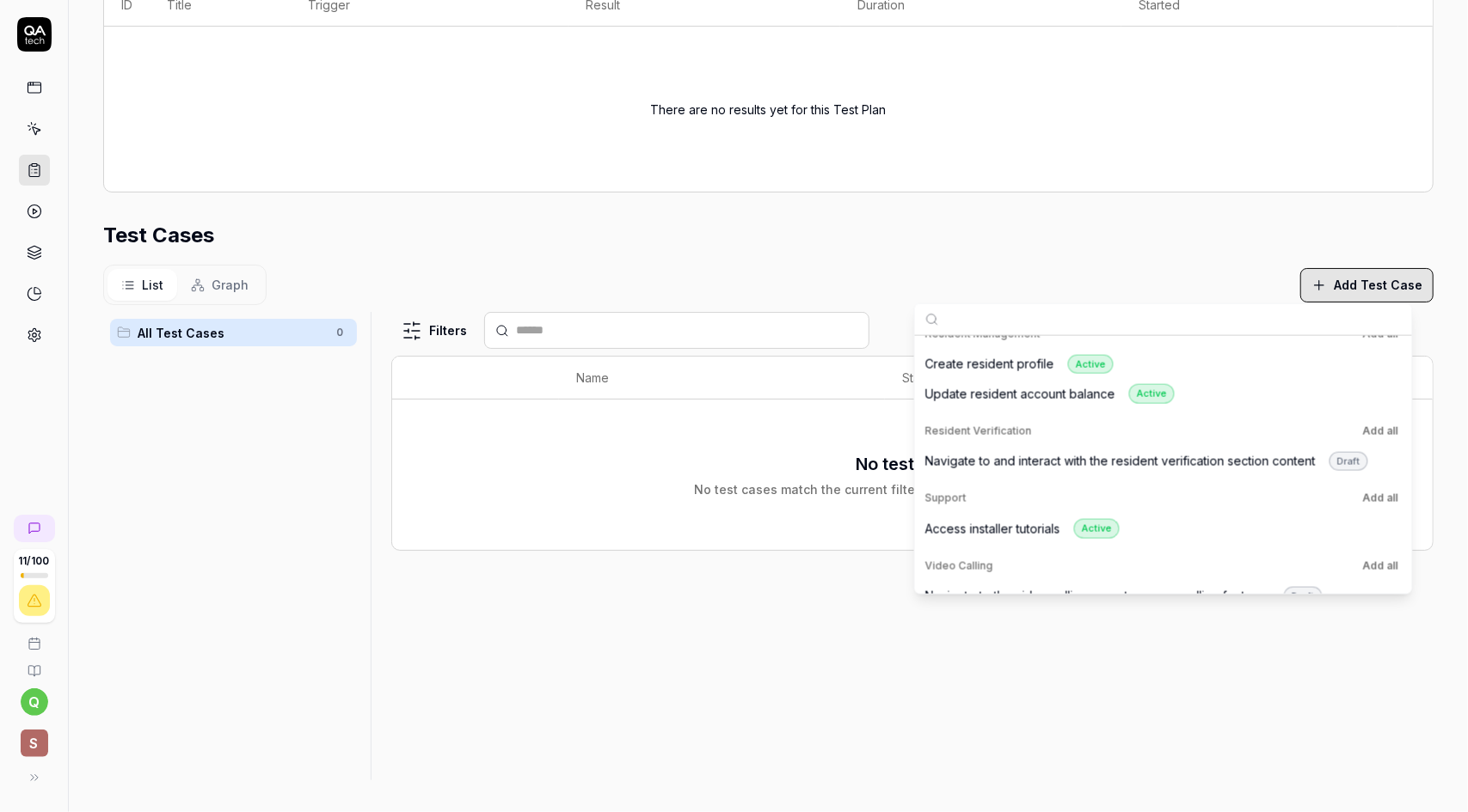
scroll to position [781, 0]
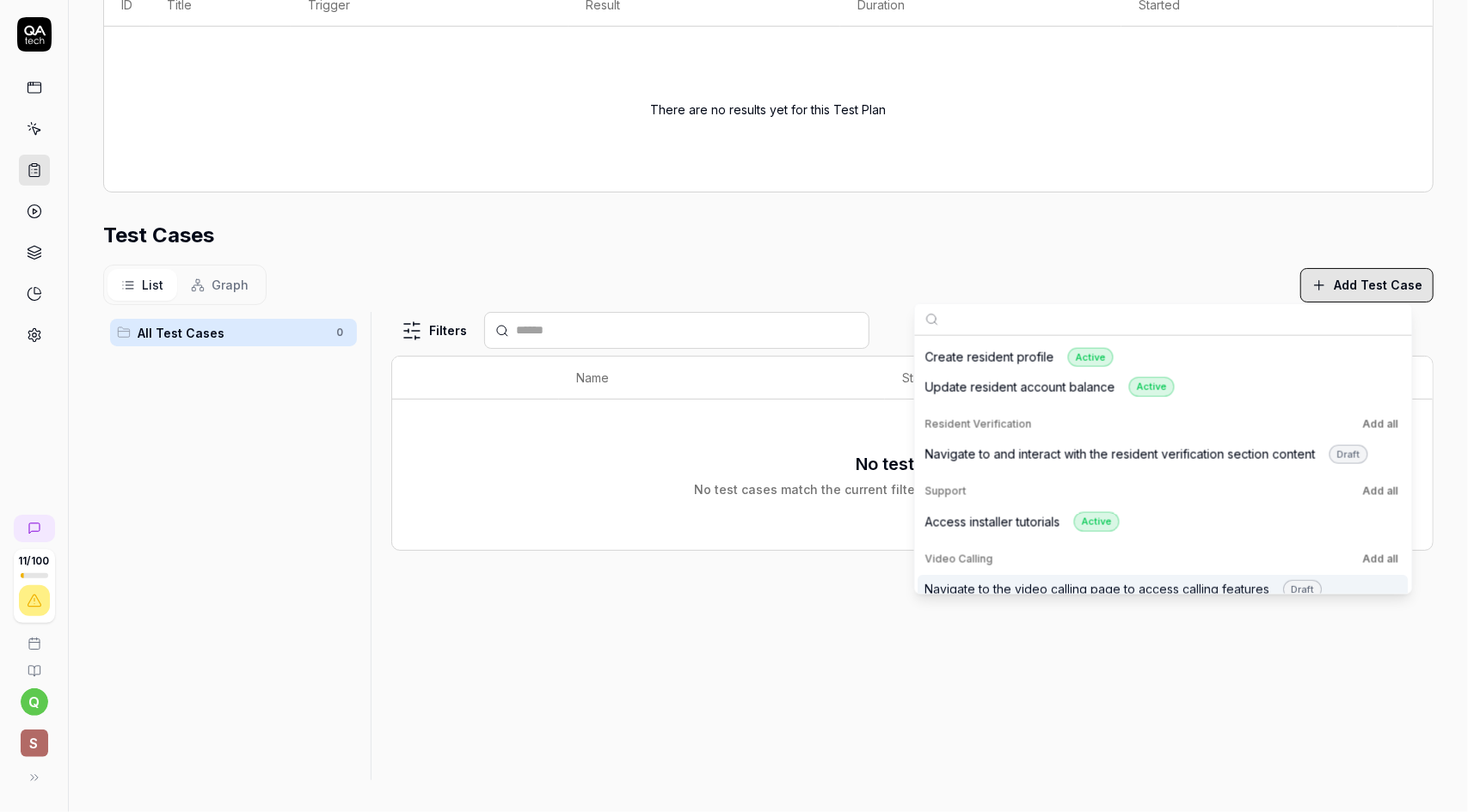
click at [1295, 628] on div "Filters Name Status Last Run No test cases No test cases match the current filt…" at bounding box center [912, 546] width 1043 height 469
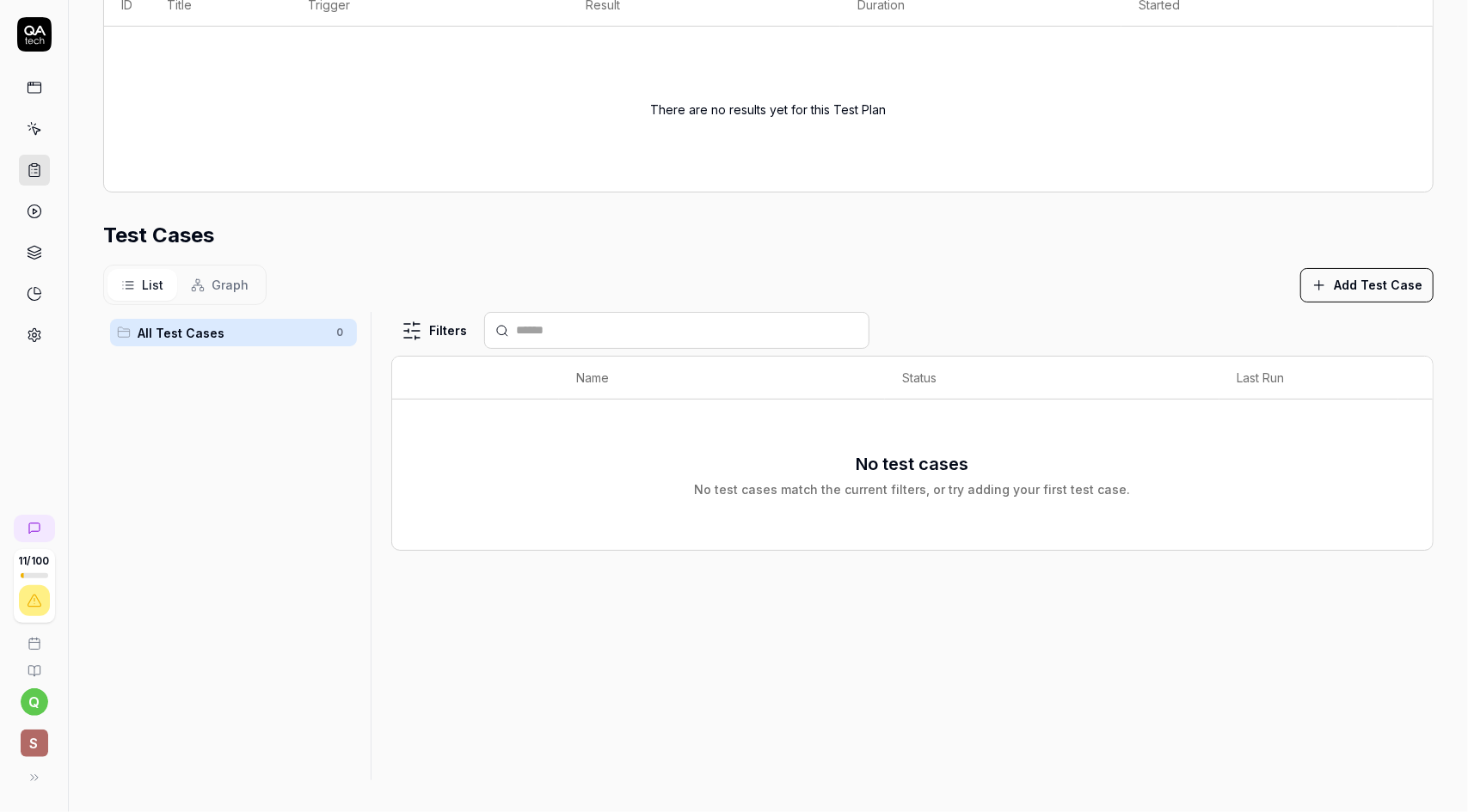
click at [1247, 374] on th "Last Run" at bounding box center [1309, 377] width 179 height 43
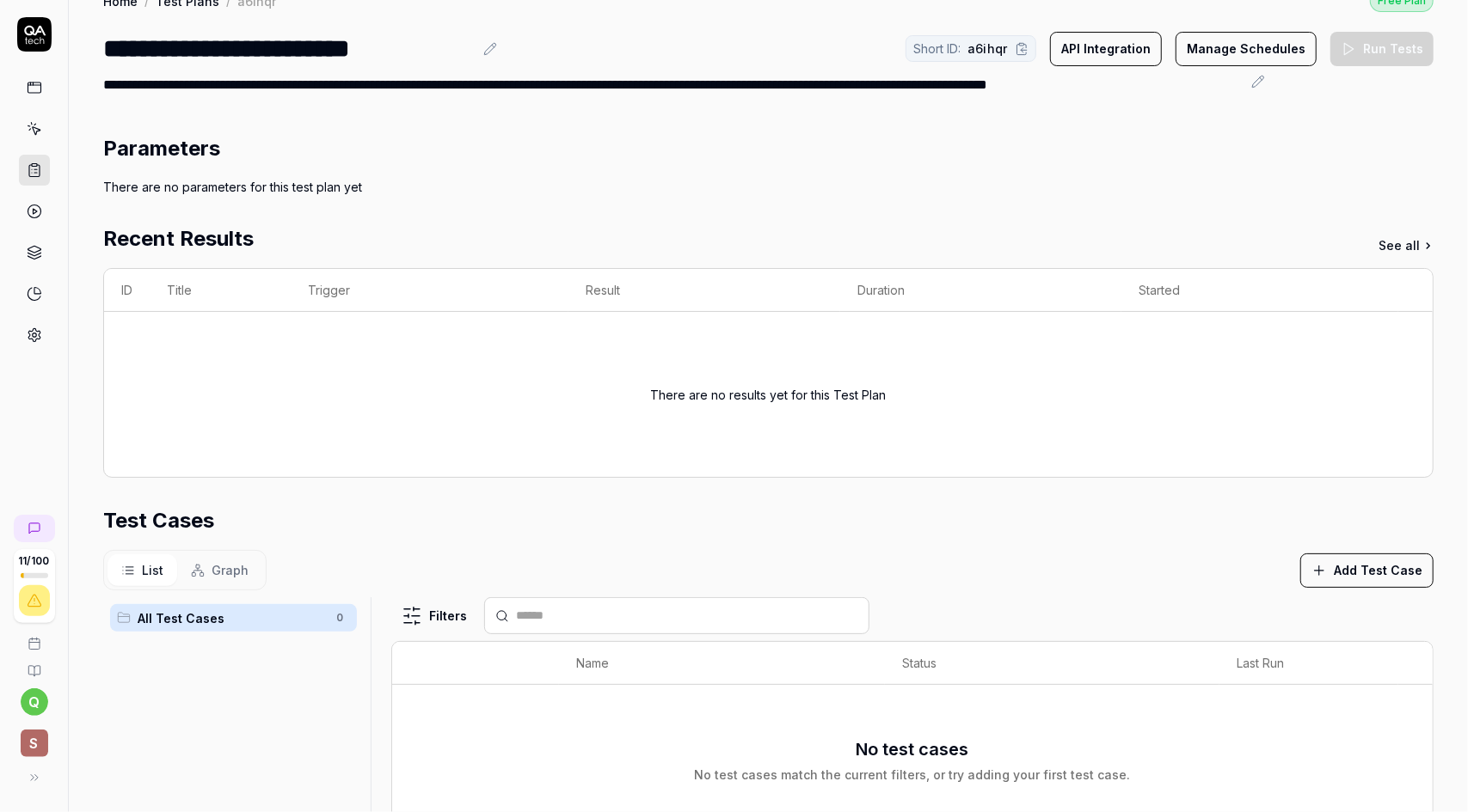
scroll to position [0, 0]
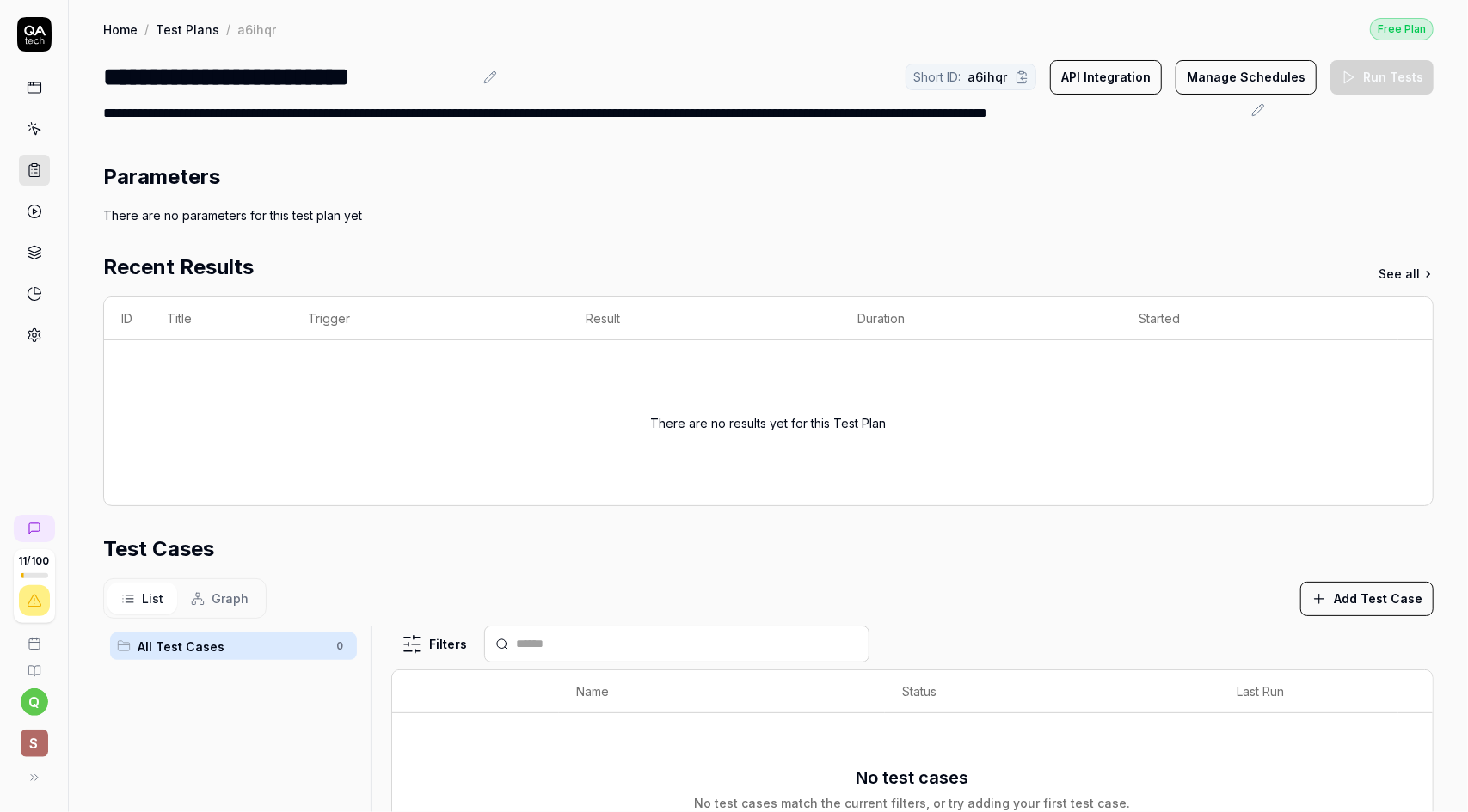
click at [221, 595] on span "Graph" at bounding box center [229, 598] width 37 height 18
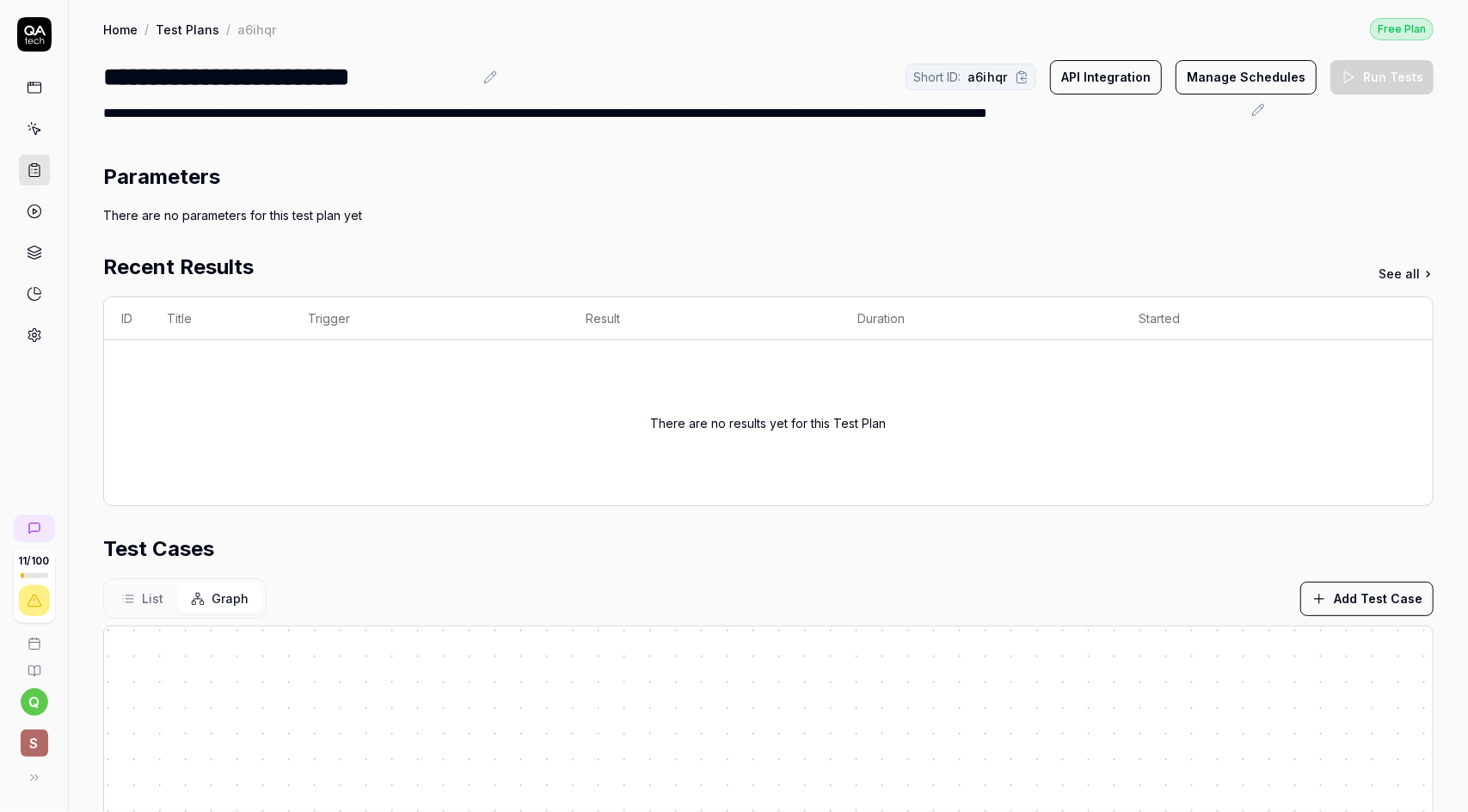
click at [149, 594] on span "List" at bounding box center [152, 598] width 22 height 18
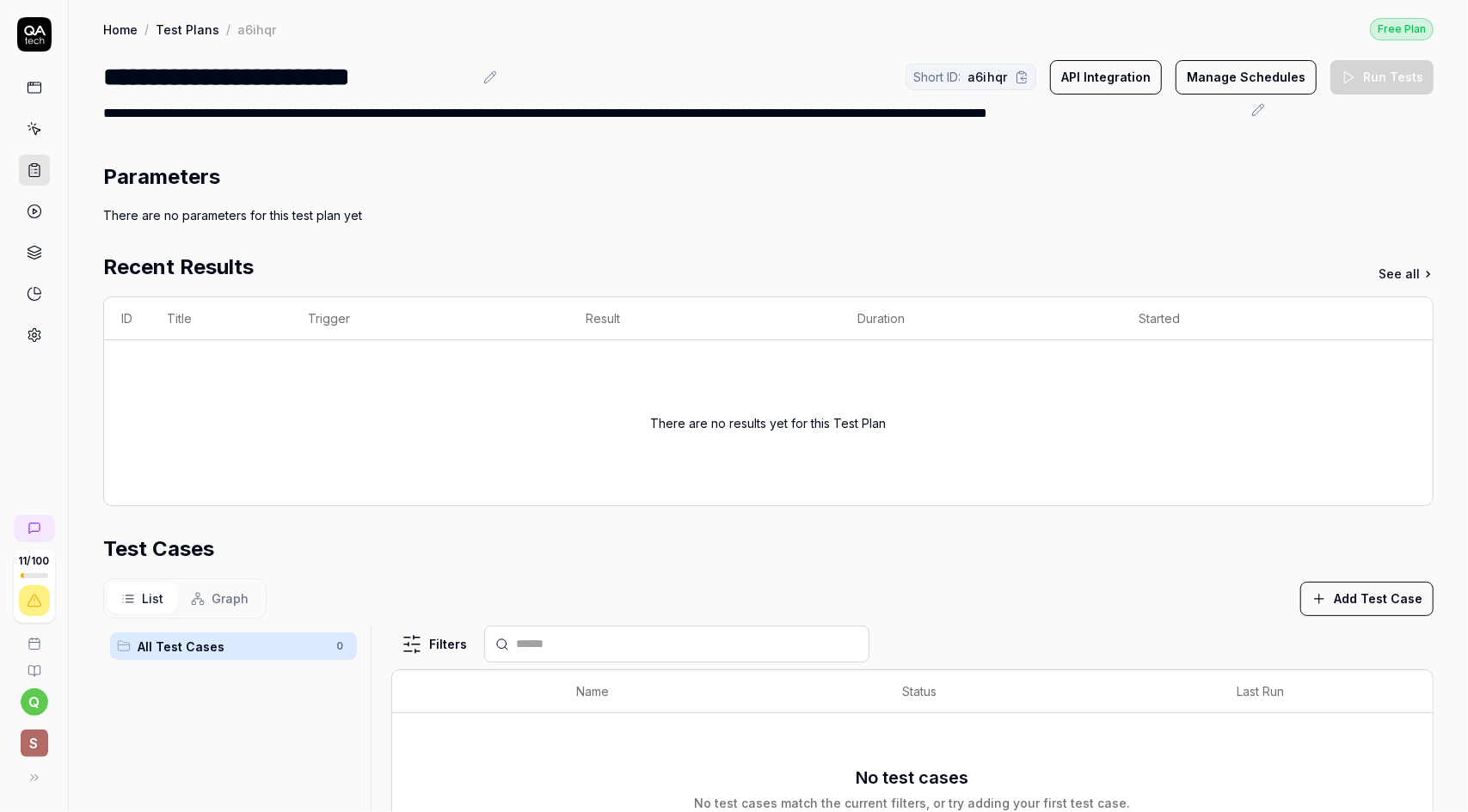
click at [1382, 273] on link "See all" at bounding box center [1406, 273] width 55 height 18
click at [121, 27] on link "Home" at bounding box center [120, 29] width 34 height 17
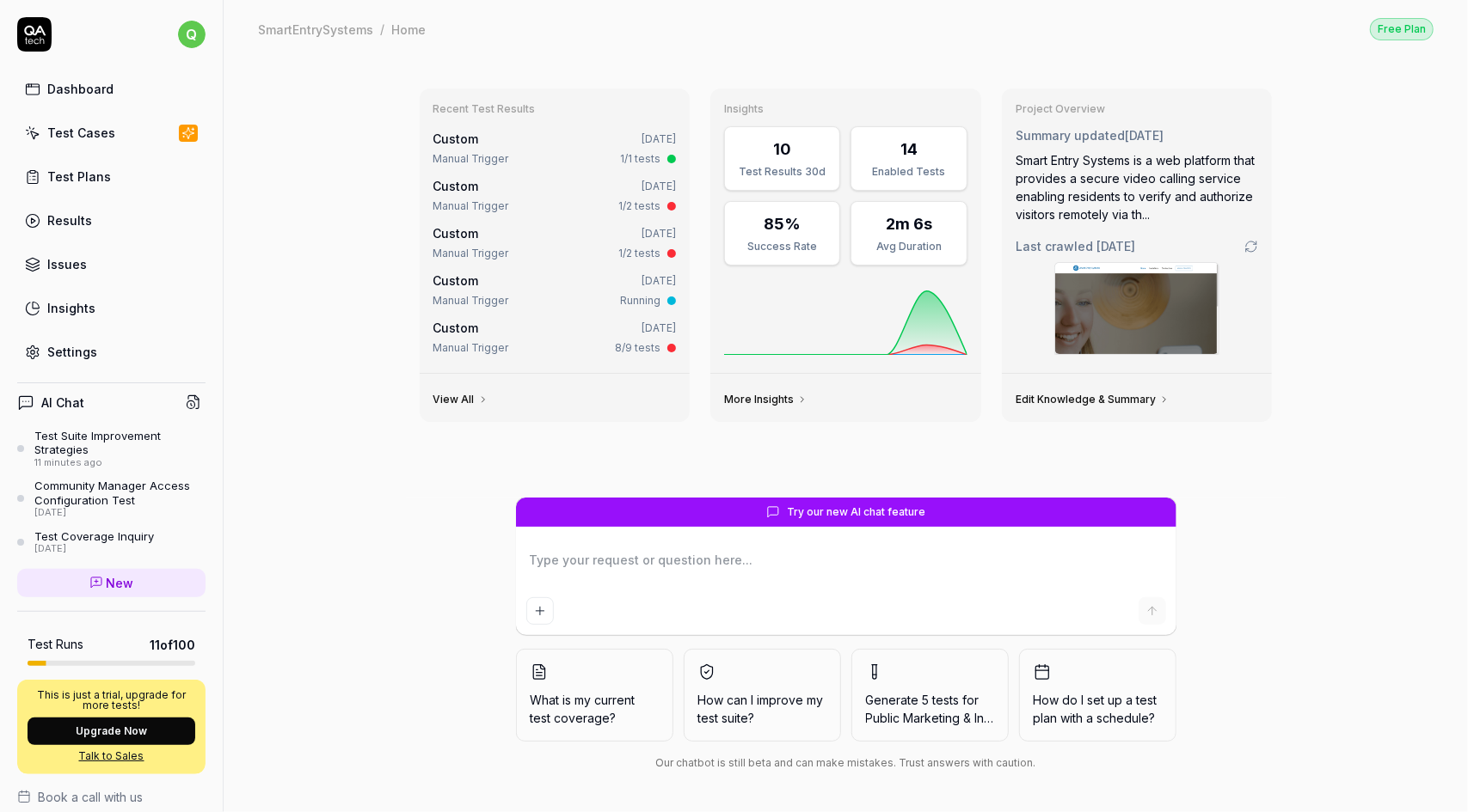
type textarea "*"
click at [110, 175] on link "Test Plans" at bounding box center [111, 176] width 188 height 33
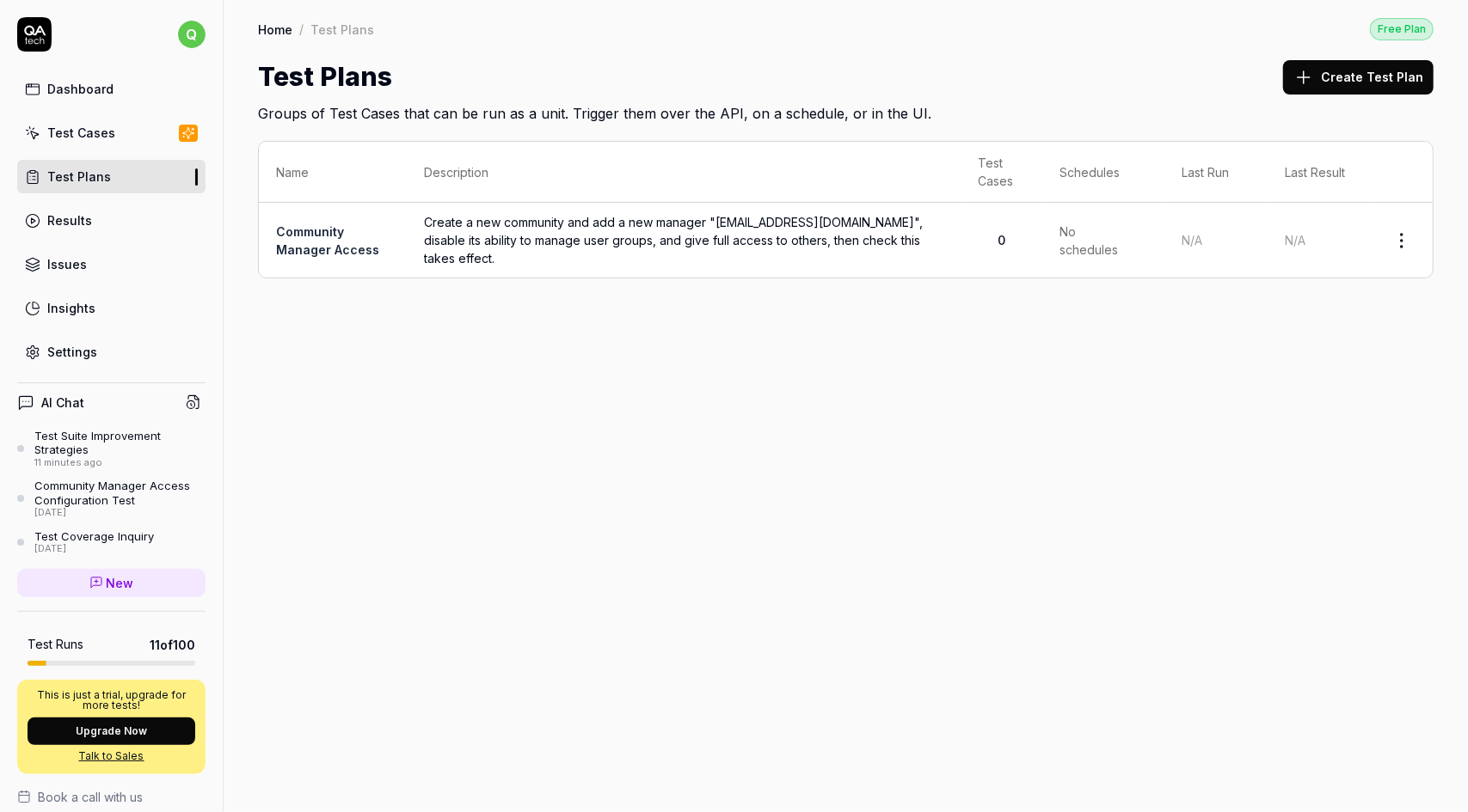
click at [1350, 77] on button "Create Test Plan" at bounding box center [1359, 77] width 150 height 34
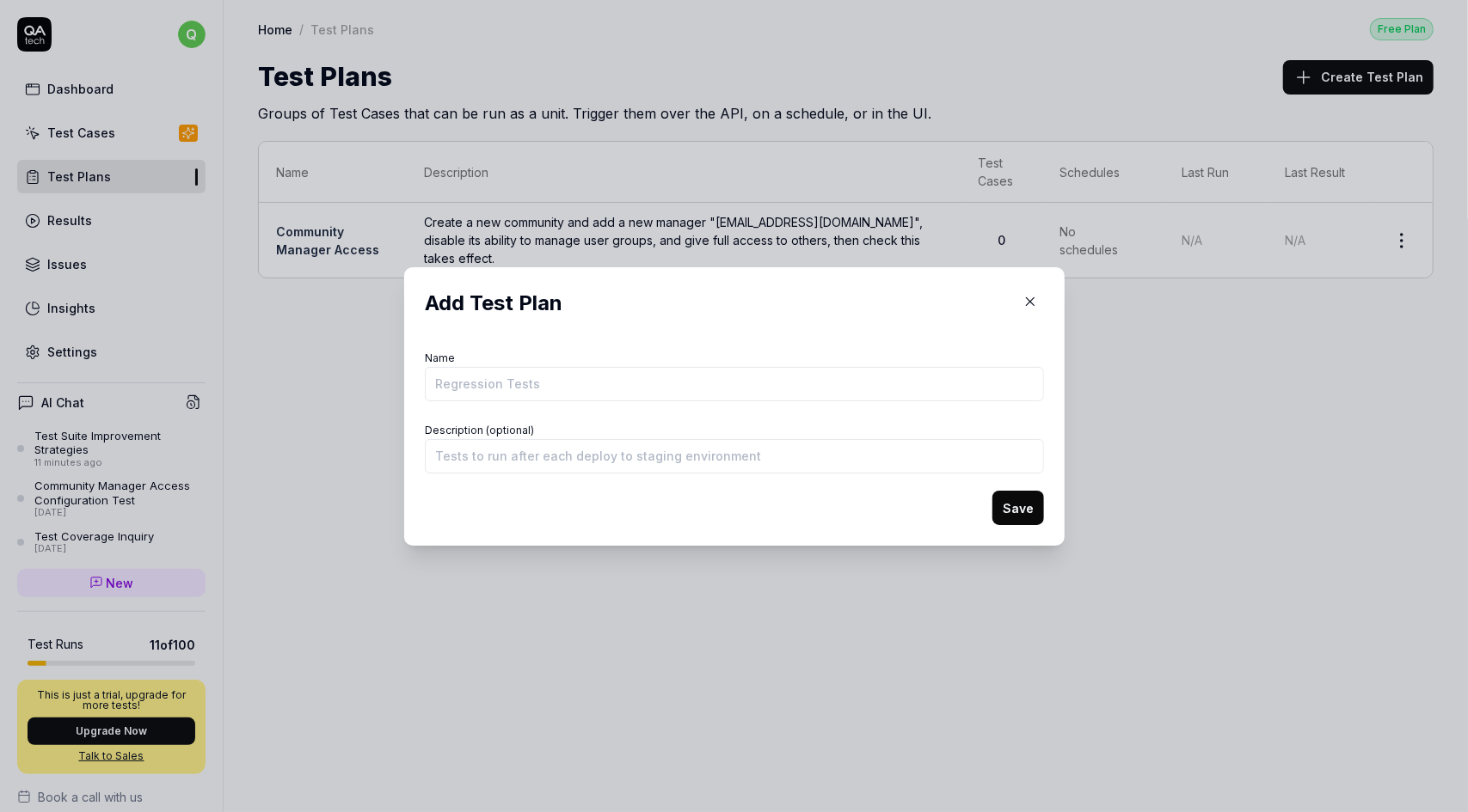
click at [1027, 299] on icon "button" at bounding box center [1030, 301] width 15 height 15
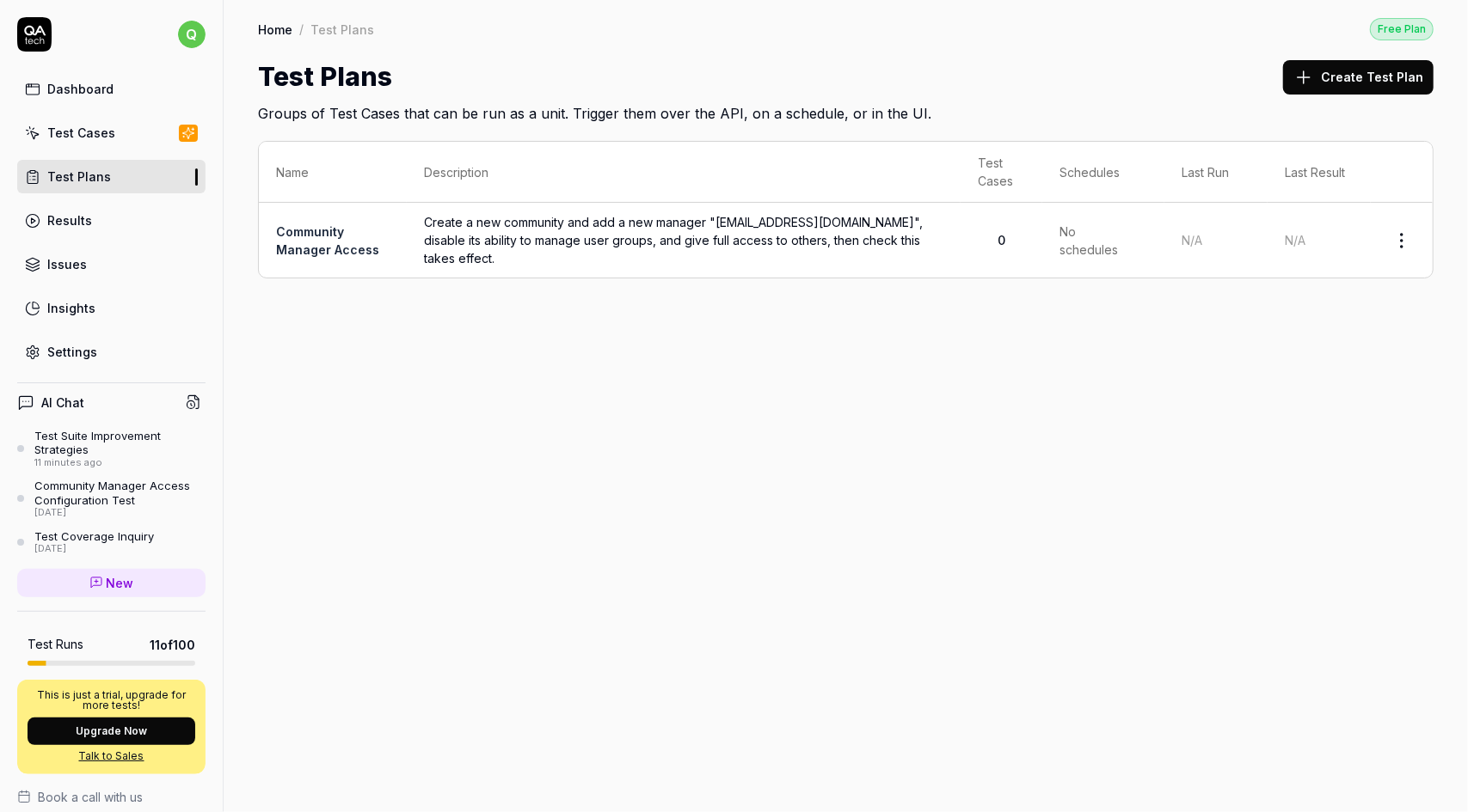
click at [97, 224] on link "Results" at bounding box center [111, 220] width 188 height 33
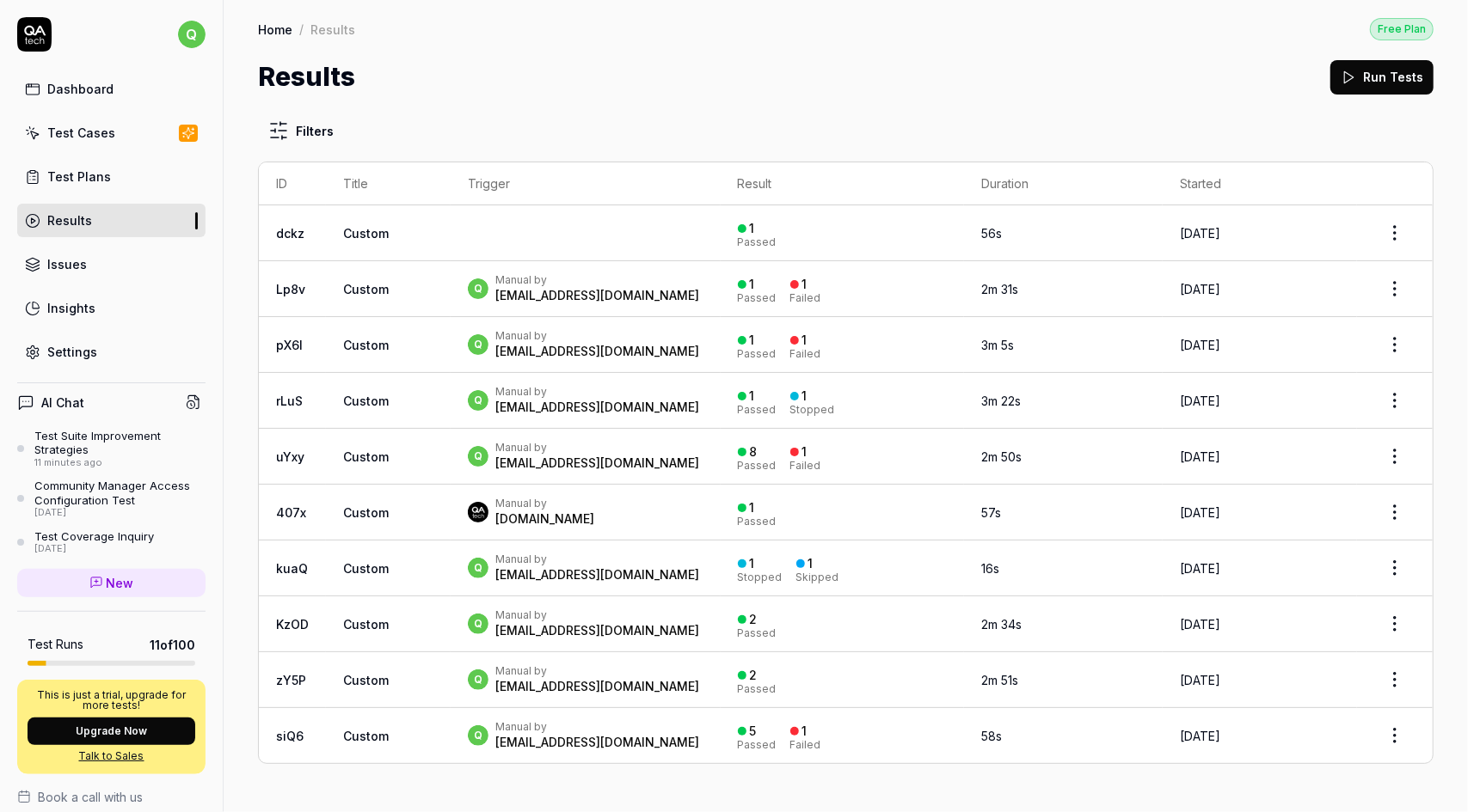
click at [297, 123] on html "q Dashboard Test Cases Test Plans Results Issues Insights Settings AI Chat Test…" at bounding box center [734, 406] width 1468 height 812
click at [1411, 78] on button "Run Tests" at bounding box center [1381, 77] width 103 height 34
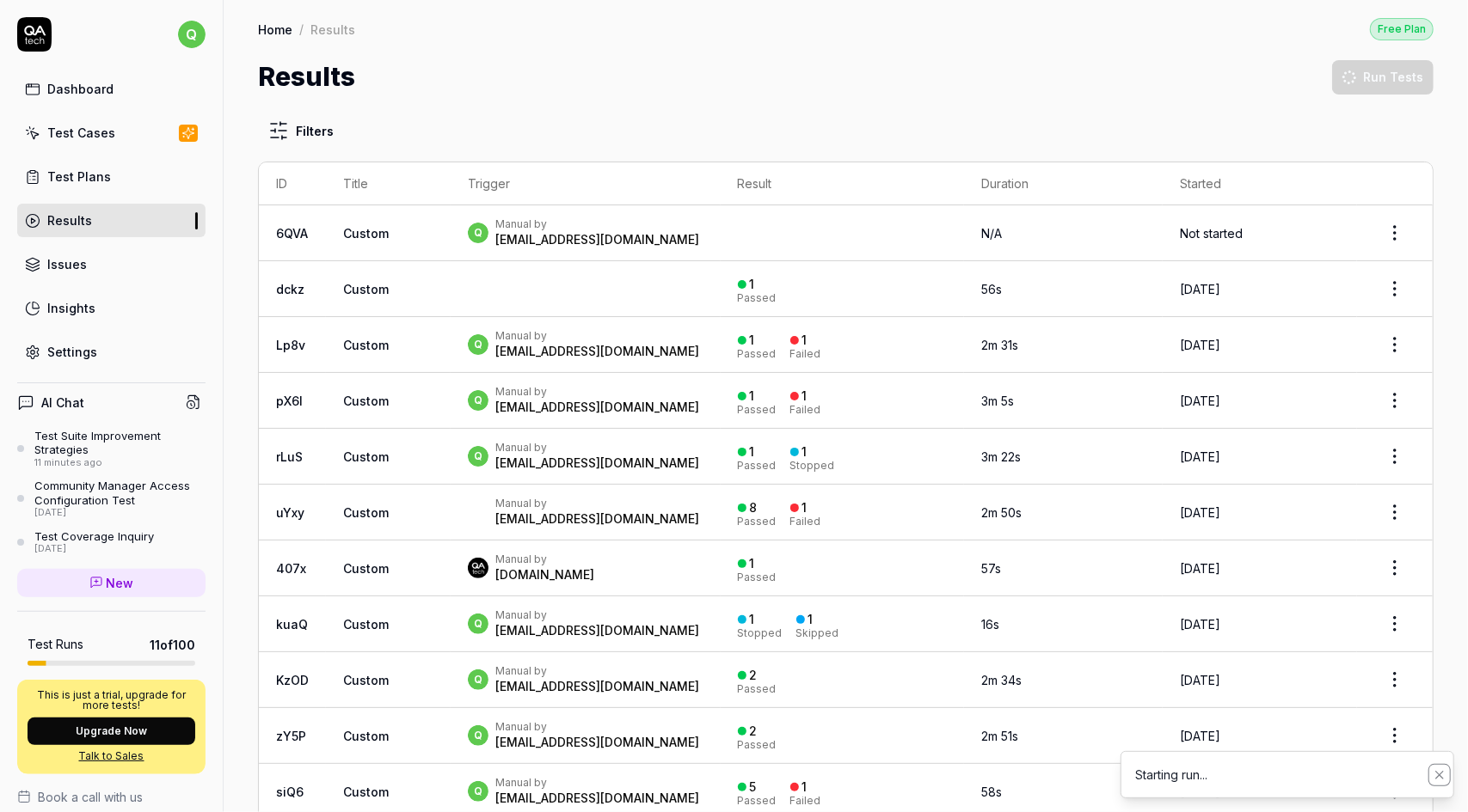
click at [1441, 774] on icon "Notifications (F8)" at bounding box center [1439, 775] width 13 height 13
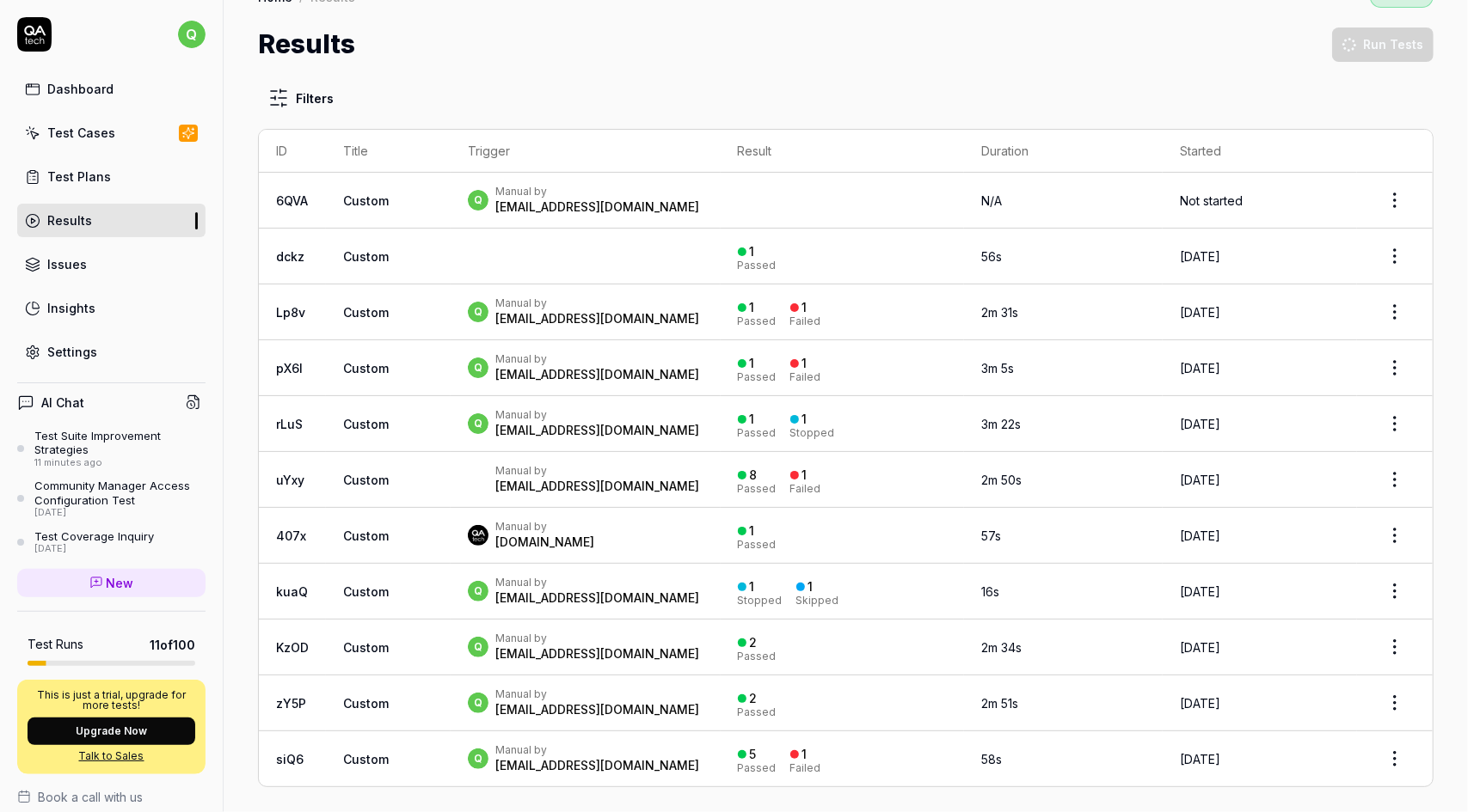
scroll to position [37, 0]
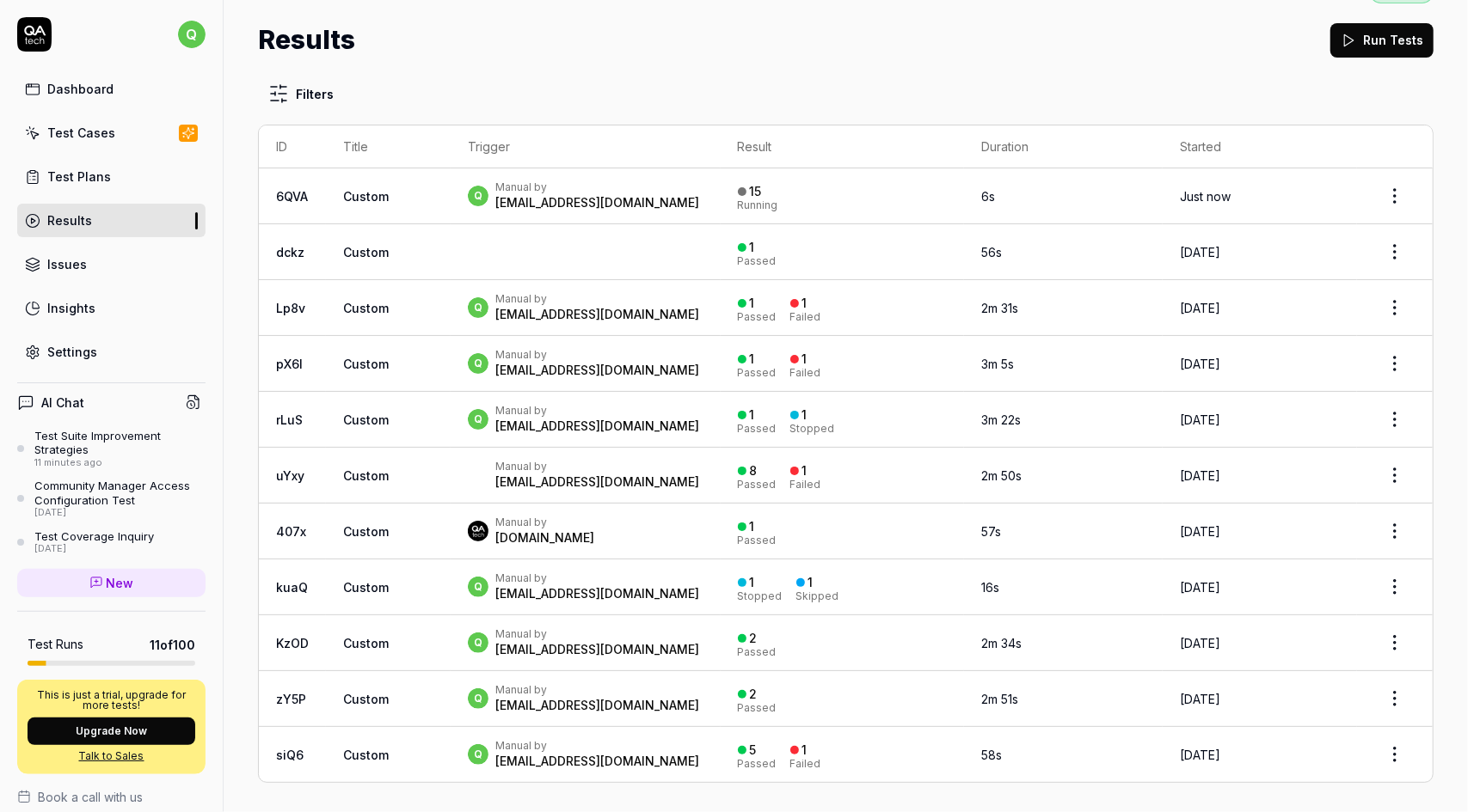
click at [1393, 34] on button "Run Tests" at bounding box center [1381, 40] width 103 height 34
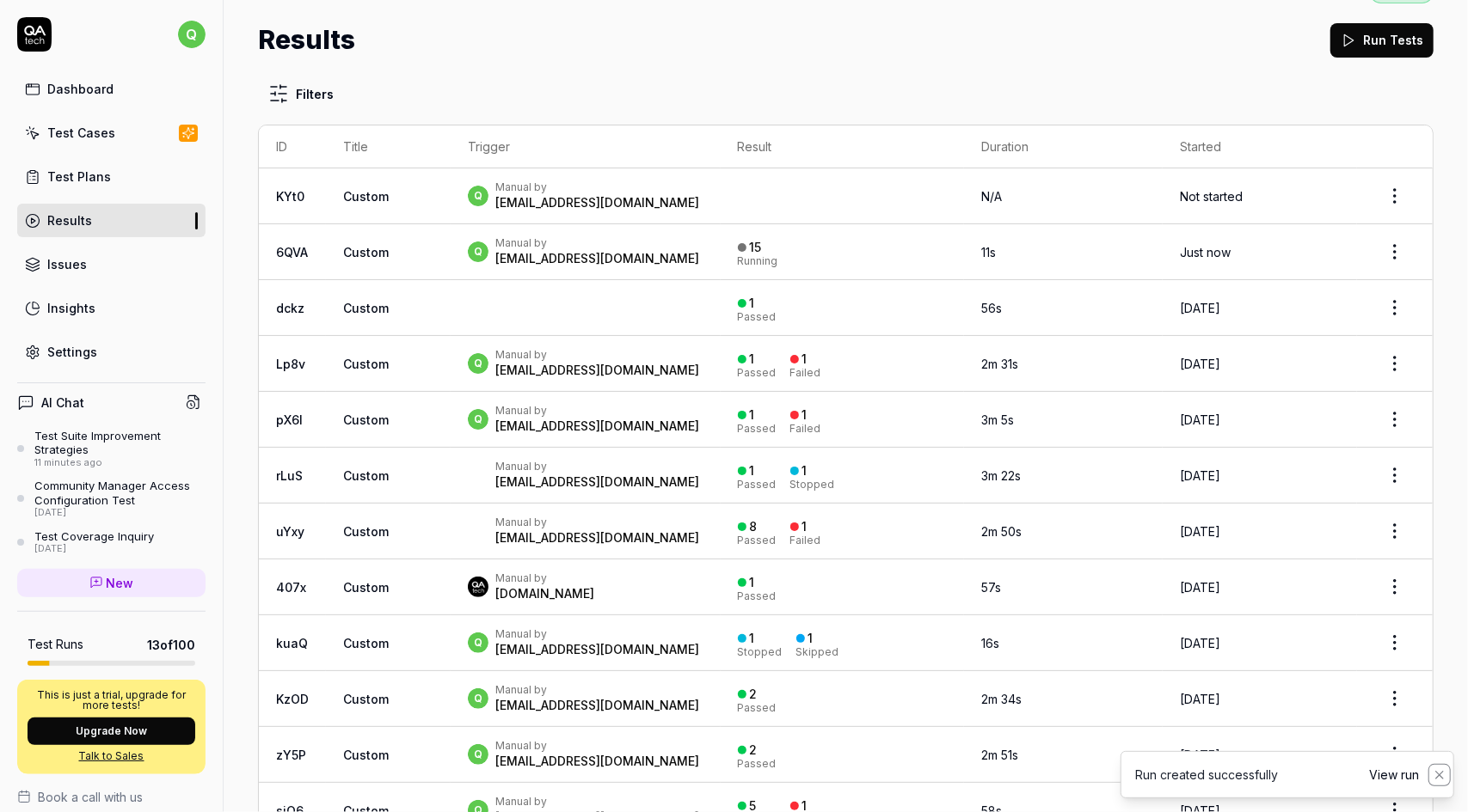
click at [1438, 774] on icon "Notifications (F8)" at bounding box center [1439, 775] width 13 height 13
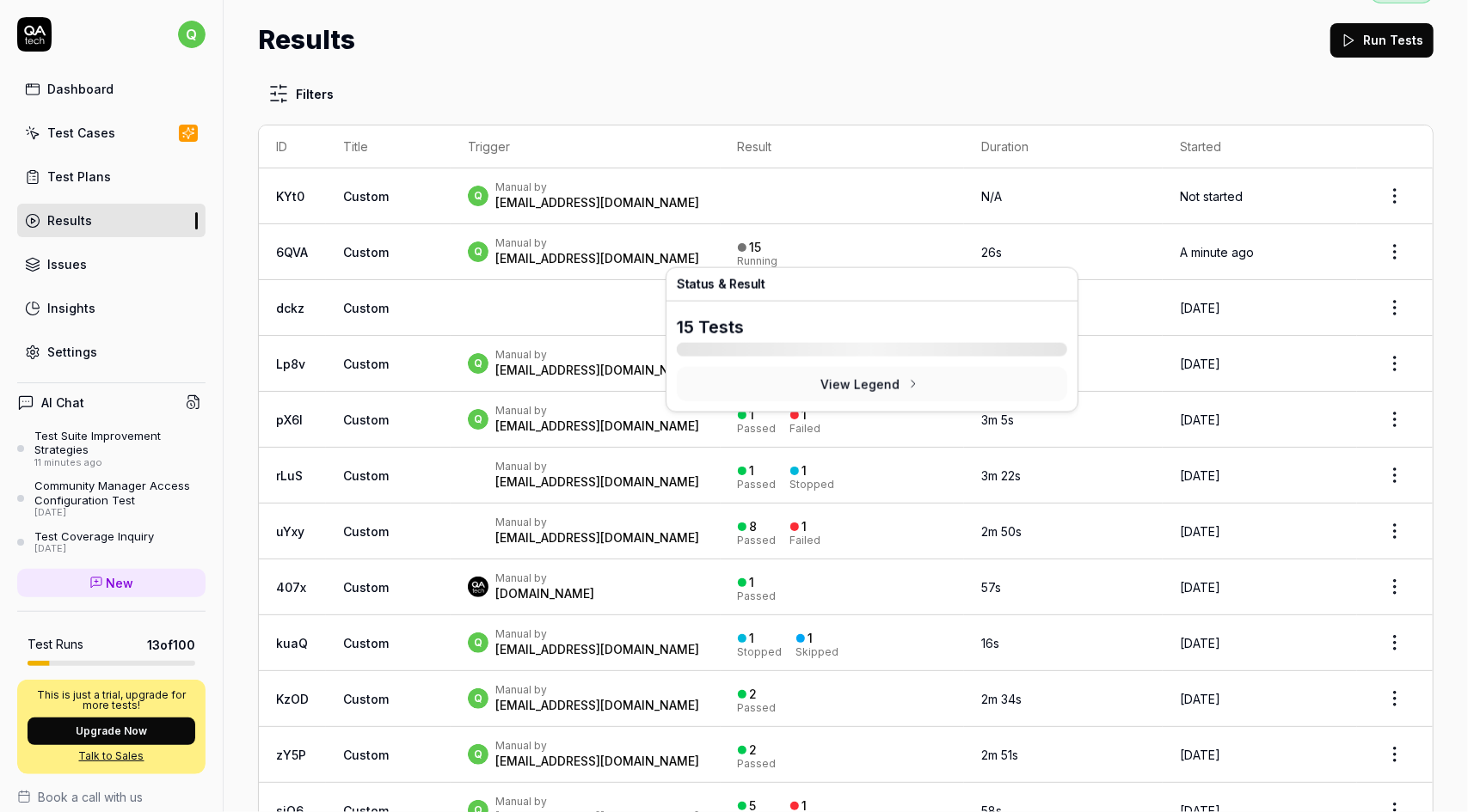
click at [762, 241] on div "15" at bounding box center [750, 247] width 24 height 15
click at [1383, 254] on html "q Dashboard Test Cases Test Plans Results Issues Insights Settings AI Chat Test…" at bounding box center [734, 406] width 1468 height 812
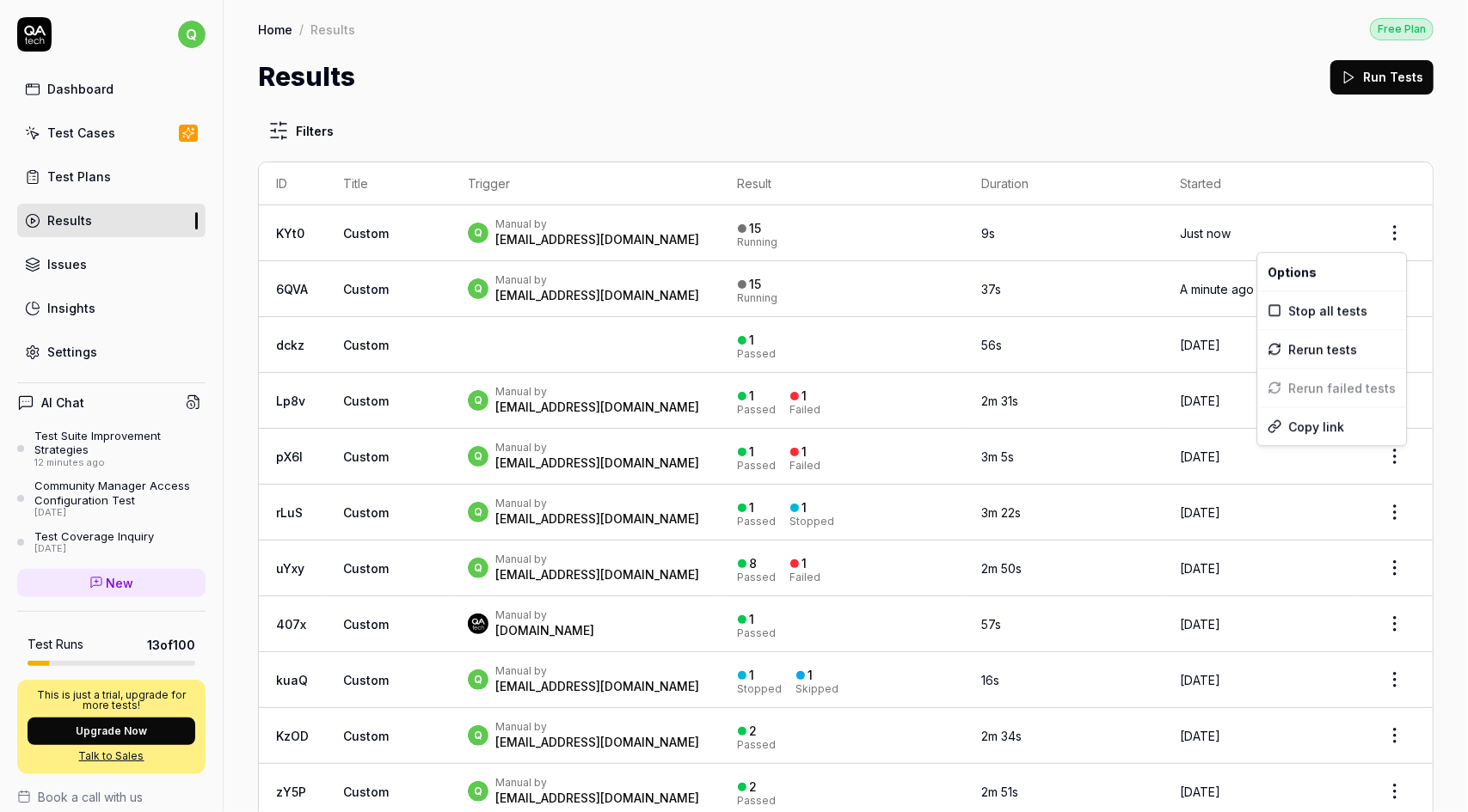
click at [1383, 232] on html "q Dashboard Test Cases Test Plans Results Issues Insights Settings AI Chat Test…" at bounding box center [734, 406] width 1468 height 812
click at [1345, 310] on span "Stop all tests" at bounding box center [1327, 310] width 79 height 18
click at [1382, 292] on html "q Dashboard Test Cases Test Plans Results Issues Insights Settings AI Chat Test…" at bounding box center [734, 406] width 1468 height 812
click at [1335, 369] on span "Stop all tests" at bounding box center [1327, 366] width 79 height 18
click at [1384, 287] on html "q Dashboard Test Cases Test Plans Results Issues Insights Settings AI Chat Test…" at bounding box center [734, 406] width 1468 height 812
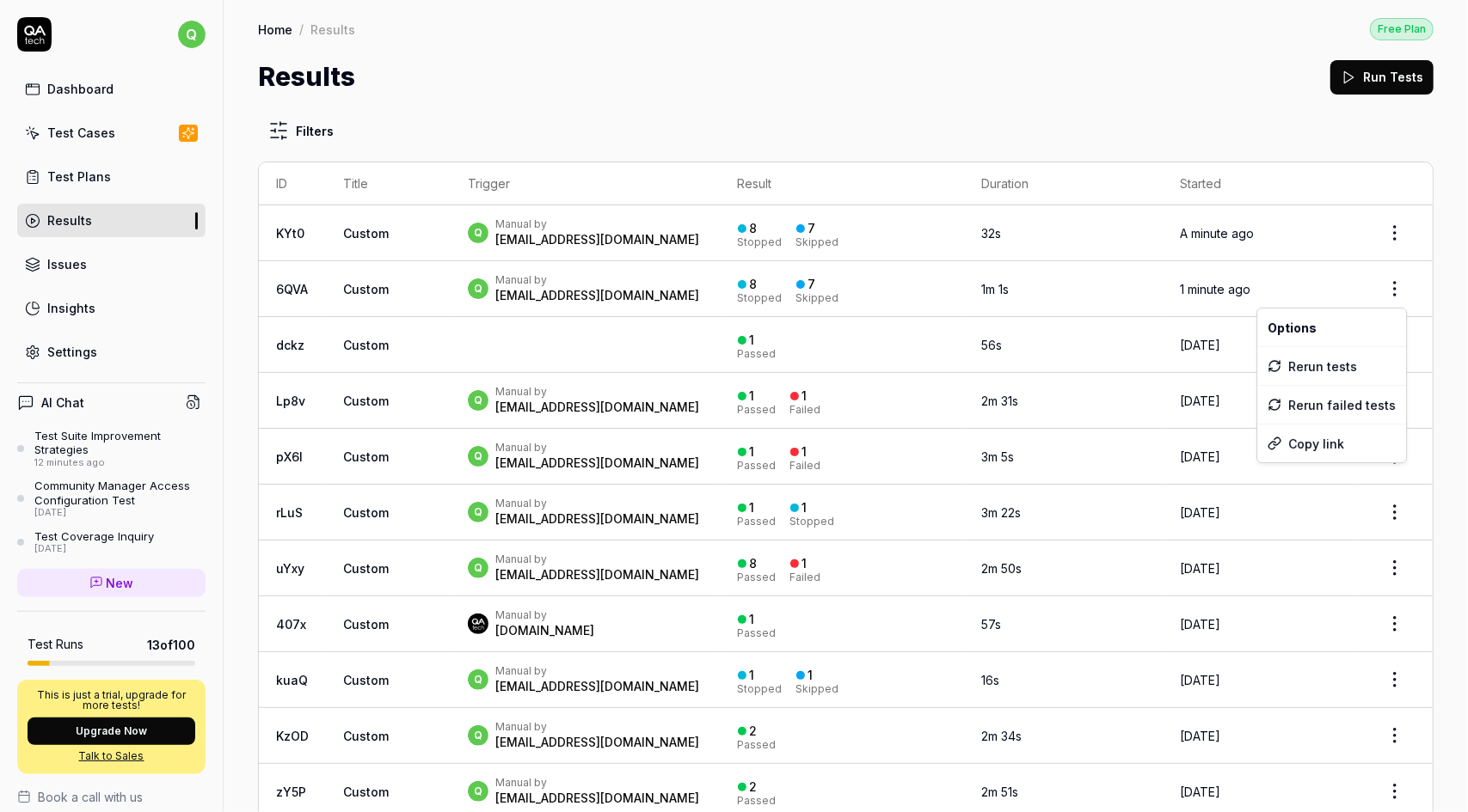
click at [1167, 101] on html "q Dashboard Test Cases Test Plans Results Issues Insights Settings AI Chat Test…" at bounding box center [734, 406] width 1468 height 812
click at [69, 266] on div "Issues" at bounding box center [68, 263] width 40 height 18
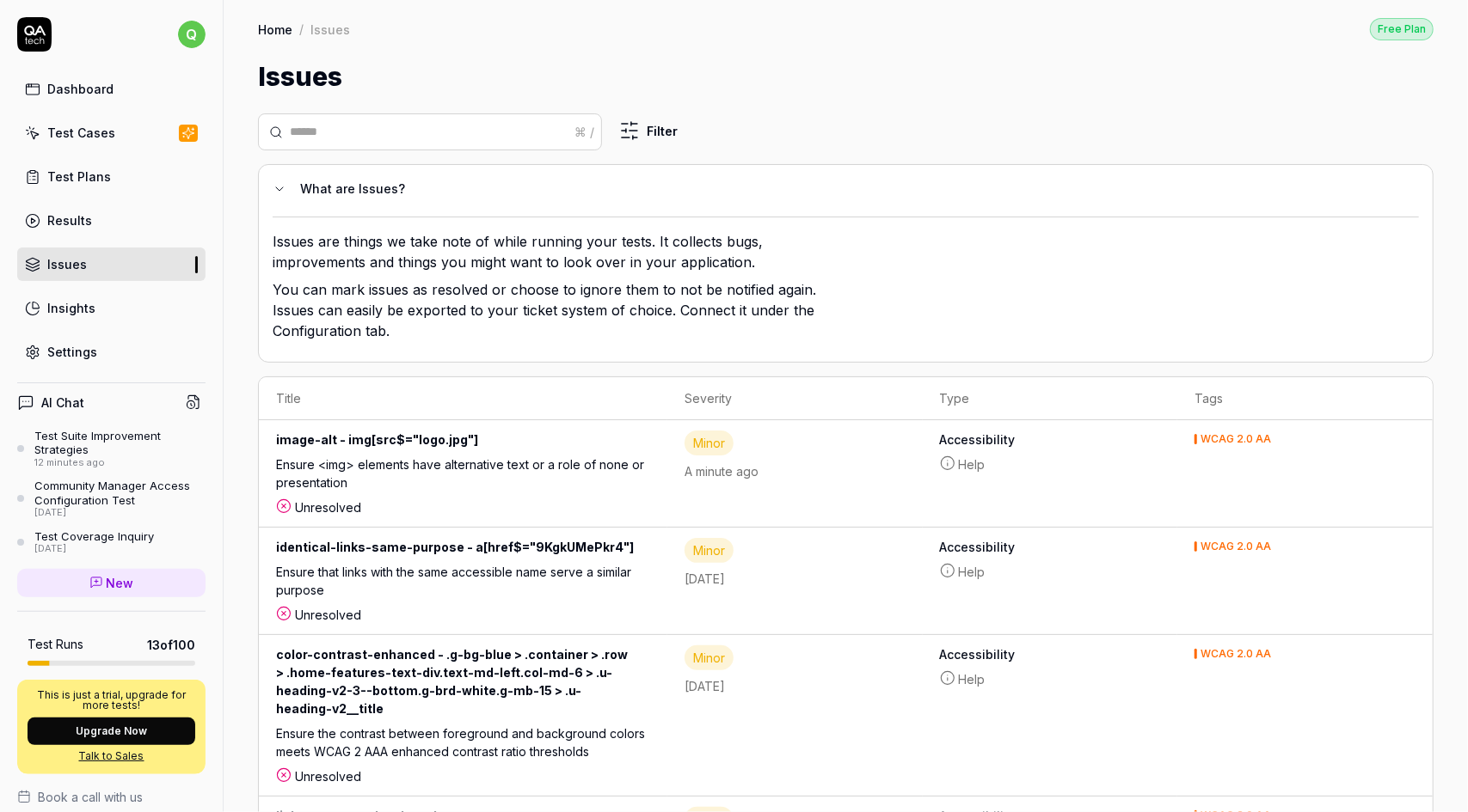
click at [499, 135] on input "text" at bounding box center [440, 131] width 301 height 18
click at [641, 126] on html "q Dashboard Test Cases Test Plans Results Issues Insights Settings AI Chat Test…" at bounding box center [734, 406] width 1468 height 812
click at [877, 109] on html "q Dashboard Test Cases Test Plans Results Issues Insights Settings AI Chat Test…" at bounding box center [734, 406] width 1468 height 812
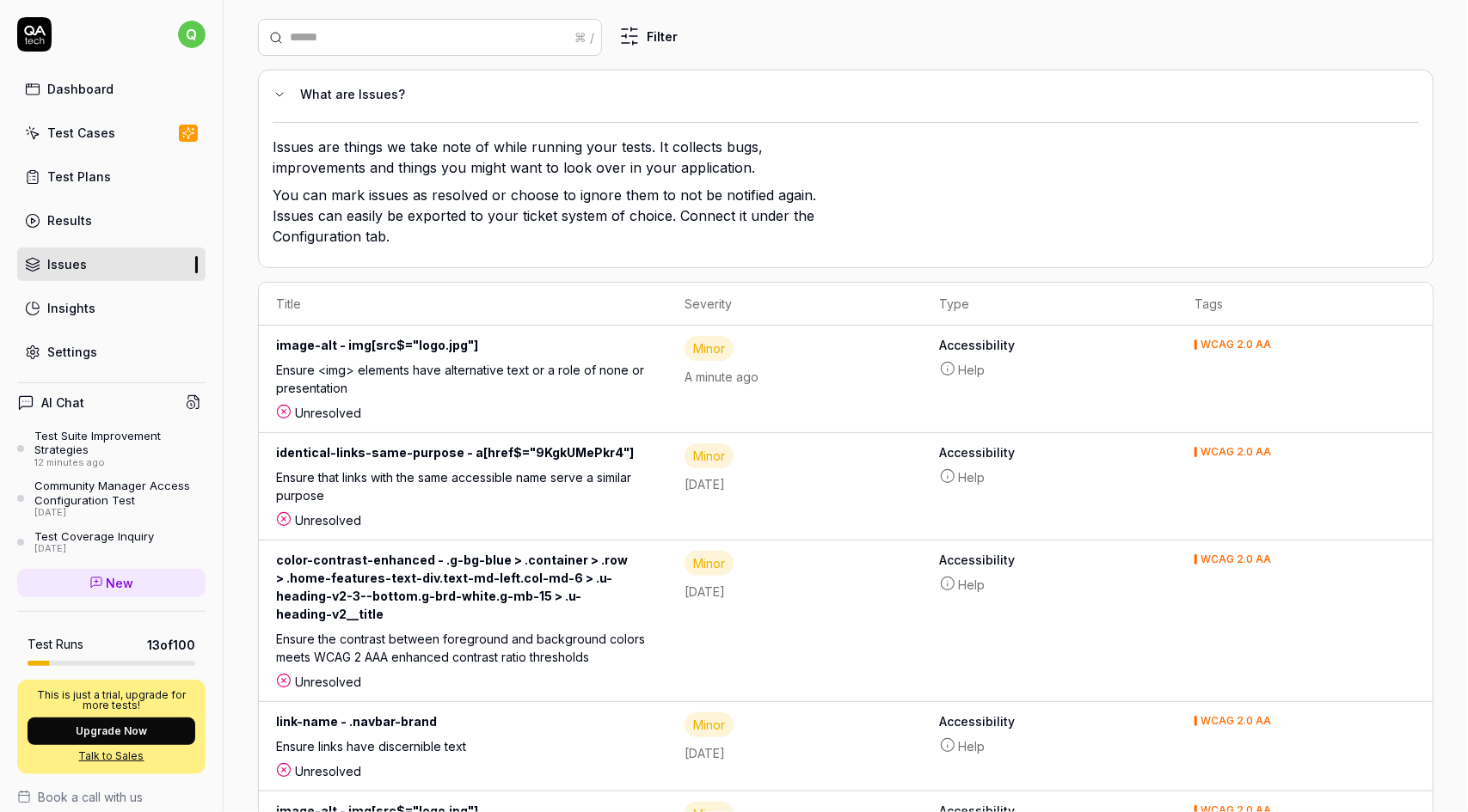
scroll to position [172, 0]
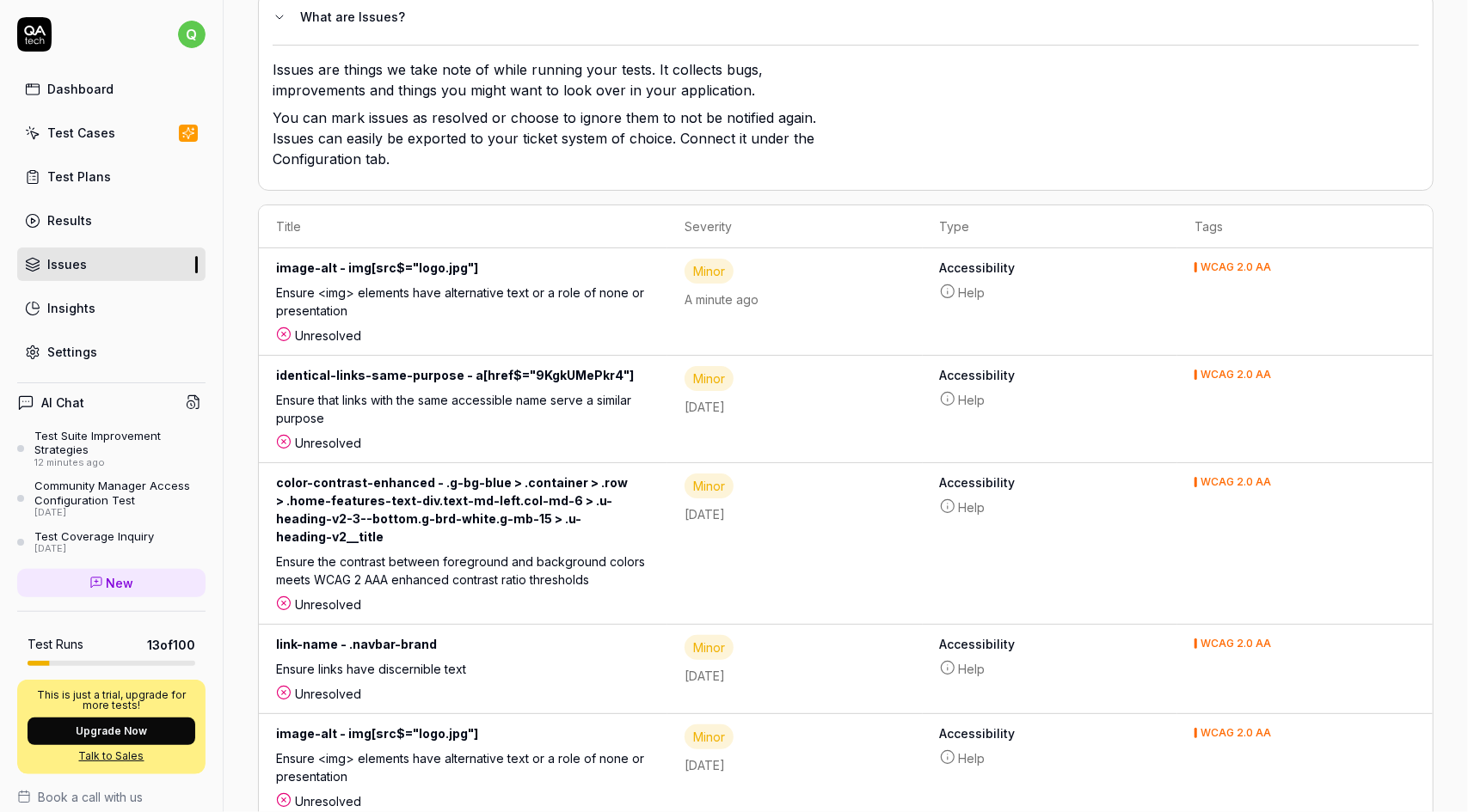
click at [990, 293] on link "Help" at bounding box center [1050, 292] width 221 height 18
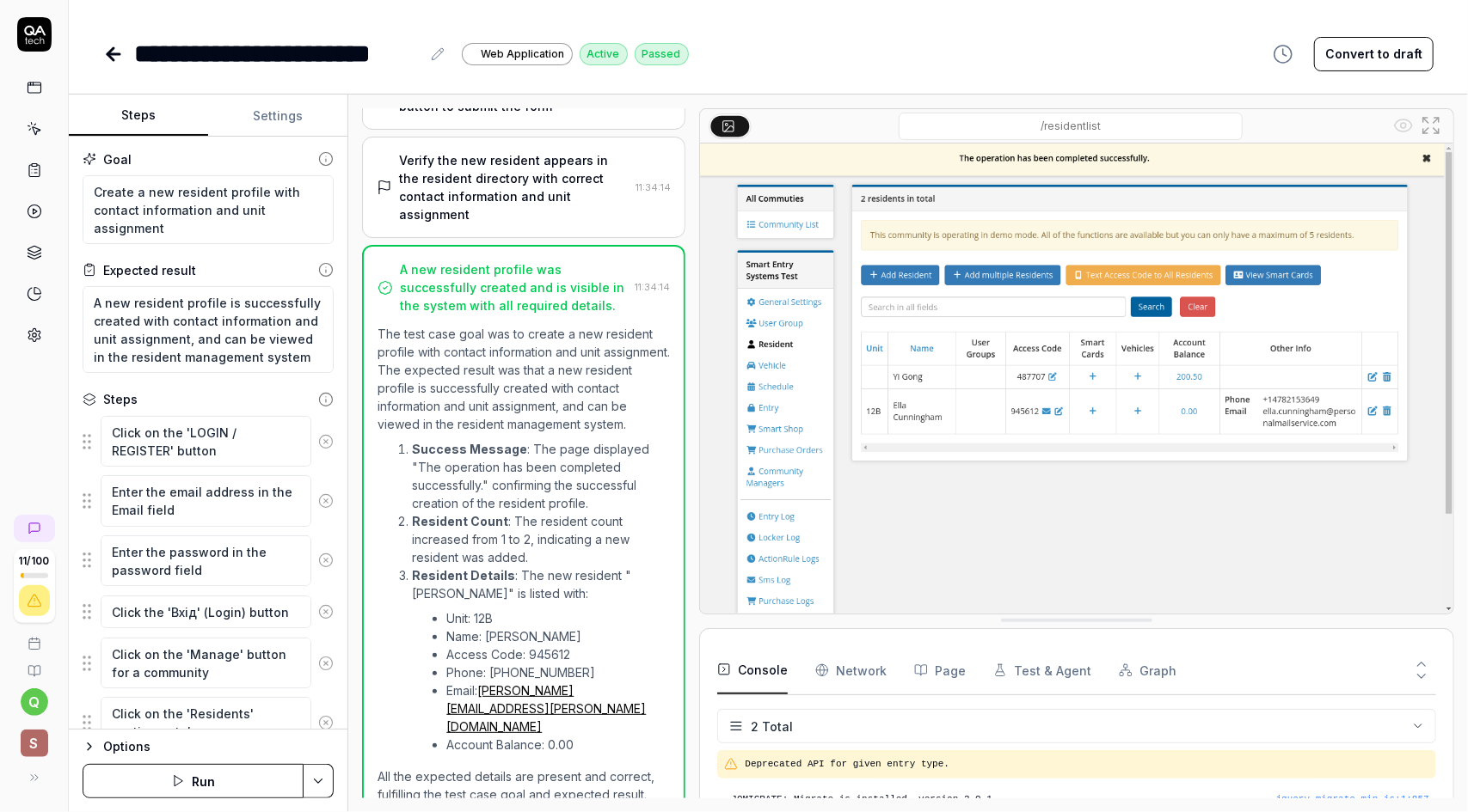
scroll to position [908, 0]
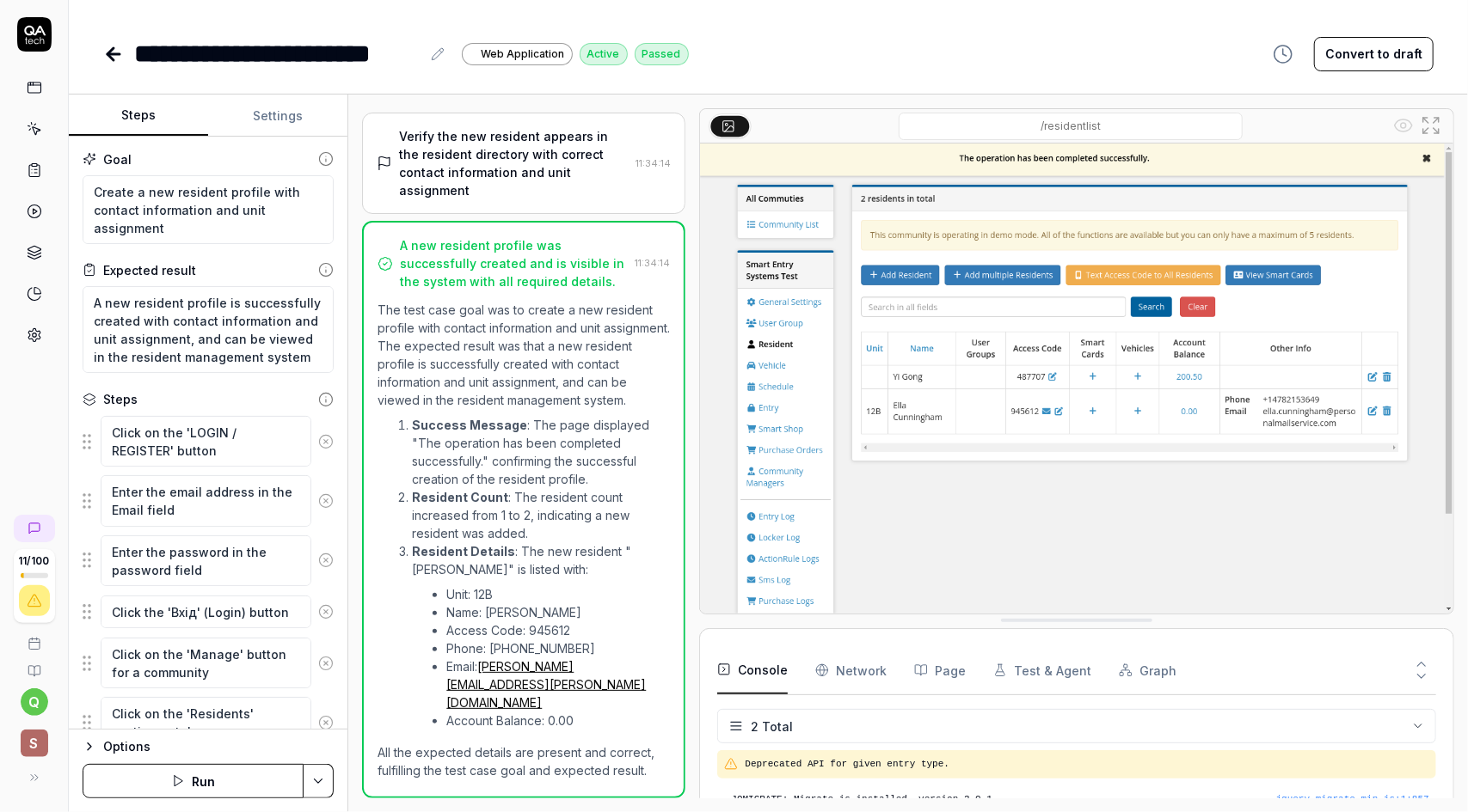
type textarea "*"
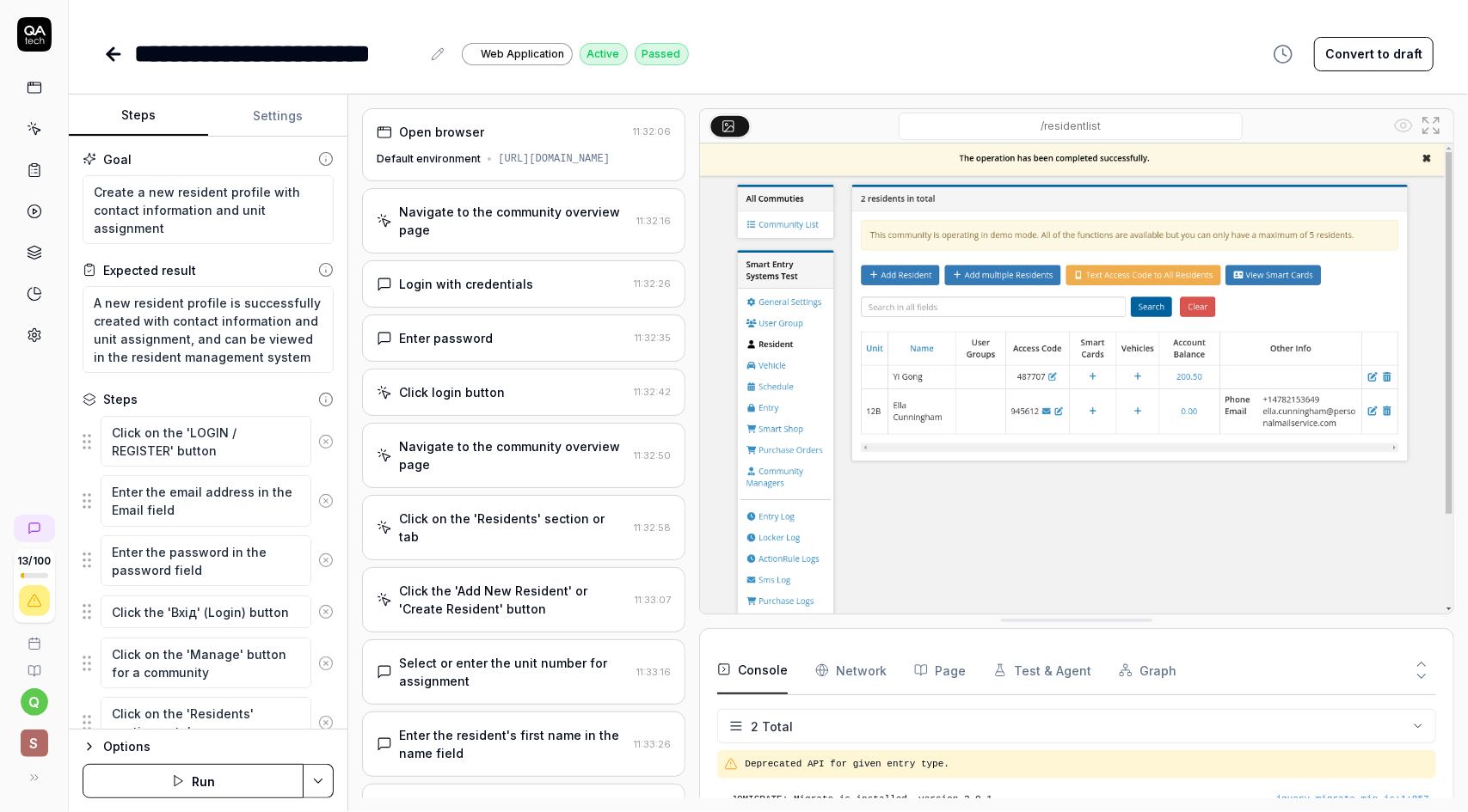
scroll to position [908, 0]
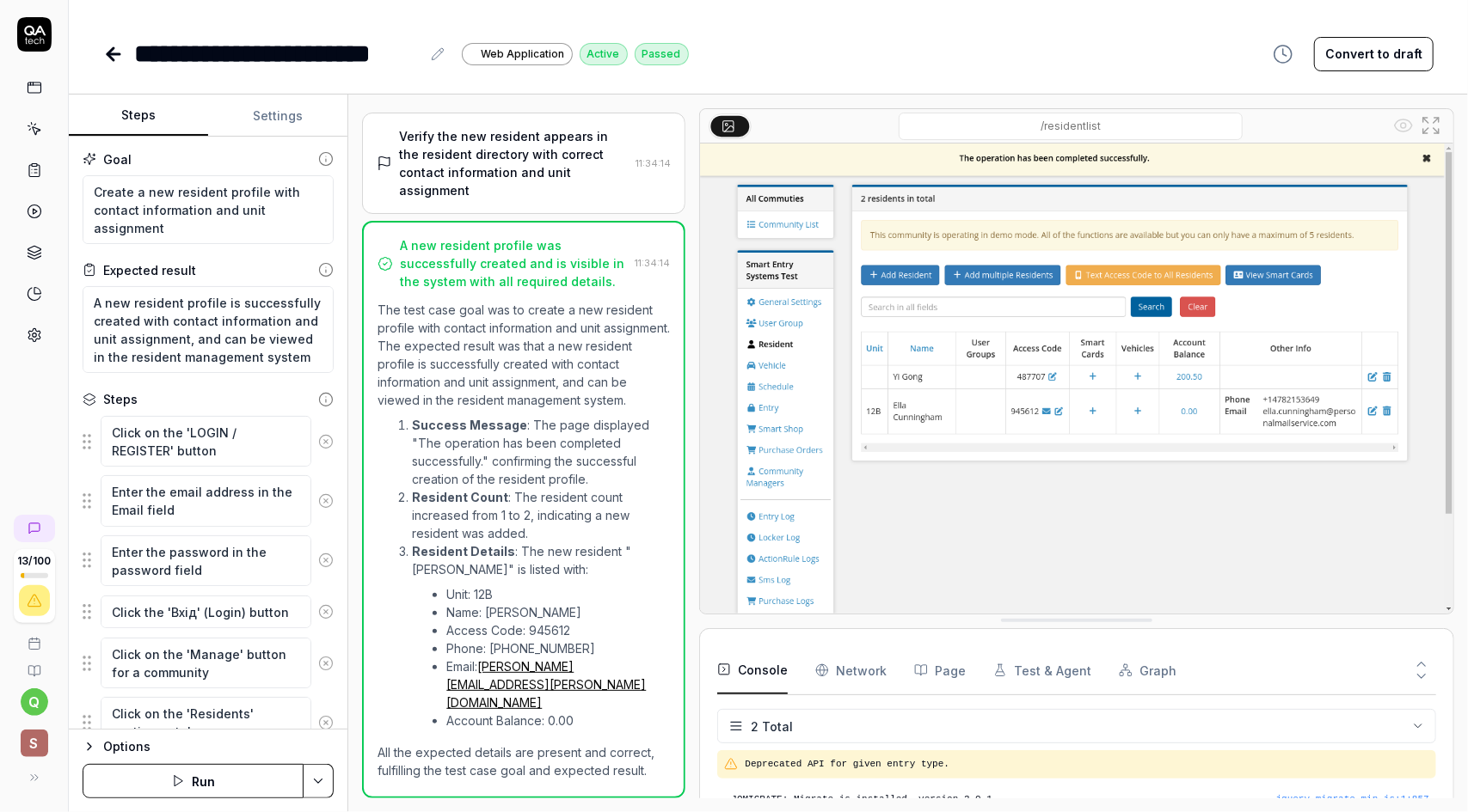
type textarea "*"
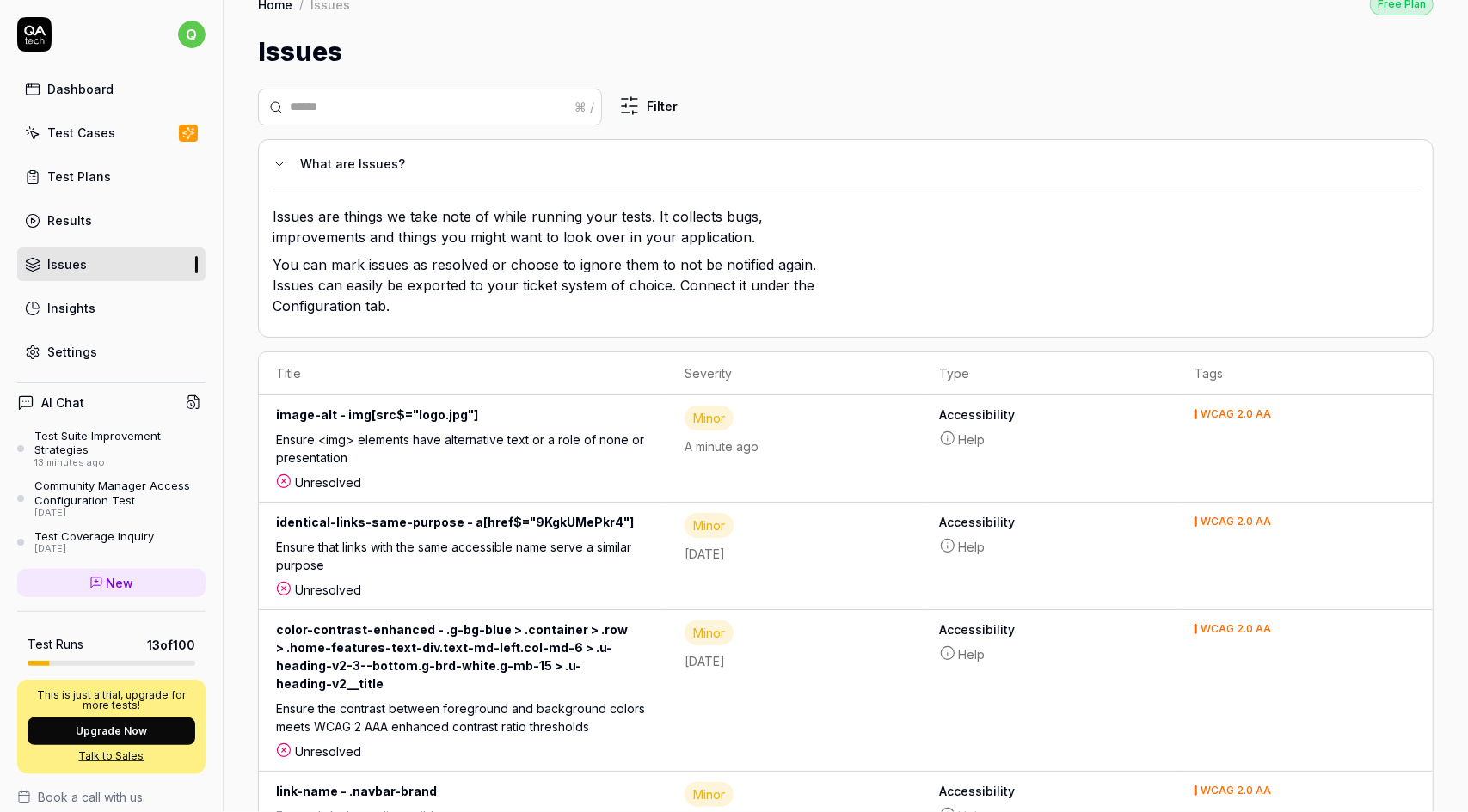
scroll to position [86, 0]
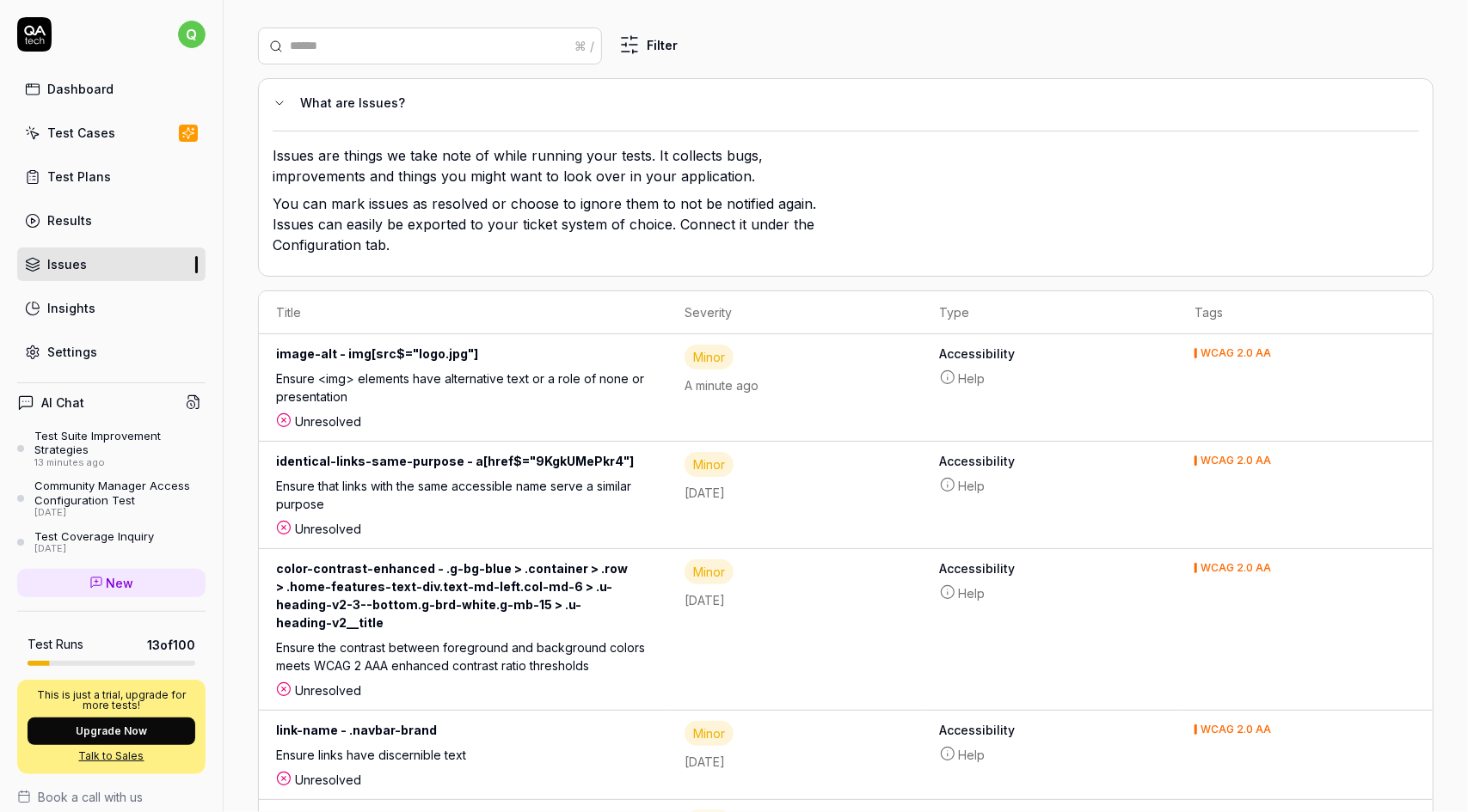
click at [1241, 459] on div "WCAG 2.0 AA" at bounding box center [1236, 460] width 70 height 10
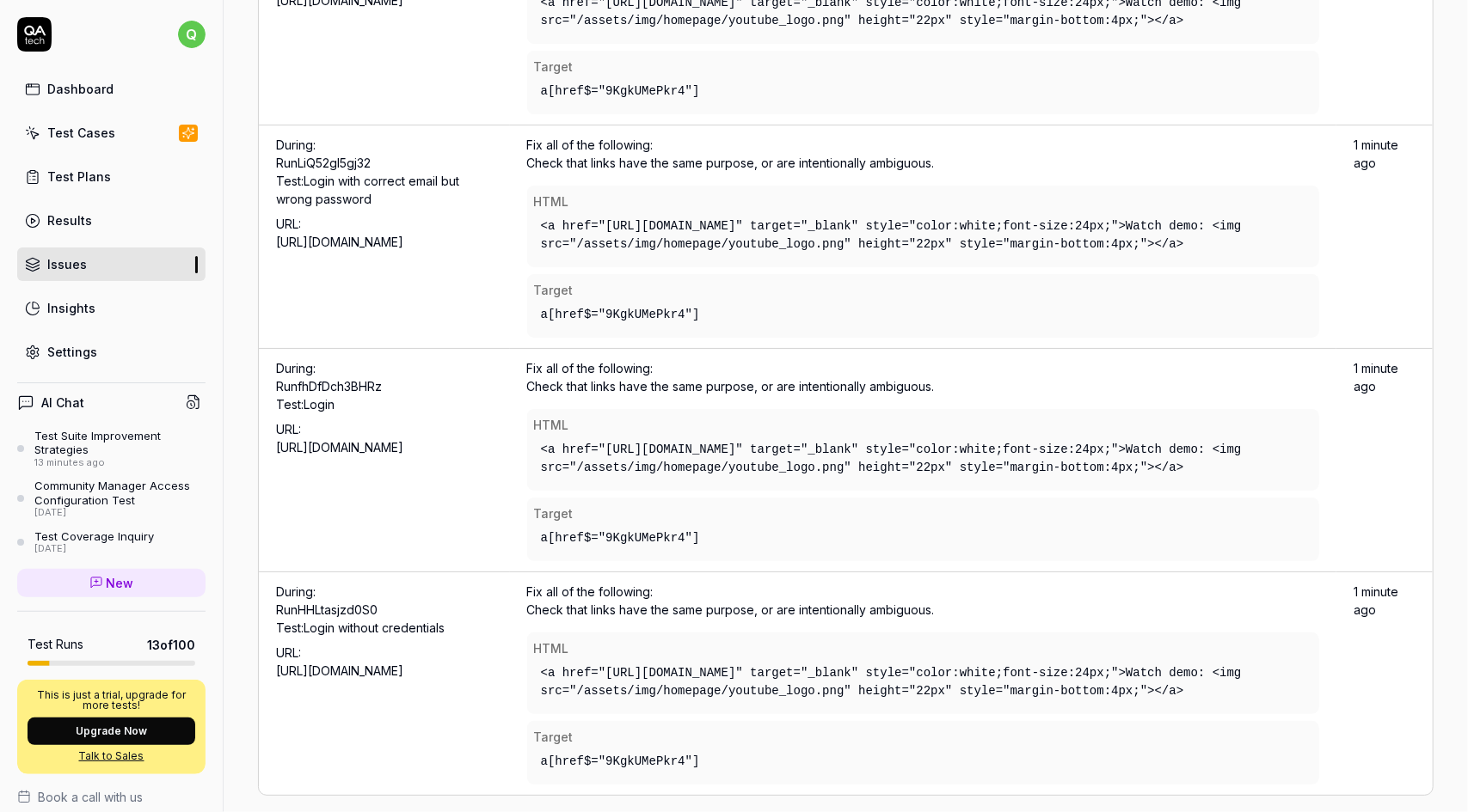
scroll to position [6440, 0]
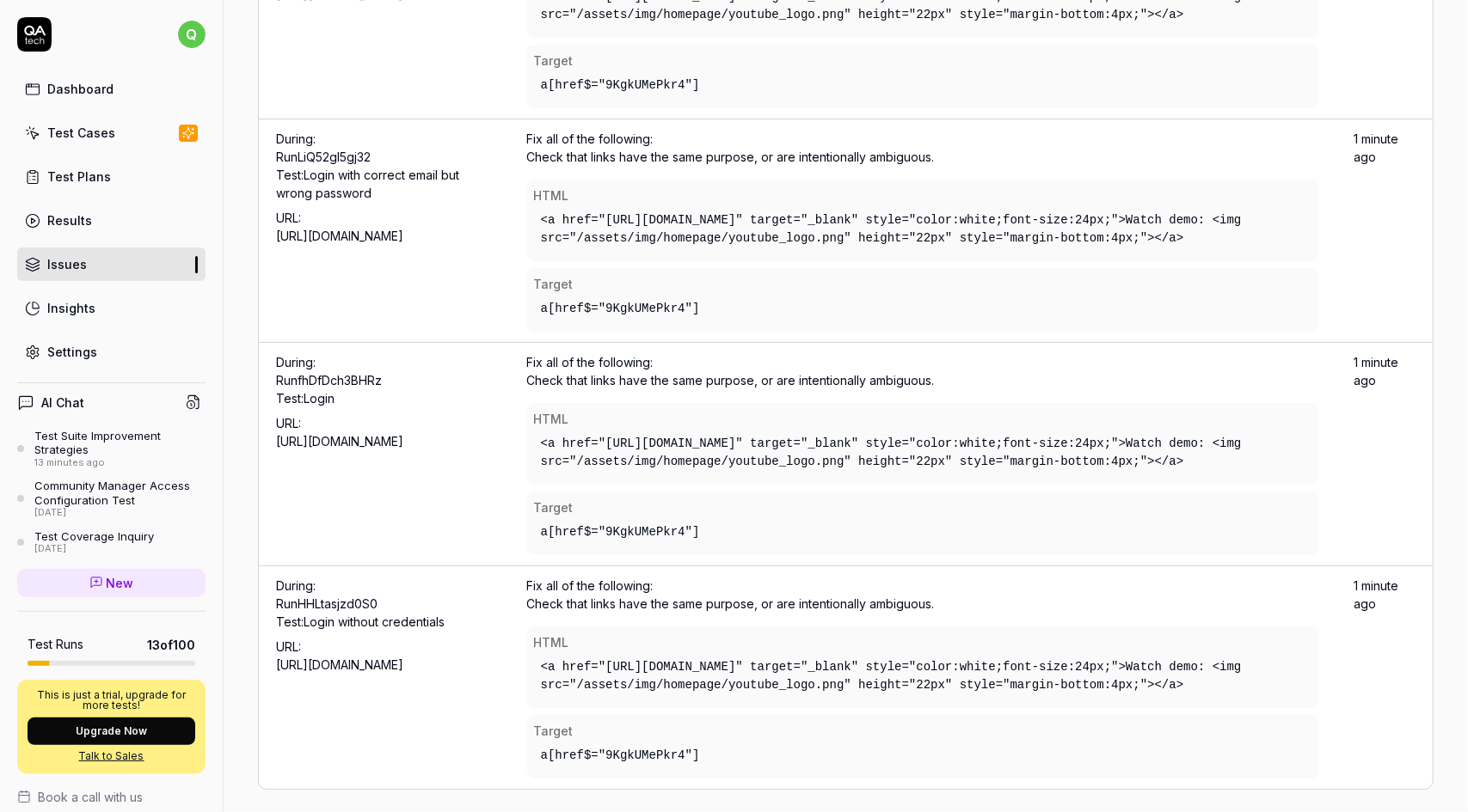
click at [1373, 593] on td "1 minute ago" at bounding box center [1384, 678] width 96 height 222
click at [1242, 665] on div "<a href="https://youtu.be/9KgkUMePkr4" target="_blank" style="color:white;font-…" at bounding box center [923, 676] width 778 height 49
click at [1111, 675] on div "<a href="https://youtu.be/9KgkUMePkr4" target="_blank" style="color:white;font-…" at bounding box center [923, 676] width 778 height 49
click at [650, 748] on div "a[href$="9KgkUMePkr4"]" at bounding box center [923, 755] width 778 height 31
click at [381, 631] on div "URL: https://smartentrysystems.com/" at bounding box center [384, 652] width 217 height 43
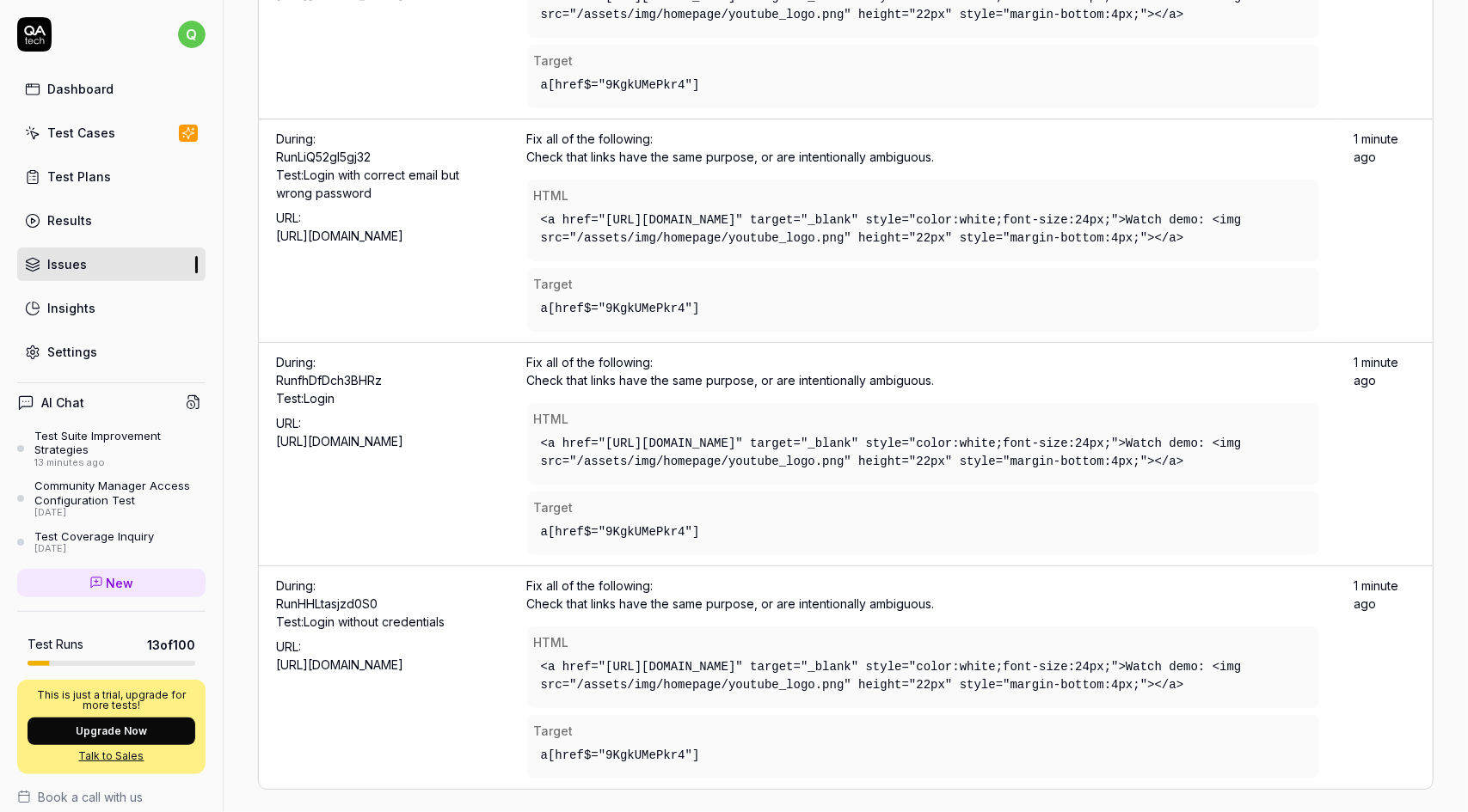
click at [689, 577] on div "Fix all of the following: Check that links have the same purpose, or are intent…" at bounding box center [923, 678] width 793 height 202
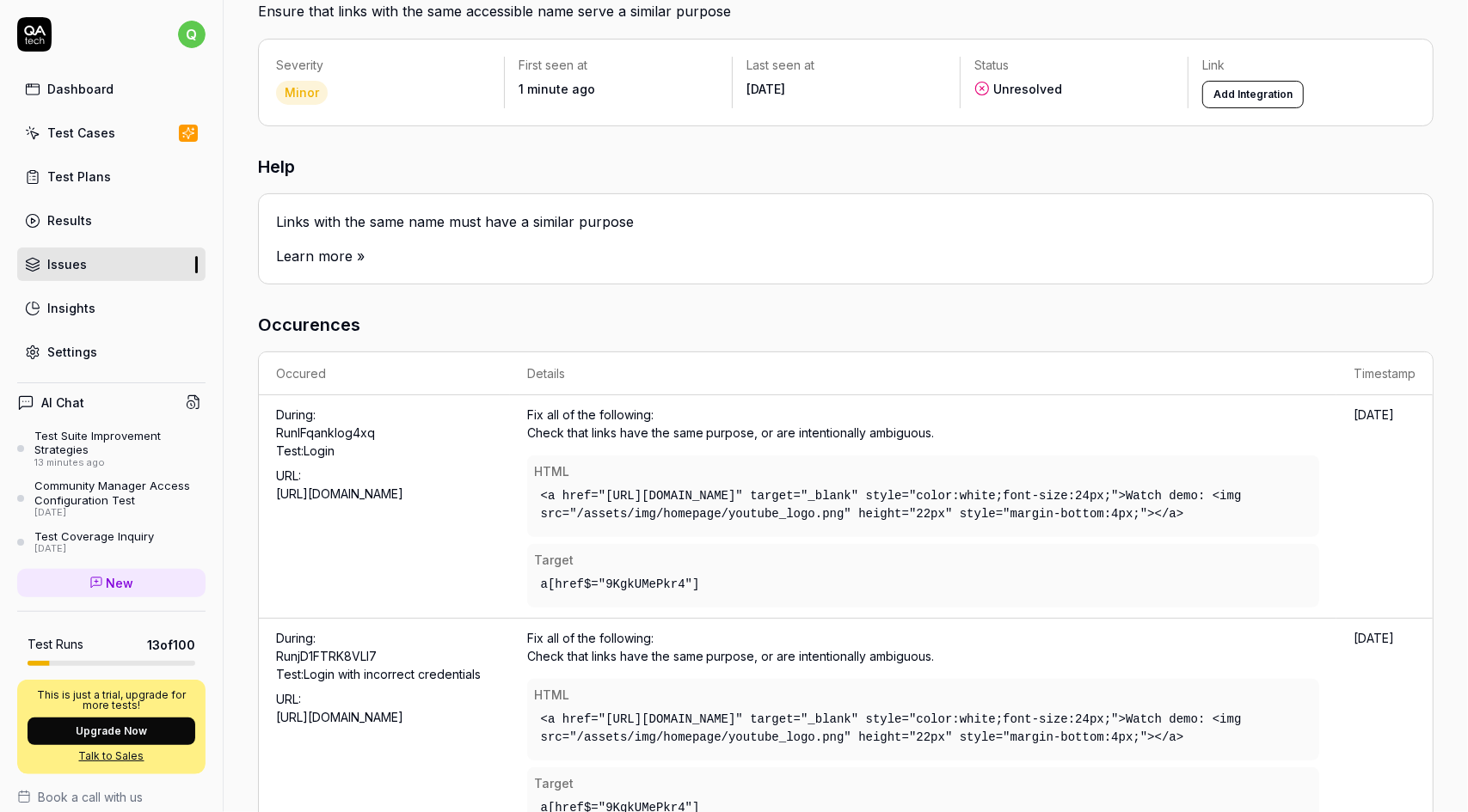
scroll to position [0, 0]
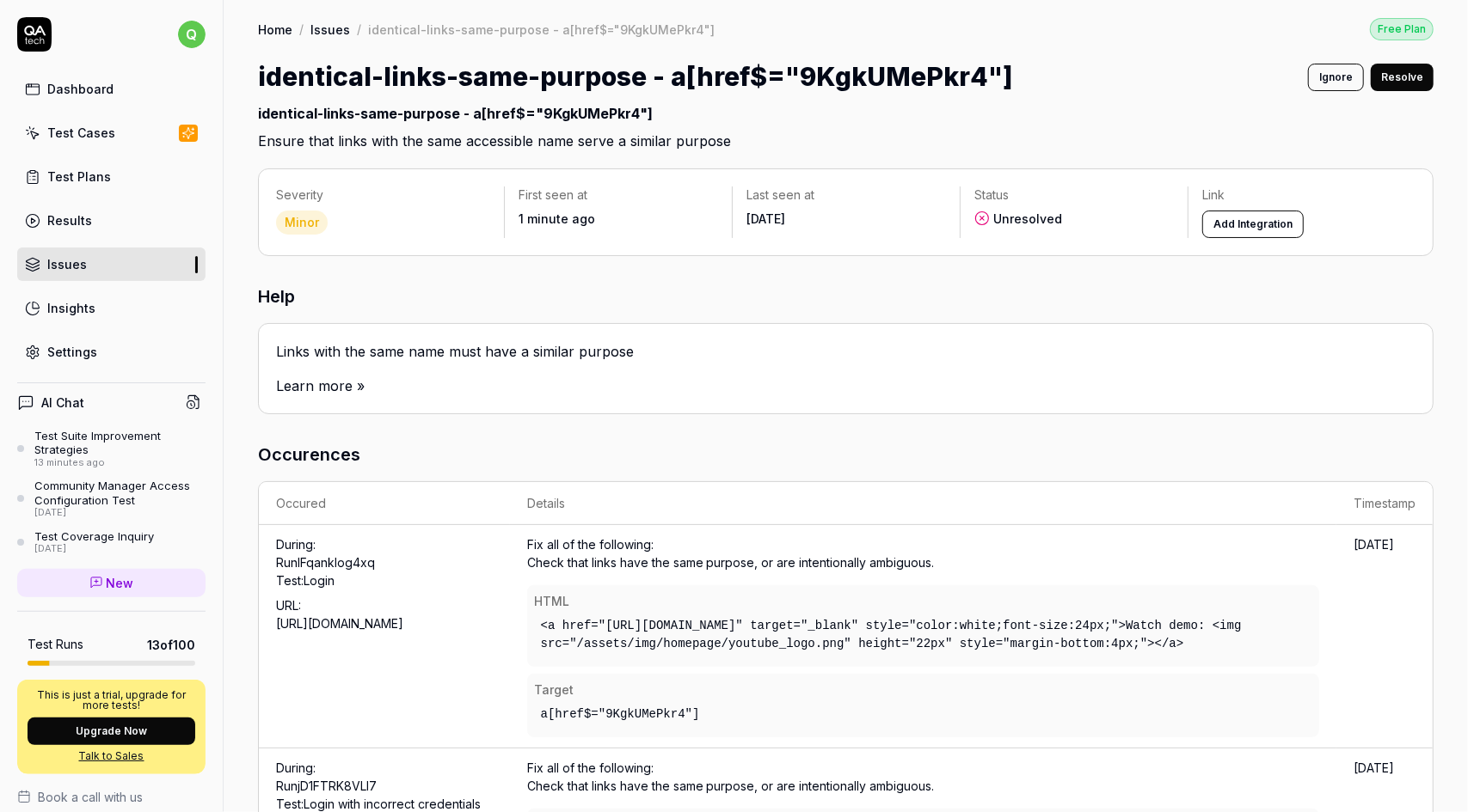
click at [1259, 221] on button "Add Integration" at bounding box center [1253, 223] width 102 height 28
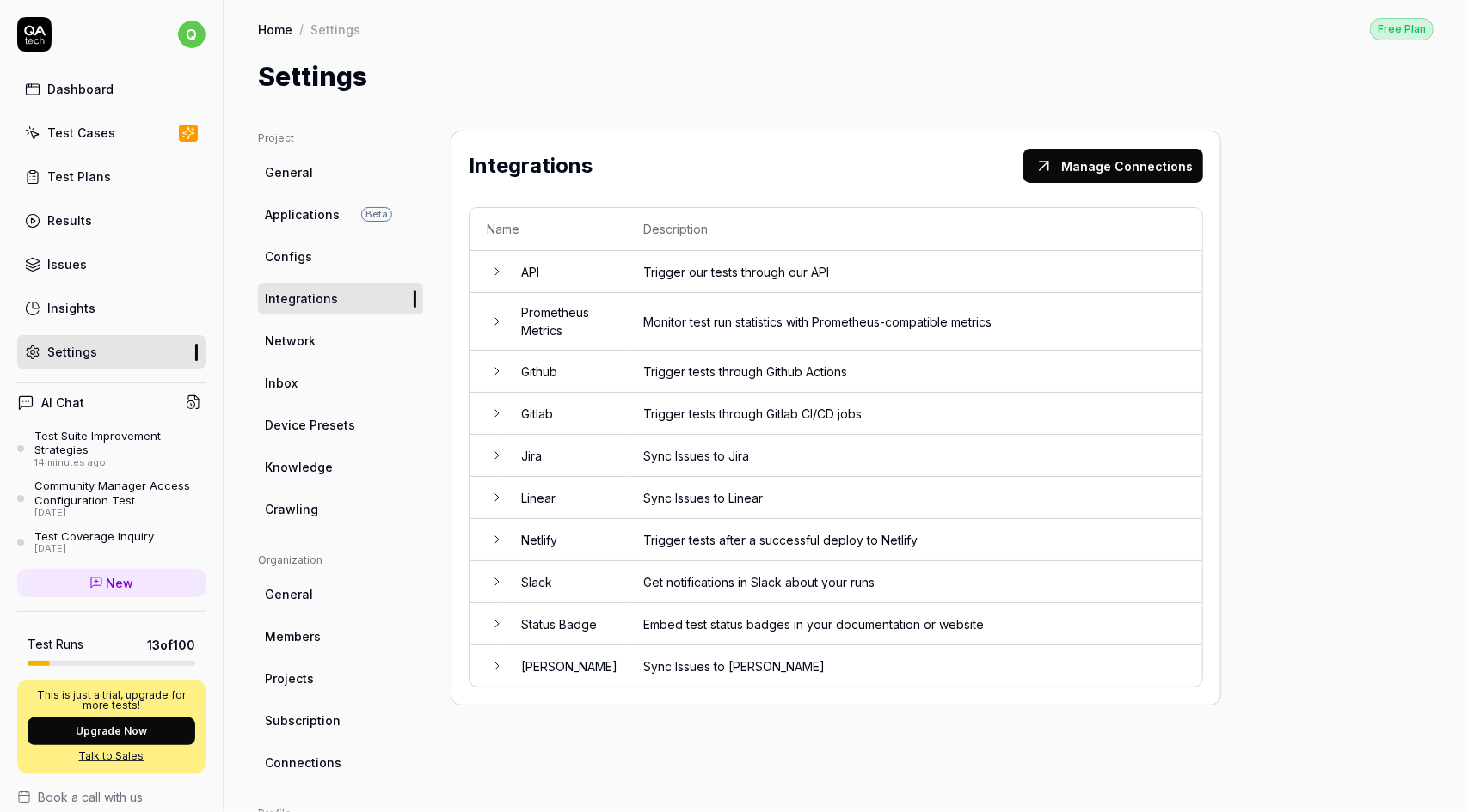
click at [908, 281] on td "Trigger our tests through our API" at bounding box center [914, 272] width 577 height 42
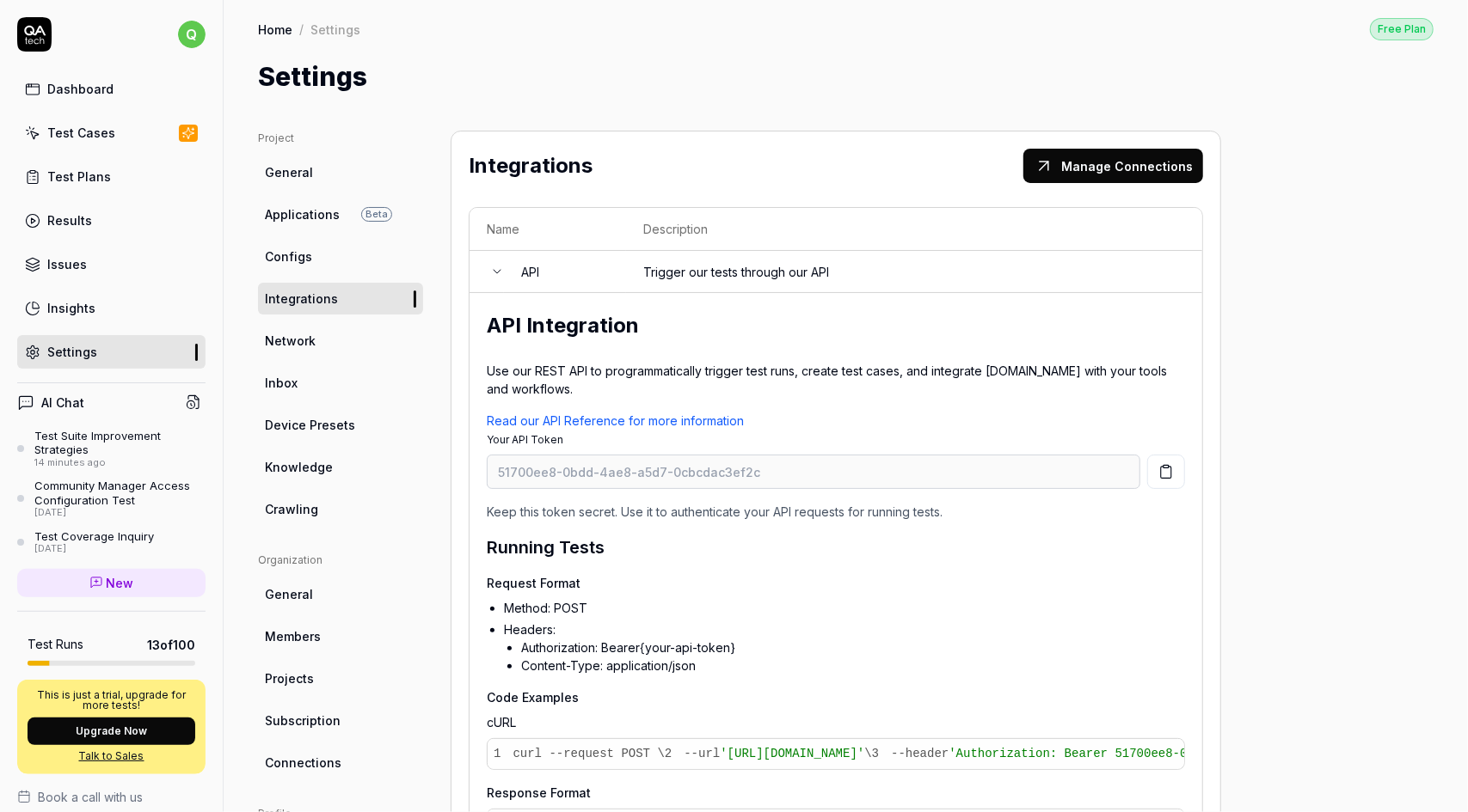
click at [908, 280] on td "Trigger our tests through our API" at bounding box center [914, 272] width 577 height 42
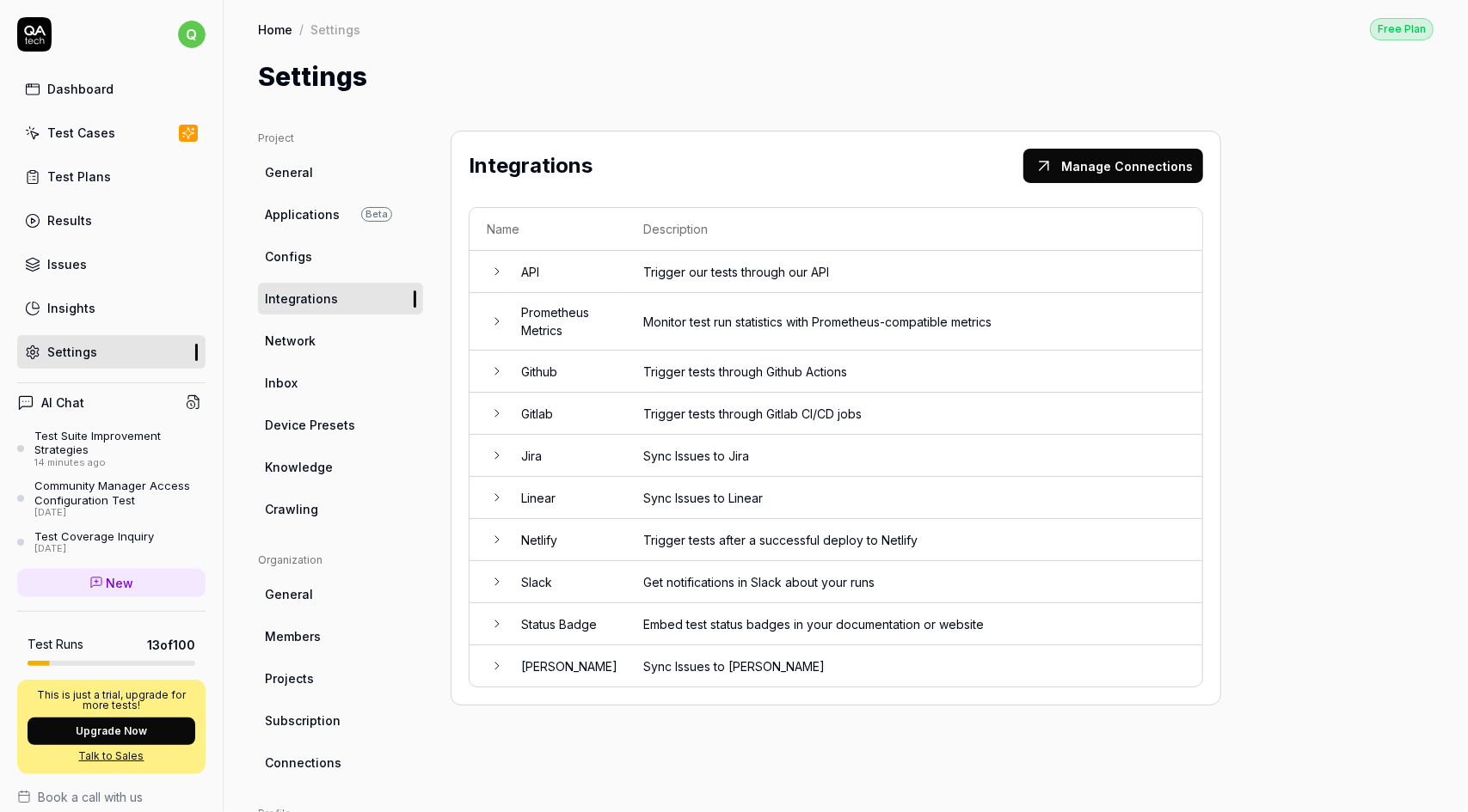
click at [910, 324] on td "Monitor test run statistics with Prometheus-compatible metrics" at bounding box center [914, 321] width 577 height 58
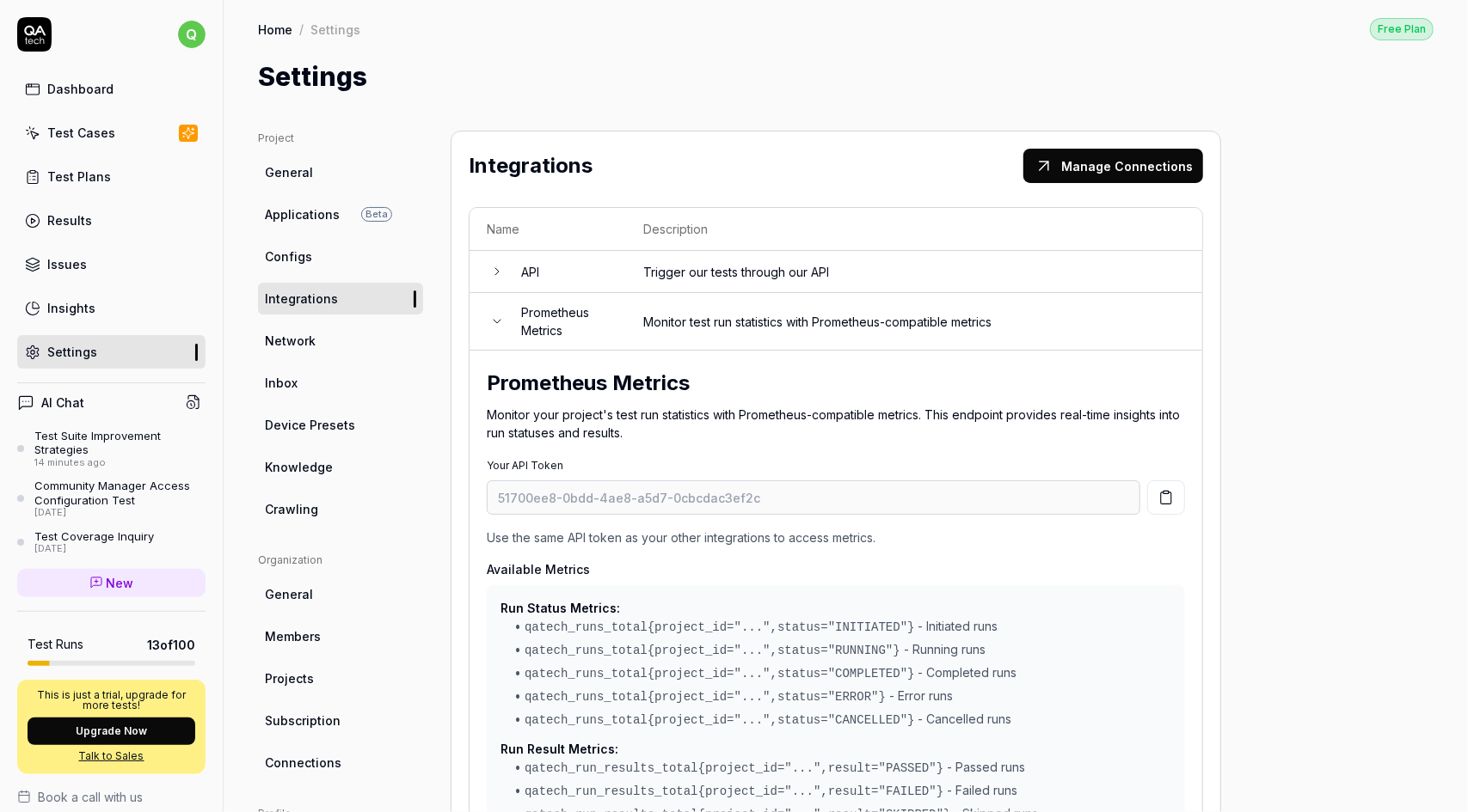
click at [910, 320] on td "Monitor test run statistics with Prometheus-compatible metrics" at bounding box center [914, 321] width 577 height 58
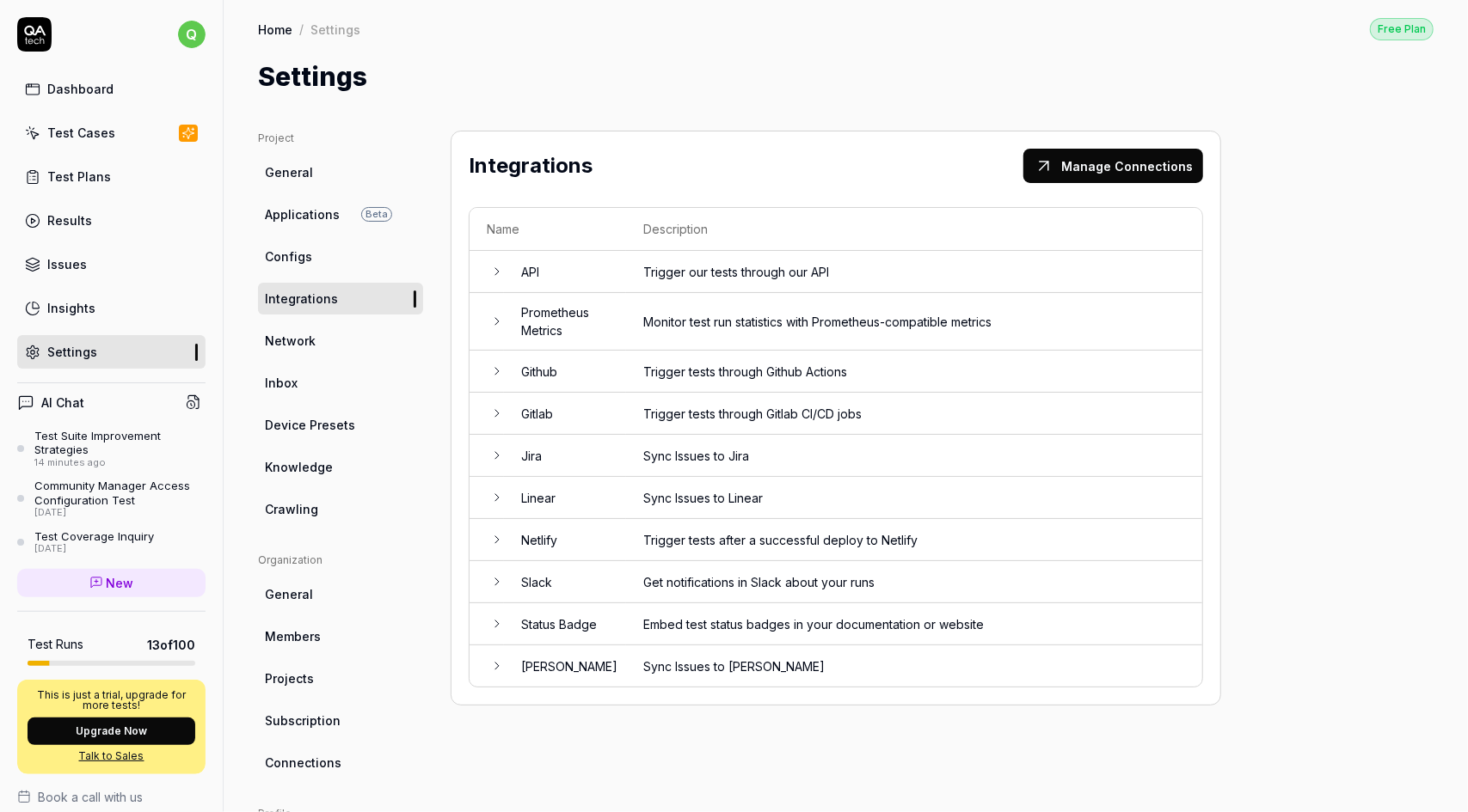
click at [485, 76] on div "Settings" at bounding box center [846, 77] width 1176 height 39
click at [108, 255] on link "Issues" at bounding box center [111, 263] width 188 height 33
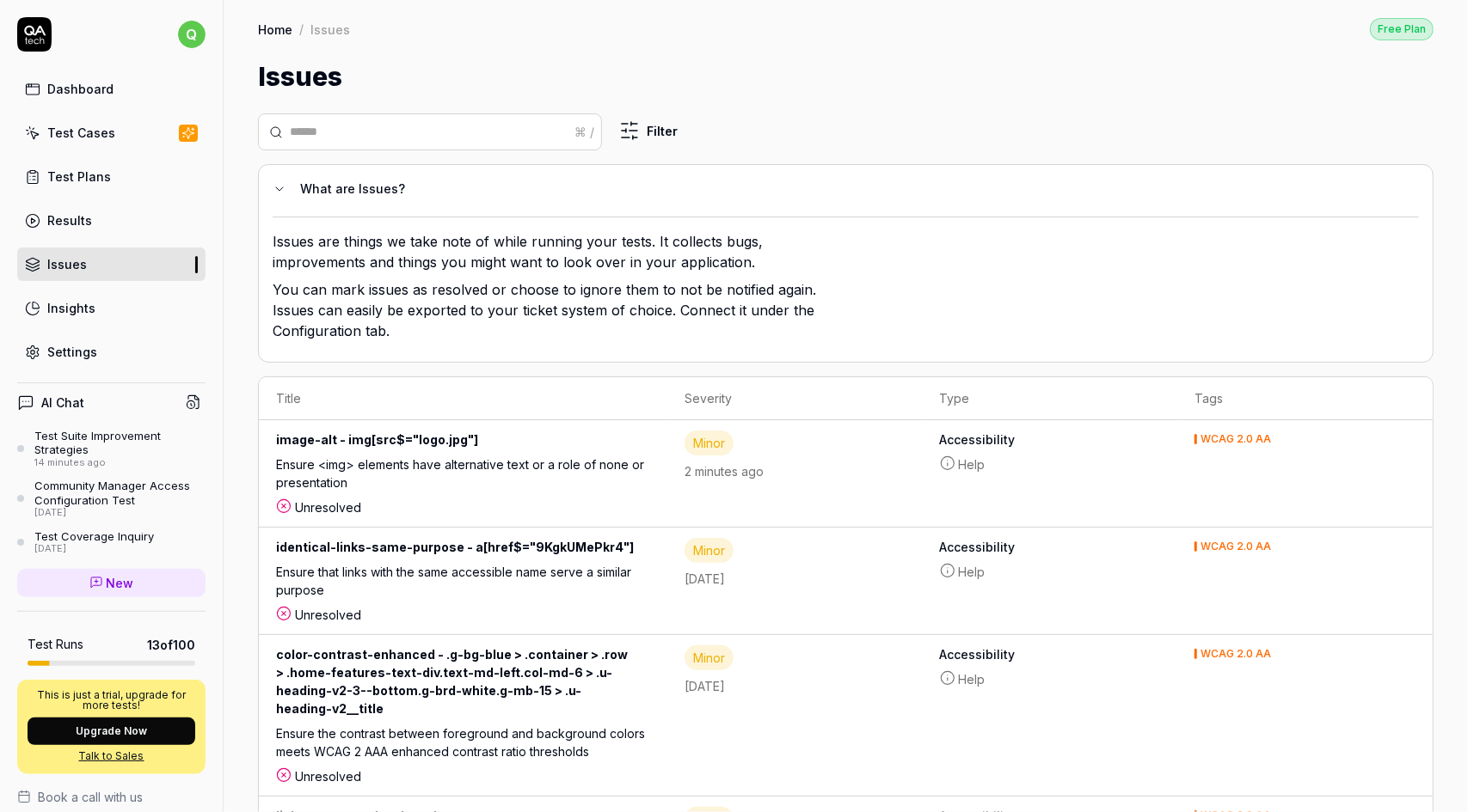
click at [96, 303] on link "Insights" at bounding box center [111, 307] width 188 height 33
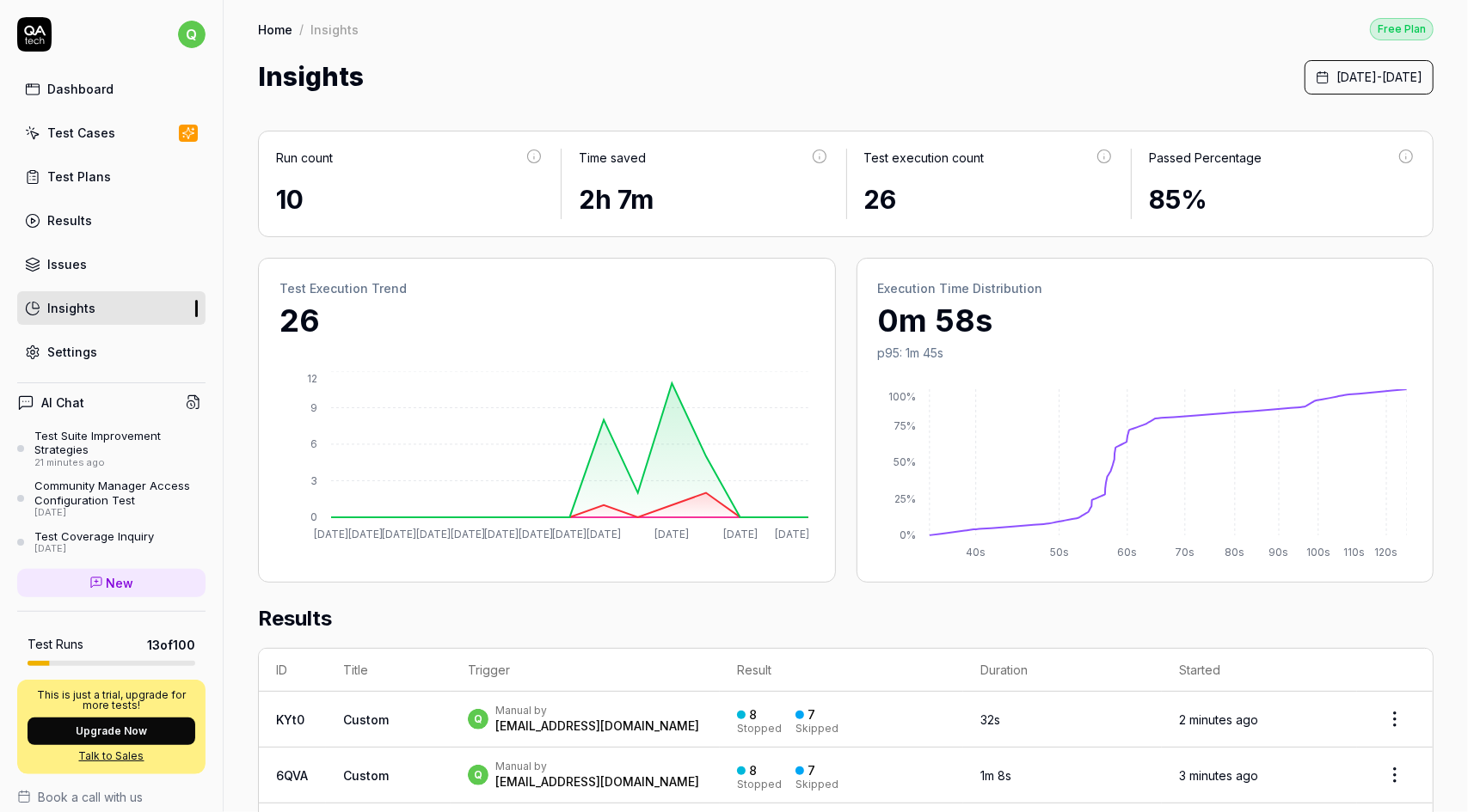
click at [95, 145] on link "Test Cases" at bounding box center [111, 132] width 188 height 33
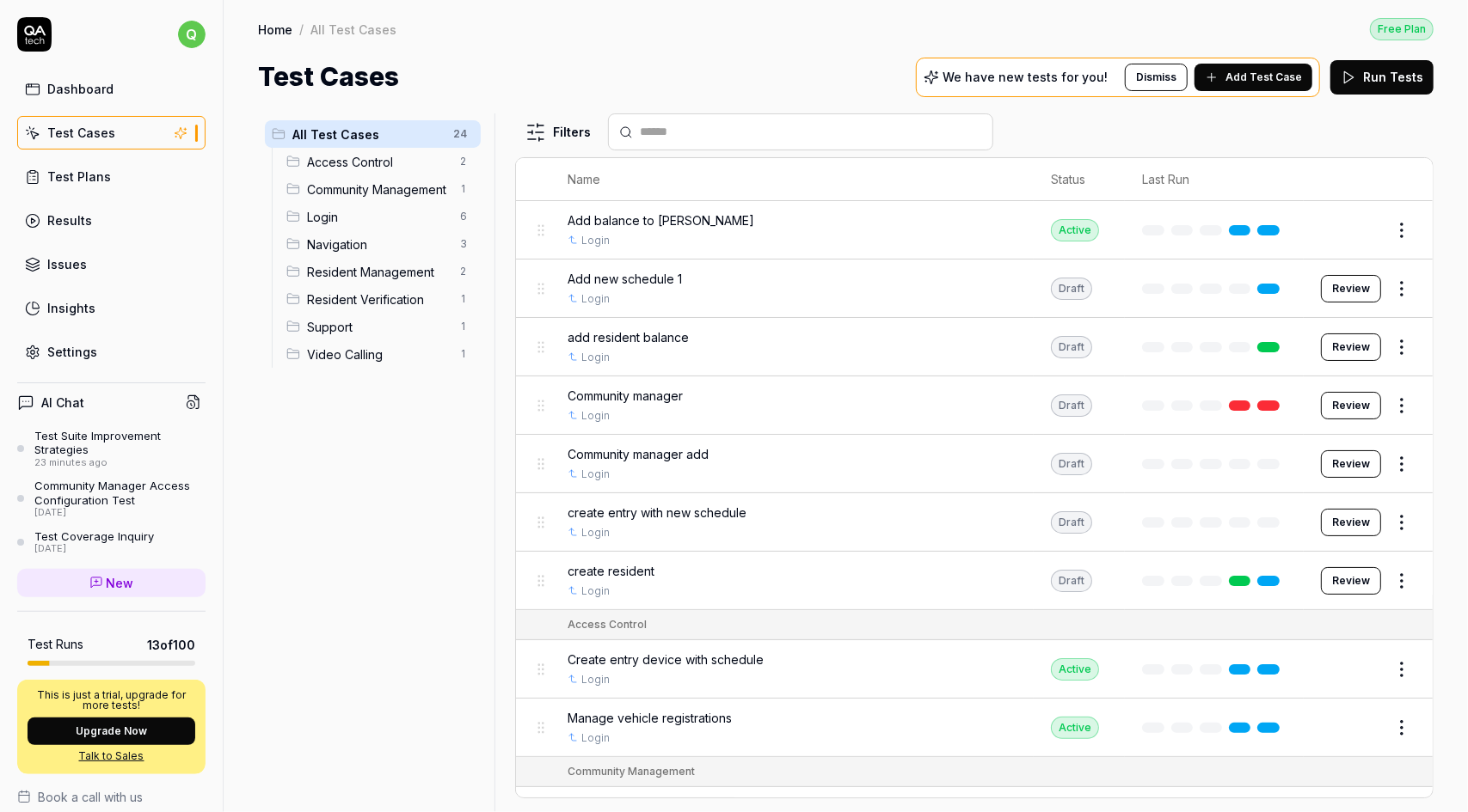
click at [1280, 69] on span "Add Test Case" at bounding box center [1263, 77] width 76 height 15
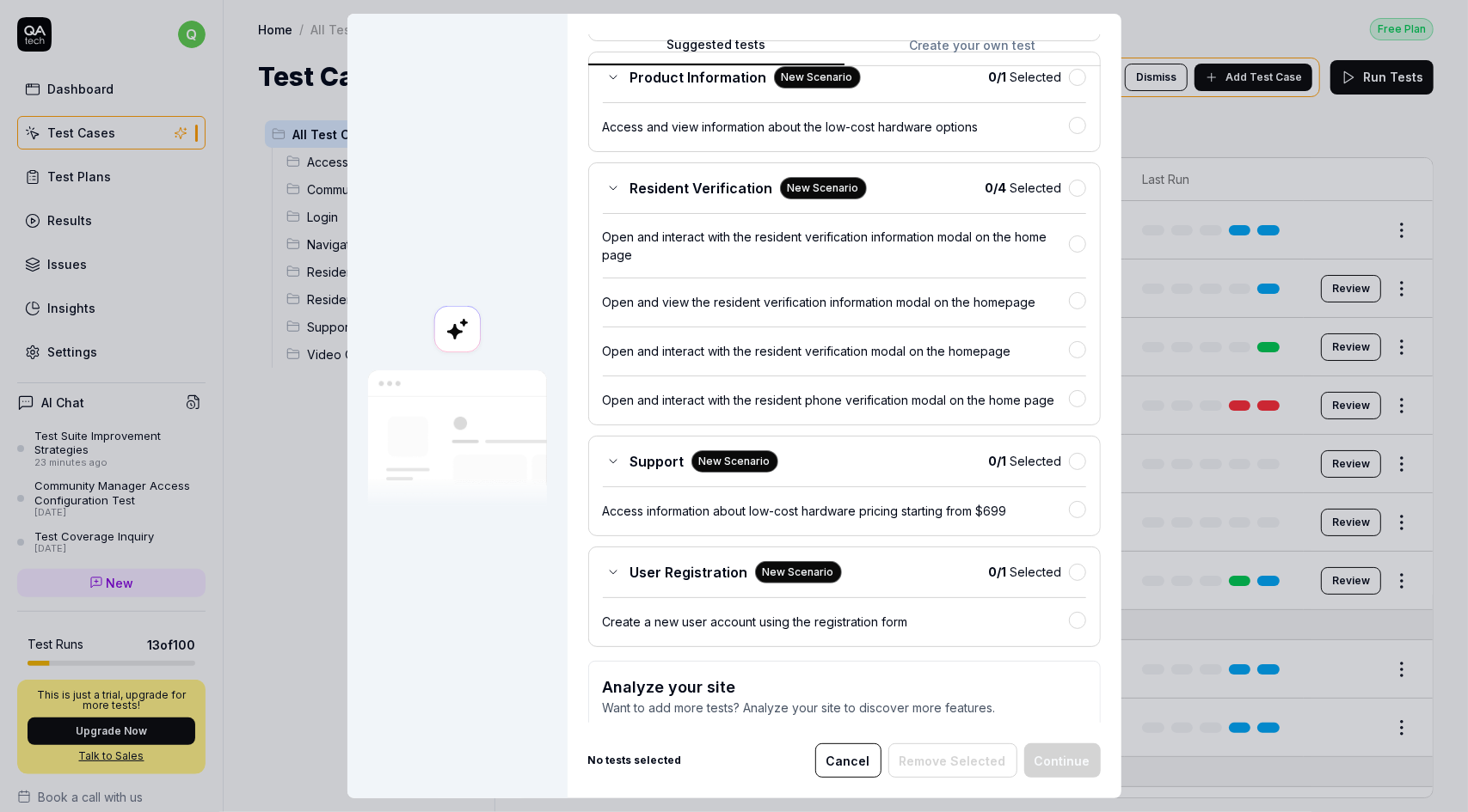
scroll to position [515, 0]
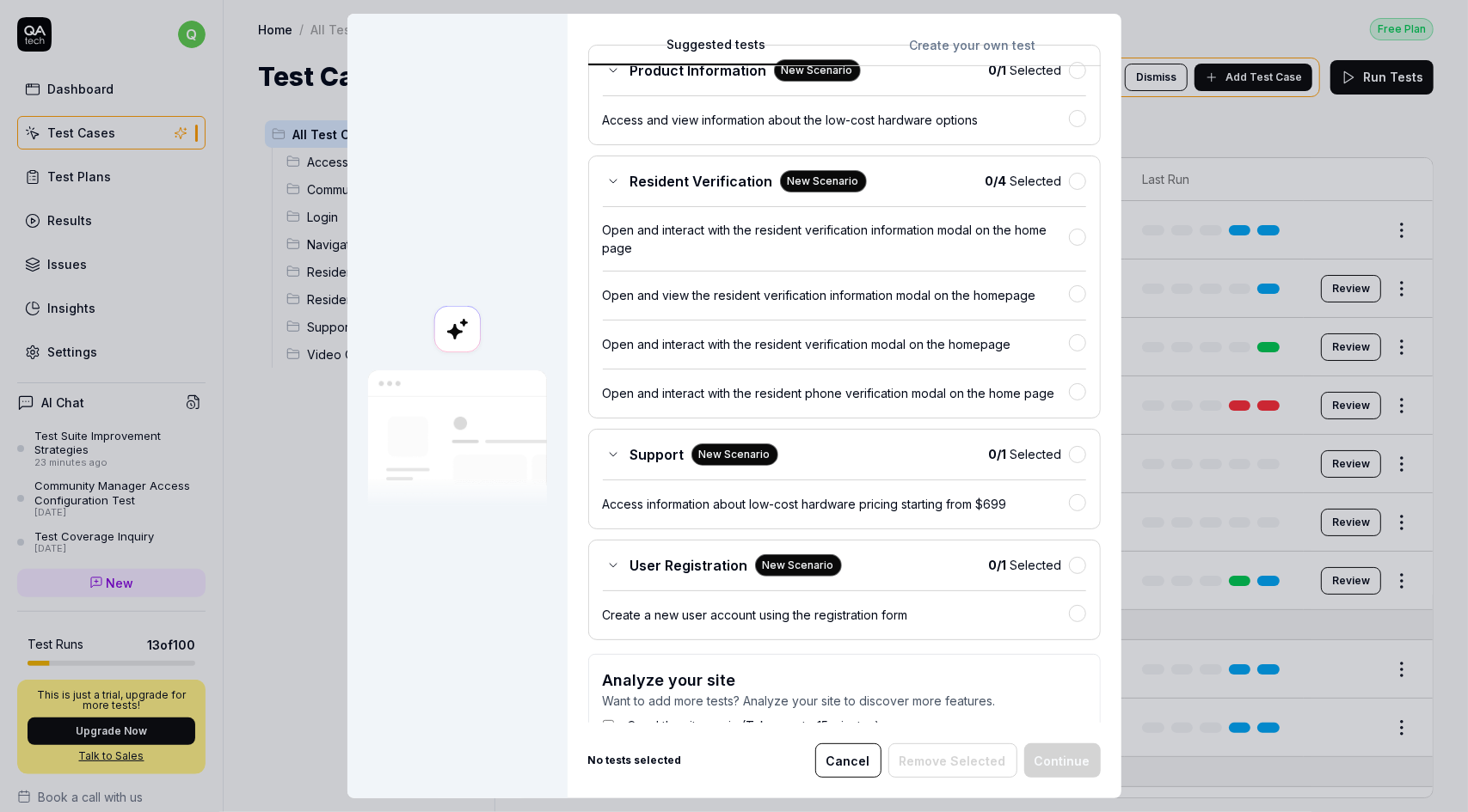
click at [606, 454] on icon at bounding box center [613, 454] width 13 height 13
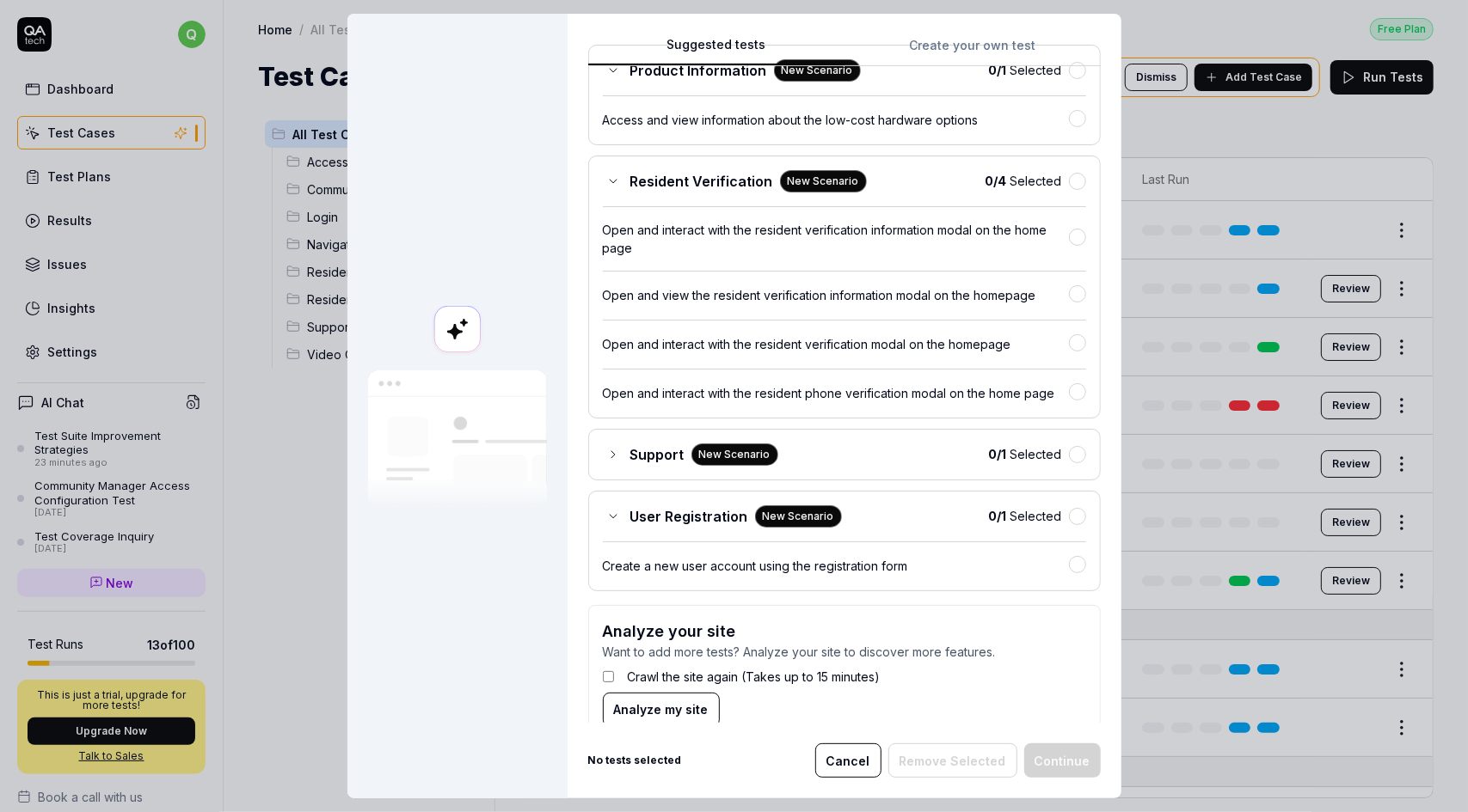
click at [610, 514] on icon at bounding box center [613, 516] width 7 height 4
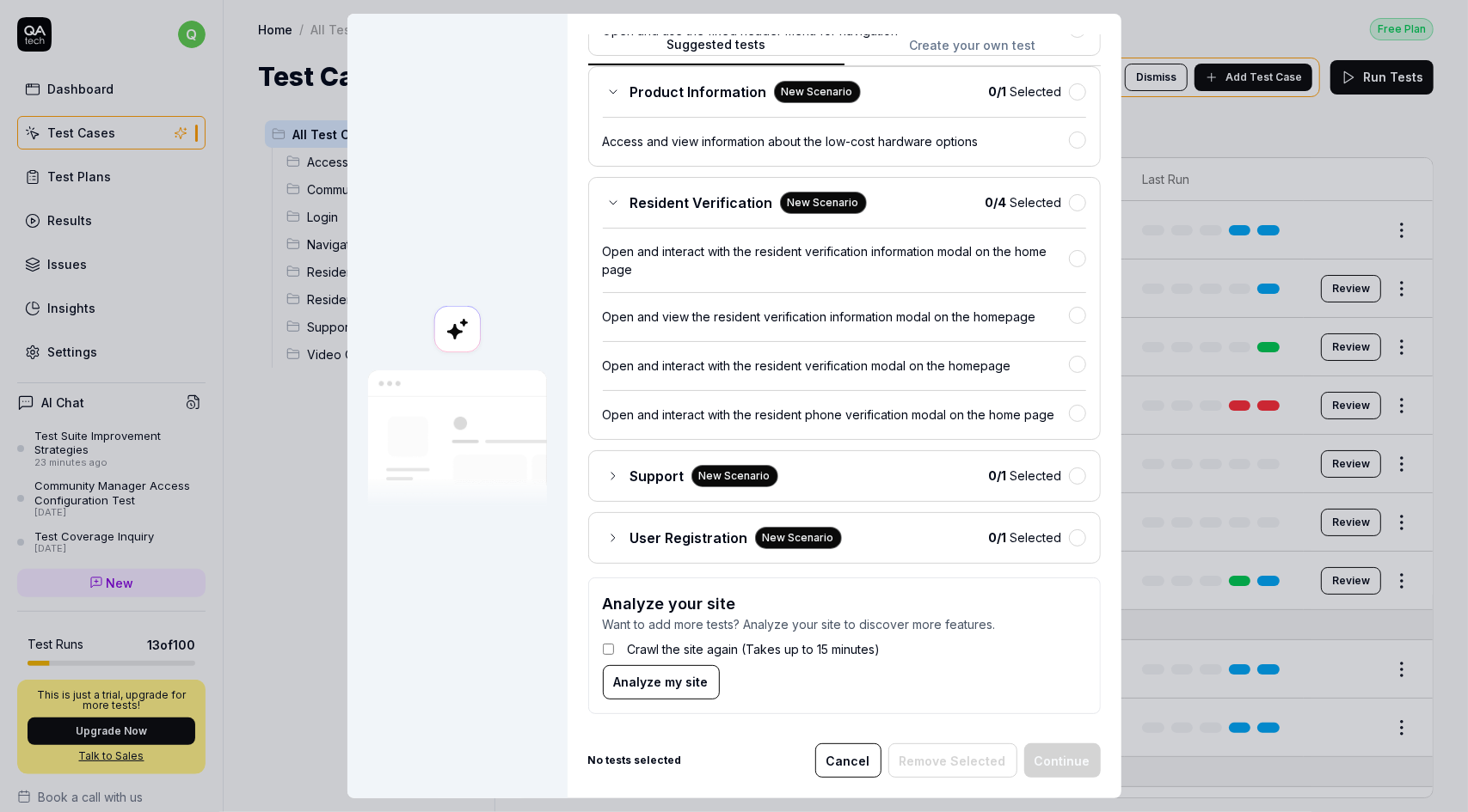
click at [609, 203] on icon at bounding box center [613, 203] width 13 height 13
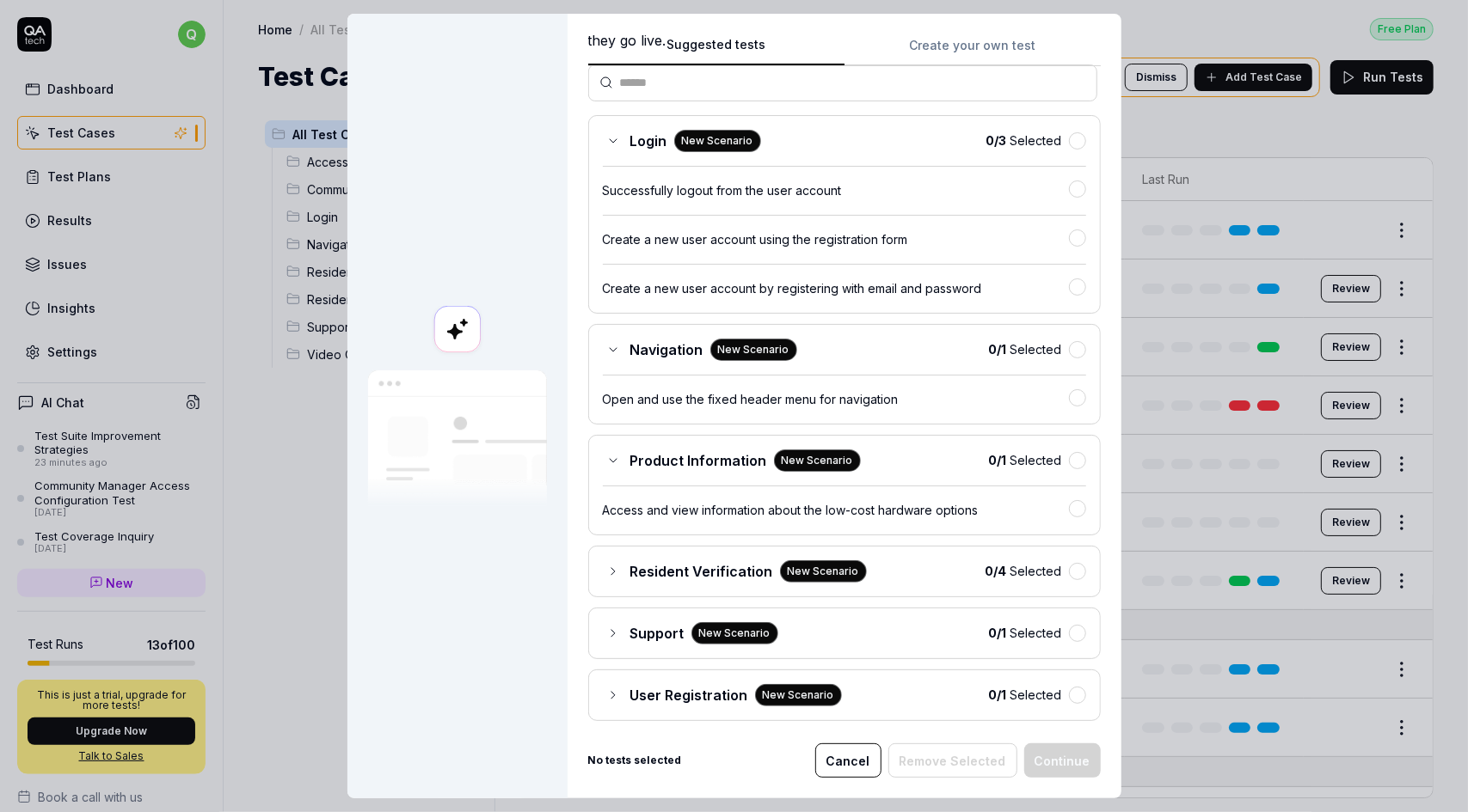
scroll to position [24, 0]
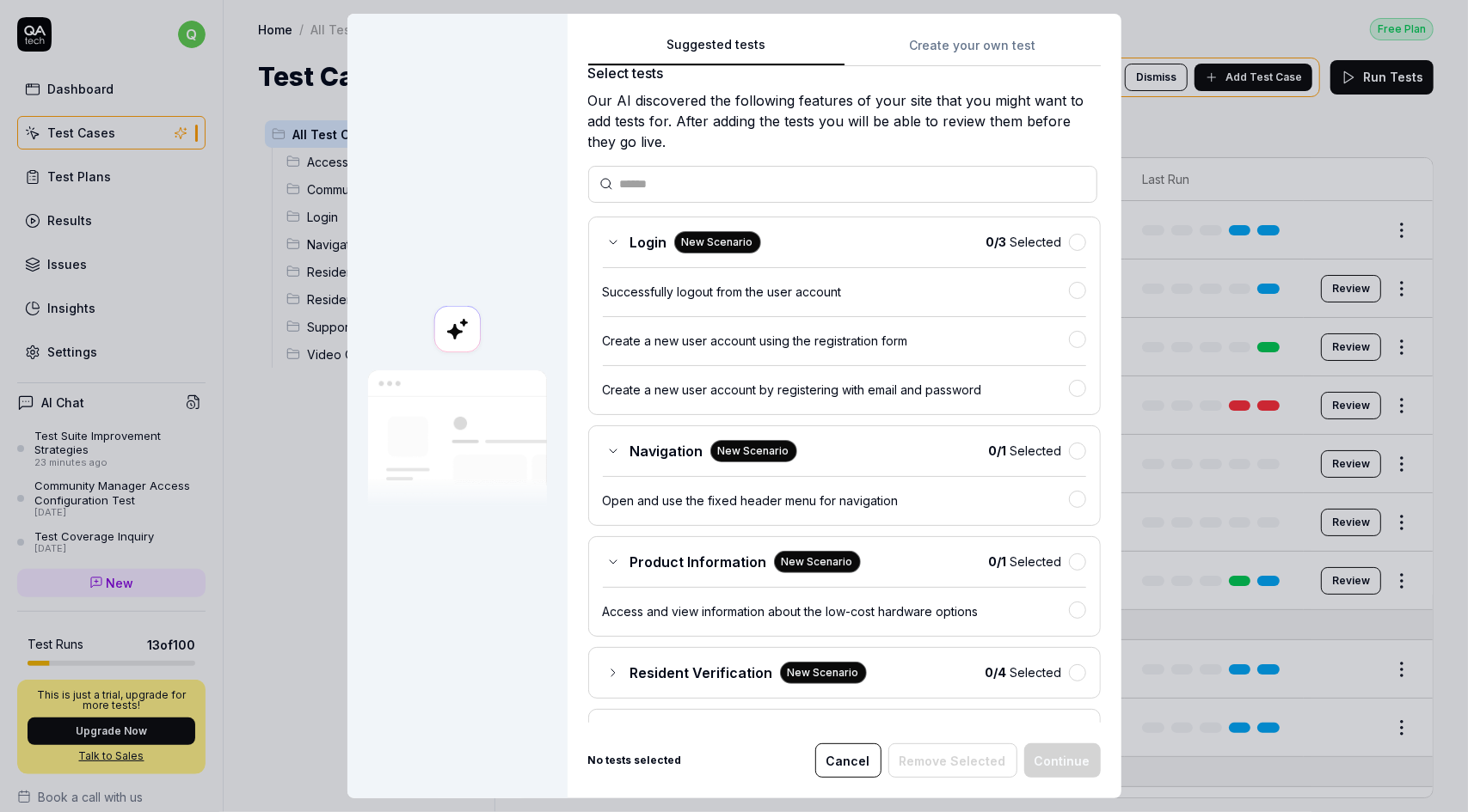
click at [607, 243] on icon at bounding box center [613, 242] width 13 height 13
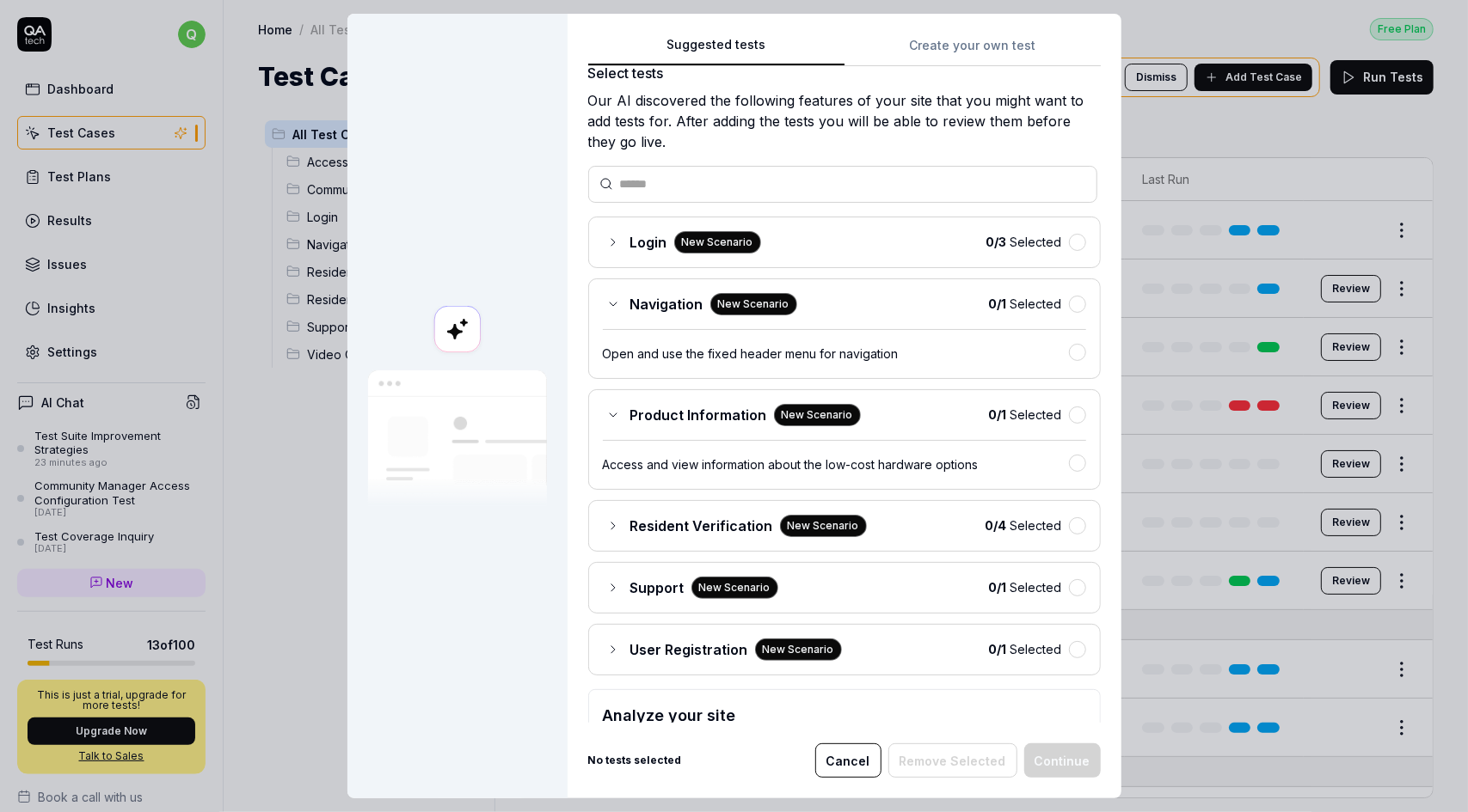
click at [606, 300] on icon at bounding box center [613, 304] width 13 height 13
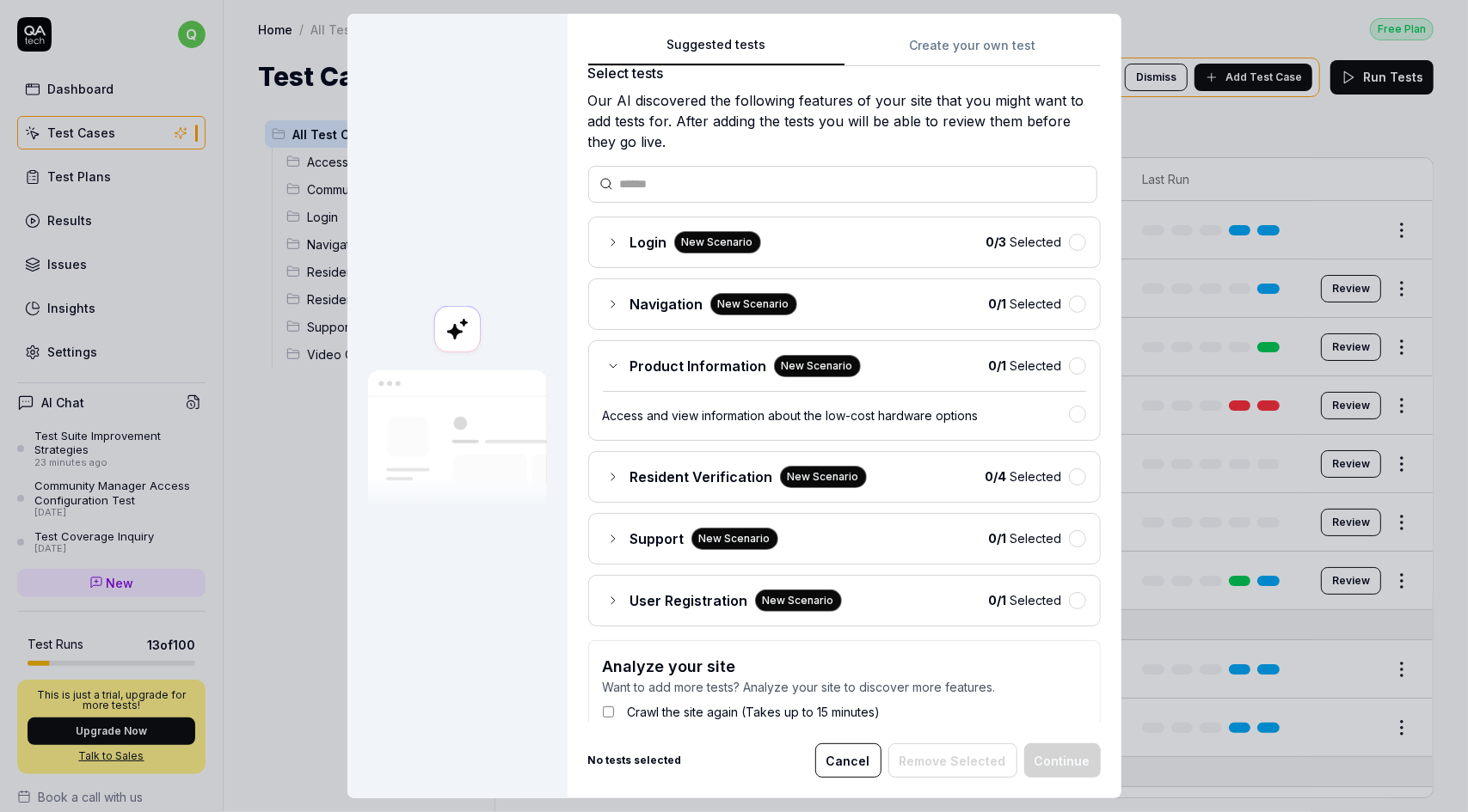
click at [606, 362] on icon at bounding box center [613, 366] width 13 height 13
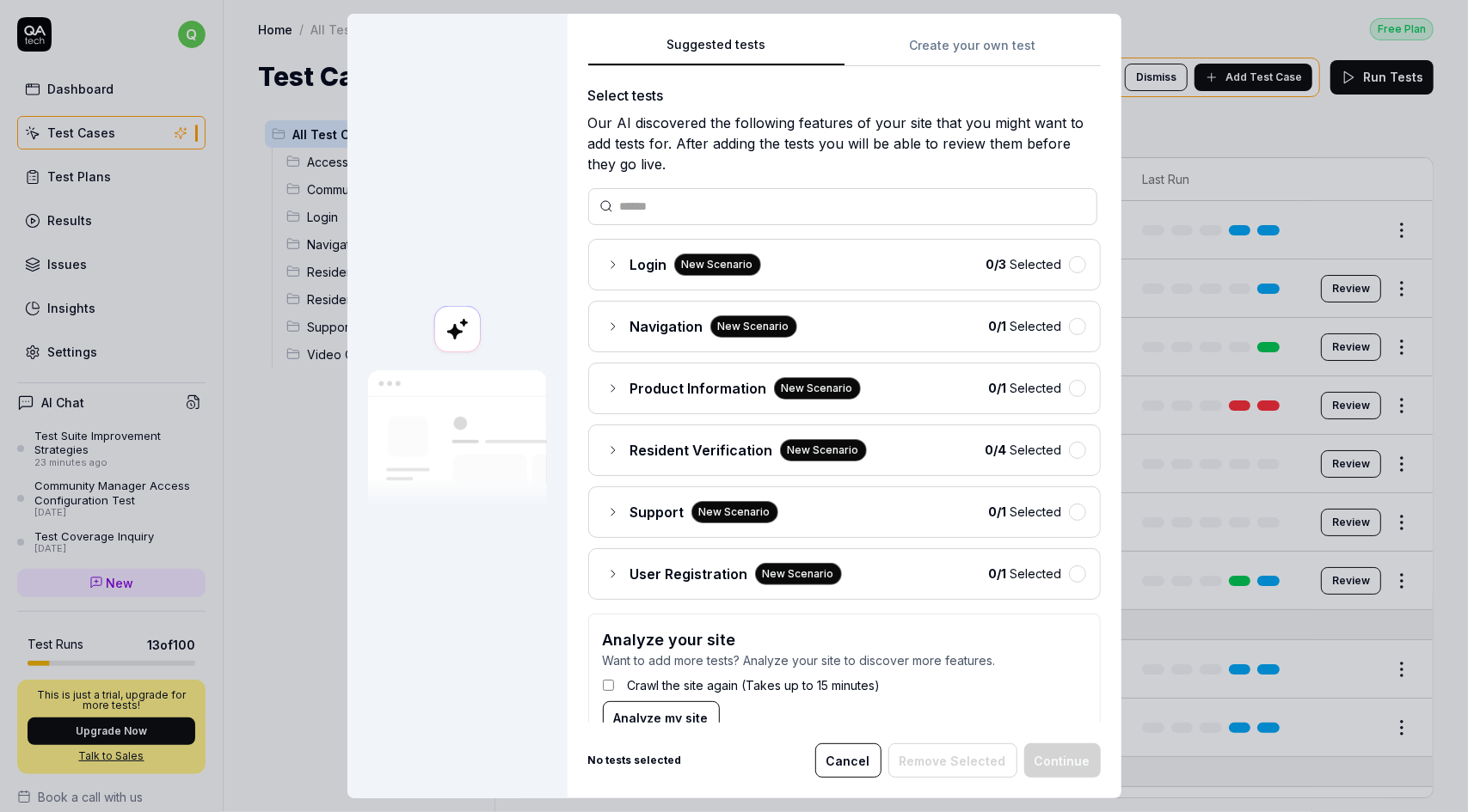
scroll to position [0, 0]
click at [805, 202] on input "text" at bounding box center [853, 208] width 466 height 18
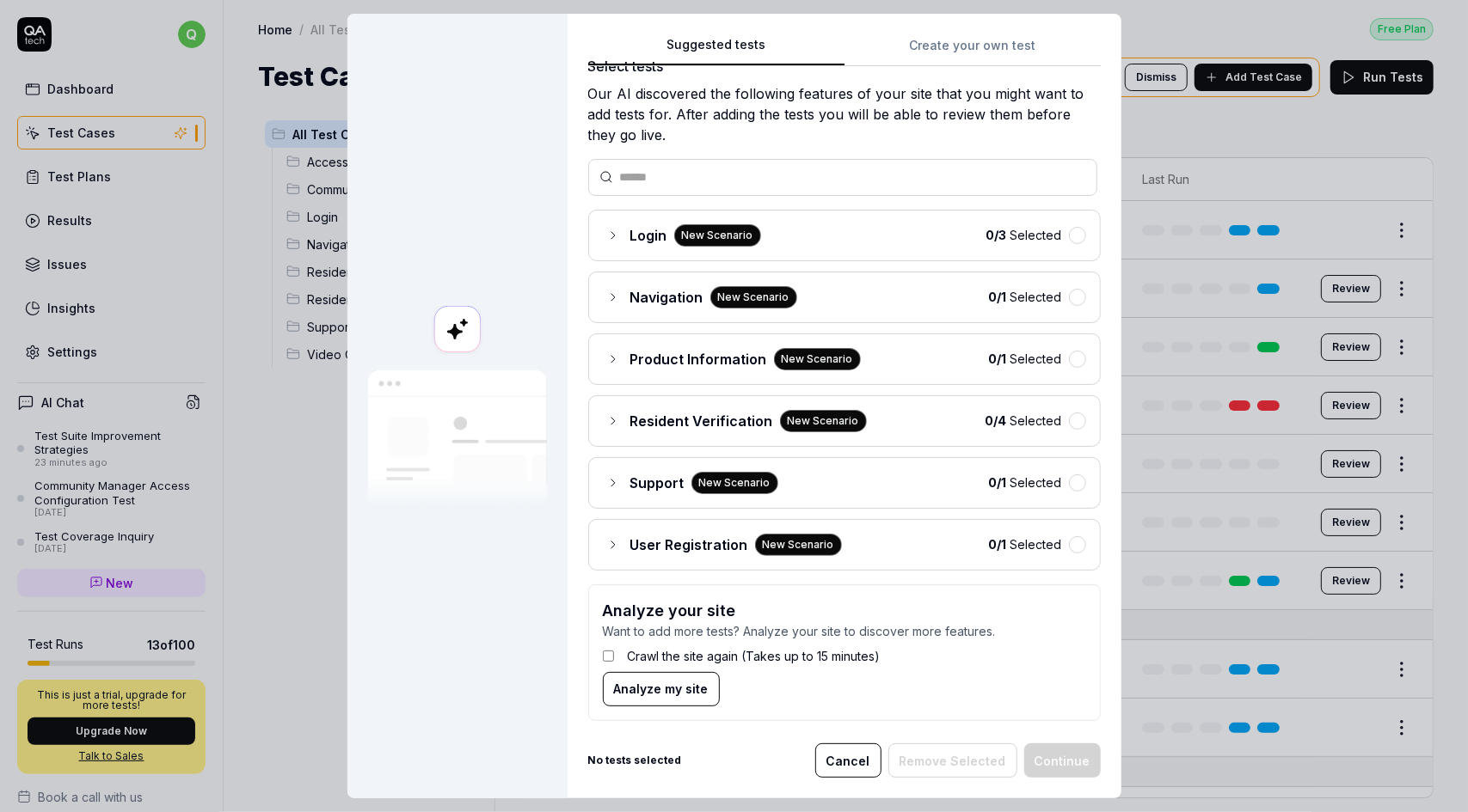
scroll to position [33, 0]
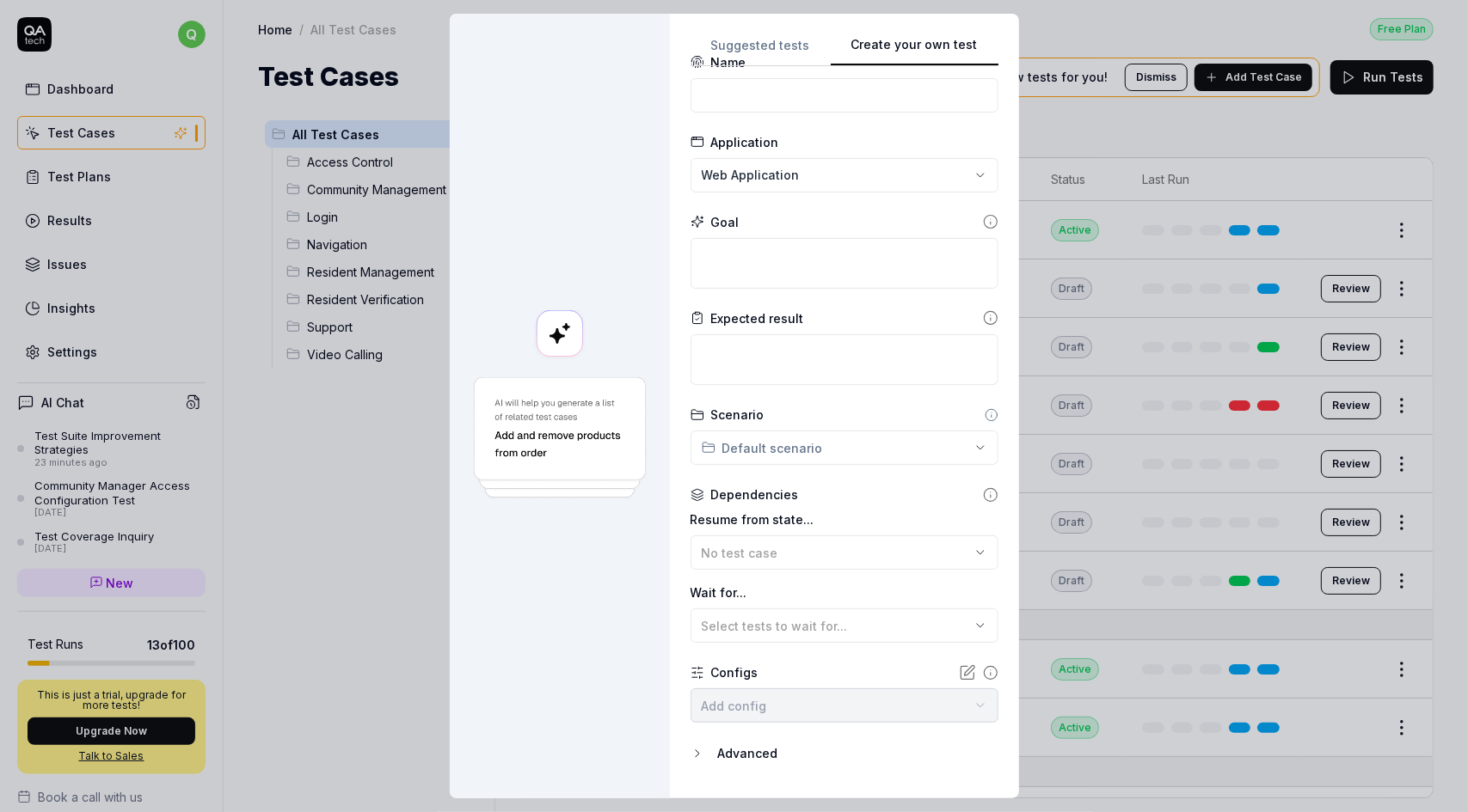
click at [964, 47] on button "Create your own test" at bounding box center [914, 50] width 167 height 31
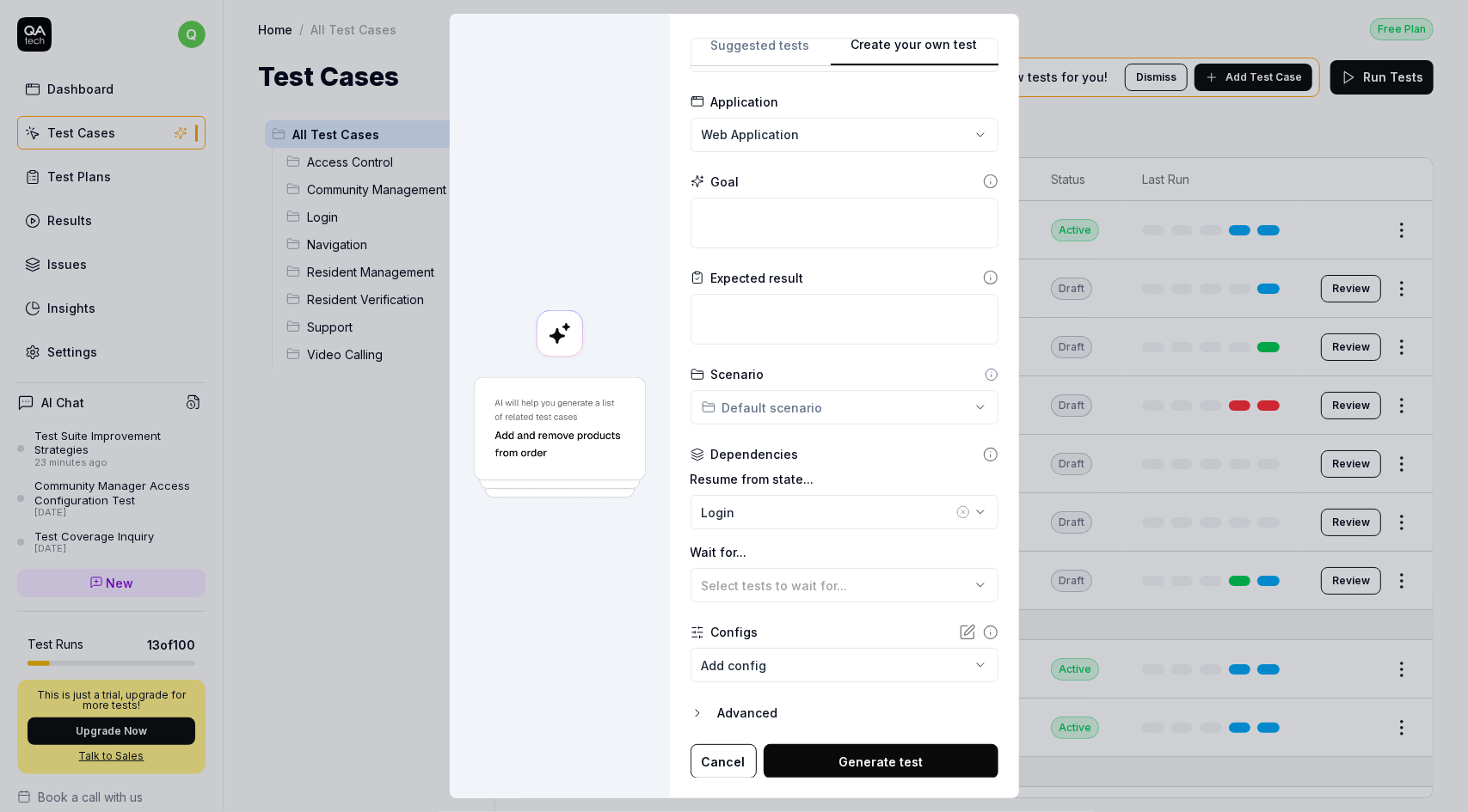
click at [930, 136] on div "**********" at bounding box center [734, 406] width 1468 height 812
click at [917, 221] on textarea at bounding box center [845, 222] width 308 height 50
type textarea "*"
type textarea "c"
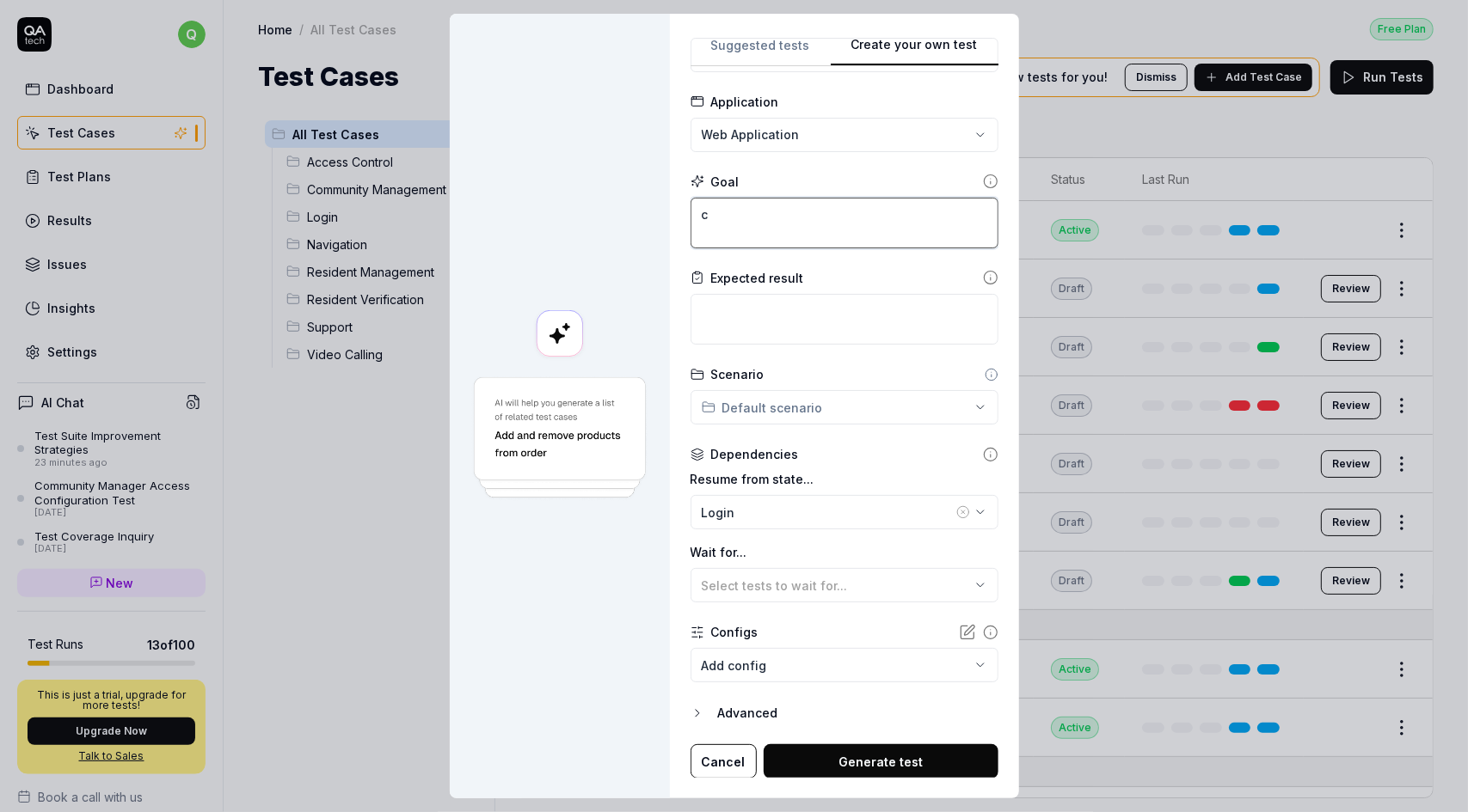
type textarea "*"
type textarea "ch"
type textarea "*"
type textarea "che"
type textarea "*"
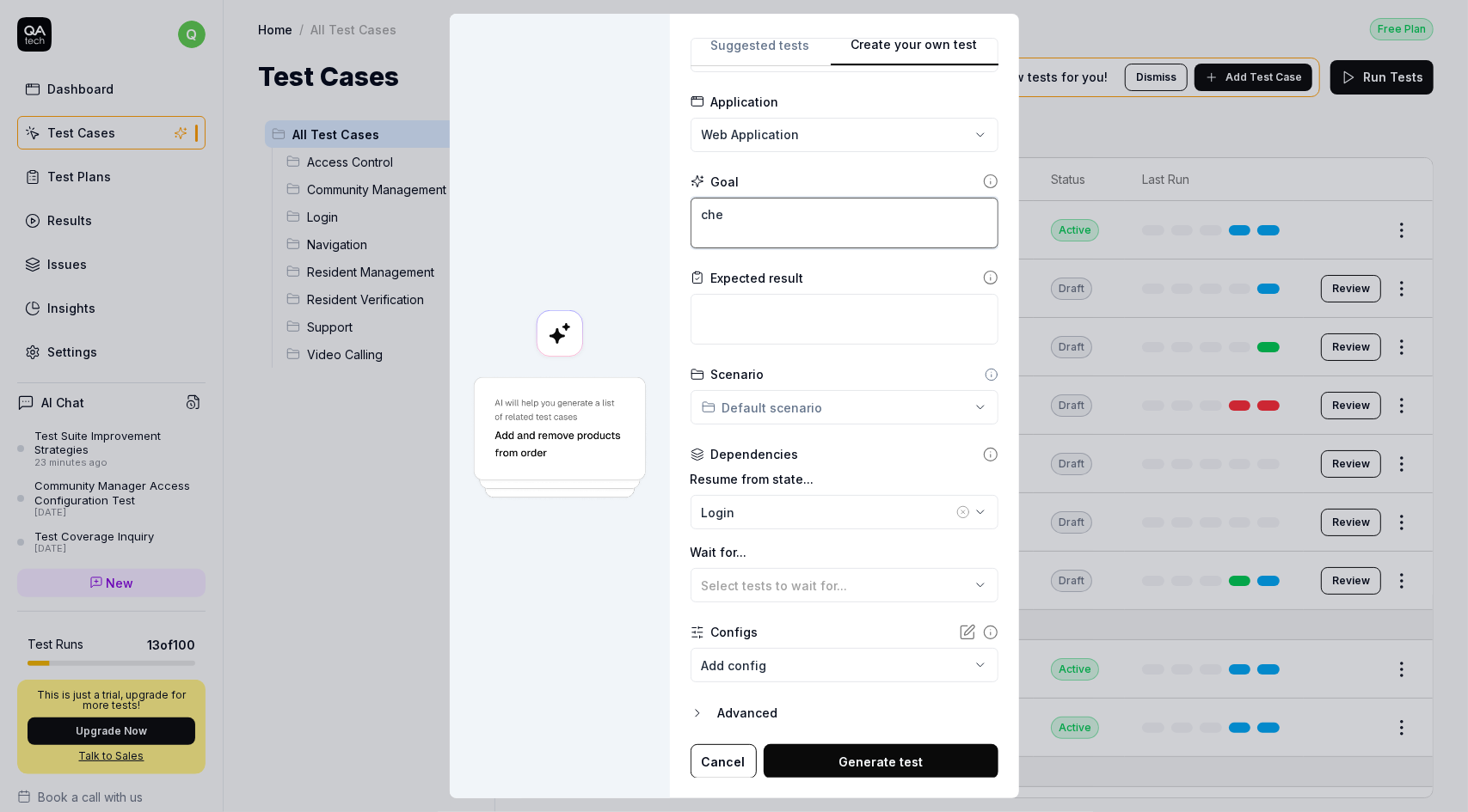
type textarea "che'c"
type textarea "*"
type textarea "che'ch"
type textarea "*"
type textarea "che'c"
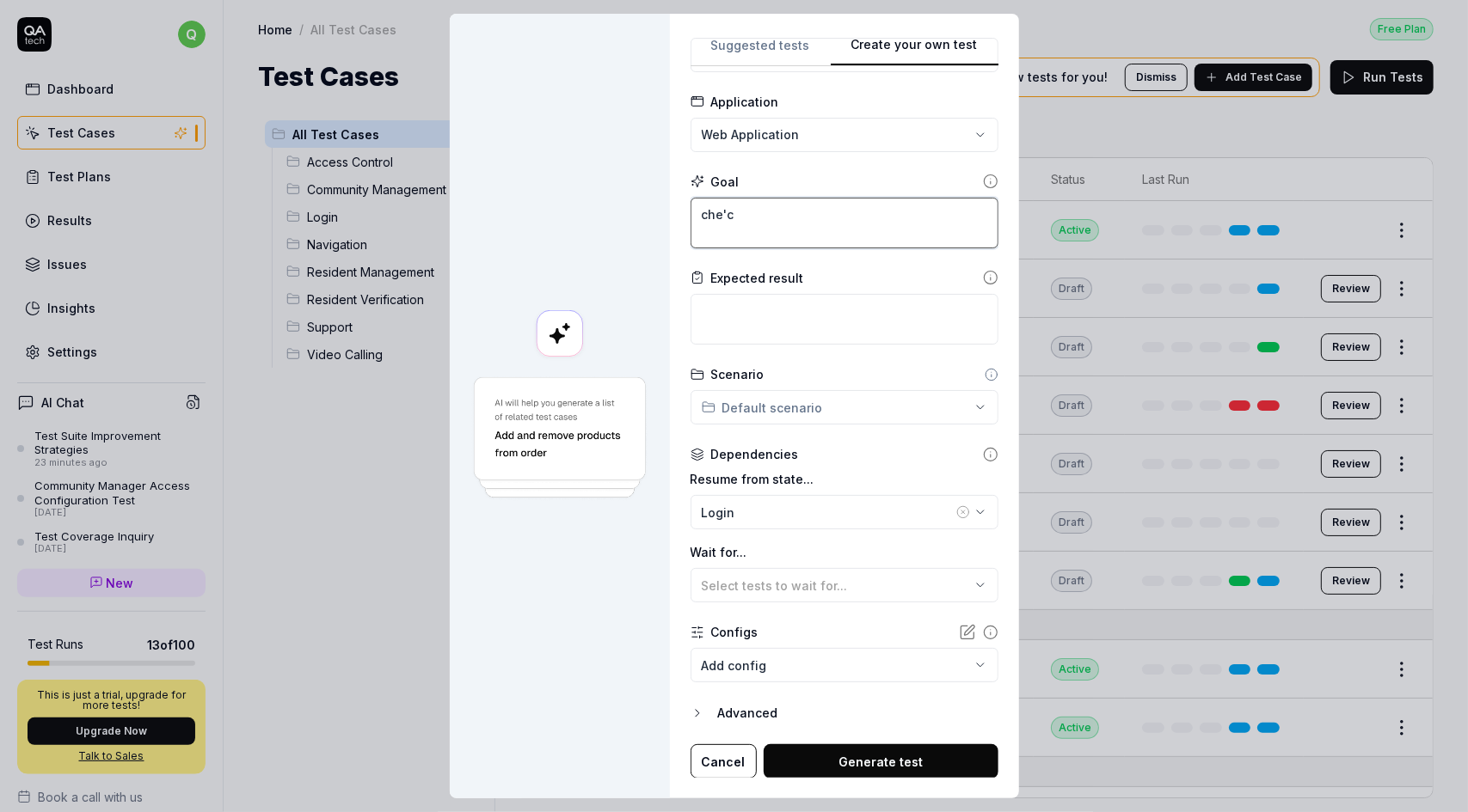
type textarea "*"
type textarea "che"
type textarea "*"
type textarea "ch"
type textarea "*"
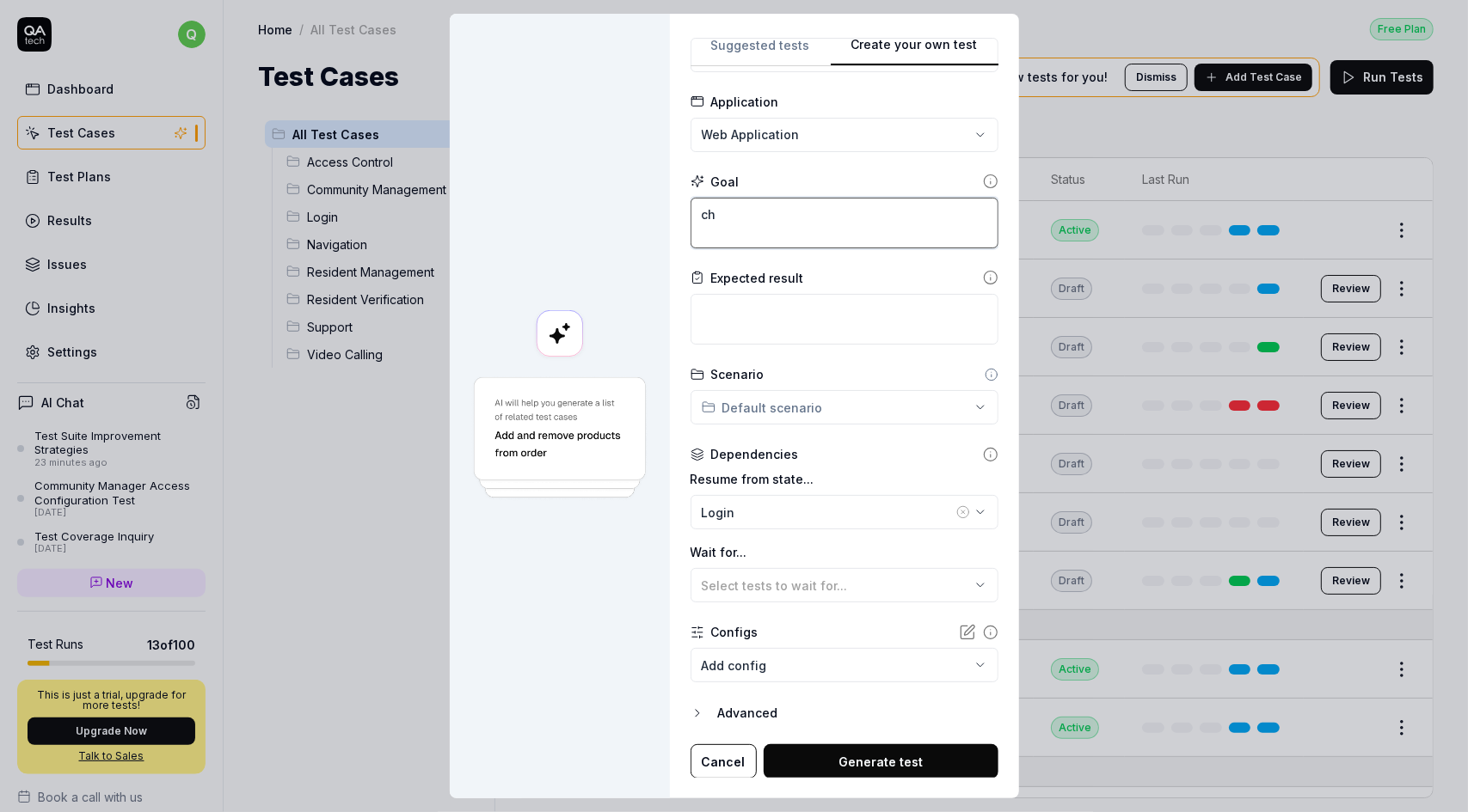
type textarea "c"
type textarea "*"
type textarea "c"
type textarea "*"
type textarea "d"
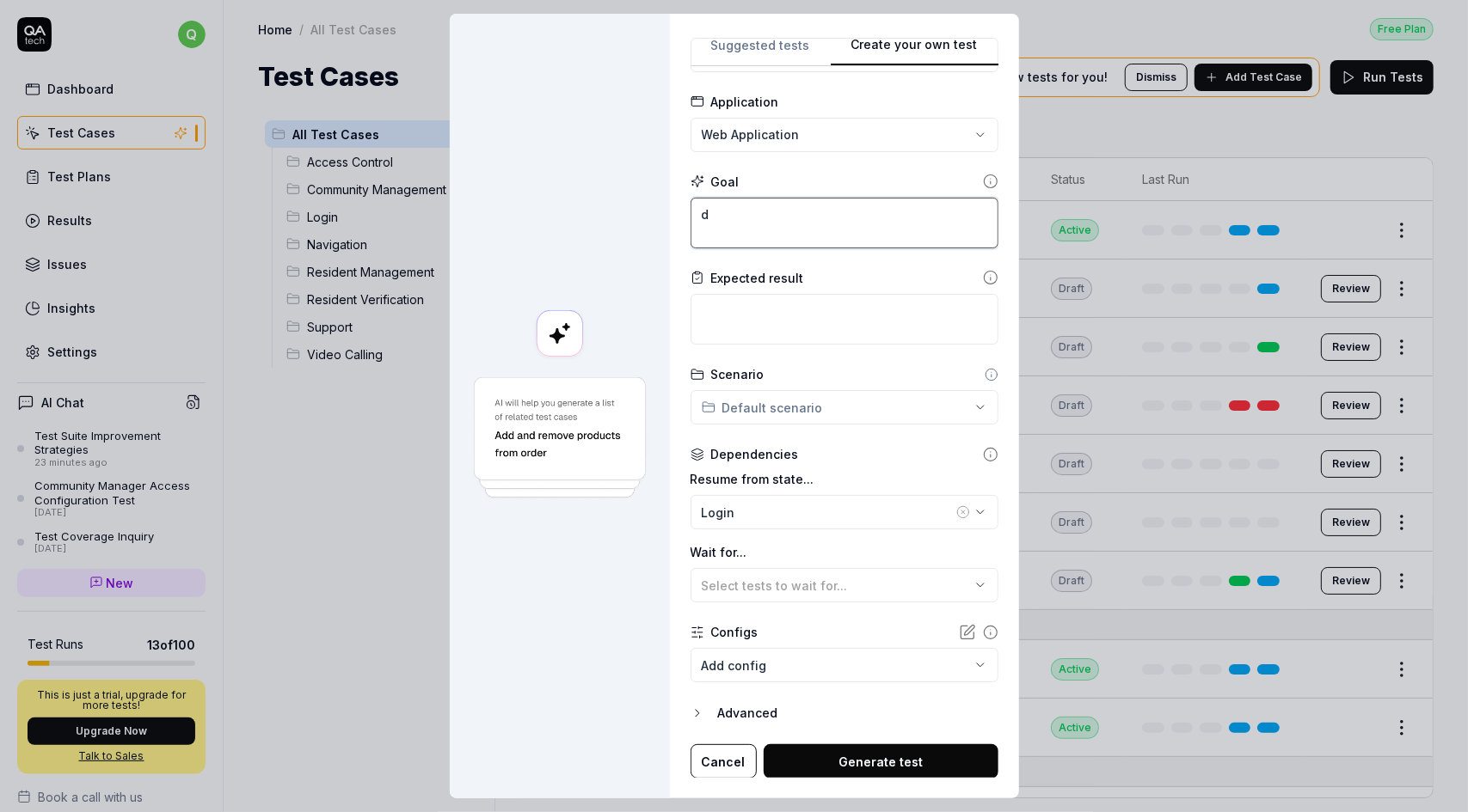
type textarea "*"
type textarea "de"
type textarea "*"
type textarea "de'l"
type textarea "*"
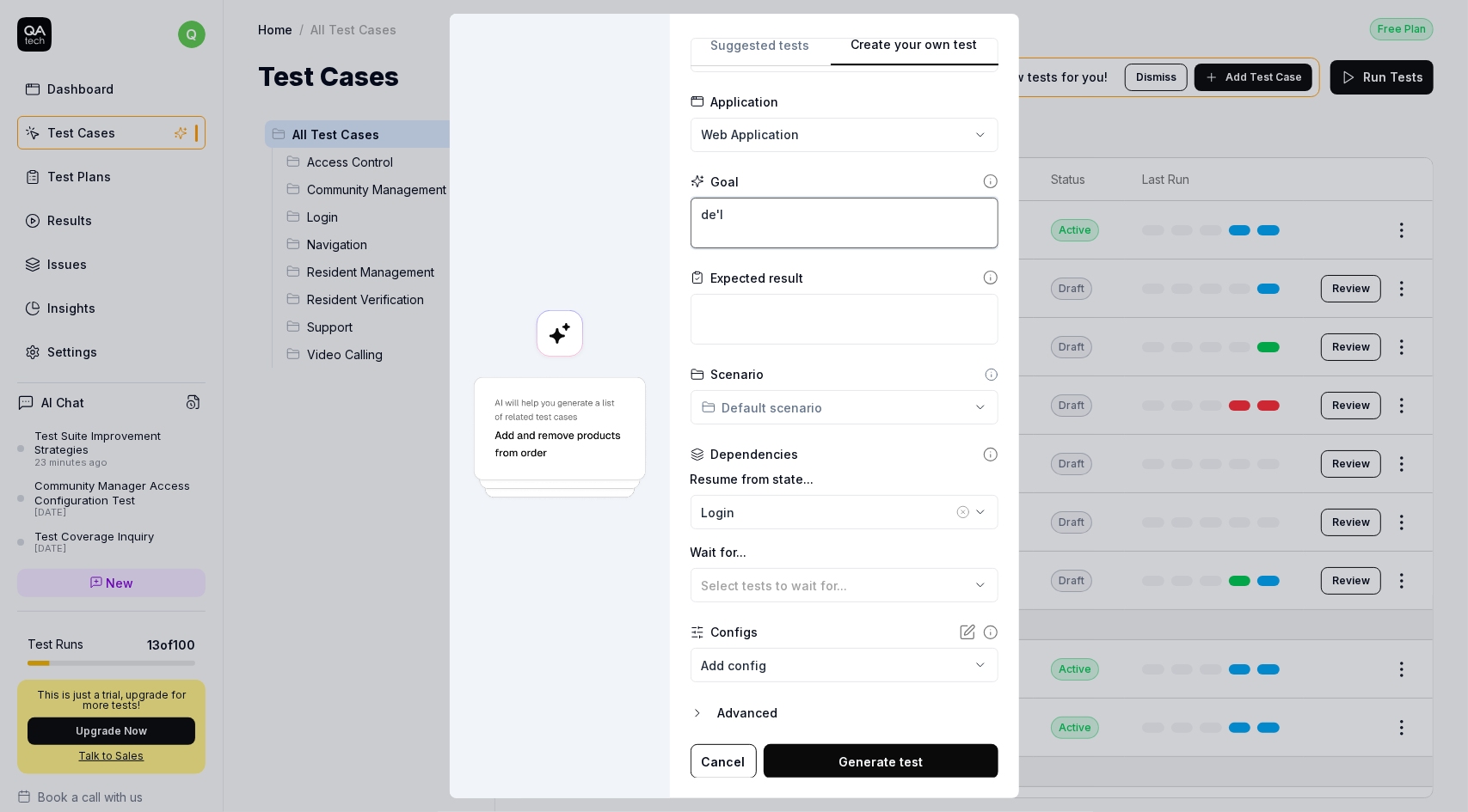
type textarea "de'le"
type textarea "*"
type textarea "delet"
type textarea "*"
type textarea "delete"
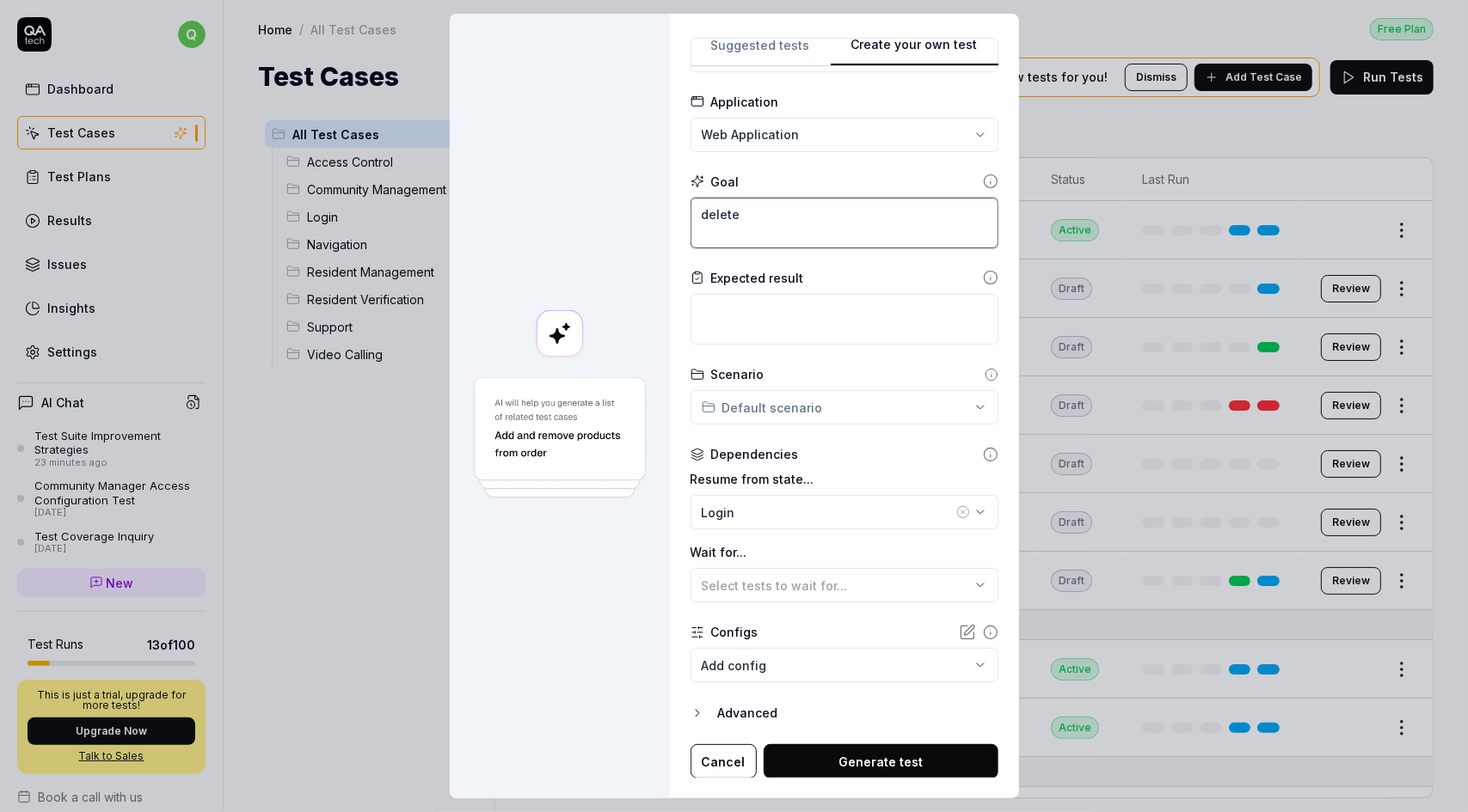
type textarea "*"
type textarea "delete"
type textarea "*"
type textarea "delete a"
type textarea "*"
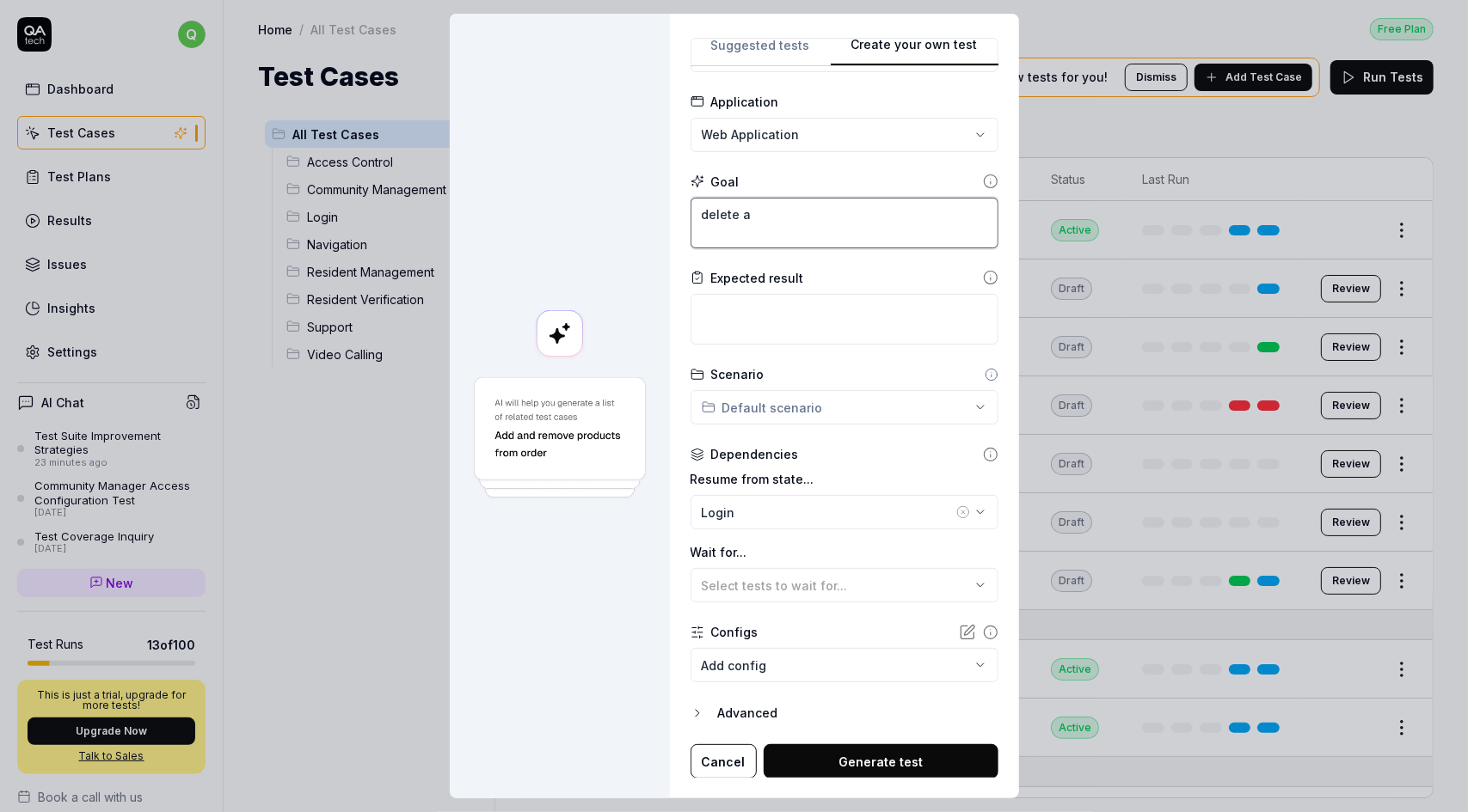
type textarea "delete a"
type textarea "*"
type textarea "delete a m"
type textarea "*"
type textarea "delete a ma"
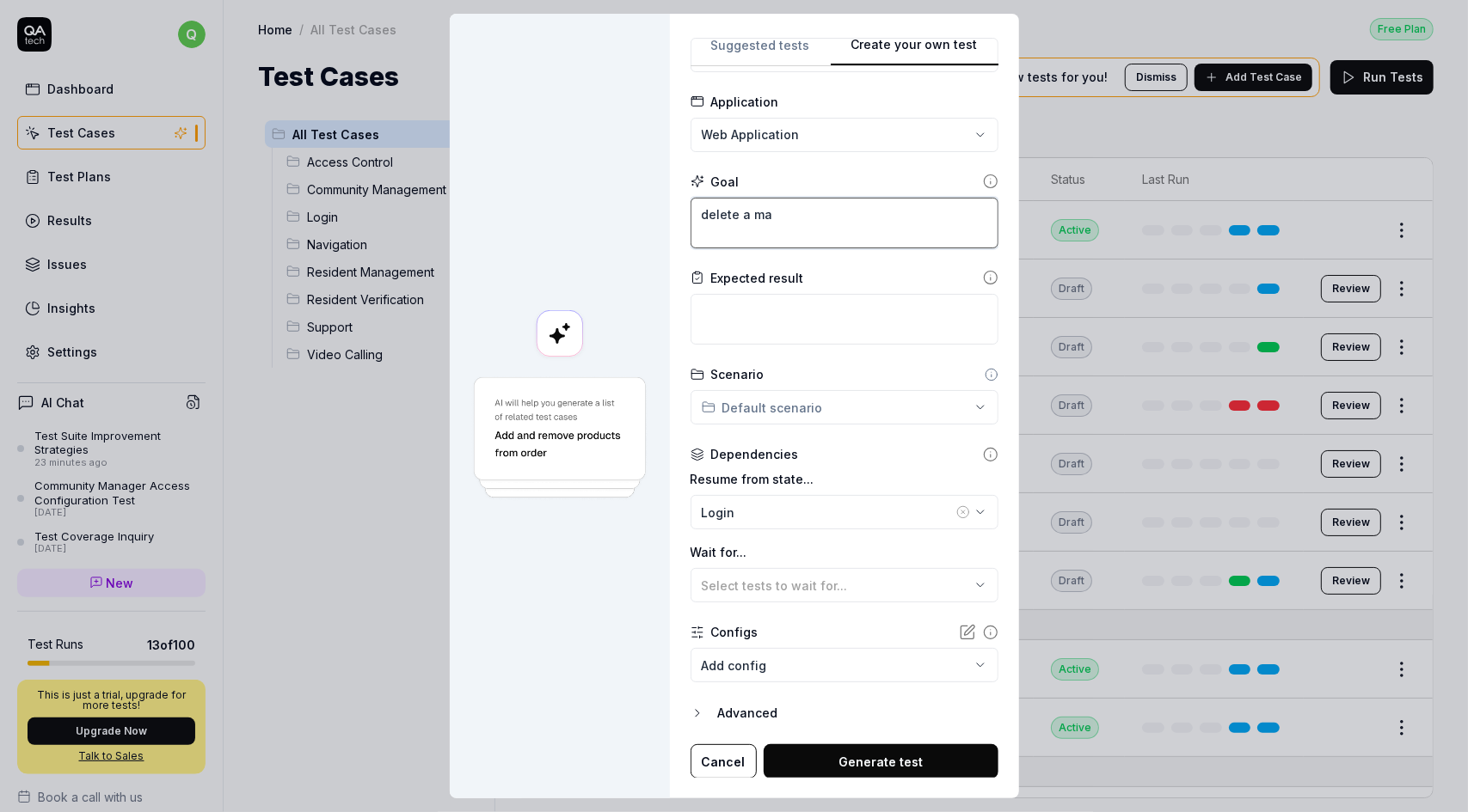
type textarea "*"
type textarea "delete a man"
type textarea "*"
type textarea "delete a mana"
type textarea "*"
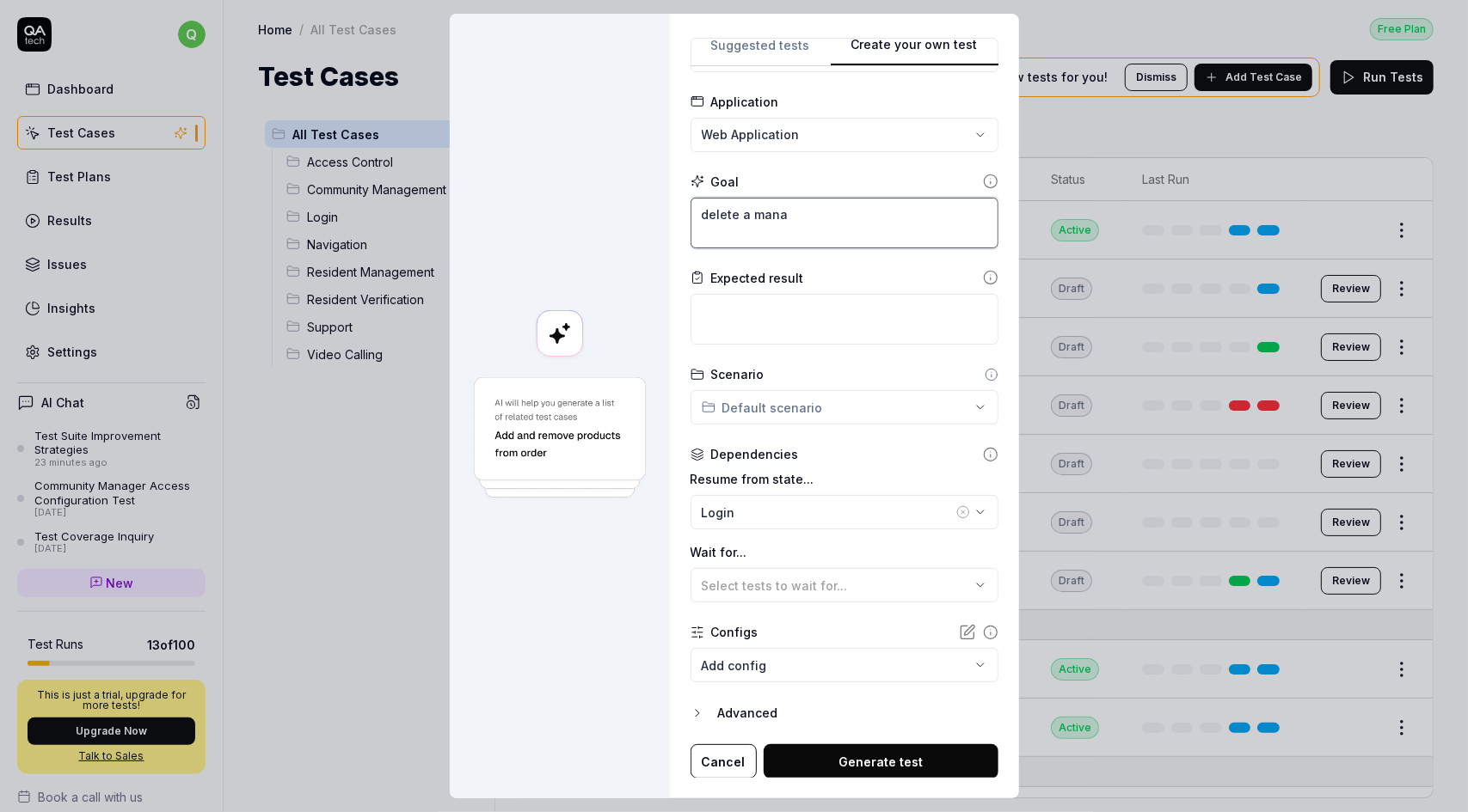
type textarea "delete a manag"
type textarea "*"
type textarea "delete a manage"
type textarea "*"
type textarea "delete a manager"
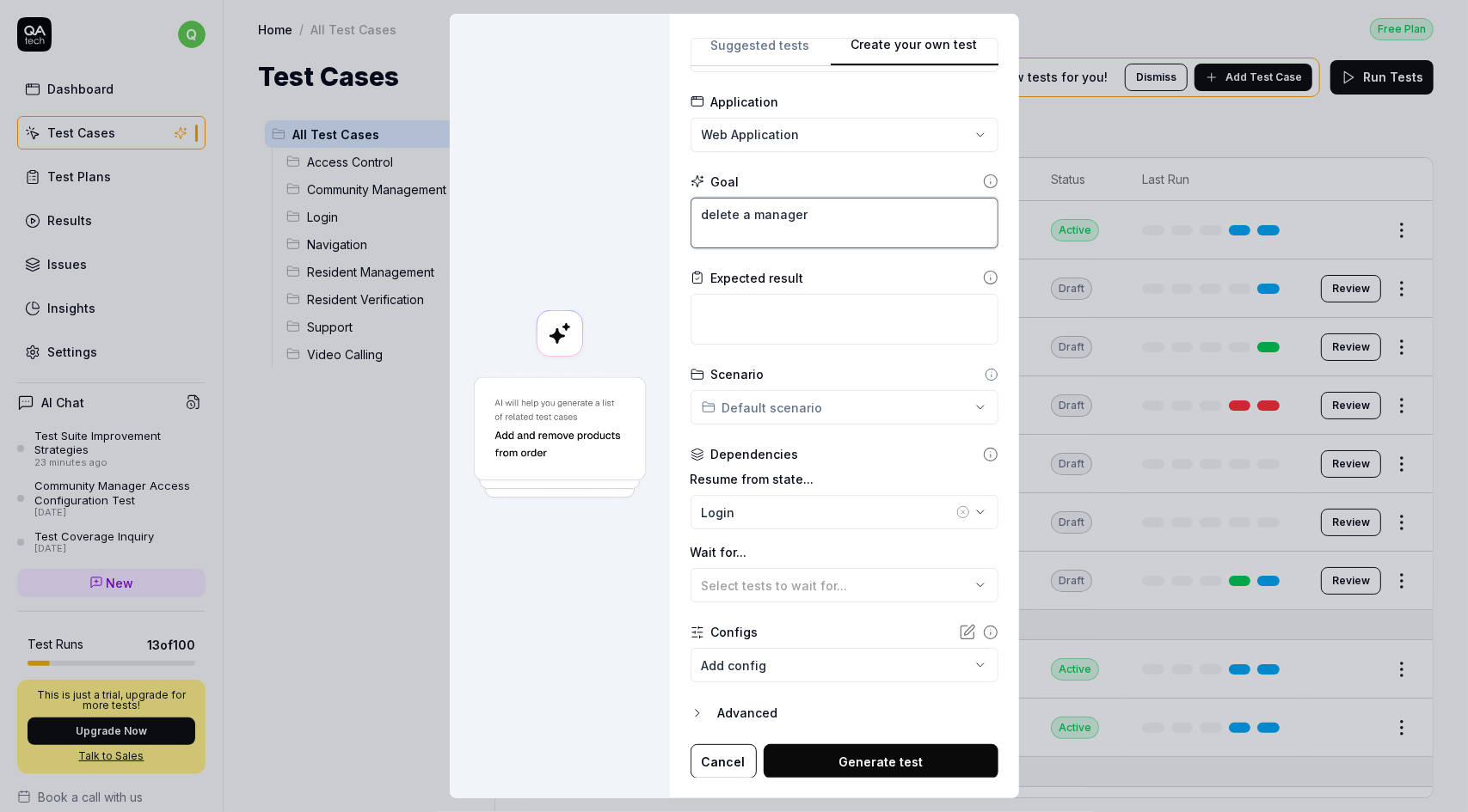
type textarea "*"
type textarea "delete a manager"
type textarea "*"
type textarea "delete a manager i"
type textarea "*"
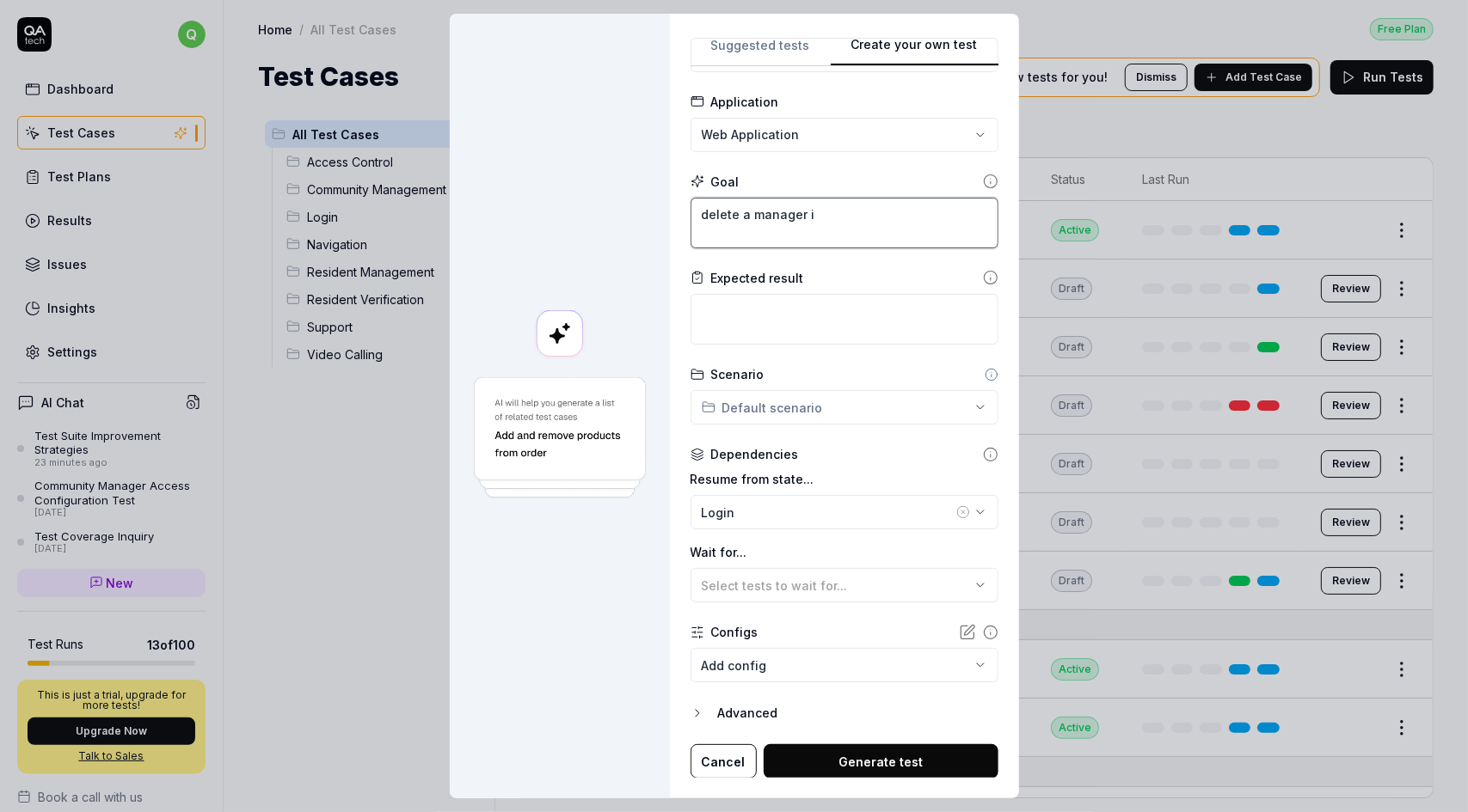
type textarea "delete a manager in"
type textarea "*"
type textarea "delete a manager in"
type textarea "*"
type textarea "delete a manager in m"
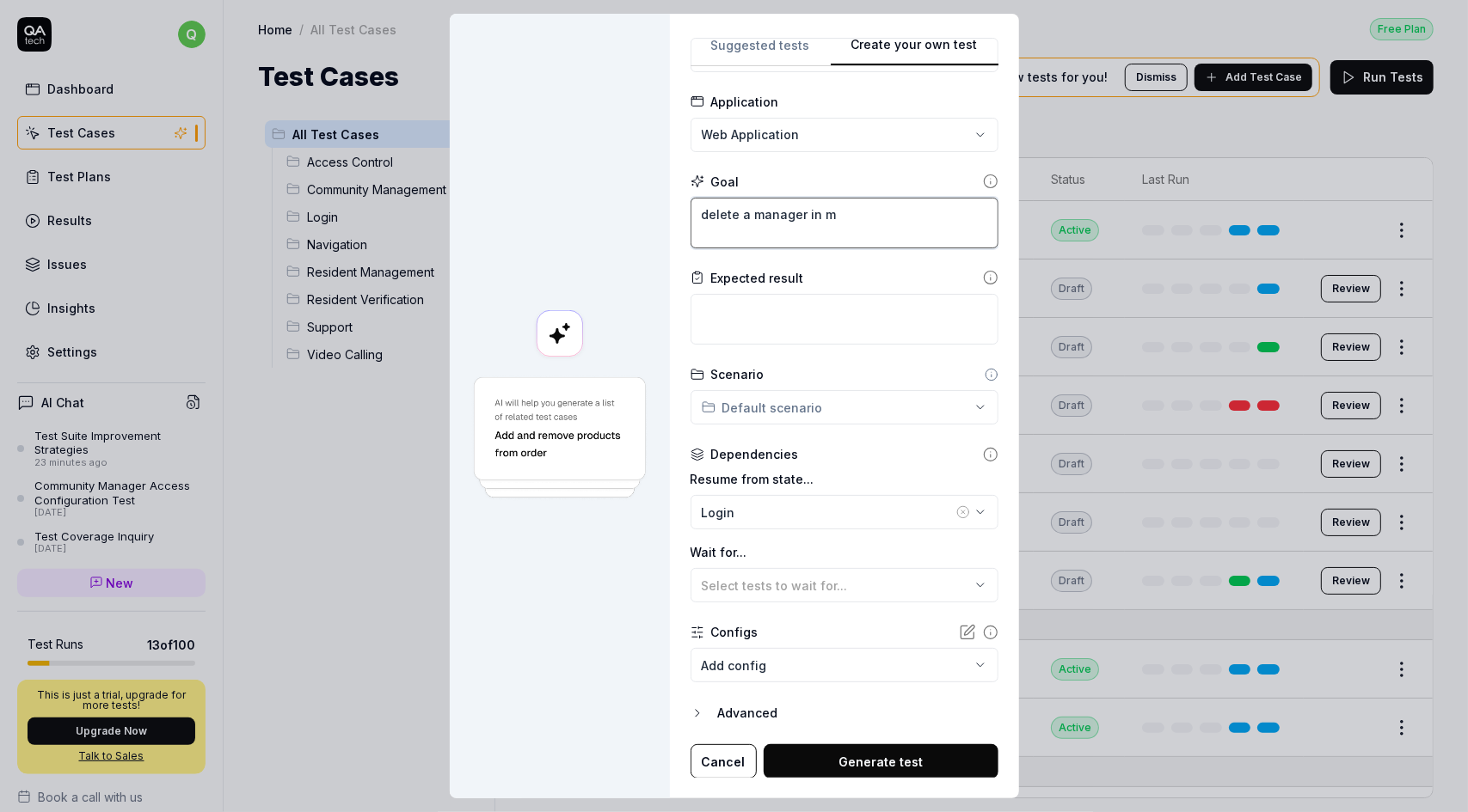
type textarea "*"
type textarea "delete a manager in my"
type textarea "*"
type textarea "delete a manager in my"
type textarea "*"
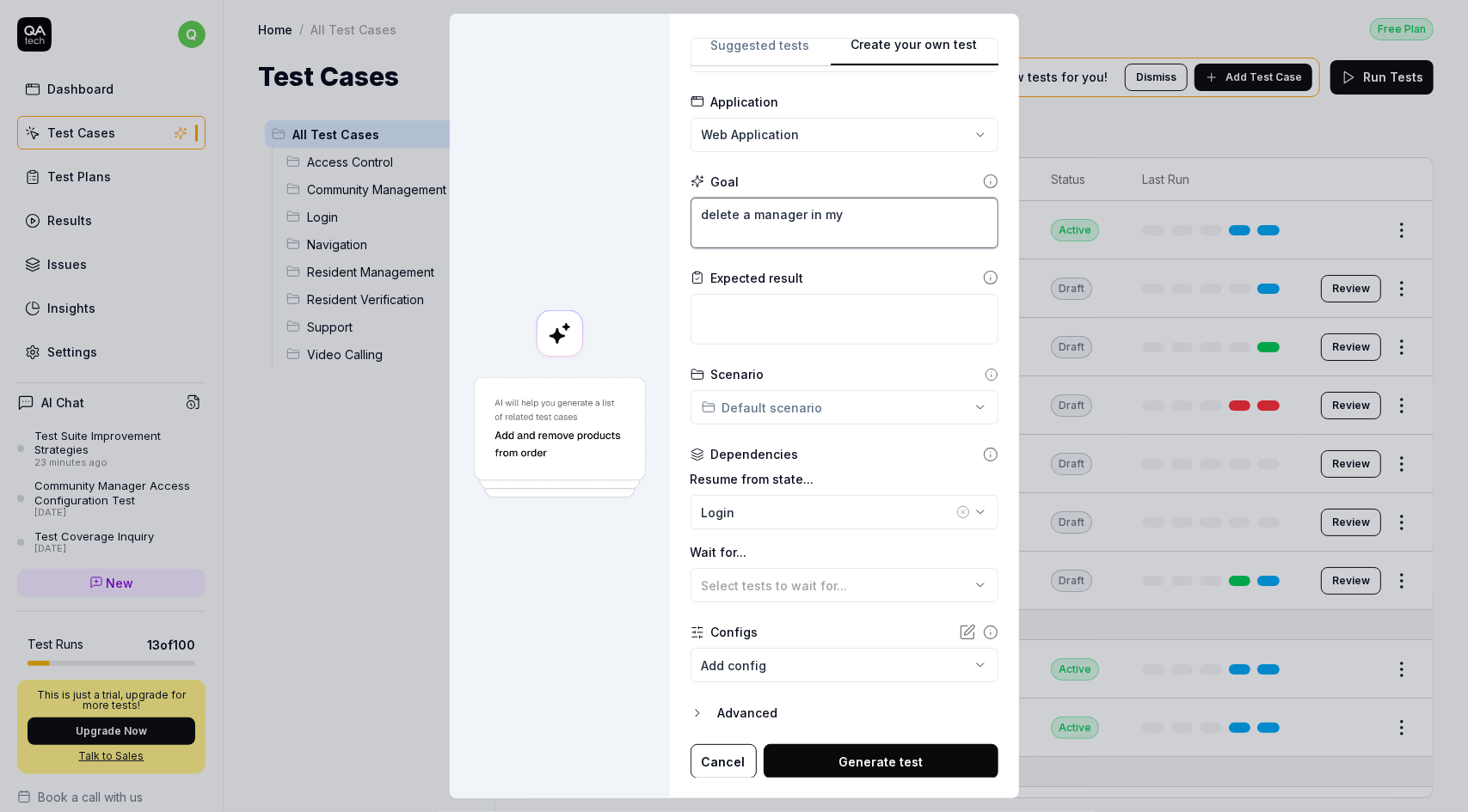
type textarea "delete a manager in my c"
type textarea "*"
type textarea "delete a manager in my co"
type textarea "*"
type textarea "delete a manager in my com"
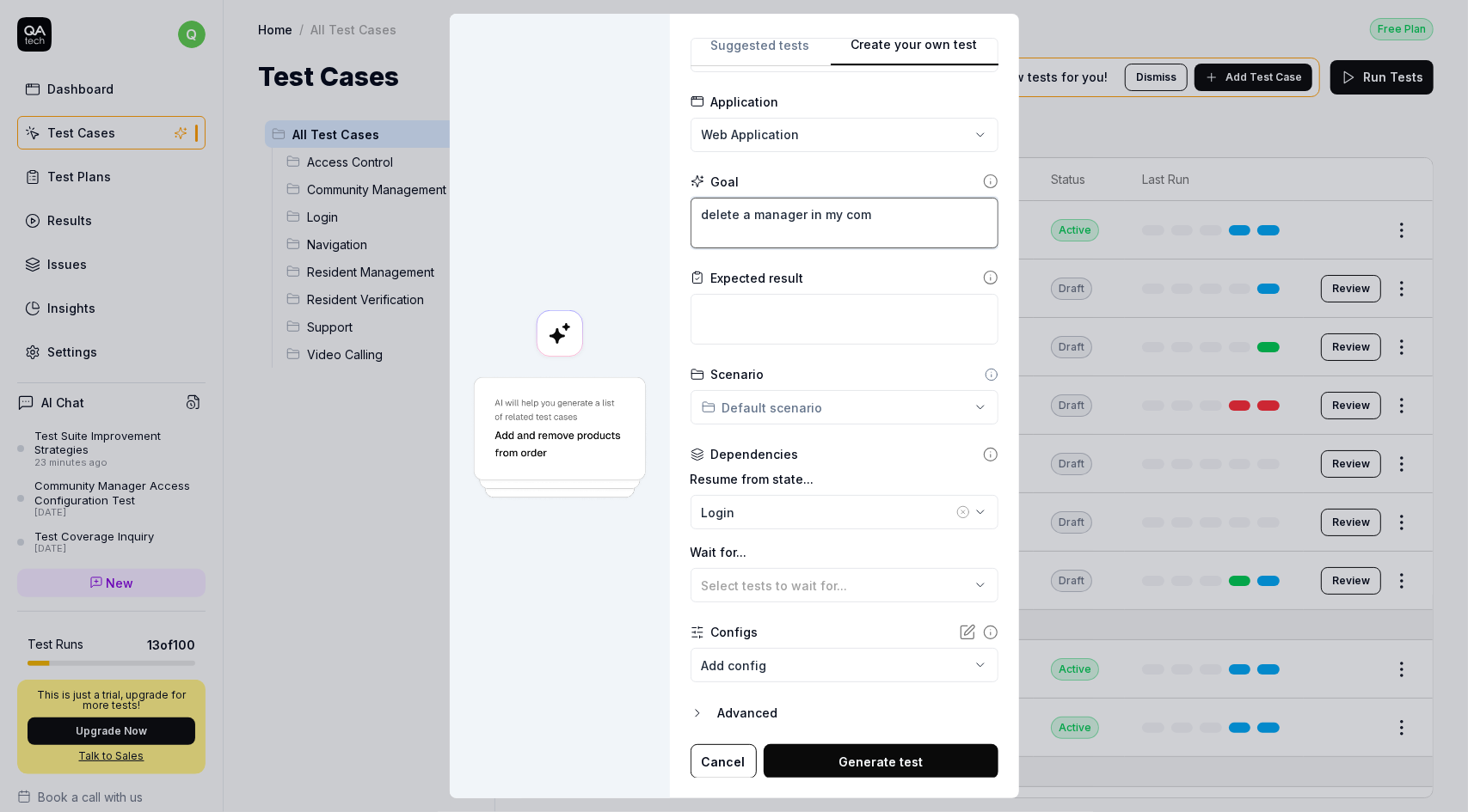
type textarea "*"
type textarea "delete a manager in my comm"
type textarea "*"
type textarea "delete a manager in my commu"
type textarea "*"
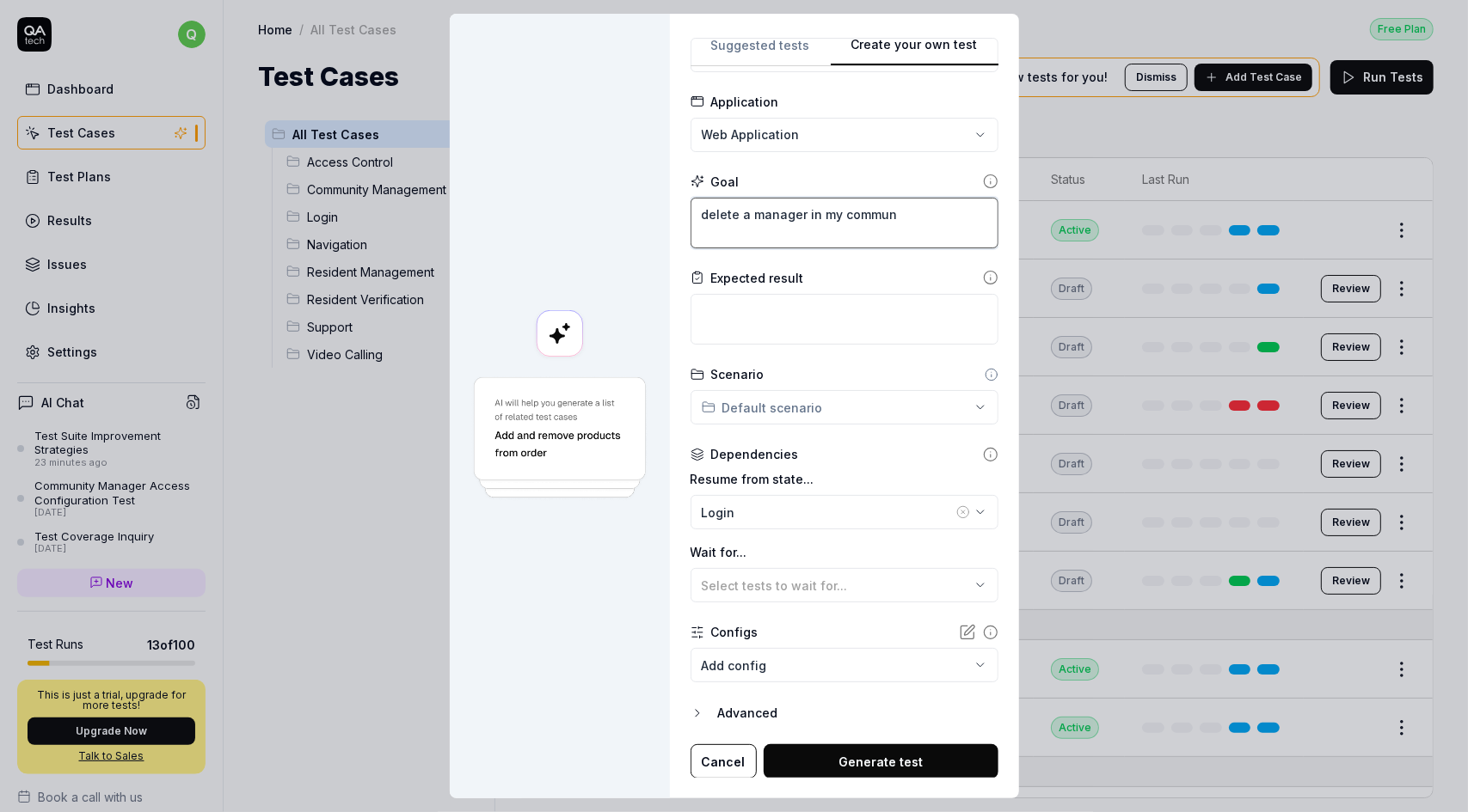
type textarea "delete a manager in my communn"
type textarea "*"
type textarea "delete a manager in my communni"
type textarea "*"
type textarea "delete a manager in my communniy"
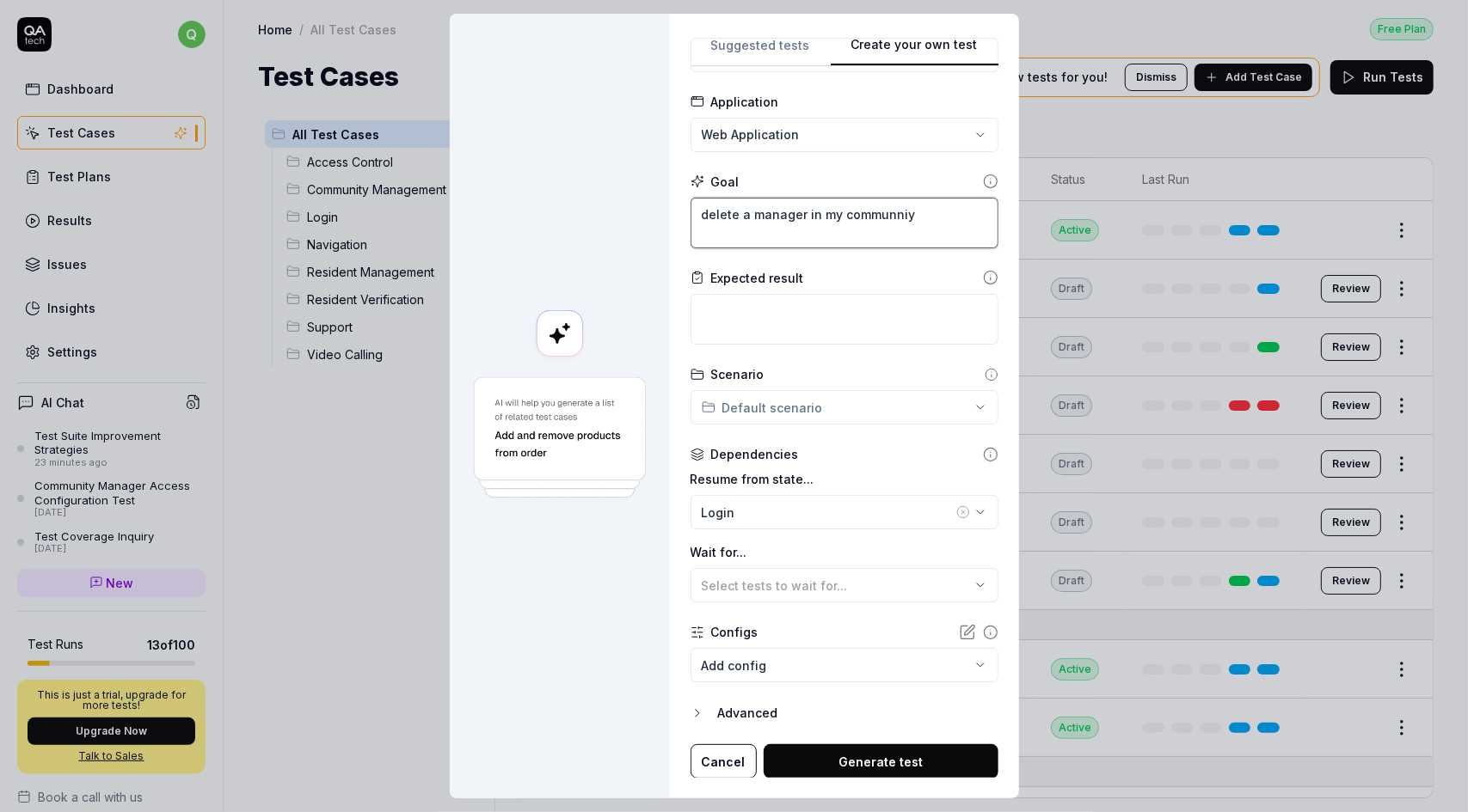
type textarea "*"
type textarea "delete a manager in my communni"
type textarea "*"
type textarea "delete a manager in my communnit"
type textarea "*"
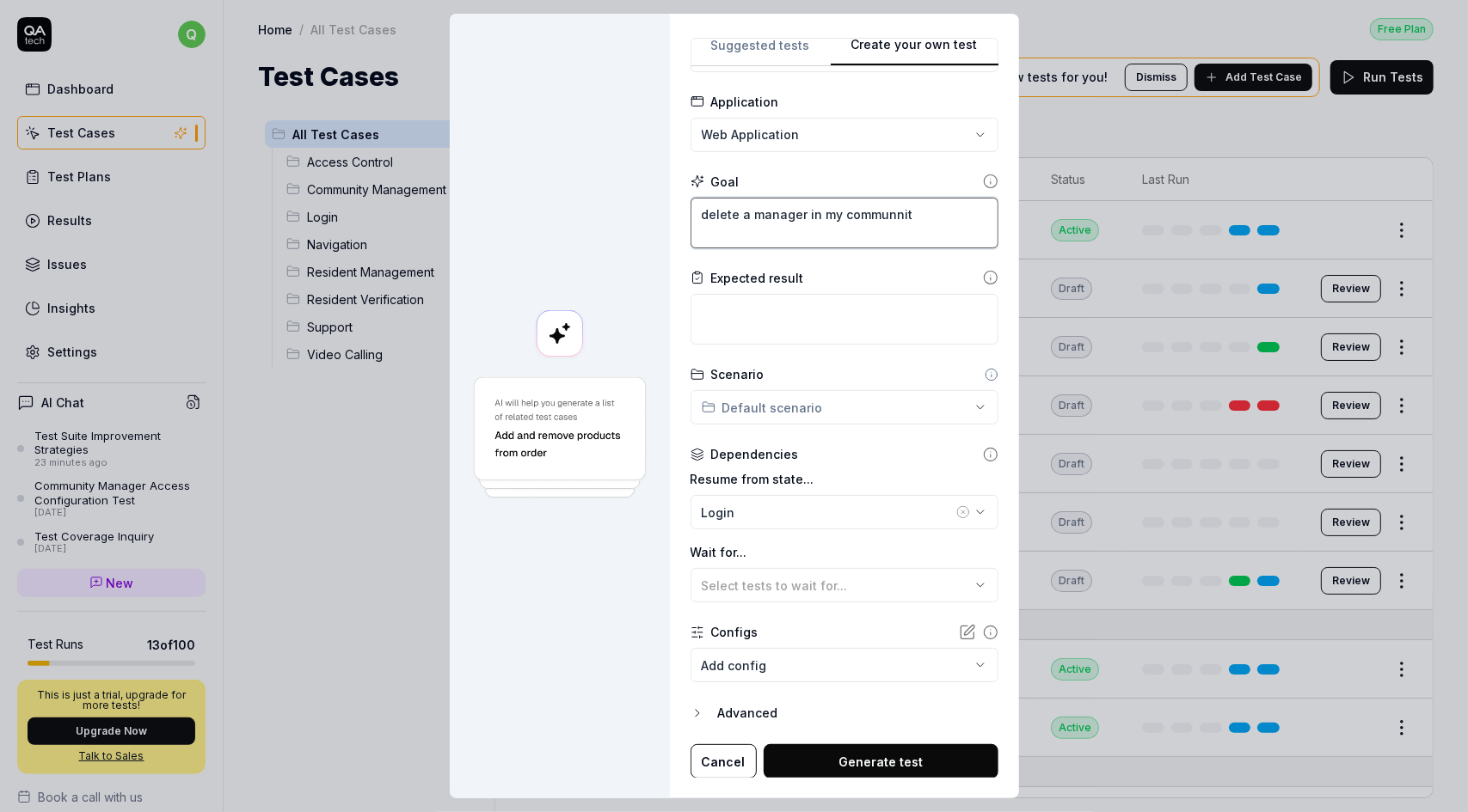
type textarea "delete a manager in my communnity"
type textarea "*"
type textarea "delete a manager in my community"
click at [726, 320] on textarea at bounding box center [845, 319] width 308 height 50
type textarea "t"
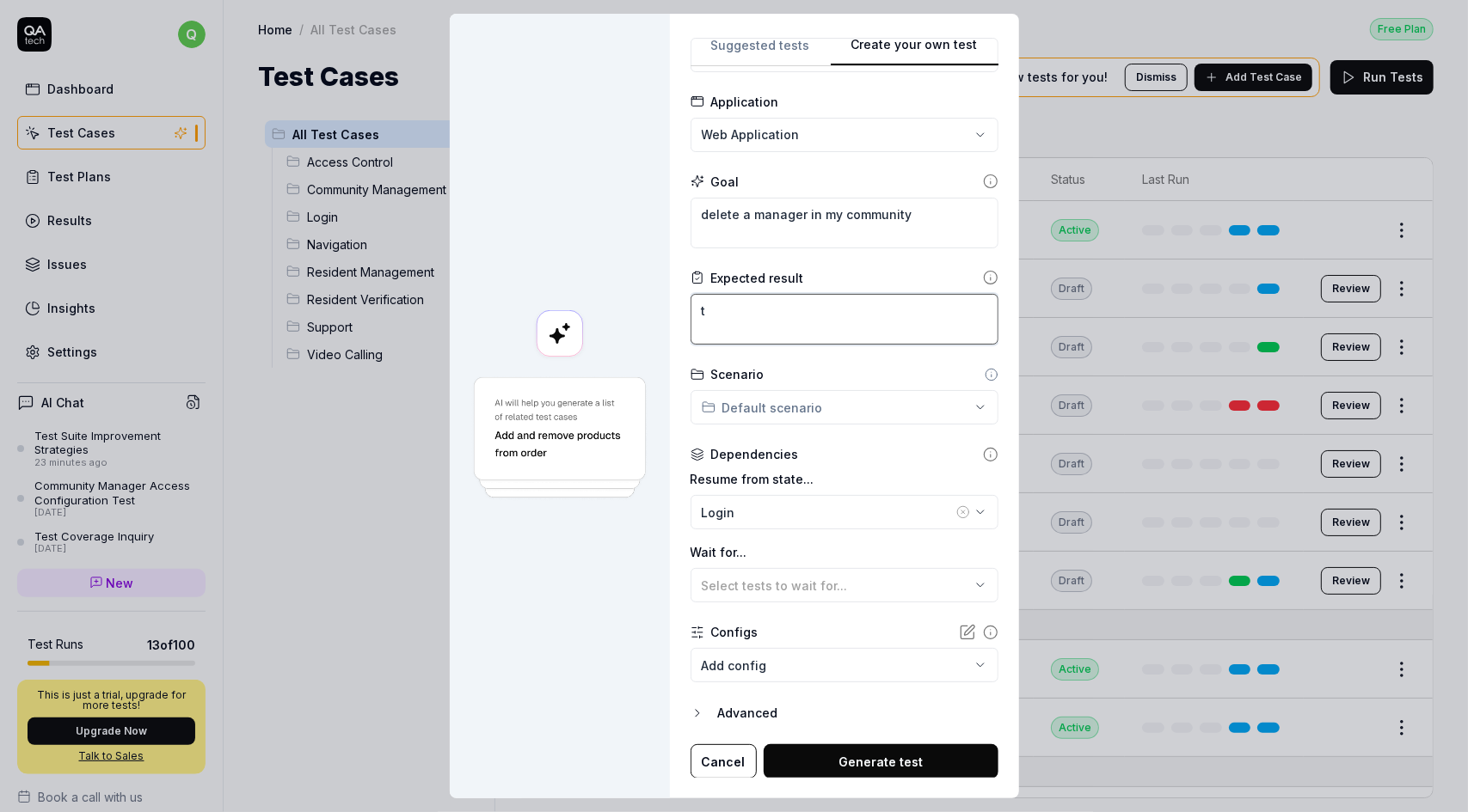
type textarea "*"
type textarea "th"
type textarea "*"
type textarea "the"
type textarea "*"
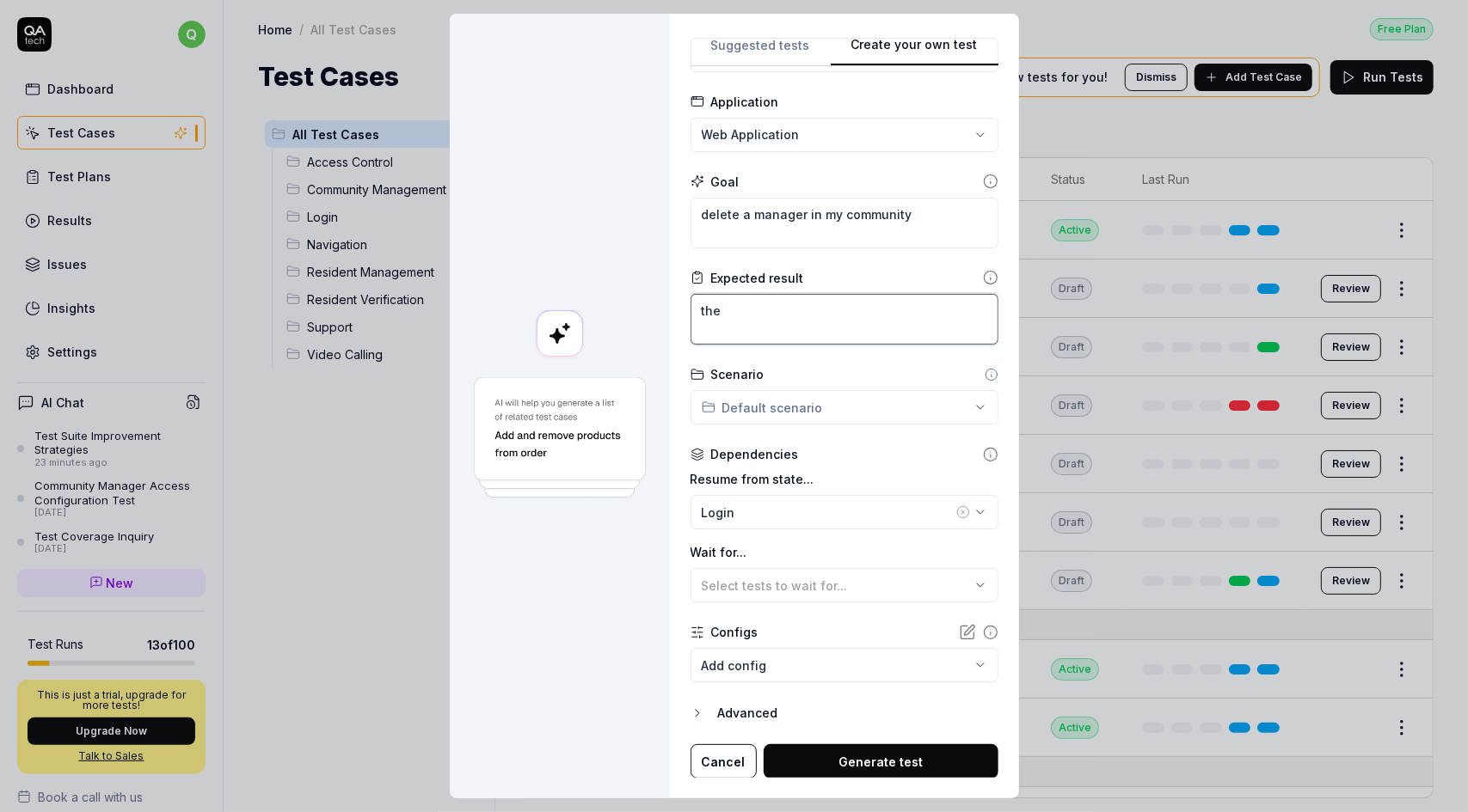
type textarea "the"
type textarea "*"
type textarea "the m"
type textarea "*"
type textarea "the ma"
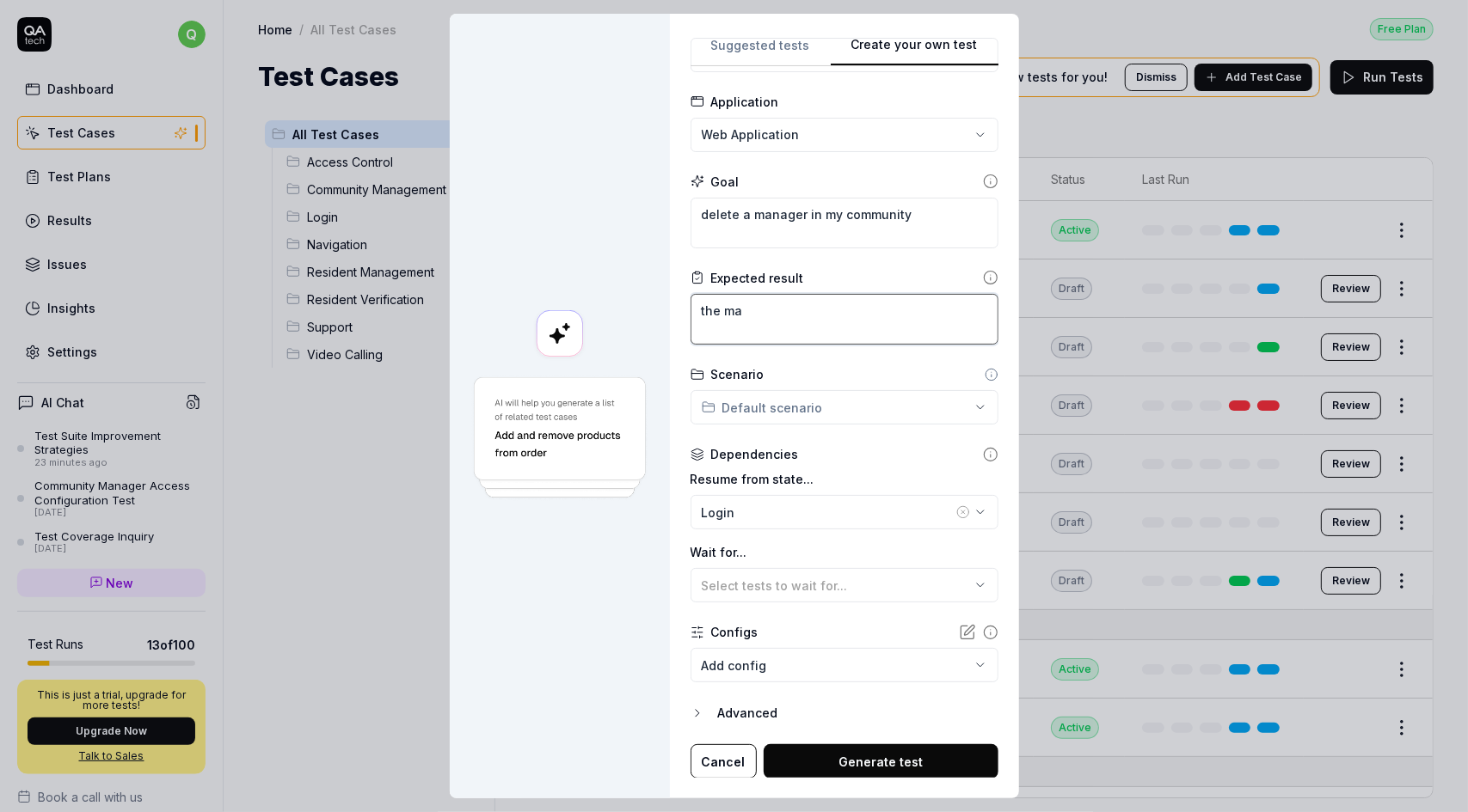
type textarea "*"
type textarea "the man"
type textarea "*"
type textarea "the mana"
type textarea "*"
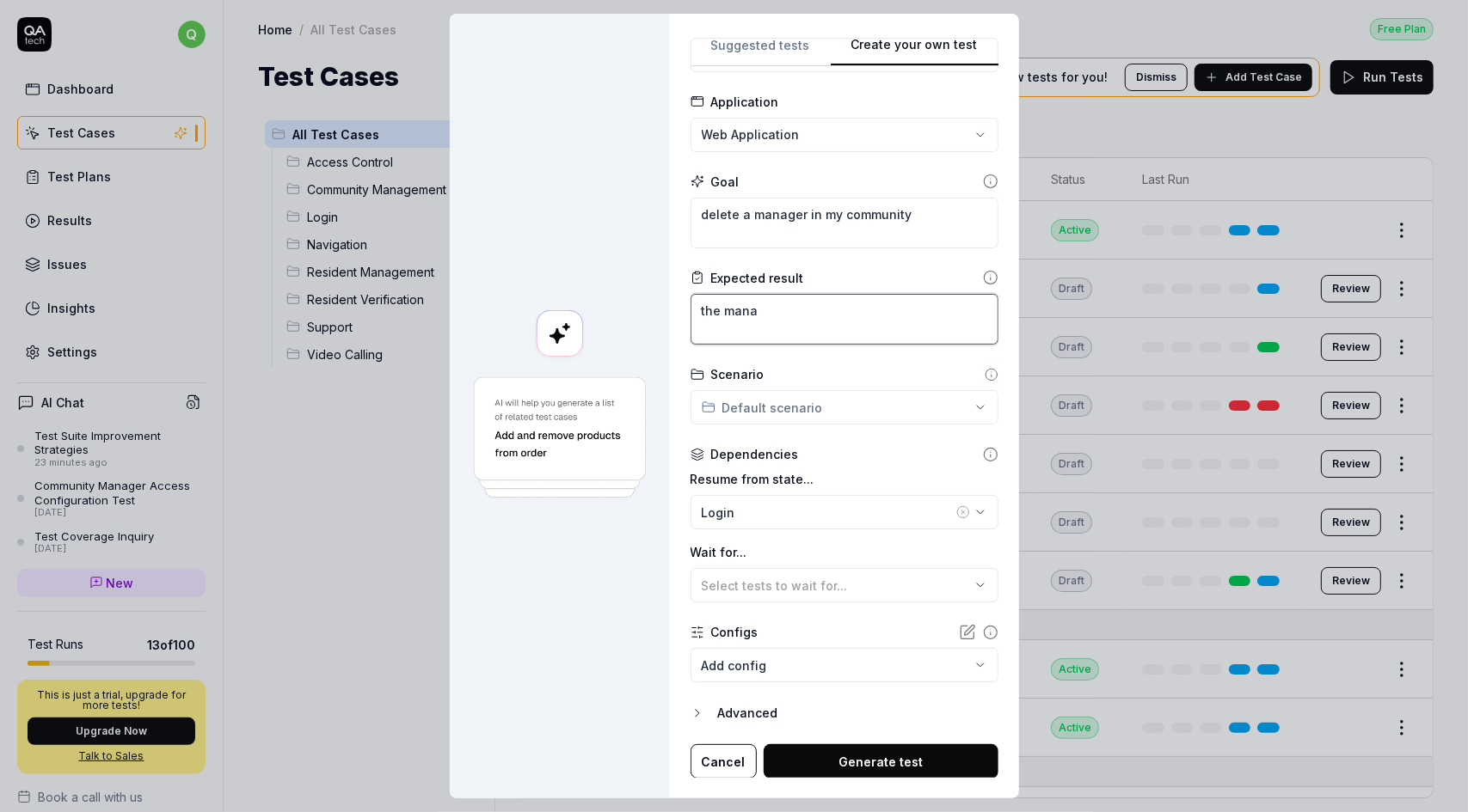
type textarea "the manag"
type textarea "*"
type textarea "the manage"
type textarea "*"
type textarea "the manager"
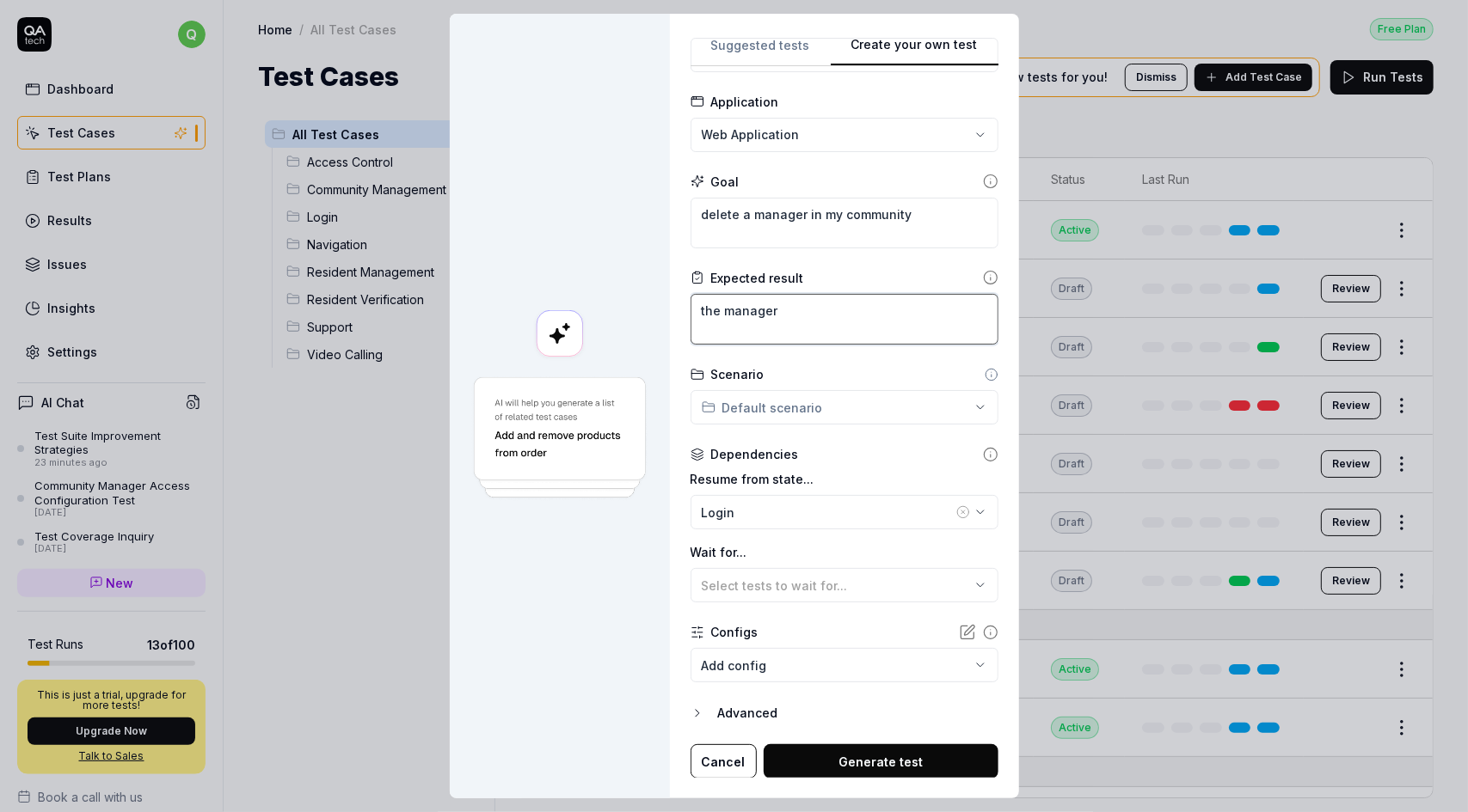
type textarea "*"
type textarea "the manager"
type textarea "*"
type textarea "the manager i"
type textarea "*"
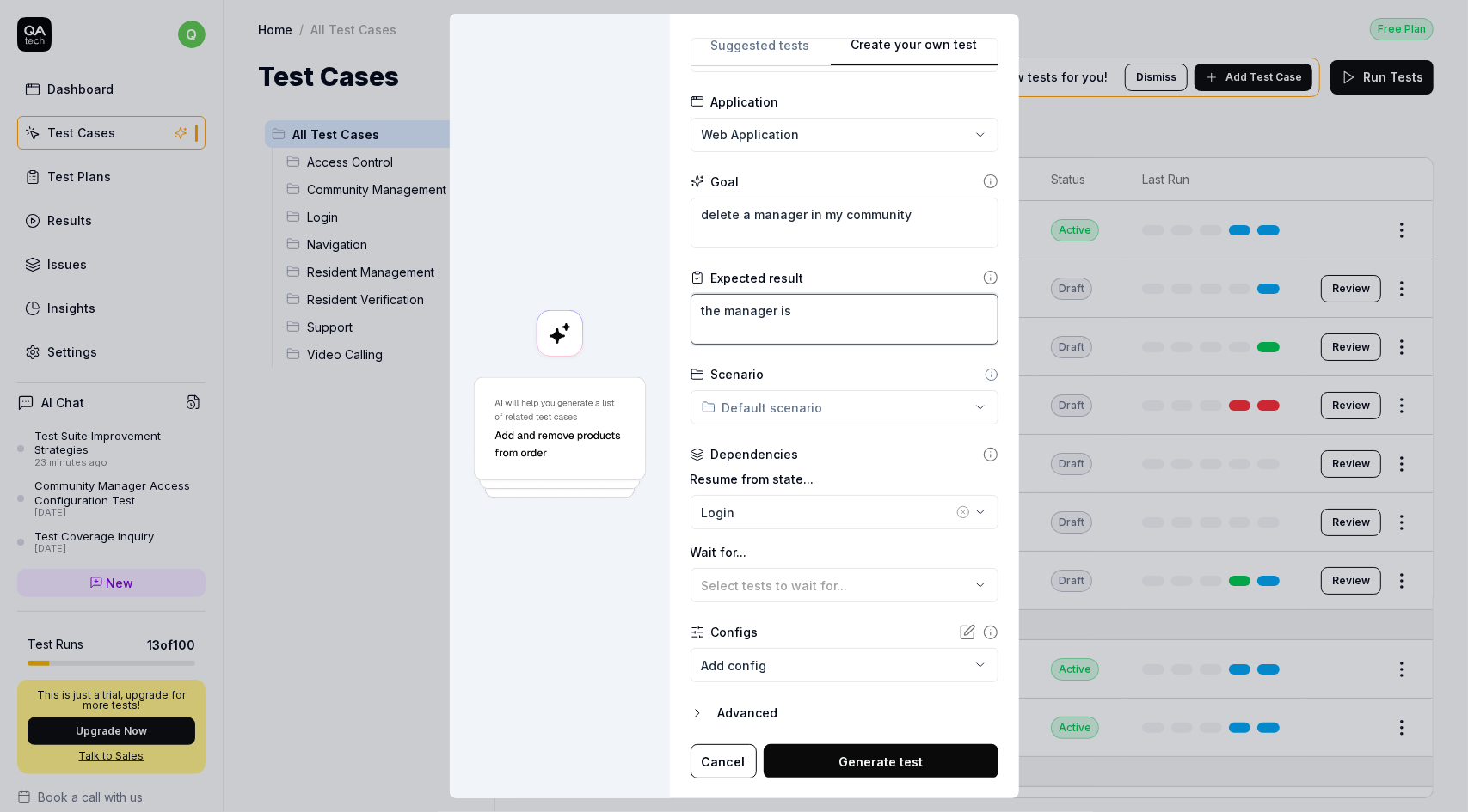
type textarea "the manager is"
type textarea "*"
type textarea "the manager is d"
type textarea "*"
type textarea "the manager is de"
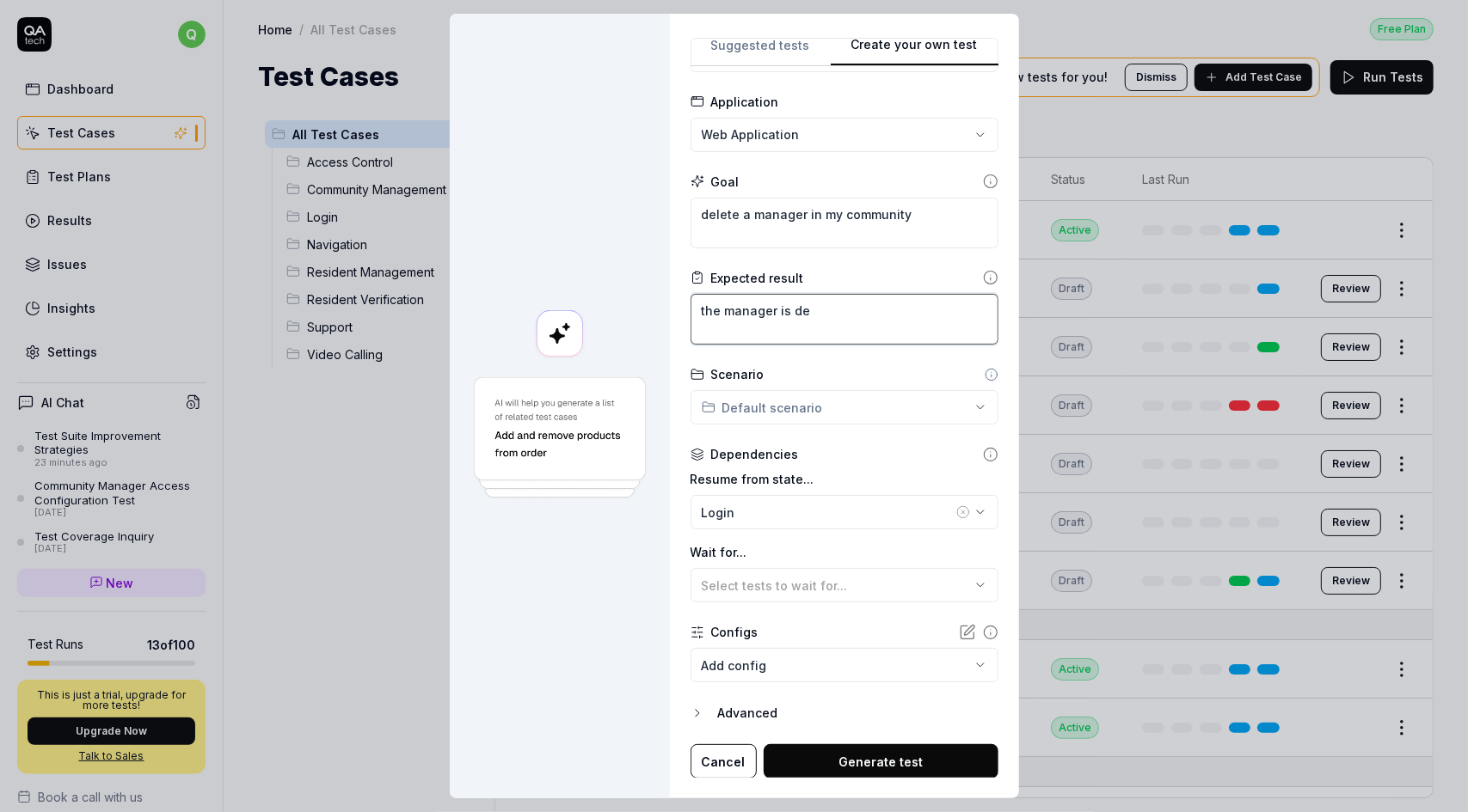
type textarea "*"
type textarea "the manager is del"
type textarea "*"
type textarea "the manager is dele"
type textarea "*"
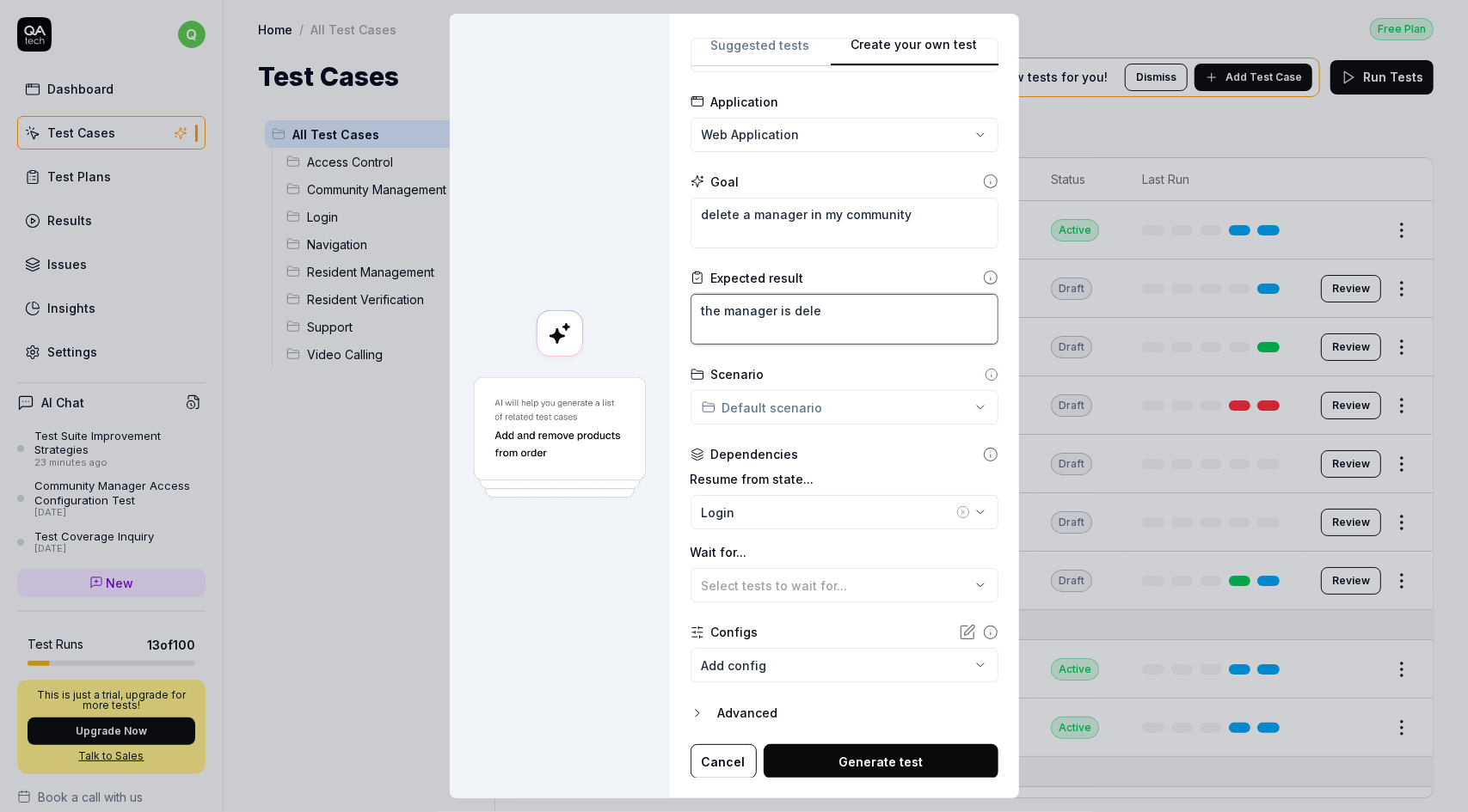
type textarea "the manager is delet"
type textarea "*"
type textarea "the manager is delete"
click at [793, 210] on textarea "delete a manager in my community" at bounding box center [845, 222] width 308 height 50
type textarea "*"
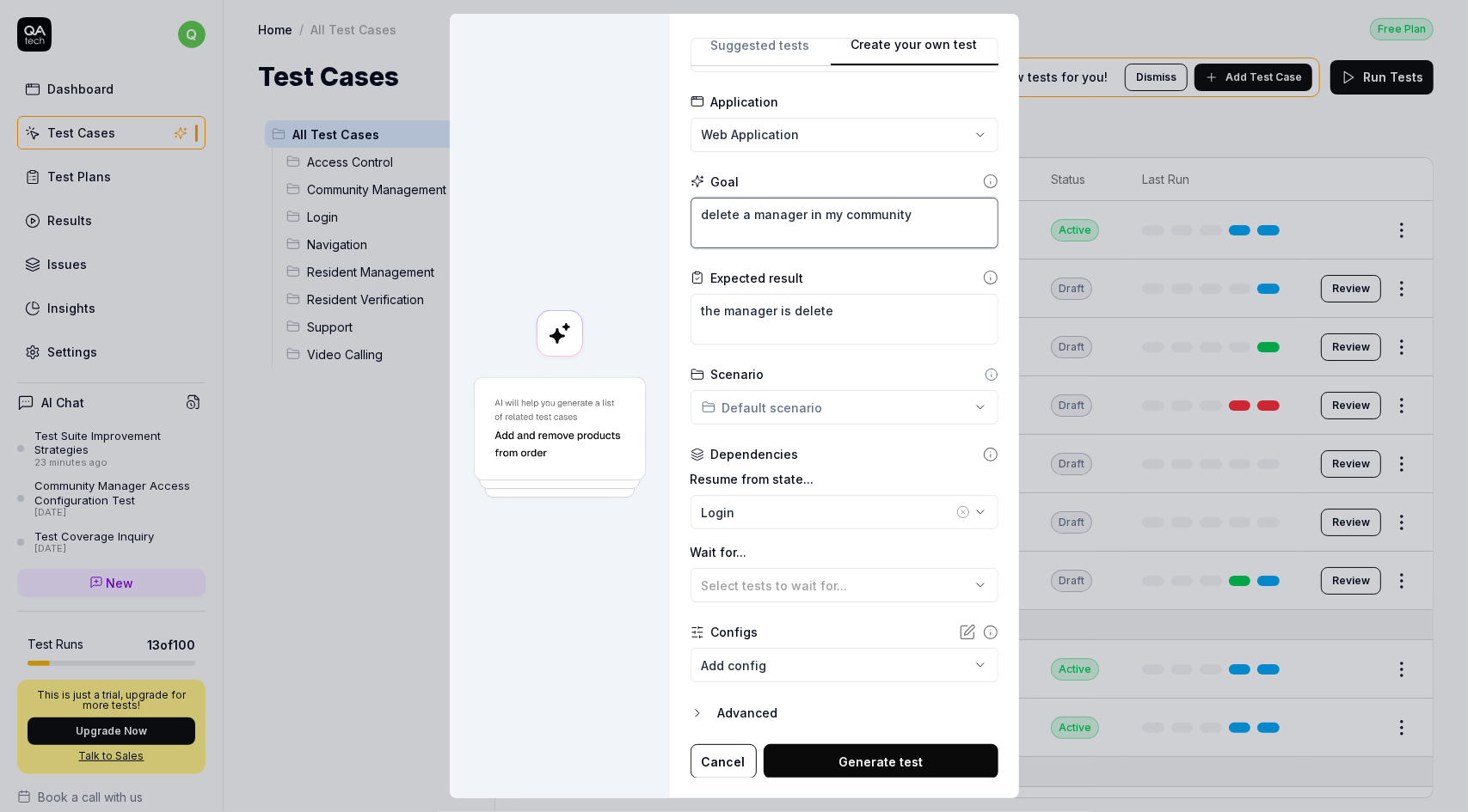
type textarea "delete a manager in my community"
type textarea "*"
type textarea "delete a manager Y in my community"
type textarea "*"
type textarea "delete a manager Yi in my community"
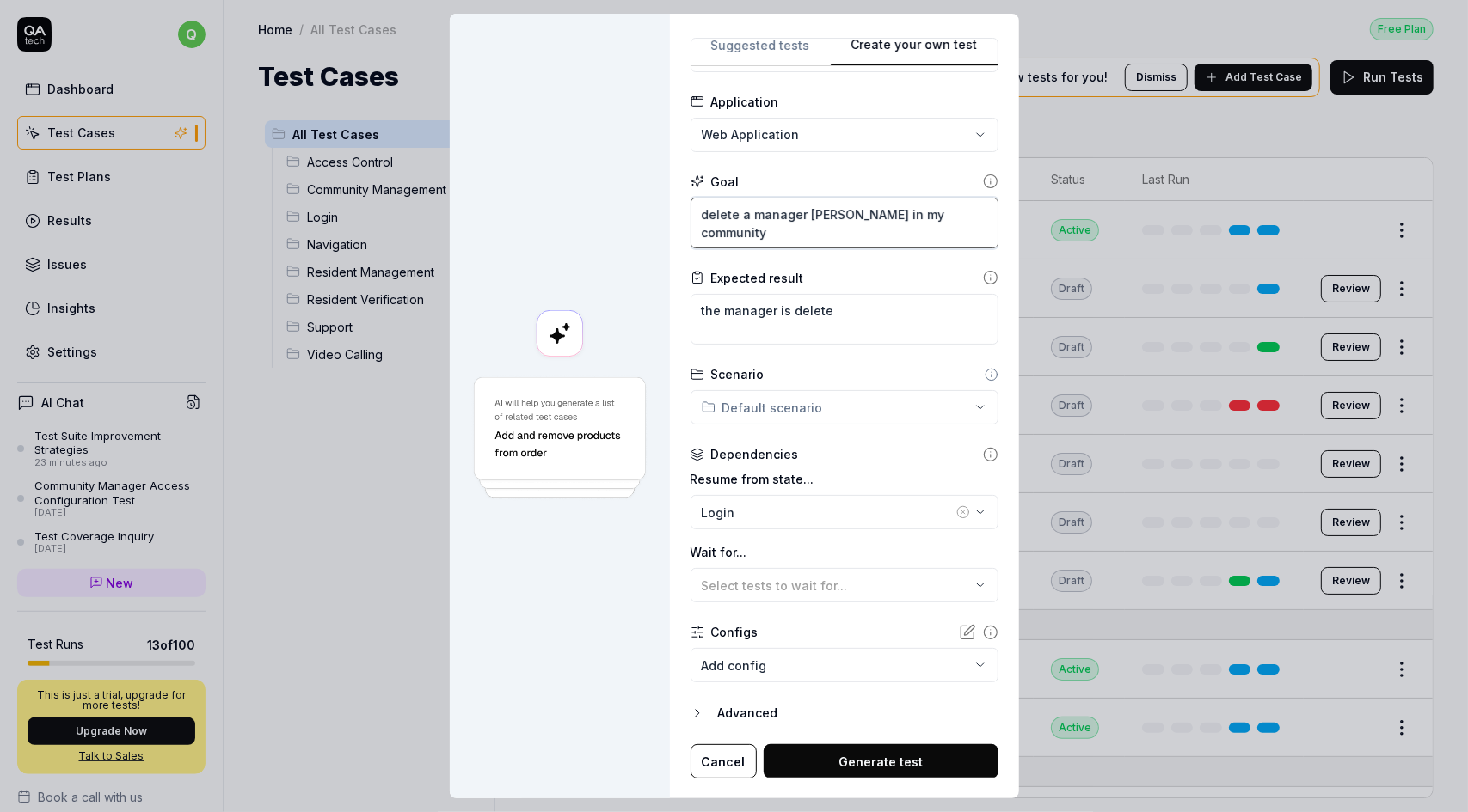
type textarea "*"
type textarea "delete a manager Yi G in my community"
type textarea "*"
type textarea "delete a manager Yi Go in my community"
type textarea "*"
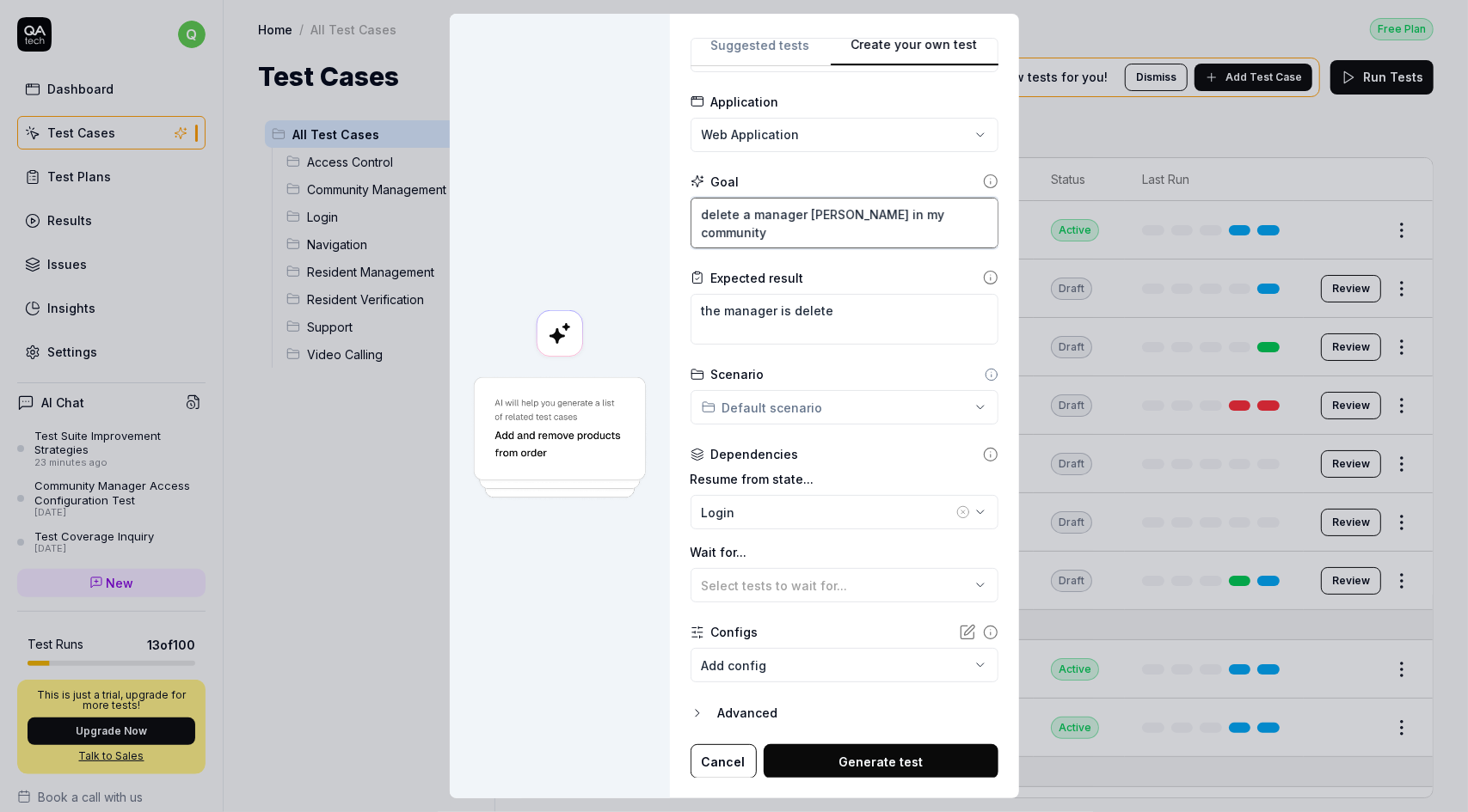
type textarea "delete a manager Yi Gon in my community"
type textarea "*"
type textarea "delete a manager Yi Gong in my community"
click at [853, 403] on div "**********" at bounding box center [734, 406] width 1468 height 812
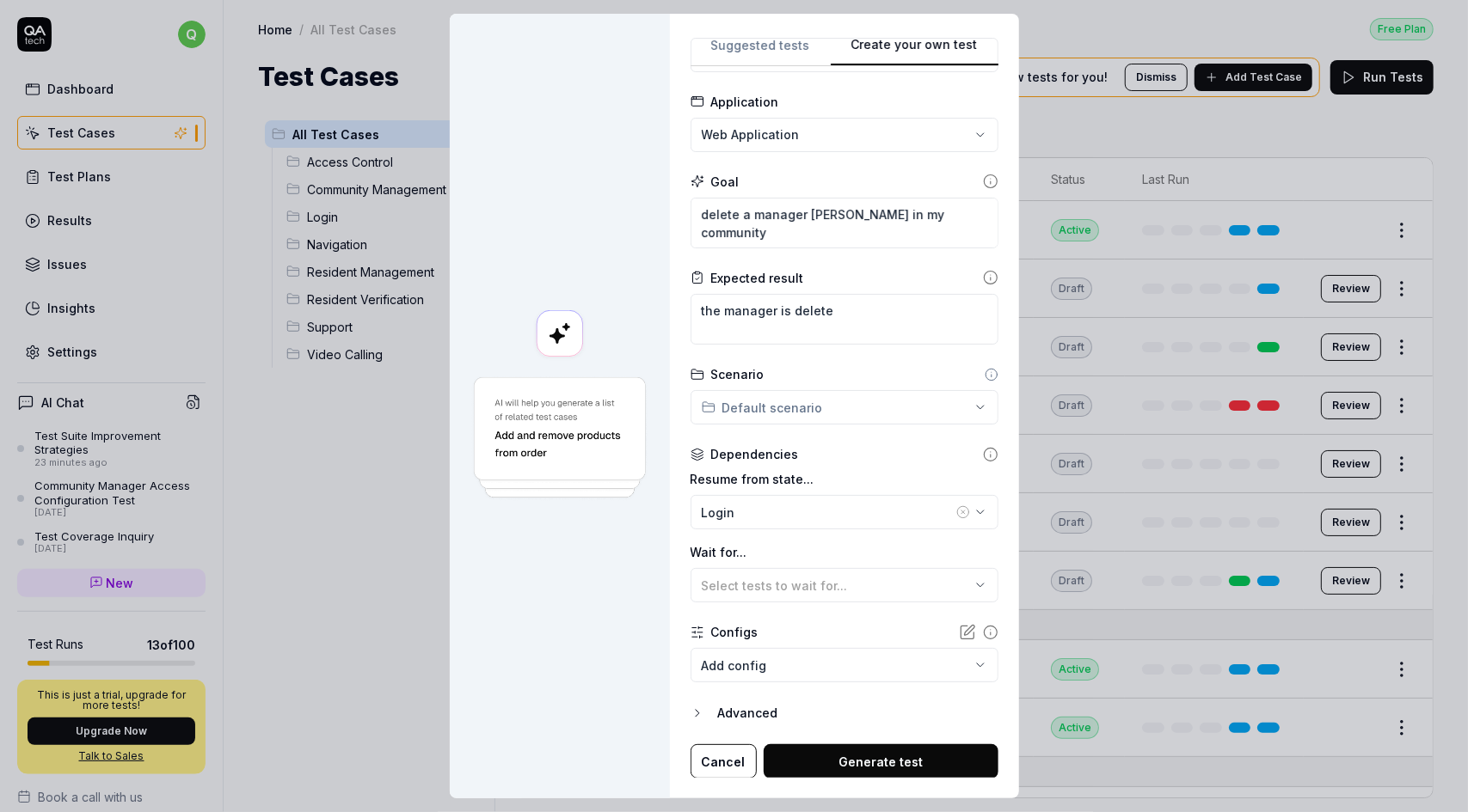
click at [872, 756] on button "Generate test" at bounding box center [881, 762] width 235 height 34
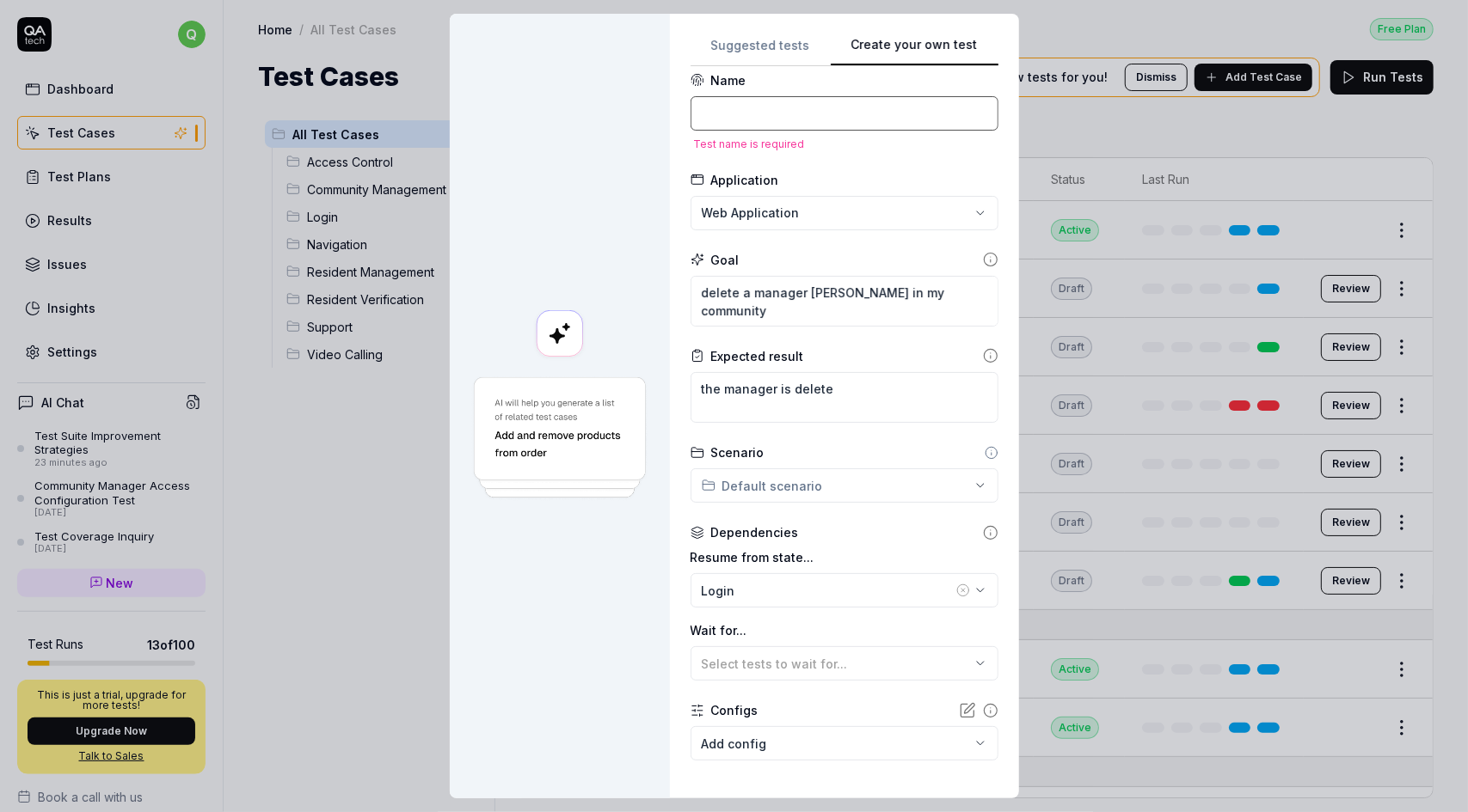
scroll to position [0, 0]
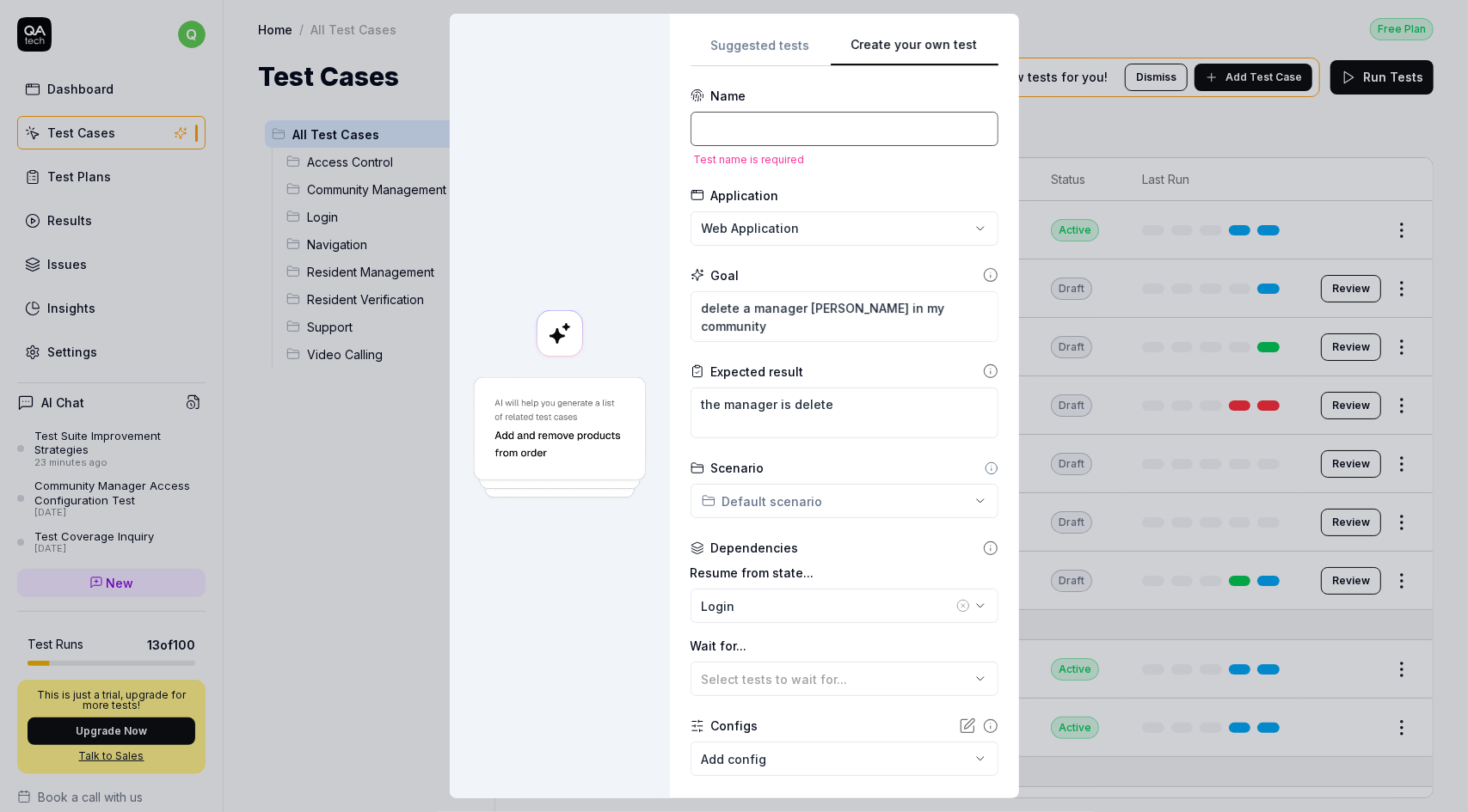
click at [782, 125] on input at bounding box center [845, 129] width 308 height 34
type textarea "*"
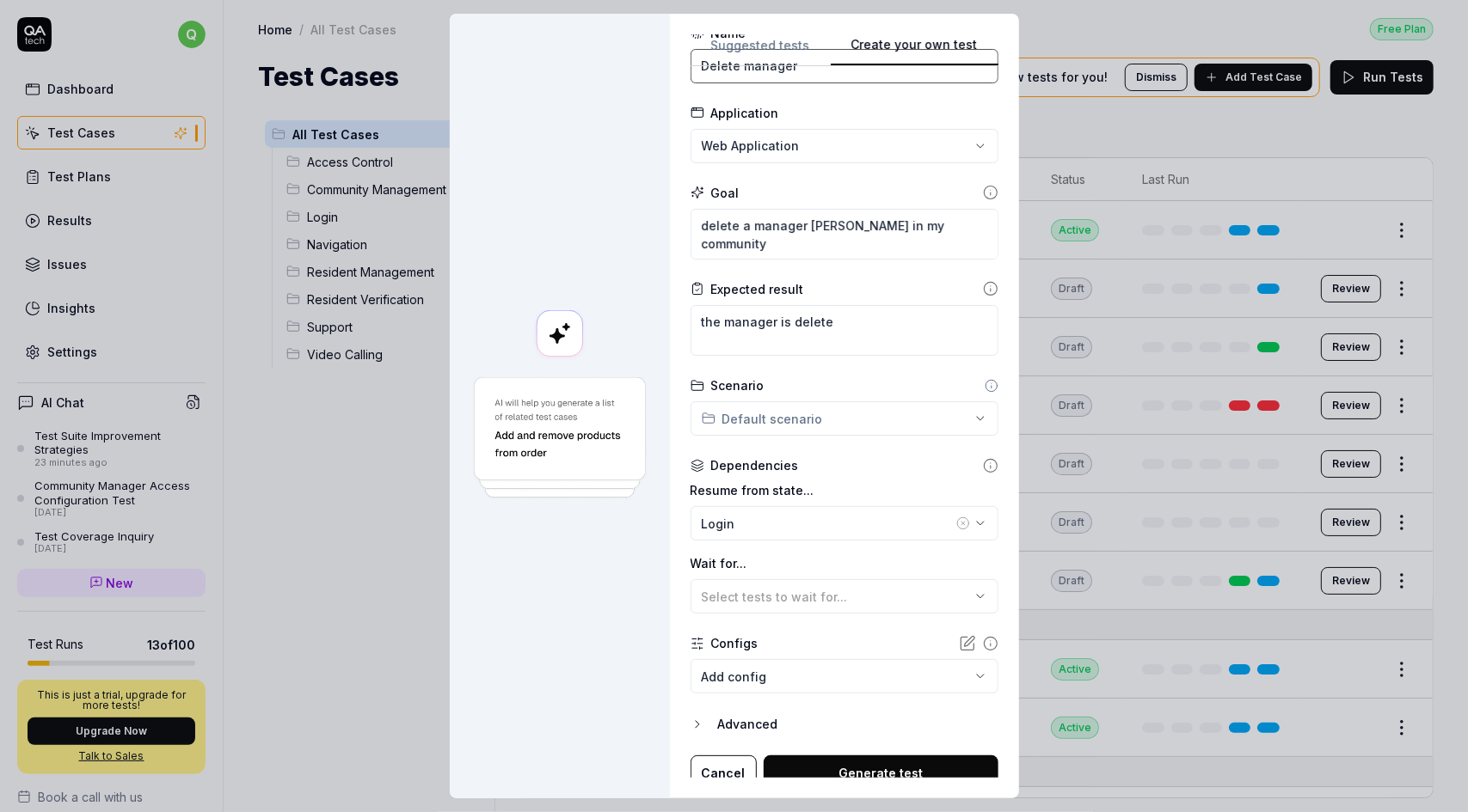
scroll to position [74, 0]
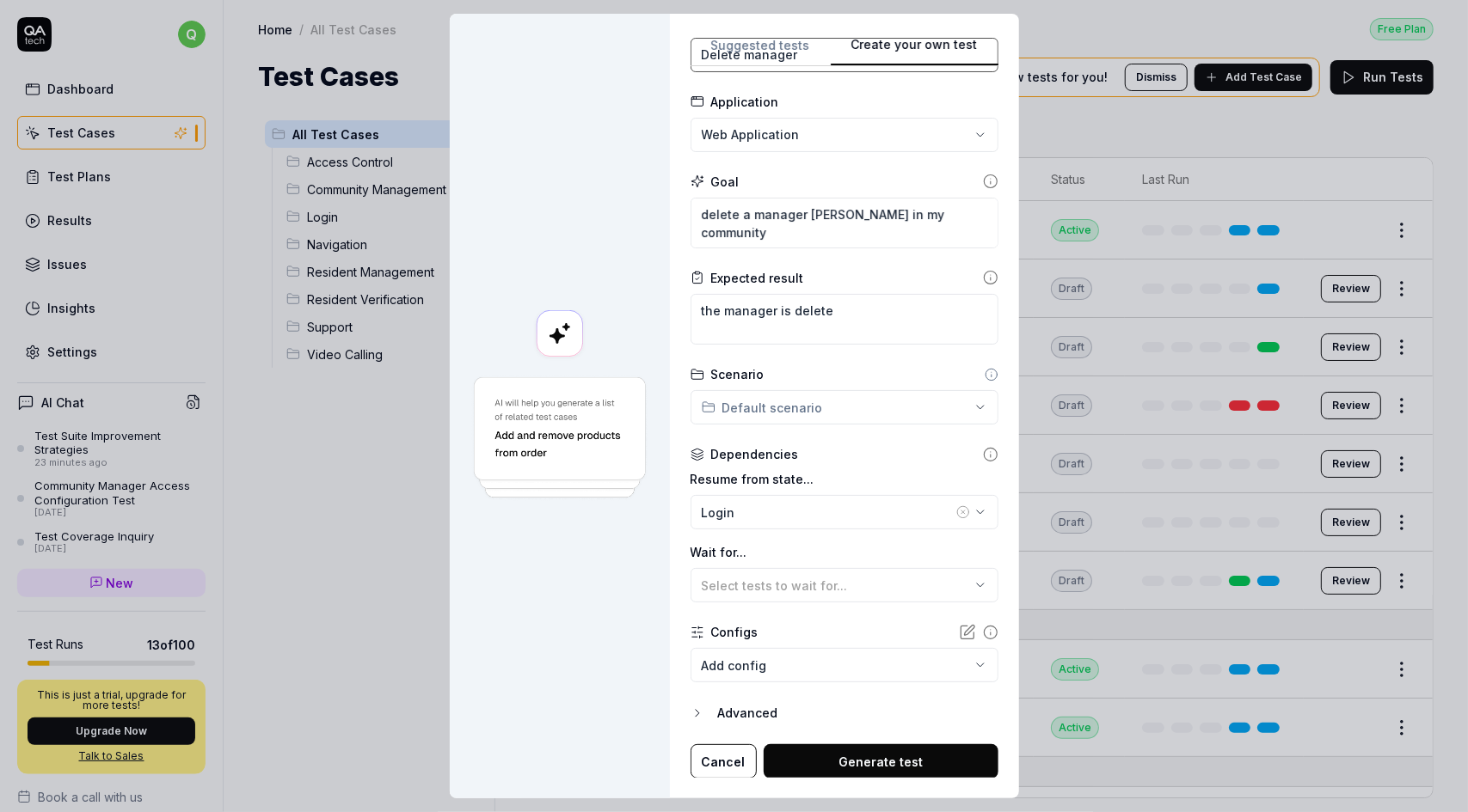
type input "Delete manager"
click at [887, 762] on button "Generate test" at bounding box center [881, 762] width 235 height 34
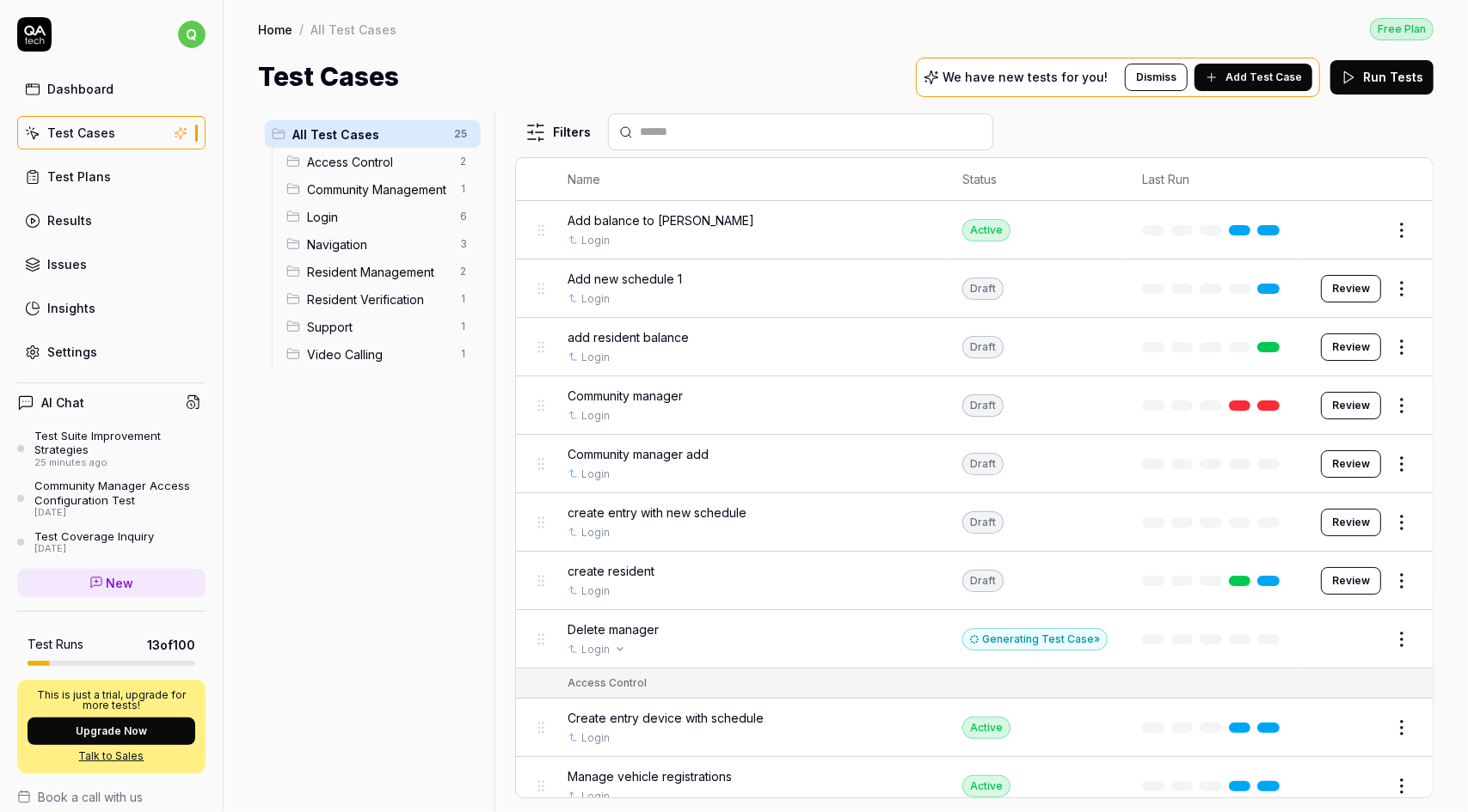
click at [881, 642] on div "Login" at bounding box center [748, 649] width 361 height 15
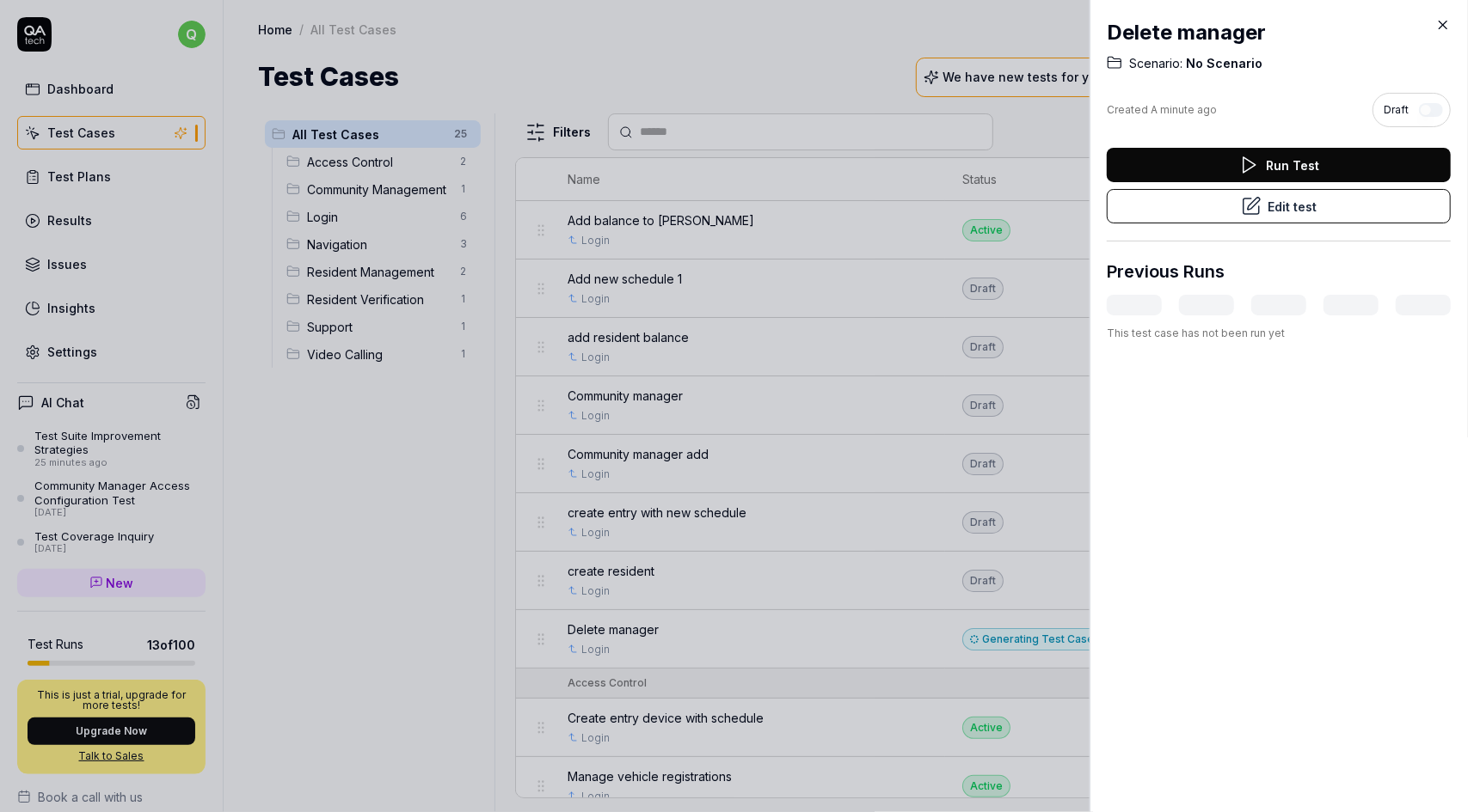
click at [1439, 24] on icon at bounding box center [1443, 25] width 15 height 15
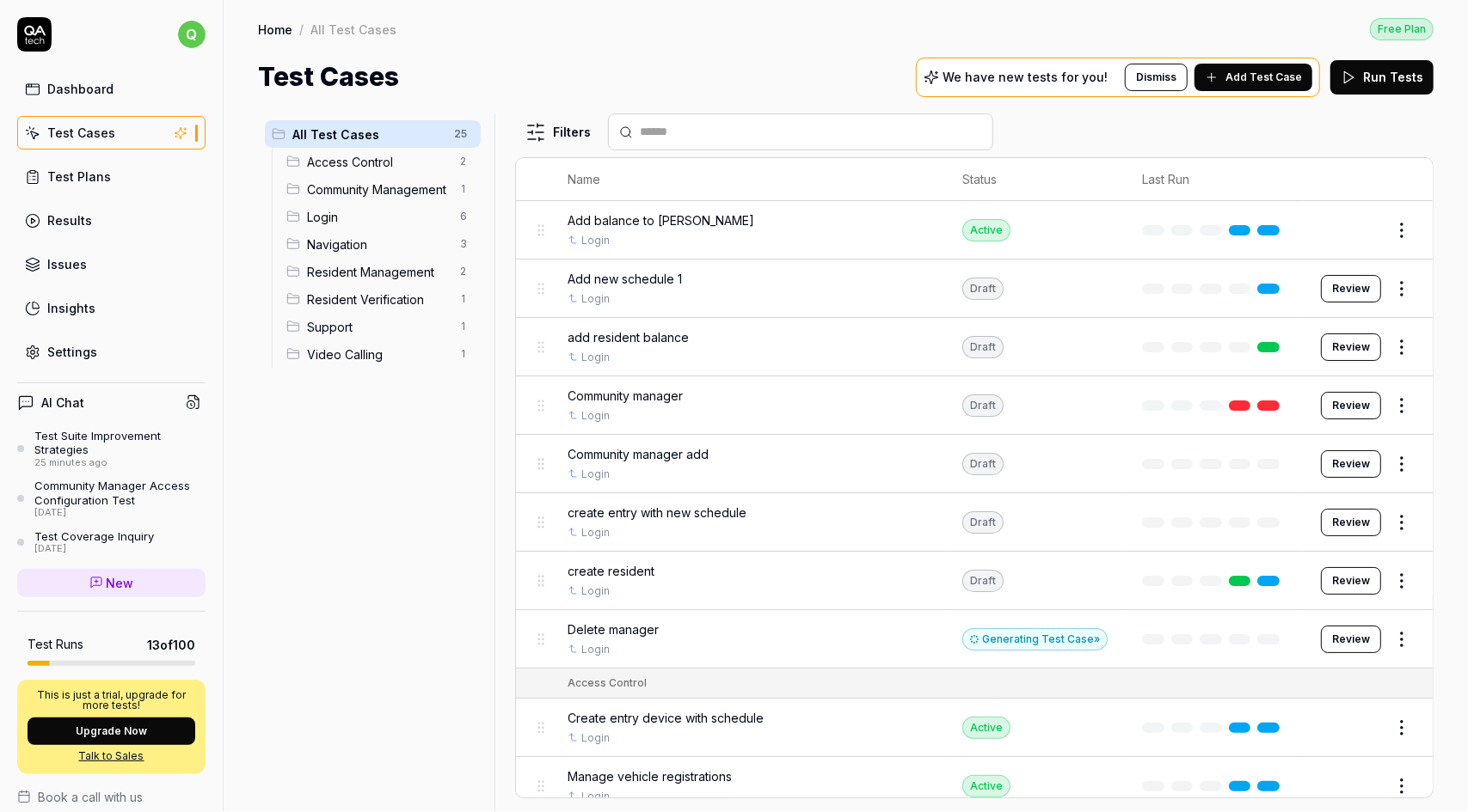
click at [1037, 640] on div "Generating Test Case »" at bounding box center [1035, 640] width 146 height 23
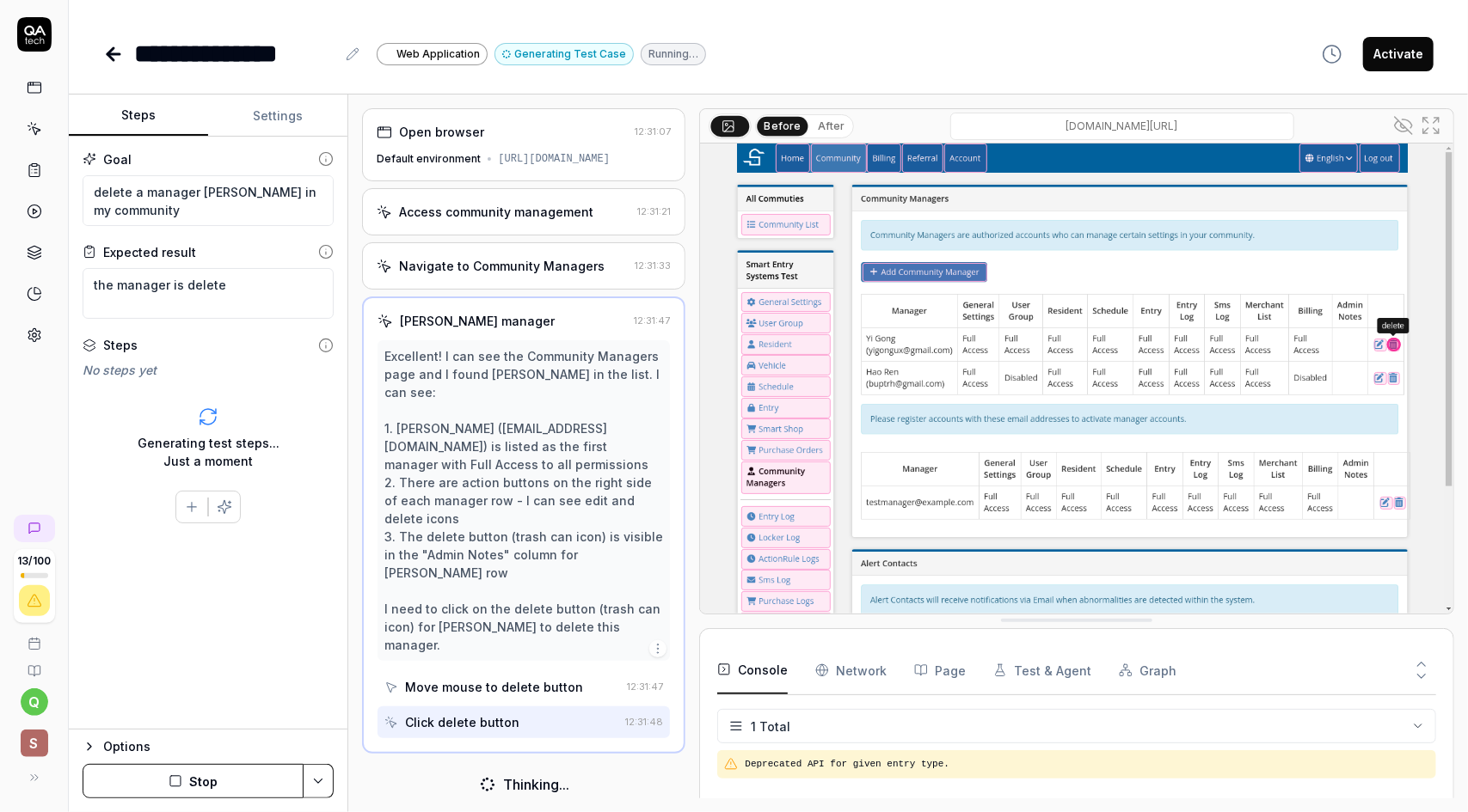
click at [1406, 126] on icon at bounding box center [1403, 126] width 17 height 17
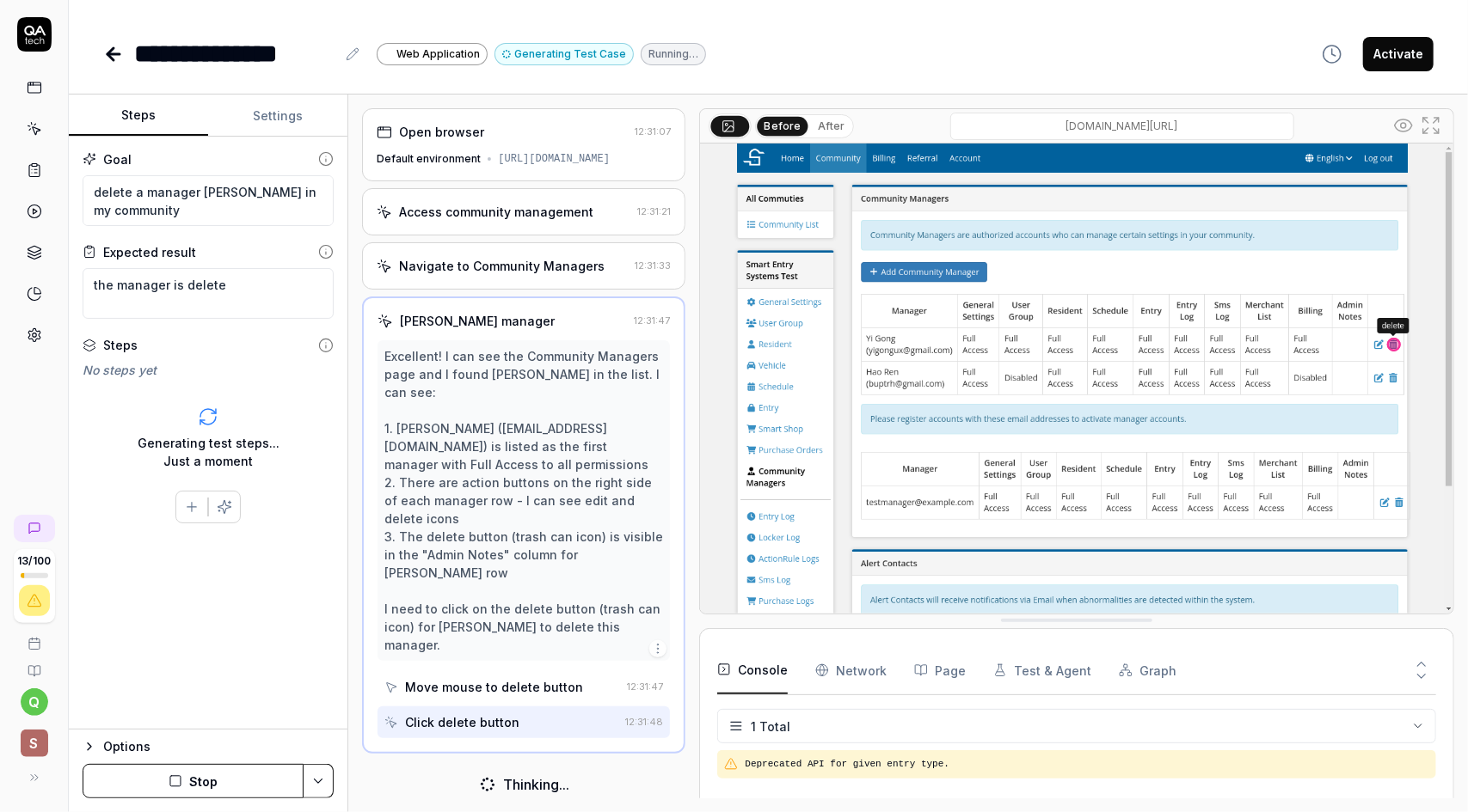
click at [1408, 125] on icon at bounding box center [1403, 126] width 21 height 21
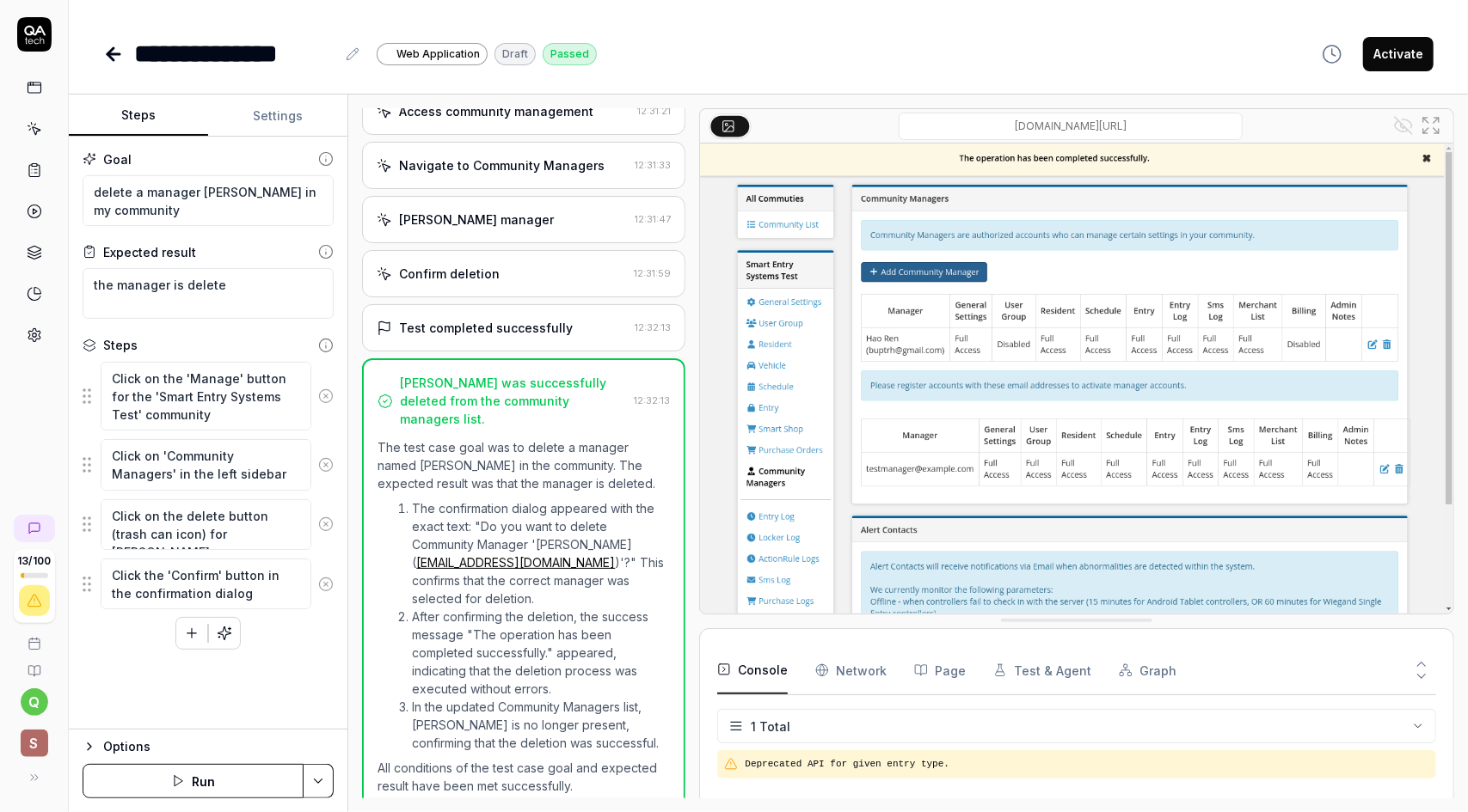
scroll to position [109, 0]
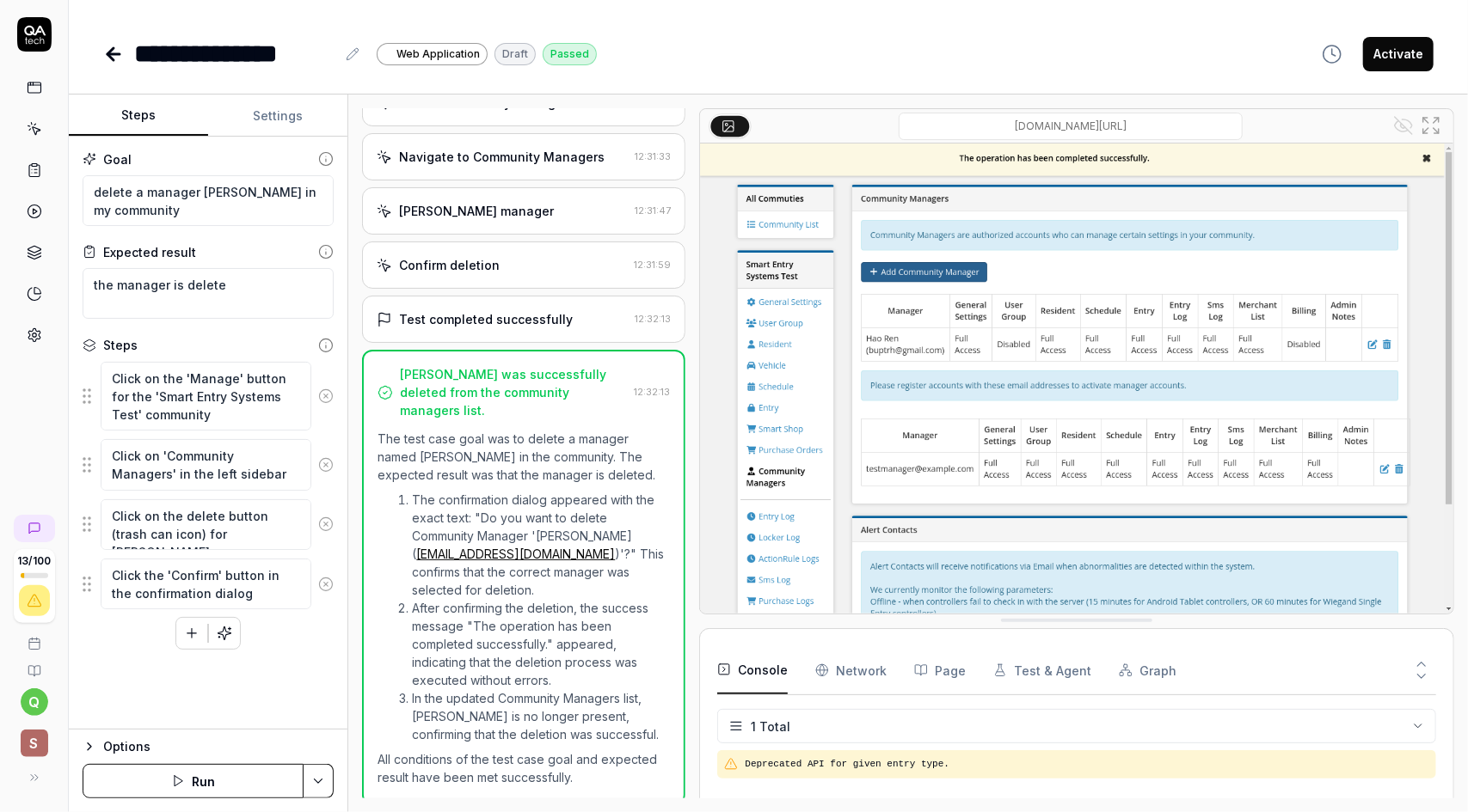
click at [202, 790] on button "Run" at bounding box center [193, 782] width 221 height 34
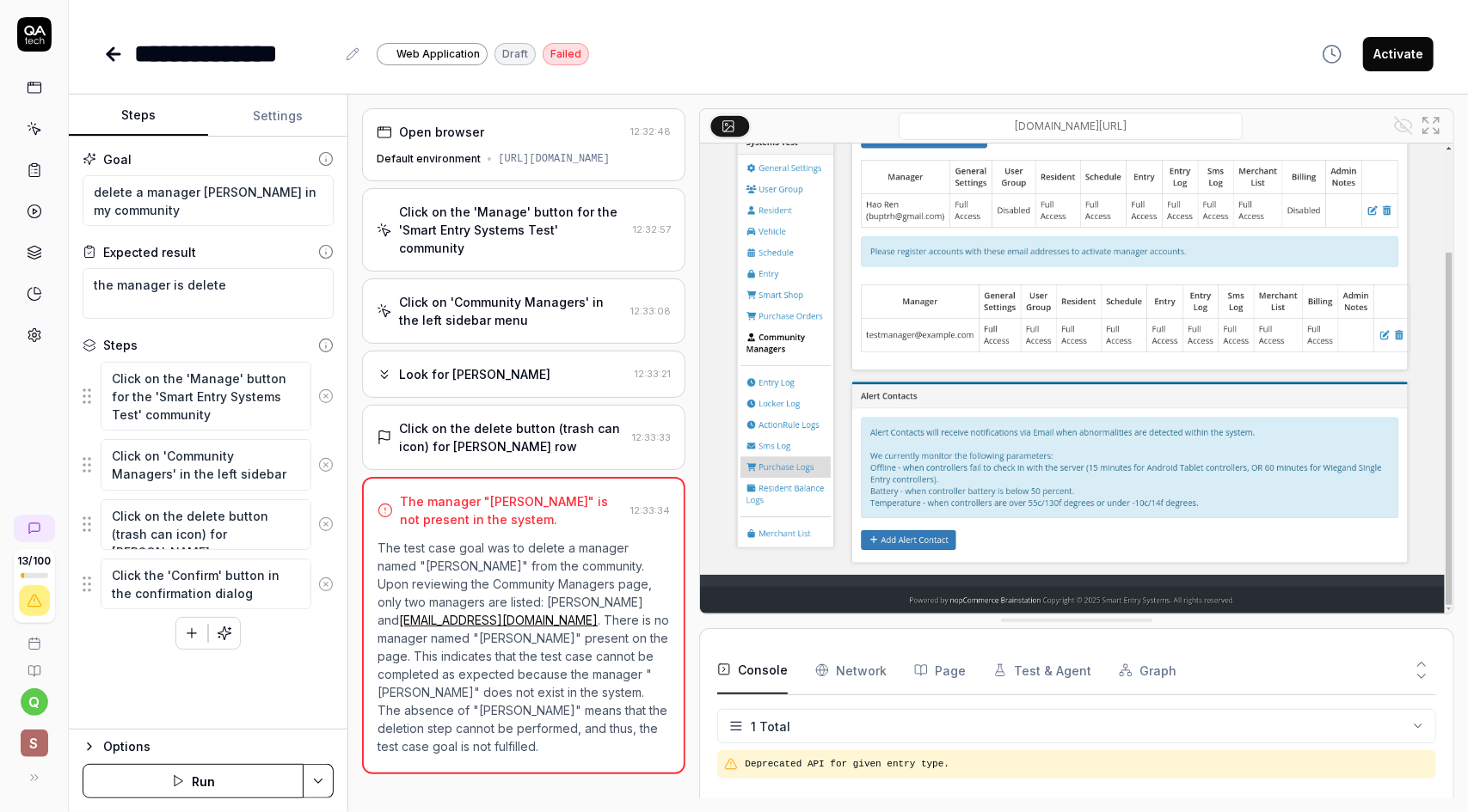
click at [559, 559] on p "The test case goal was to delete a manager named "Yi Gong" from the community. …" at bounding box center [523, 648] width 292 height 217
type textarea "*"
